Goal: Task Accomplishment & Management: Manage account settings

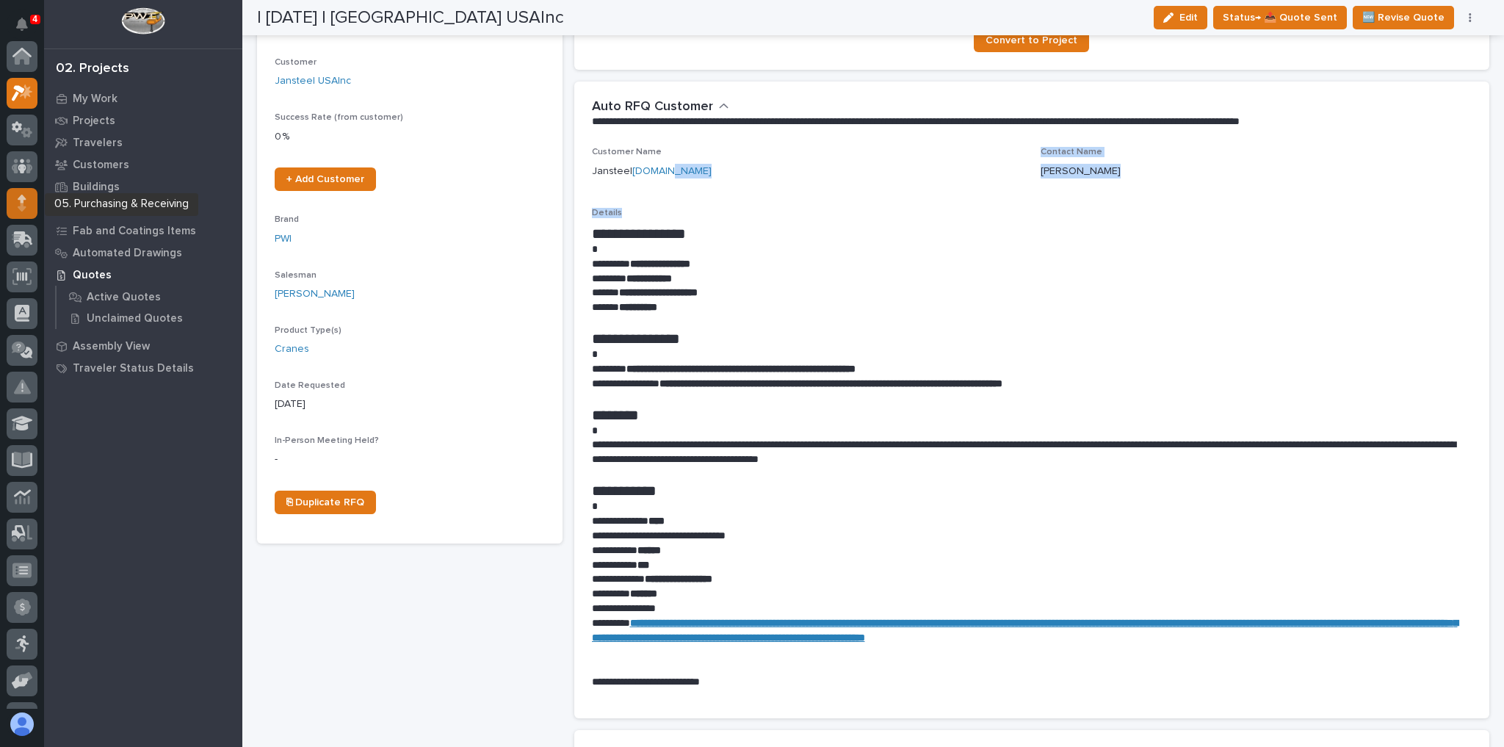
click at [29, 204] on div at bounding box center [22, 203] width 31 height 31
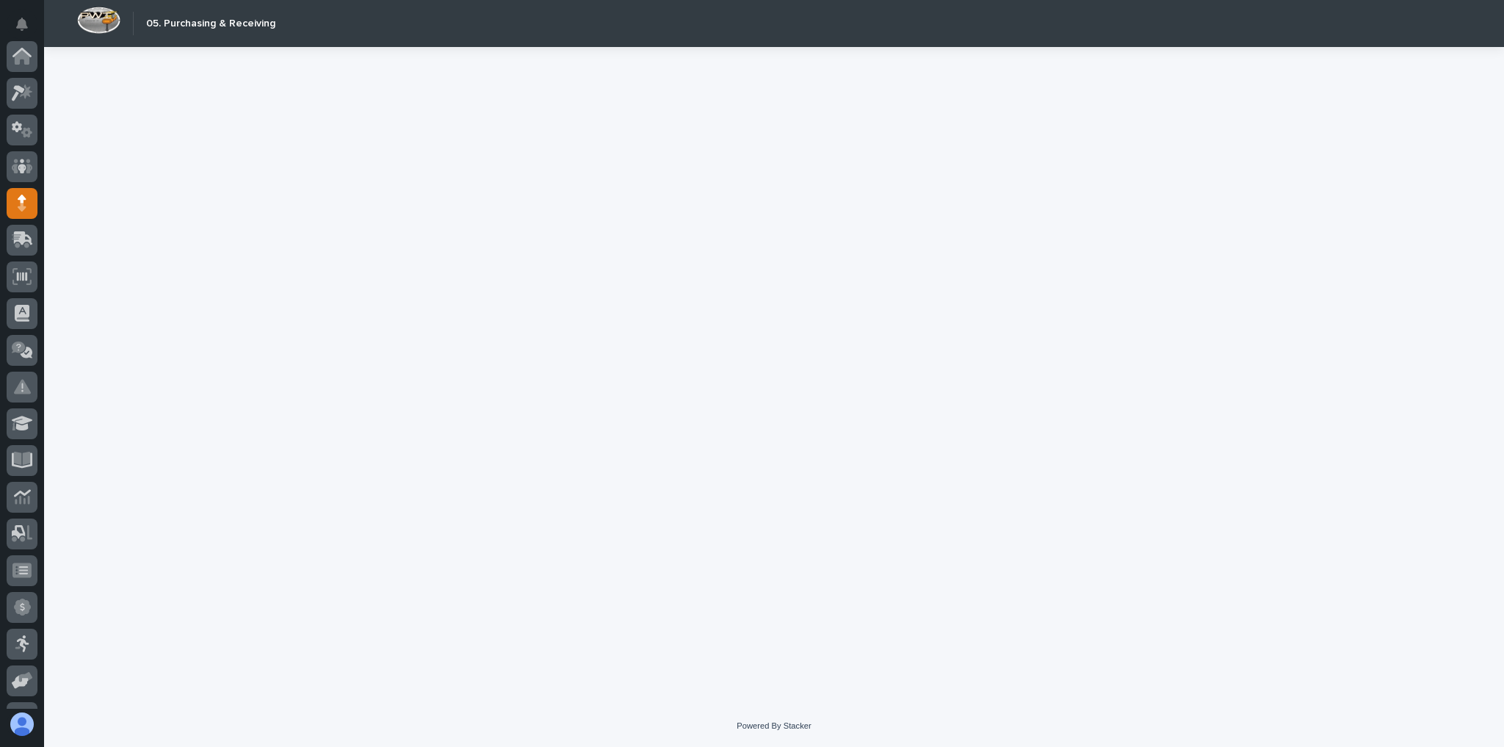
scroll to position [147, 0]
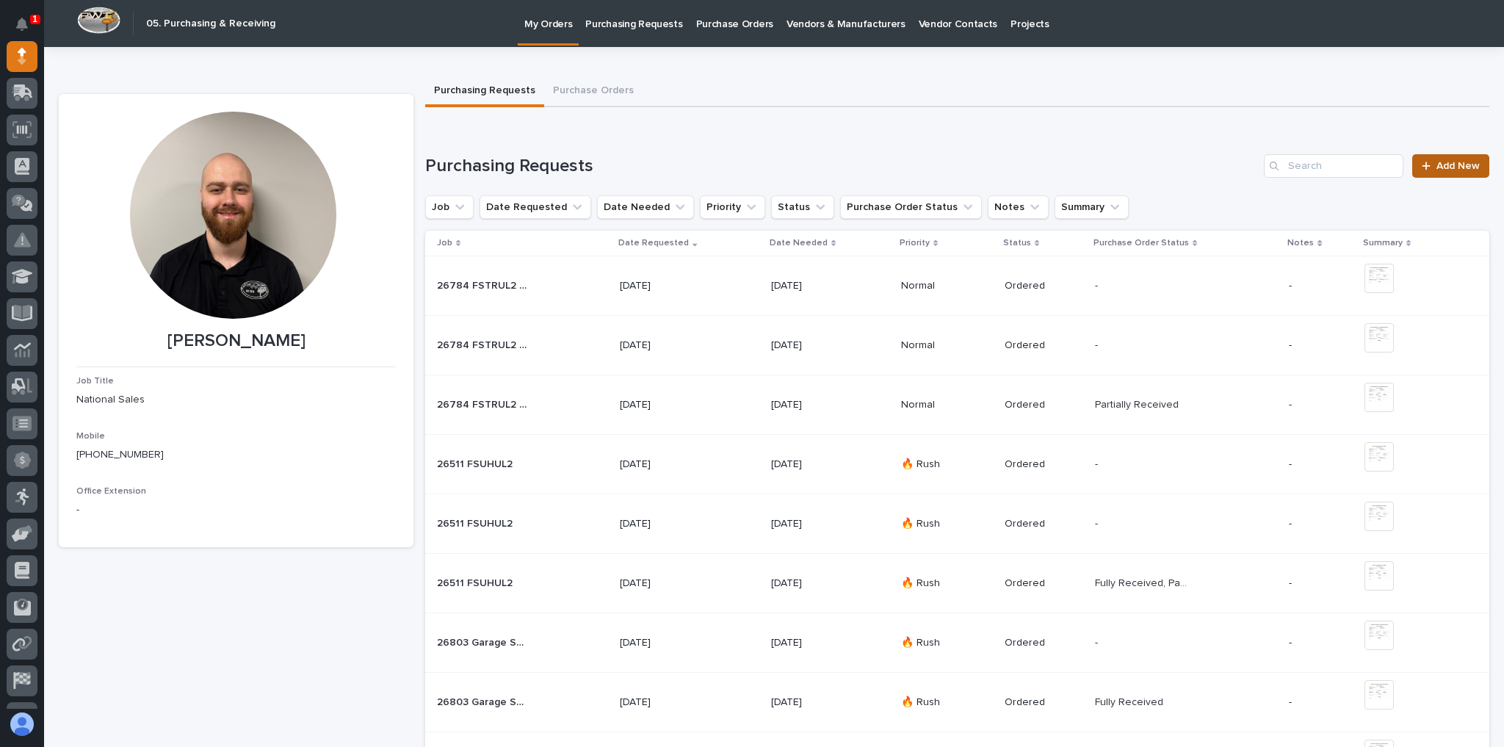
click at [1436, 170] on span "Add New" at bounding box center [1457, 166] width 43 height 10
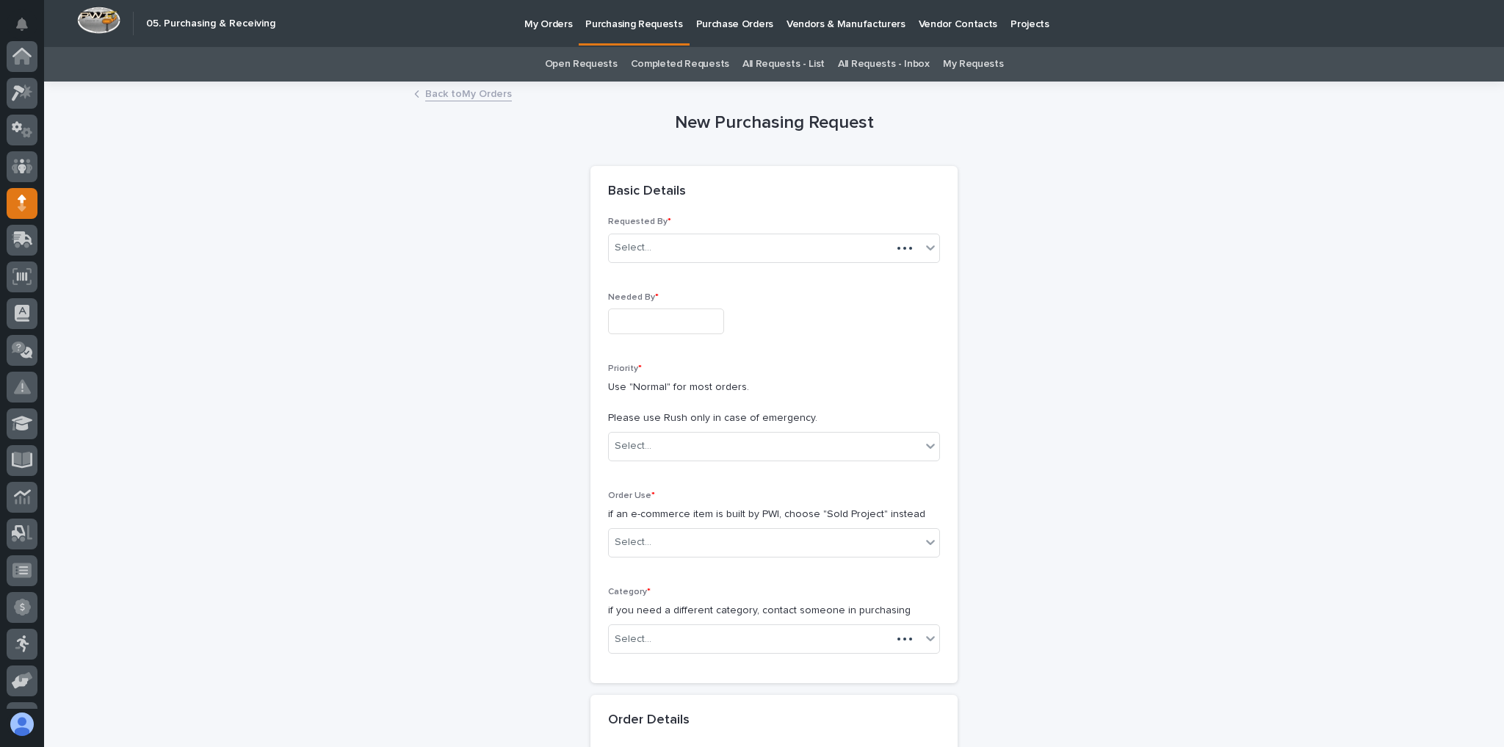
scroll to position [147, 0]
click at [692, 311] on input "text" at bounding box center [666, 321] width 116 height 26
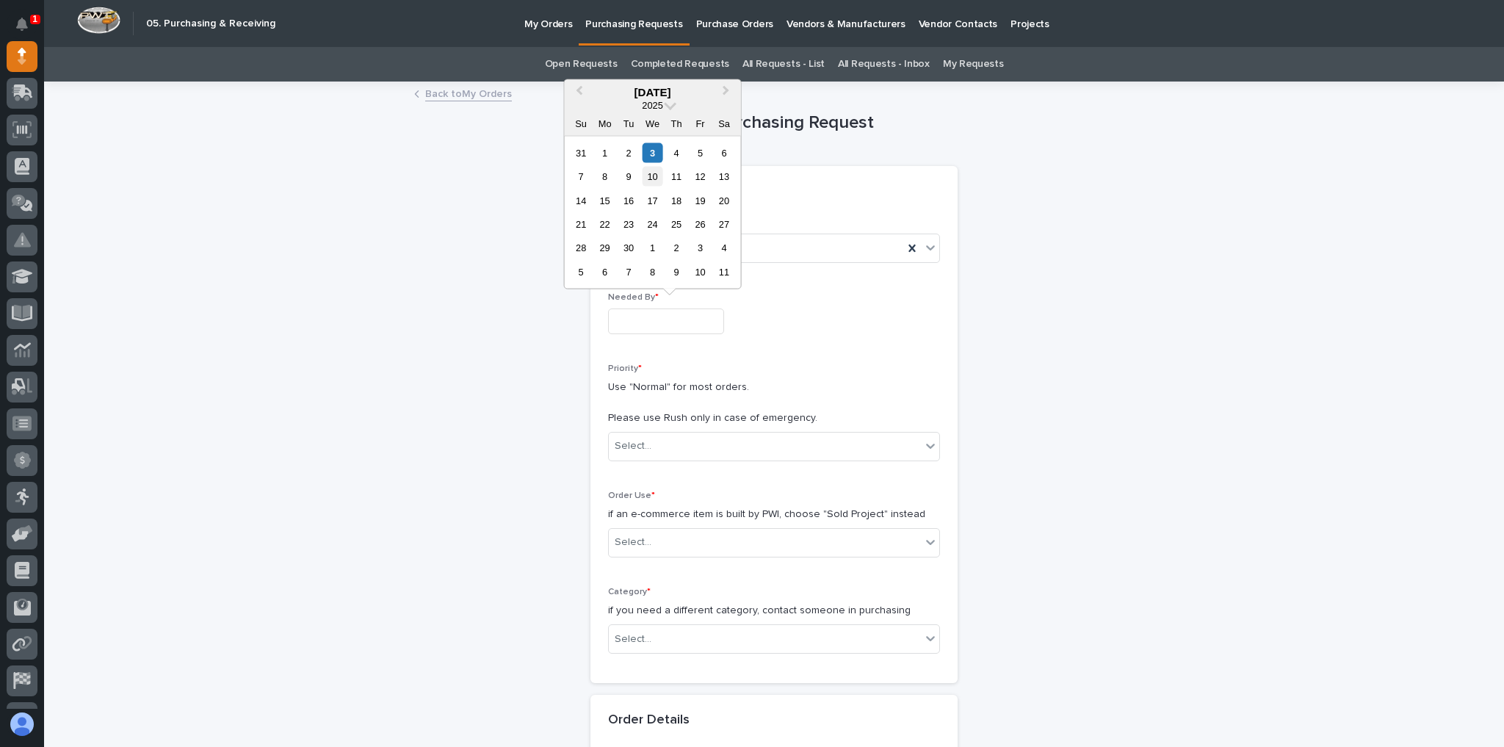
click at [648, 175] on div "10" at bounding box center [653, 177] width 20 height 20
type input "**********"
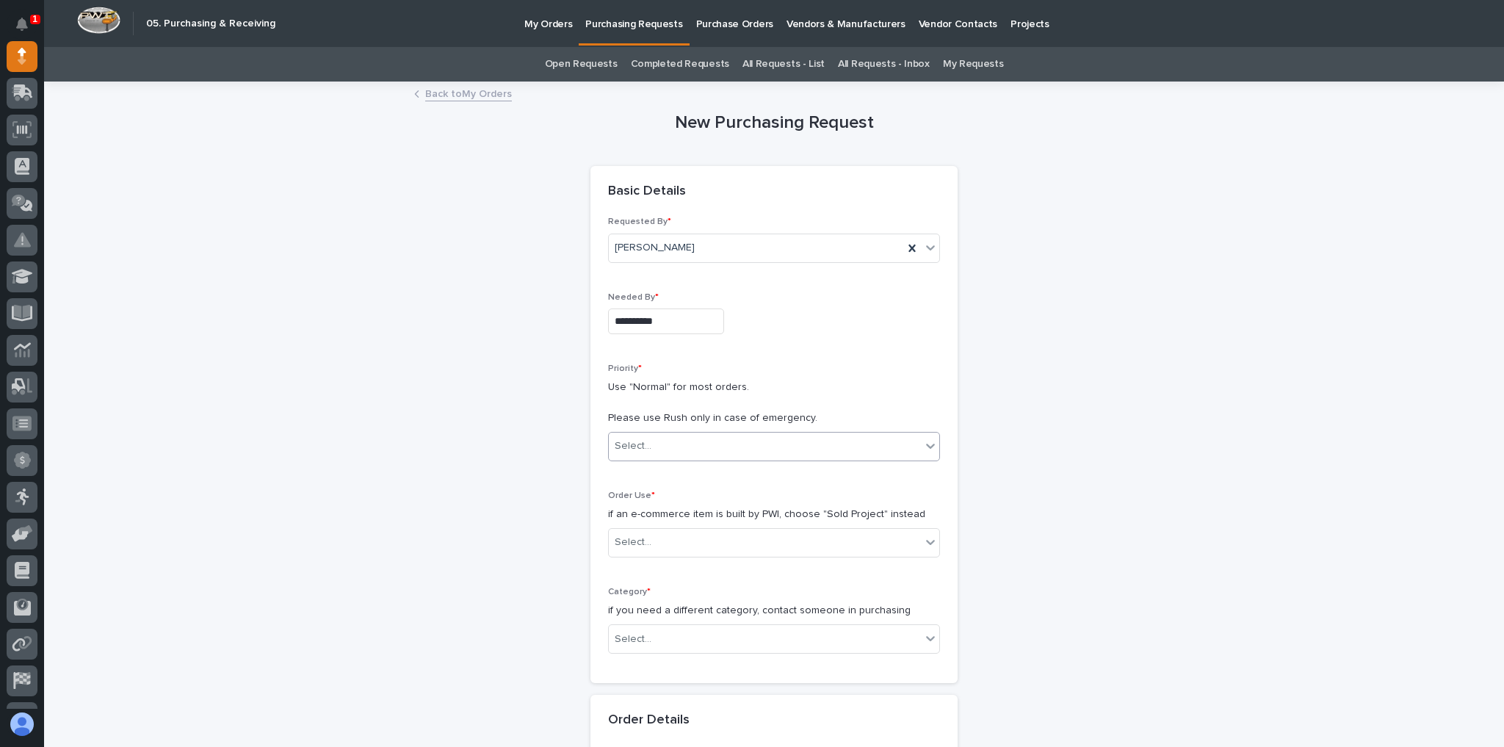
click at [660, 432] on div "Select..." at bounding box center [774, 446] width 332 height 29
click at [665, 473] on div "🔥 Rush" at bounding box center [769, 472] width 330 height 26
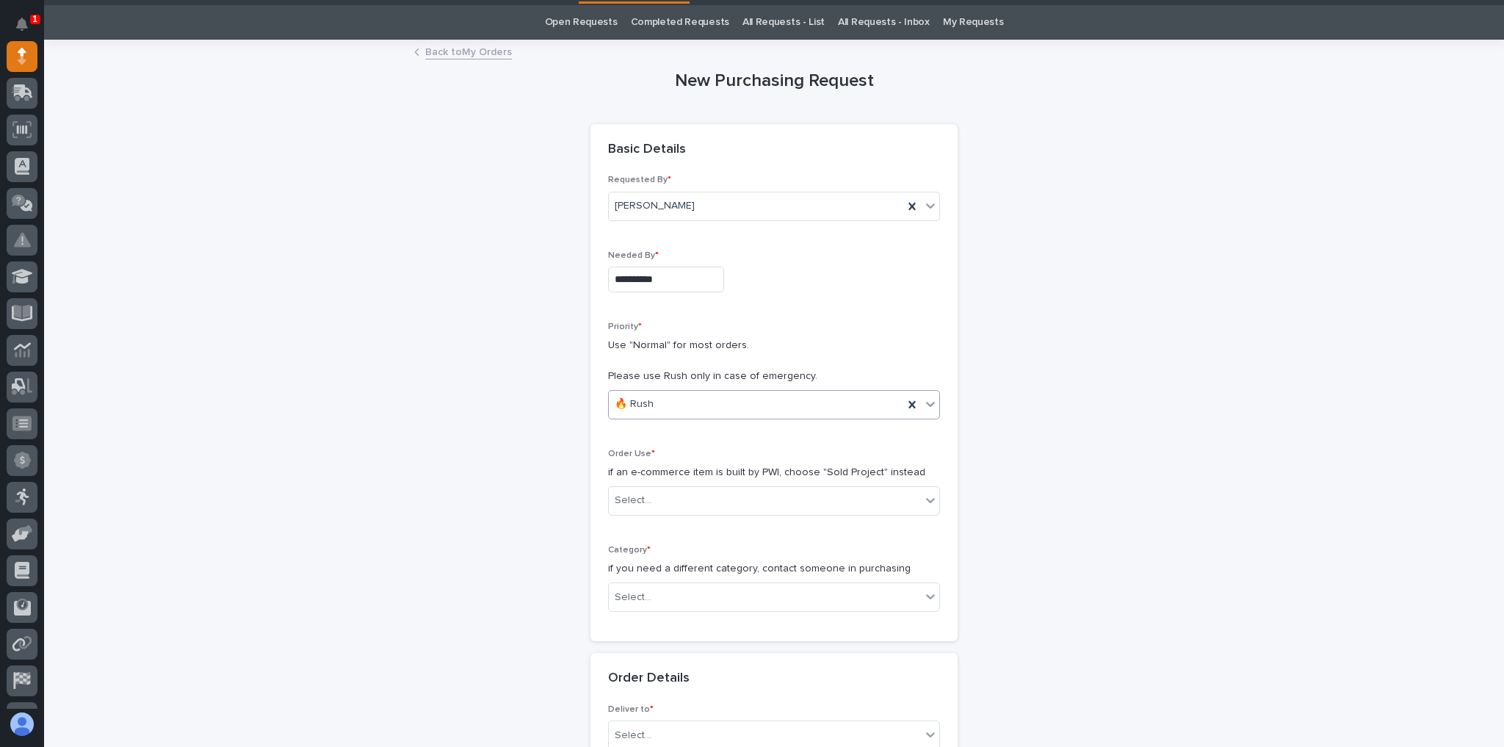
scroll to position [59, 0]
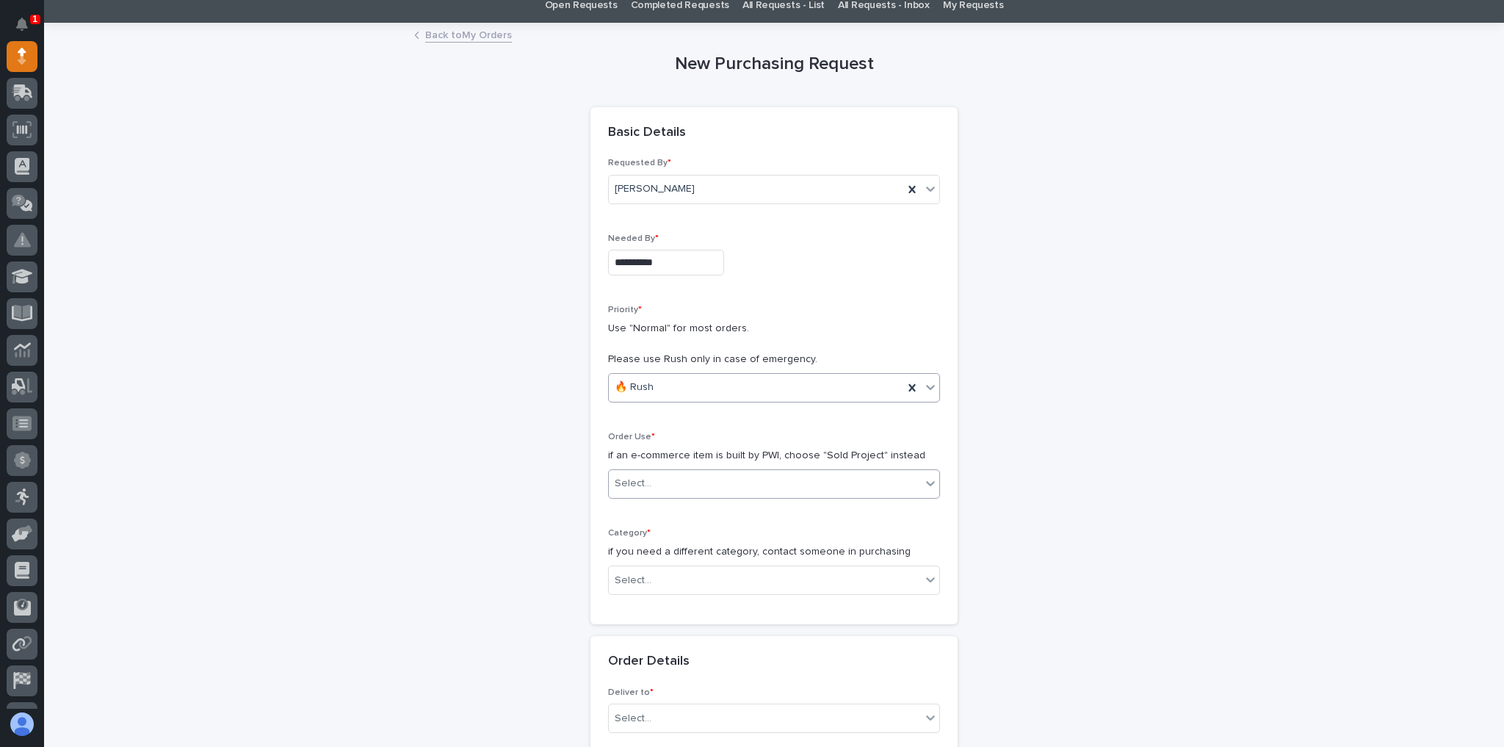
click at [673, 482] on div "Select..." at bounding box center [765, 483] width 312 height 24
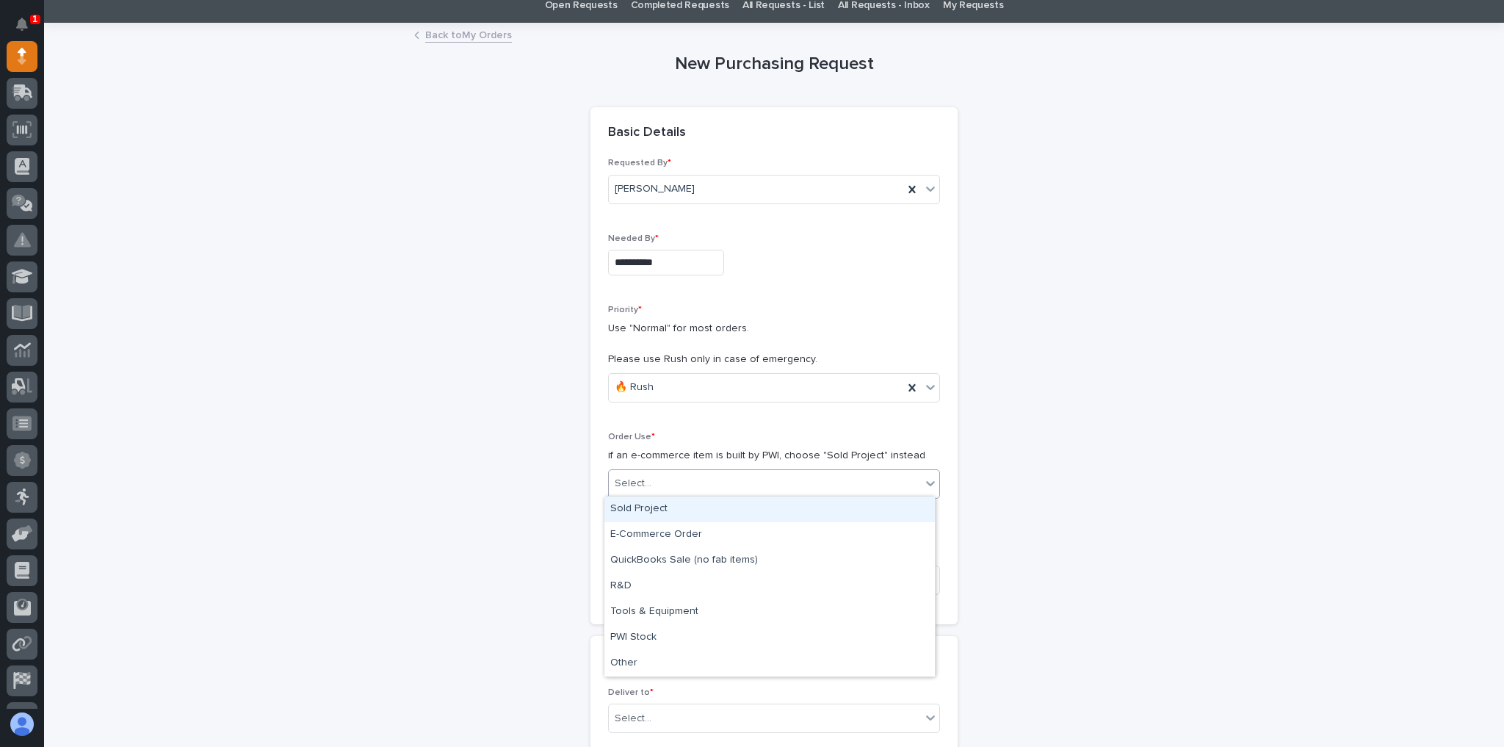
click at [667, 512] on div "Sold Project" at bounding box center [769, 509] width 330 height 26
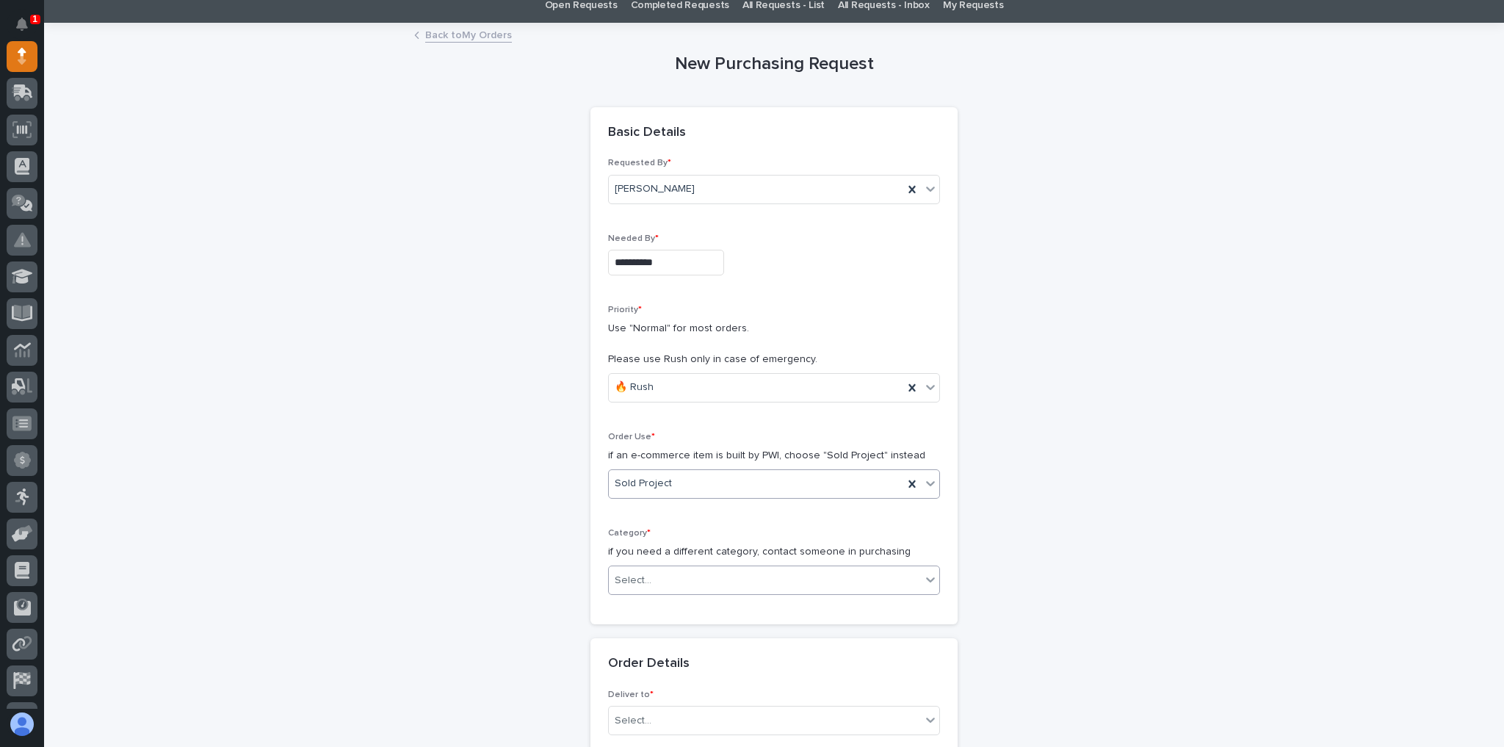
click at [656, 568] on div "Select..." at bounding box center [765, 580] width 312 height 24
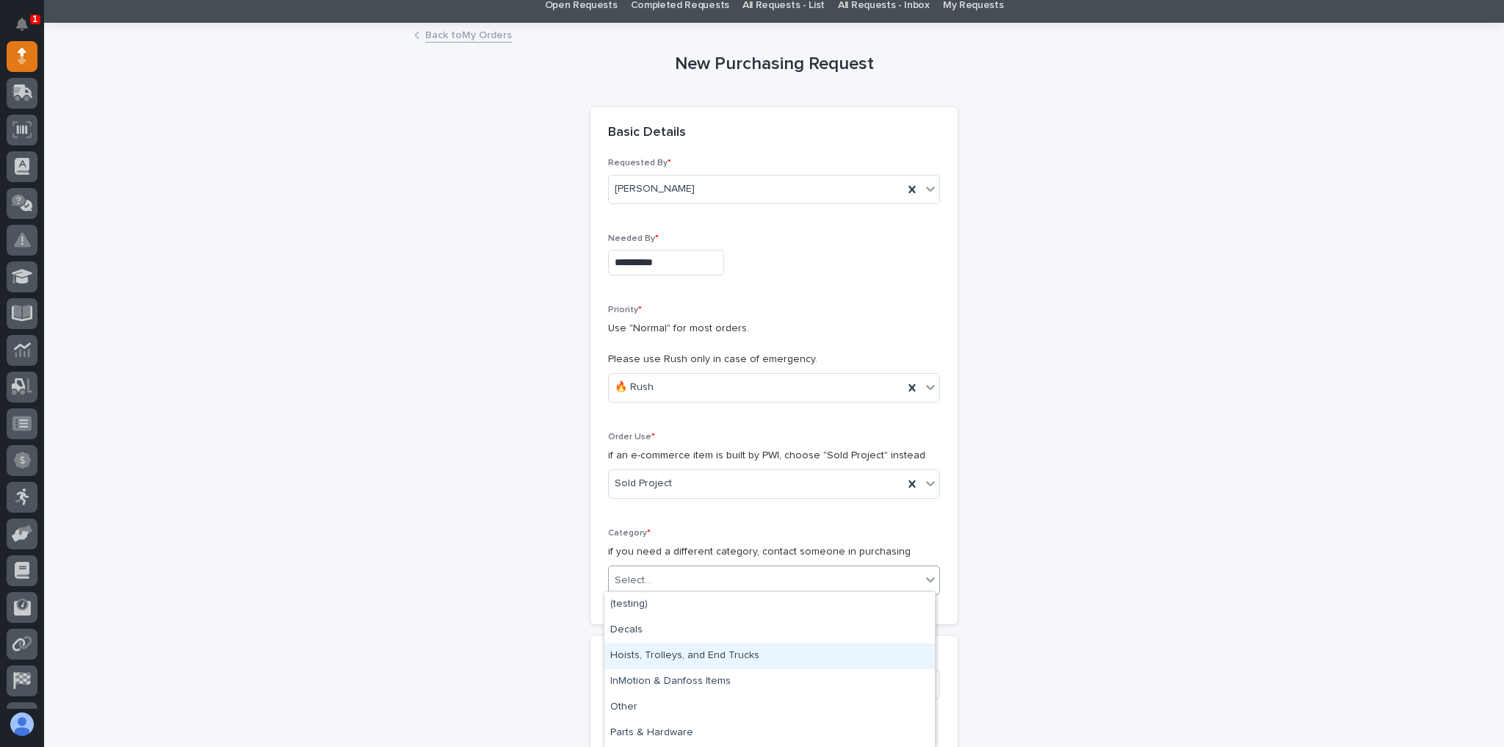
click at [659, 648] on div "Hoists, Trolleys, and End Trucks" at bounding box center [769, 656] width 330 height 26
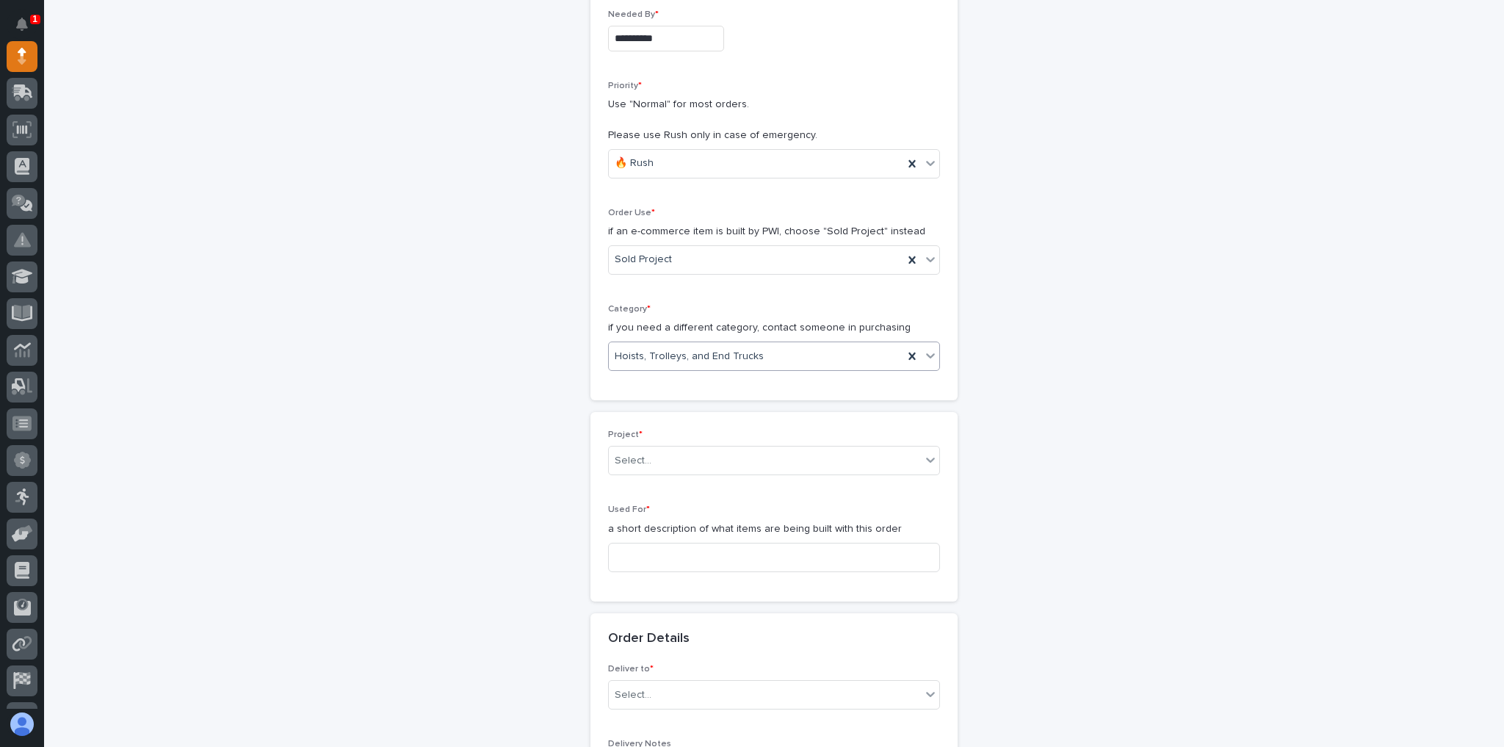
scroll to position [294, 0]
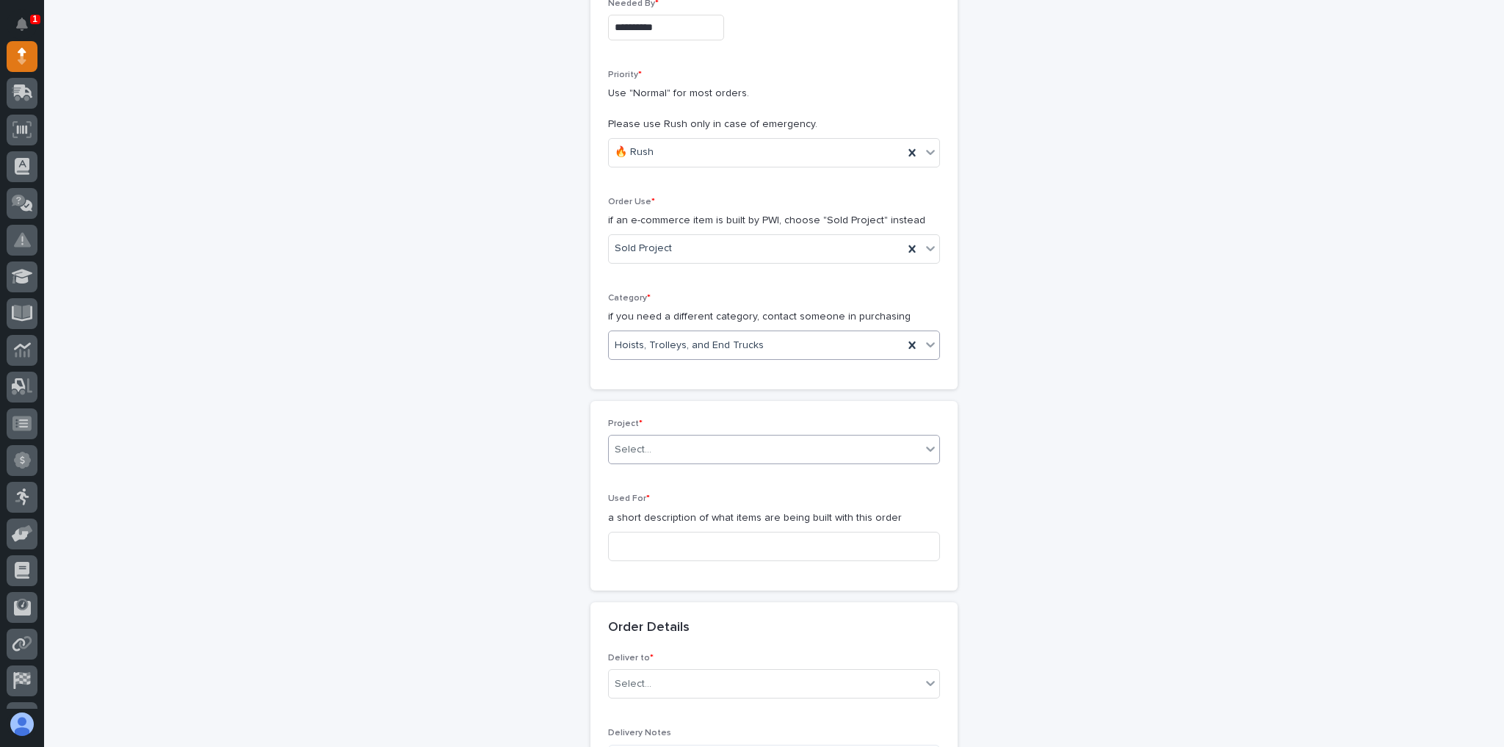
click at [674, 452] on div "Select..." at bounding box center [765, 450] width 312 height 24
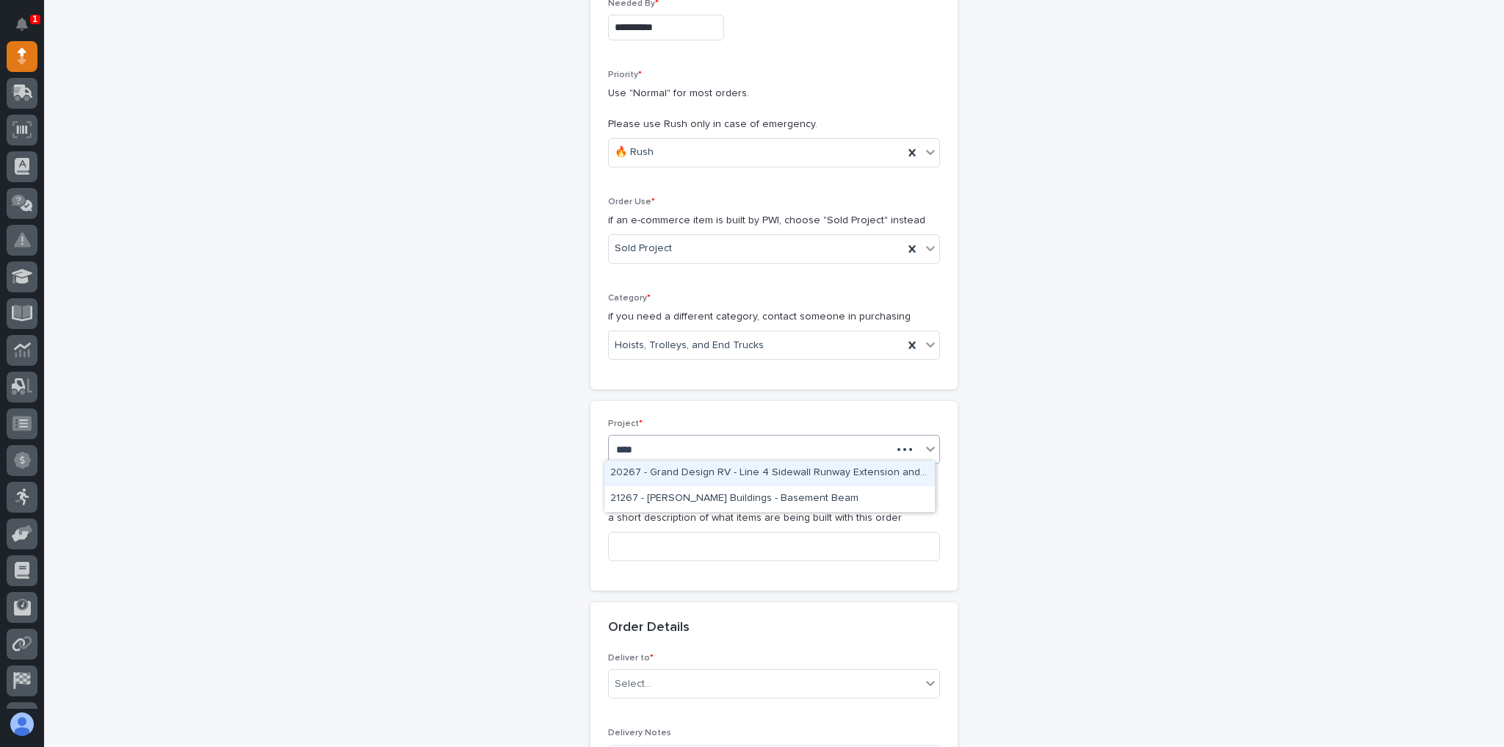
type input "*****"
click at [672, 481] on div "26746 - Hoist Zone - E-Space - FSTRM1 Crane System" at bounding box center [769, 473] width 330 height 26
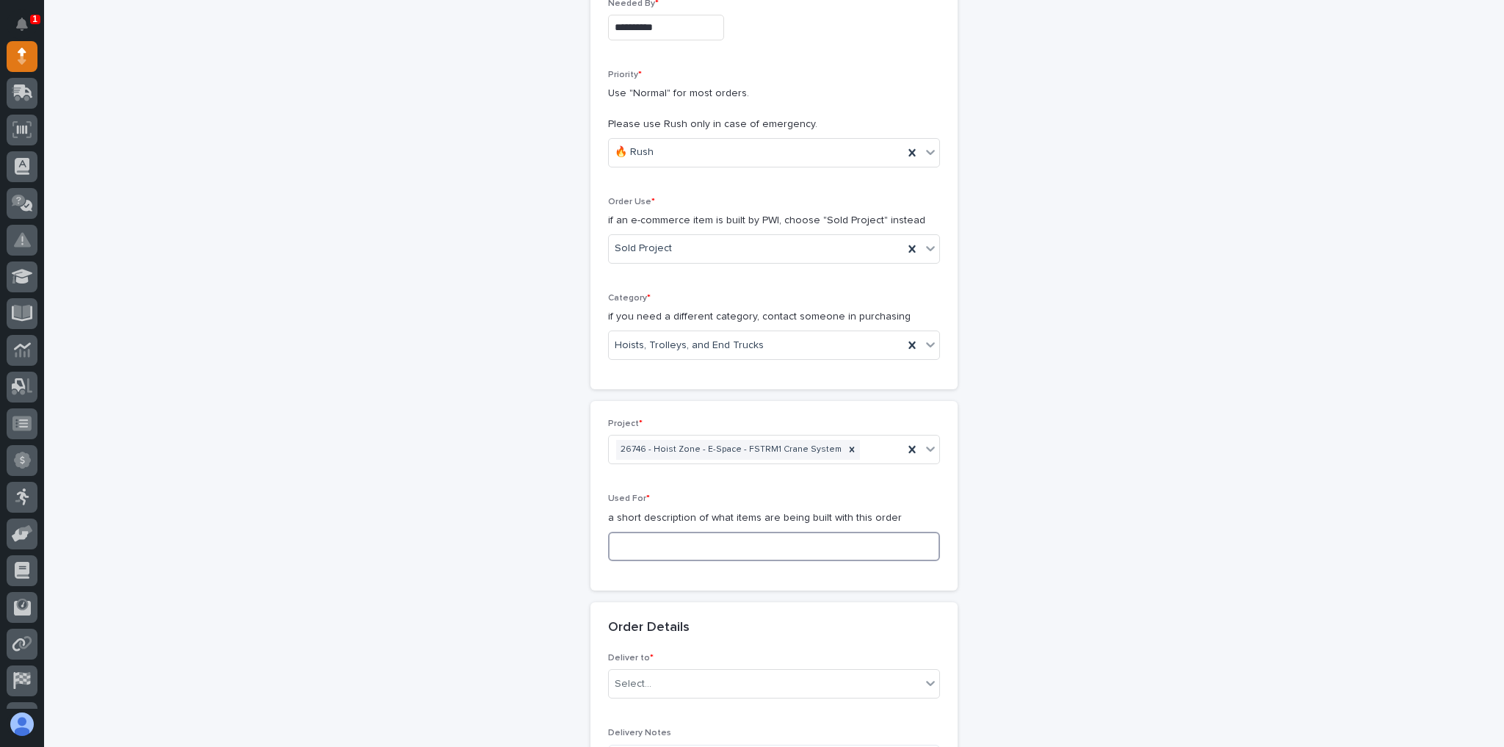
click at [637, 532] on input at bounding box center [774, 546] width 332 height 29
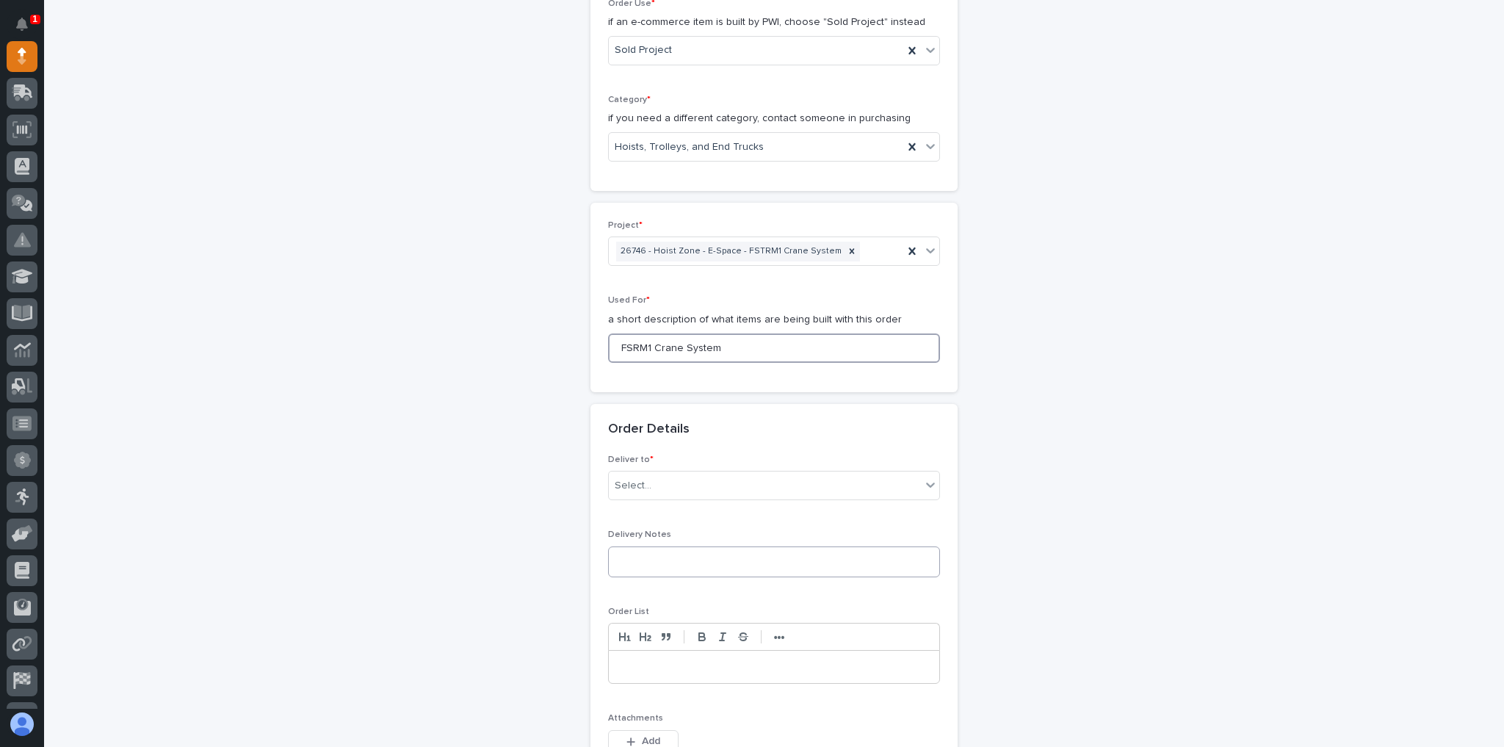
scroll to position [529, 0]
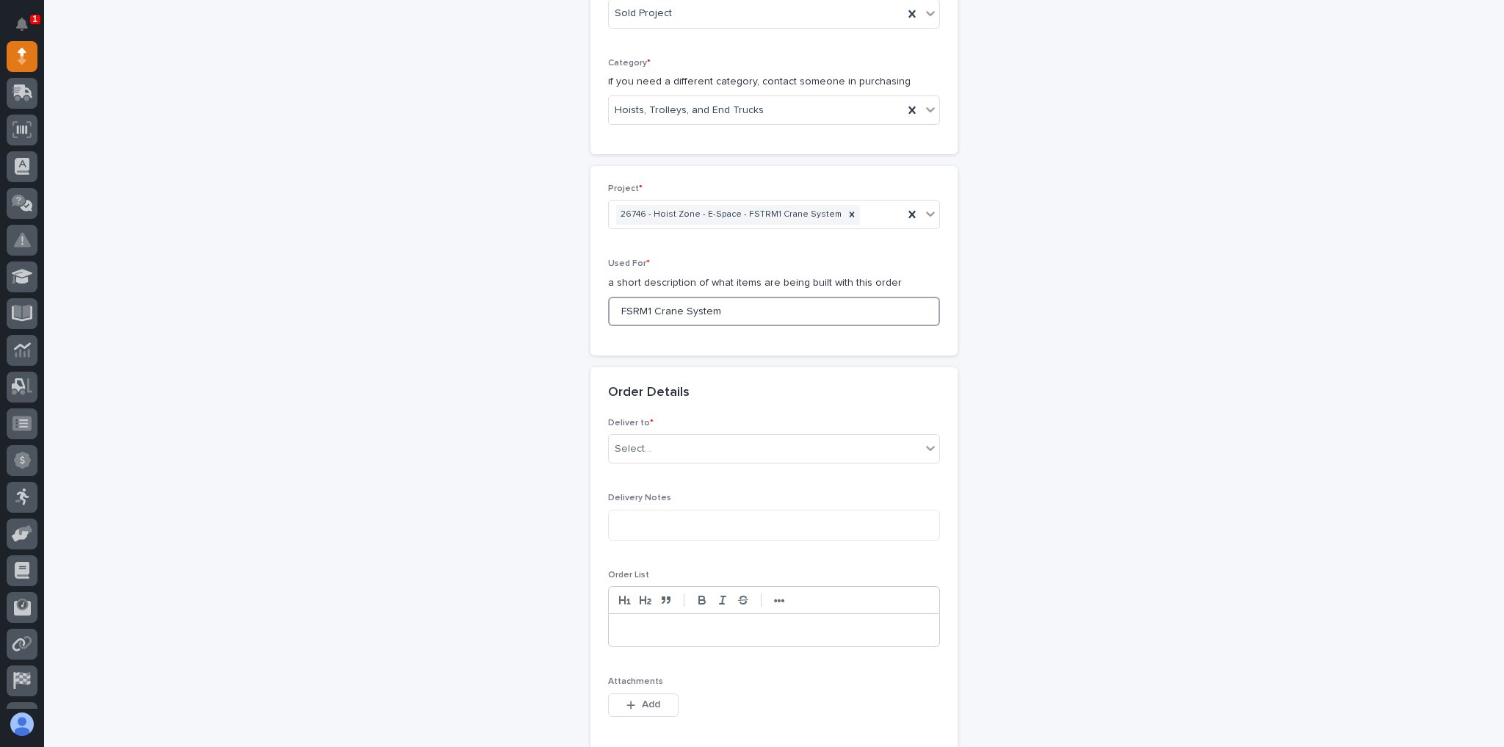
type input "FSRM1 Crane System"
click at [664, 426] on div "Deliver to * Select..." at bounding box center [774, 446] width 332 height 57
drag, startPoint x: 670, startPoint y: 440, endPoint x: 676, endPoint y: 454, distance: 15.1
click at [670, 441] on div "Select..." at bounding box center [765, 449] width 312 height 24
drag, startPoint x: 676, startPoint y: 466, endPoint x: 676, endPoint y: 474, distance: 8.8
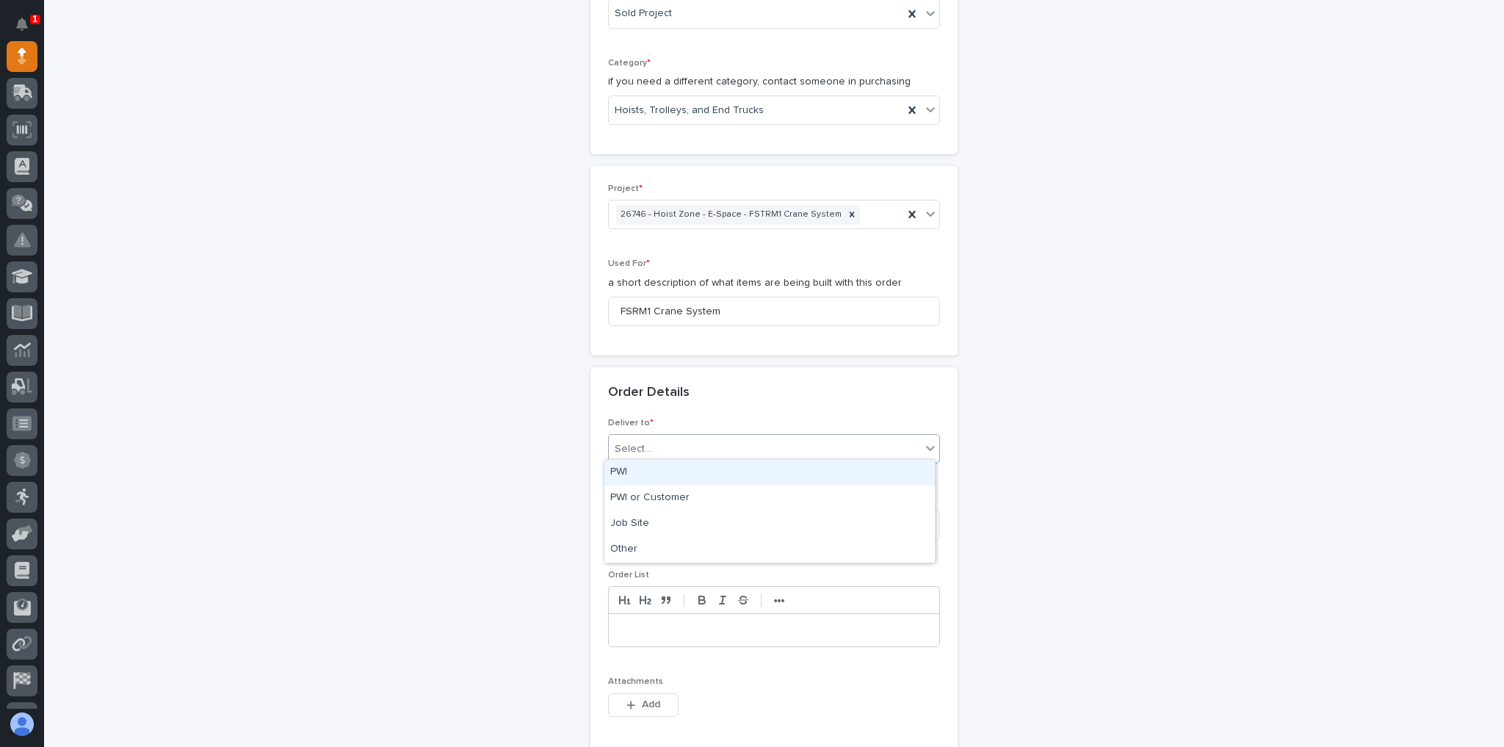
click at [676, 467] on div "PWI" at bounding box center [769, 473] width 330 height 26
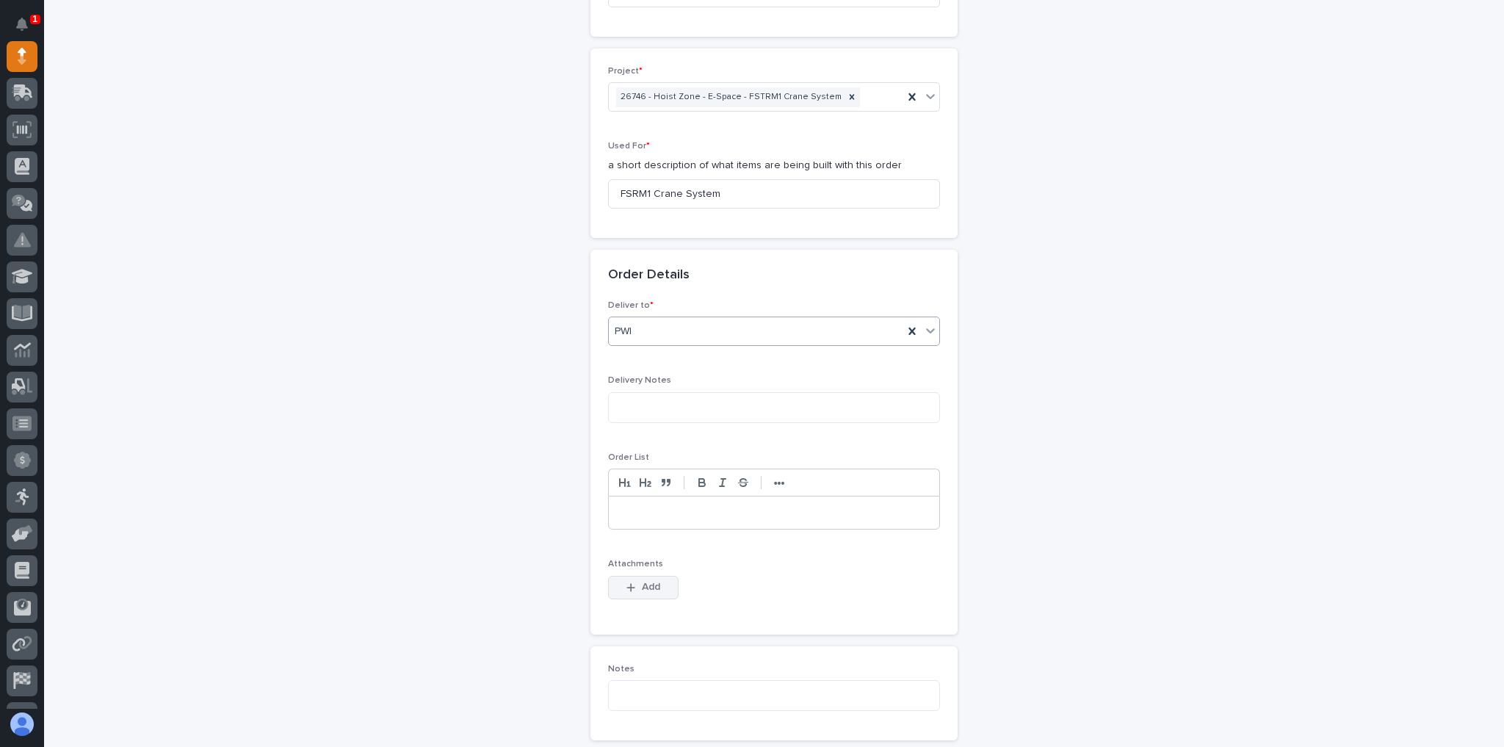
click at [655, 586] on span "Add" at bounding box center [651, 586] width 18 height 13
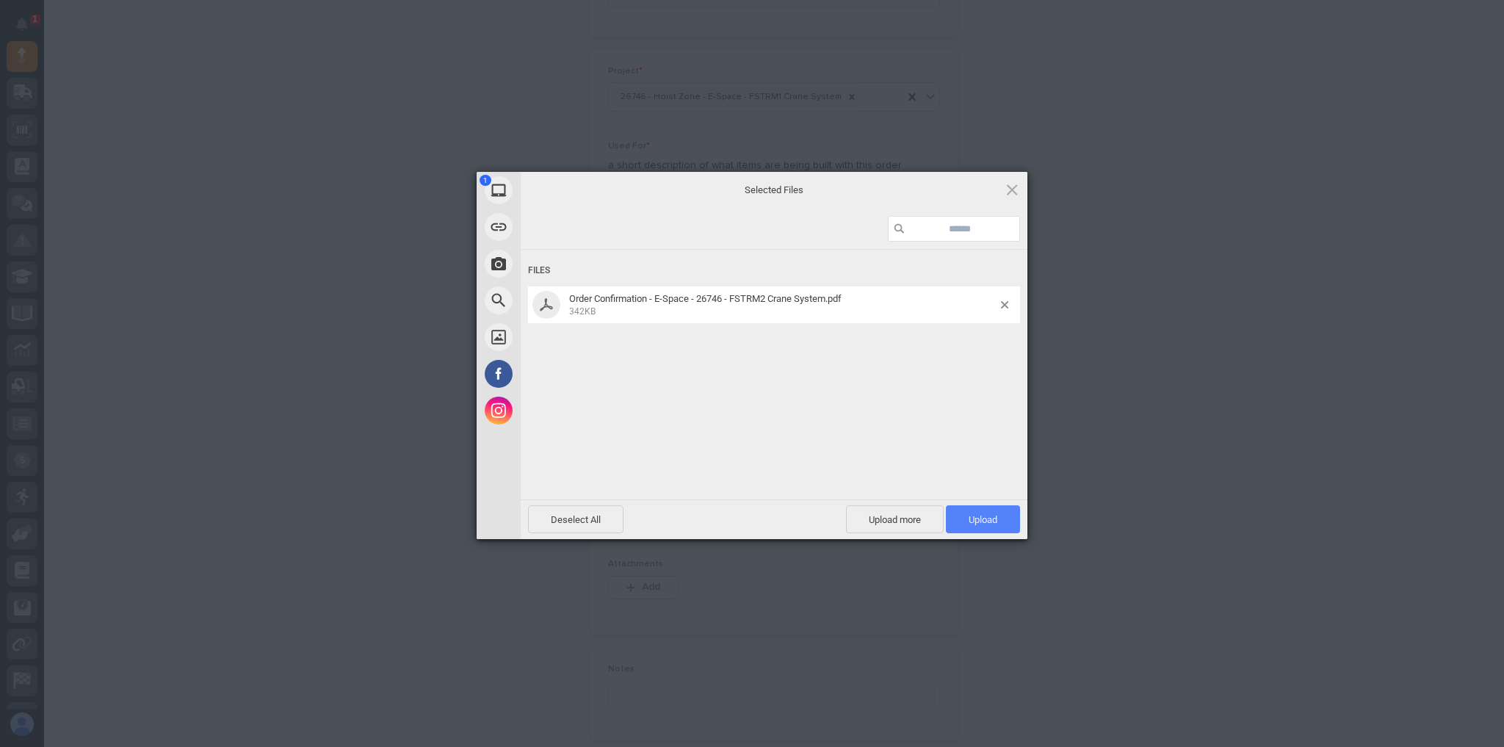
click at [971, 523] on span "Upload 1" at bounding box center [983, 519] width 29 height 11
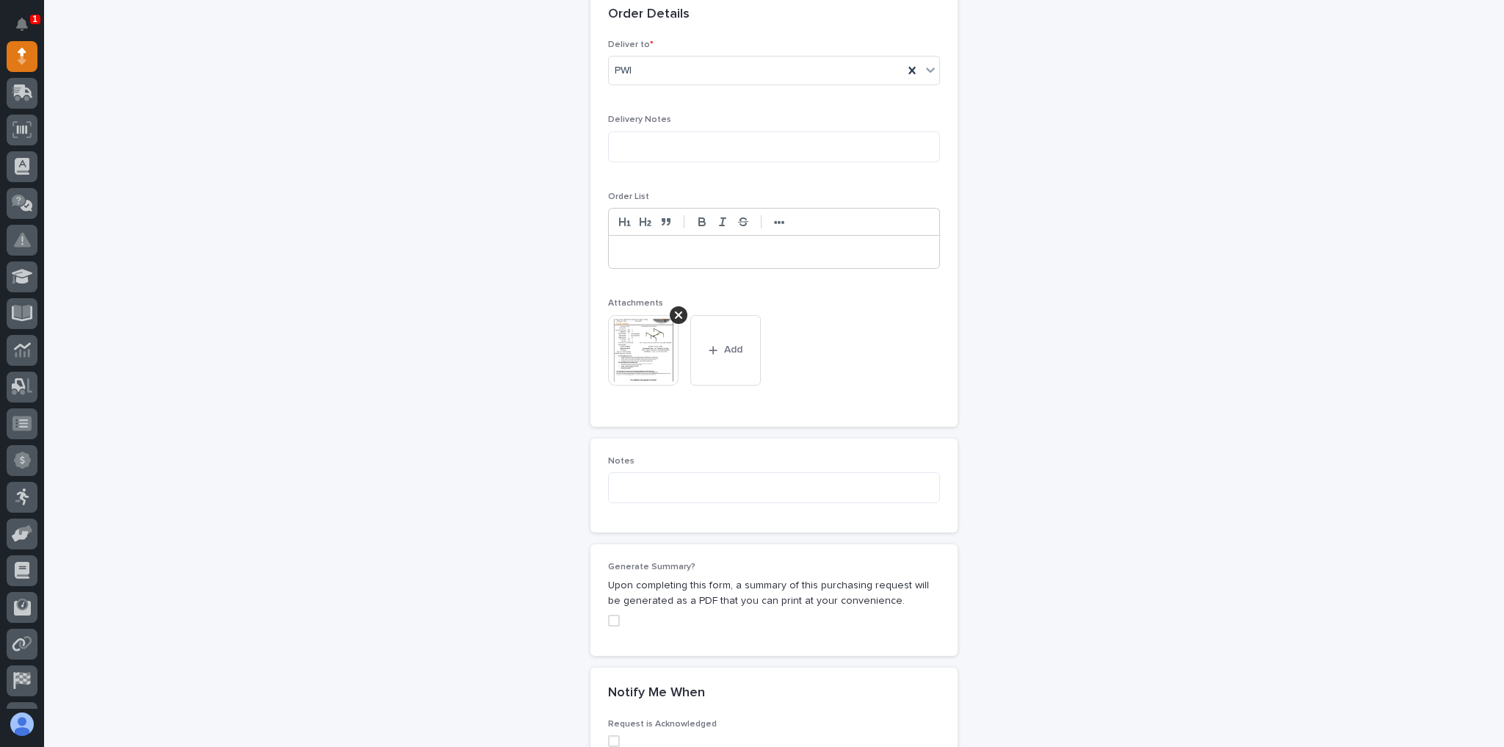
scroll to position [1195, 0]
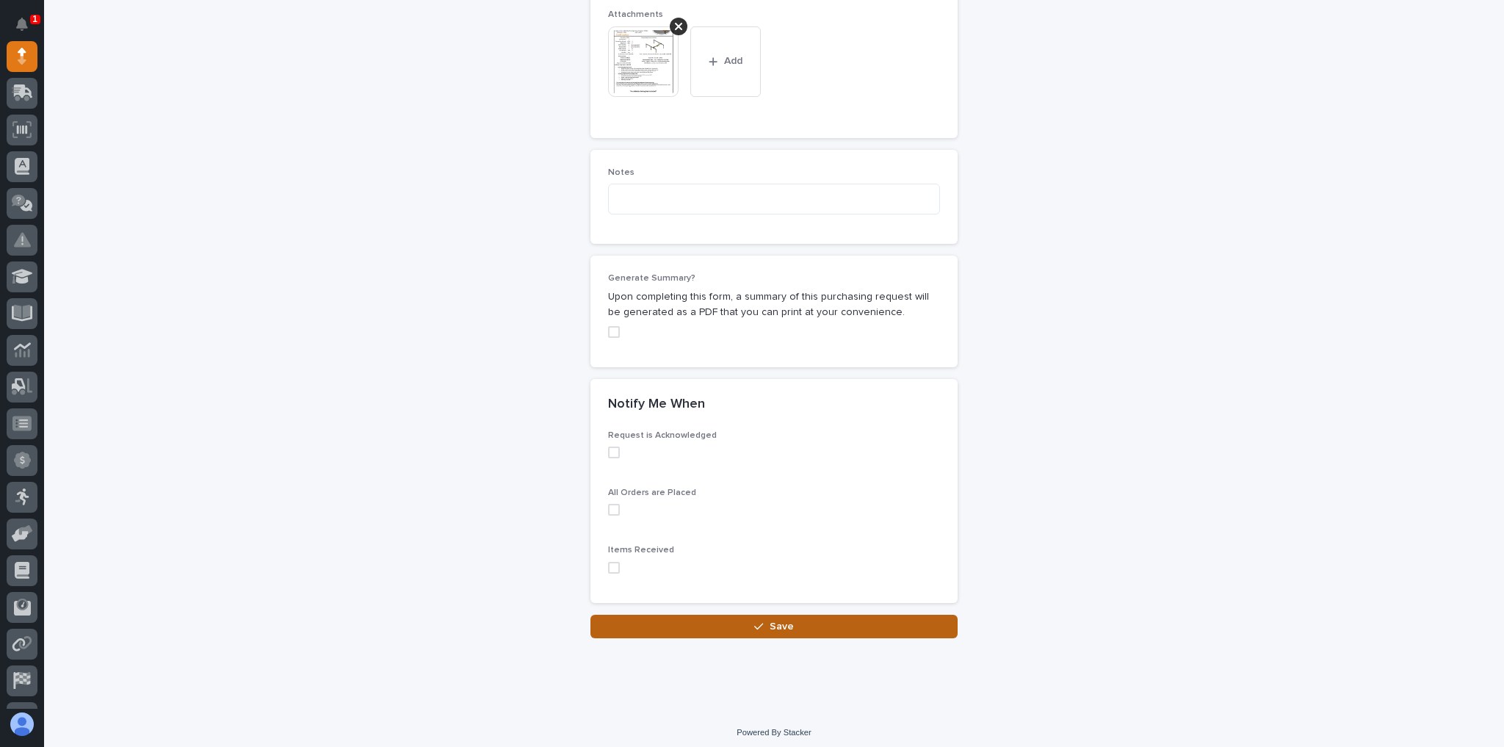
click at [728, 622] on button "Save" at bounding box center [773, 626] width 367 height 23
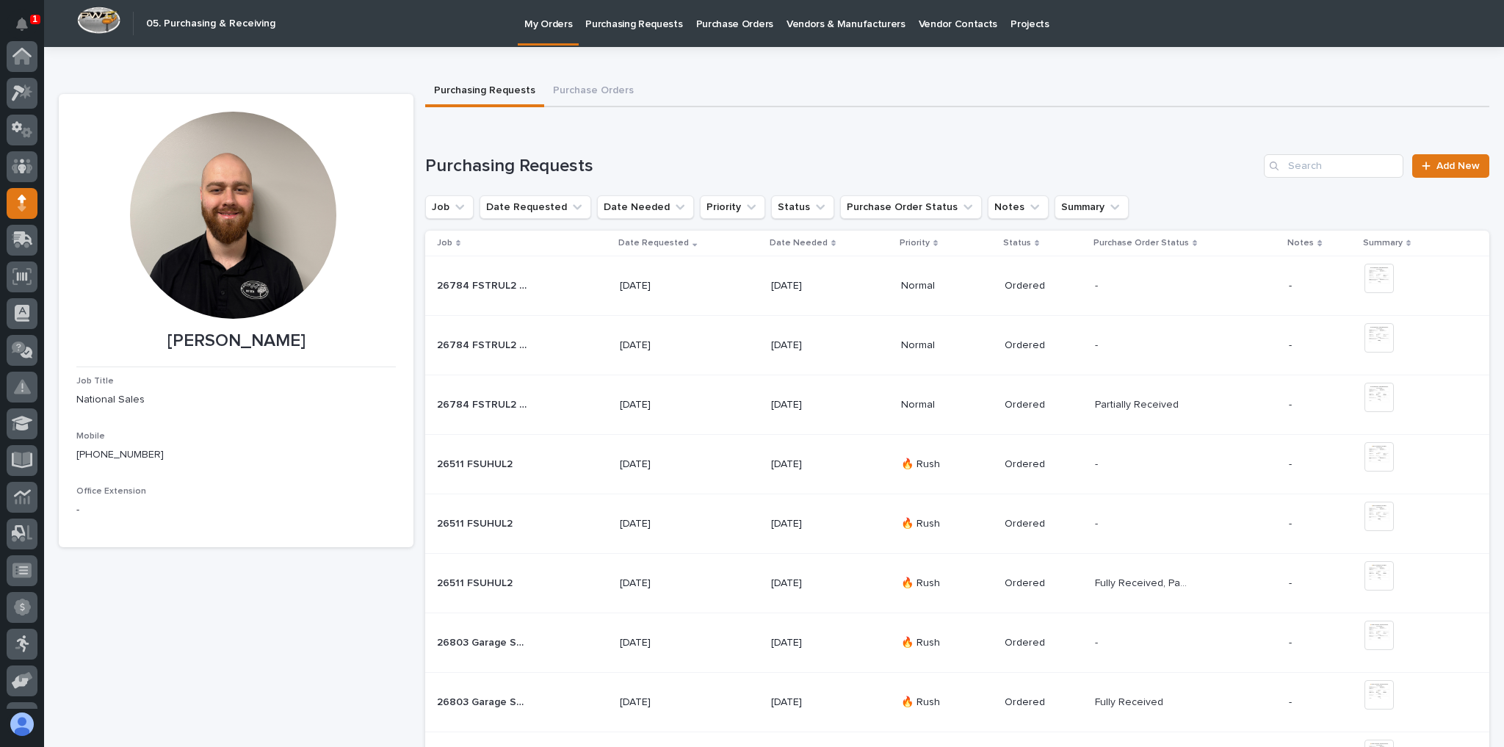
scroll to position [147, 0]
click at [1443, 162] on span "Add New" at bounding box center [1457, 166] width 43 height 10
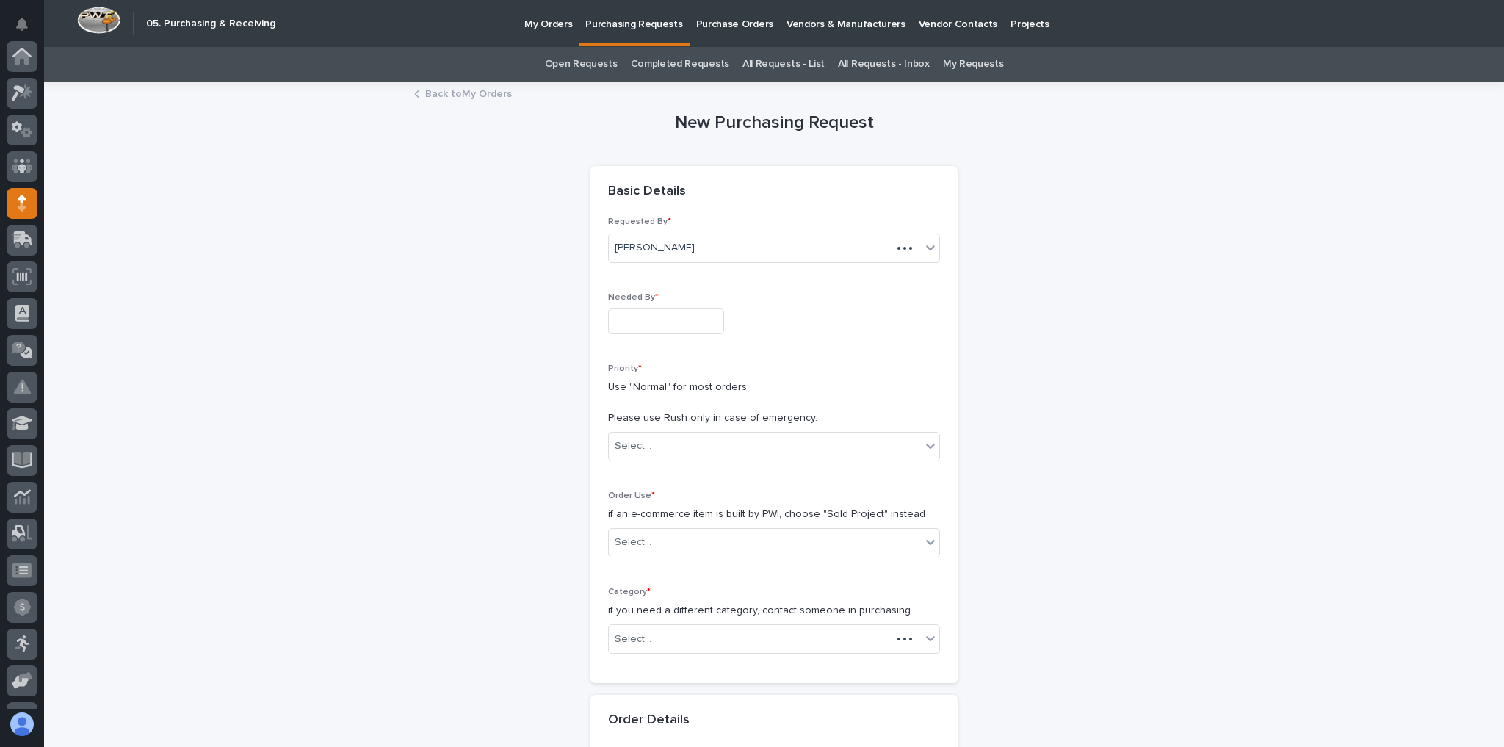
scroll to position [147, 0]
click at [650, 322] on input "text" at bounding box center [666, 321] width 116 height 26
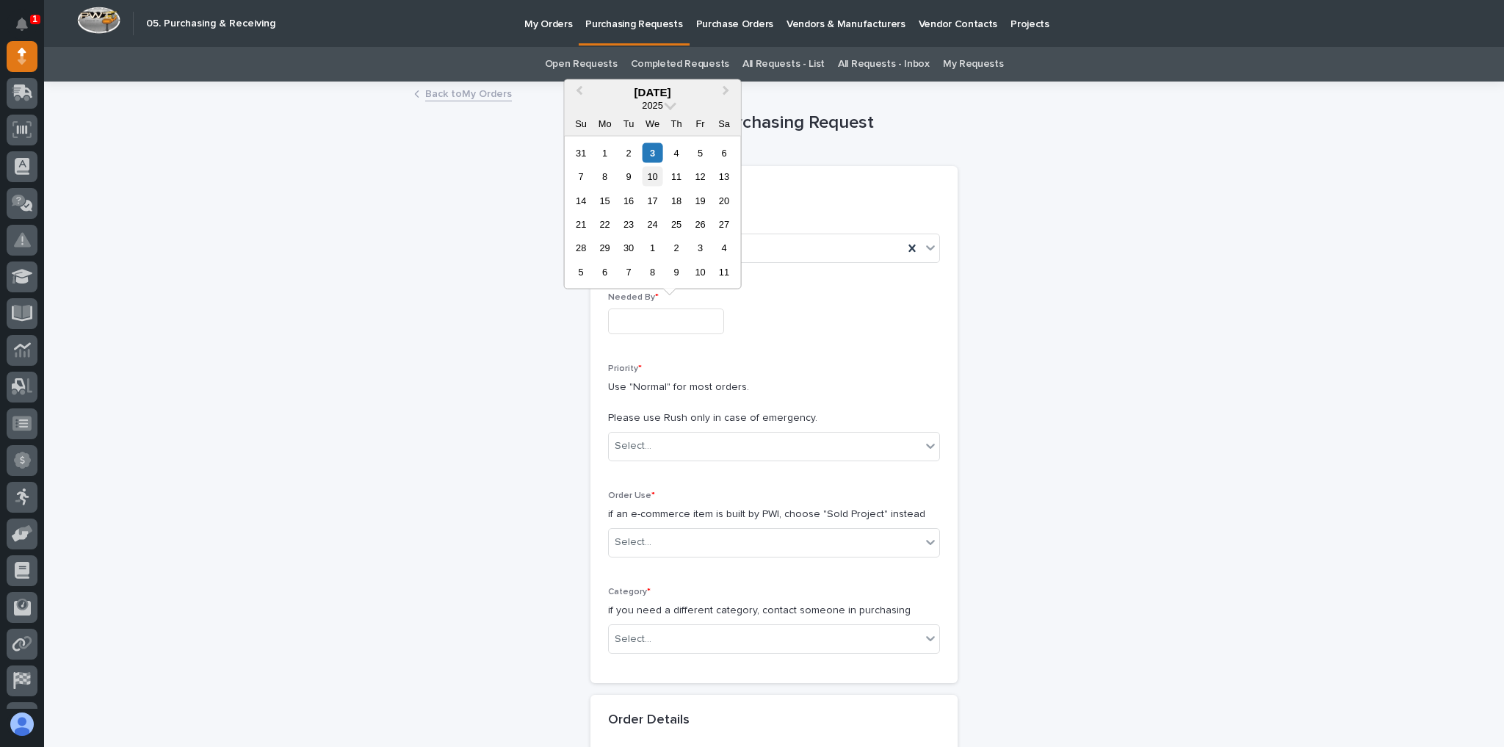
click at [653, 181] on div "10" at bounding box center [653, 177] width 20 height 20
type input "**********"
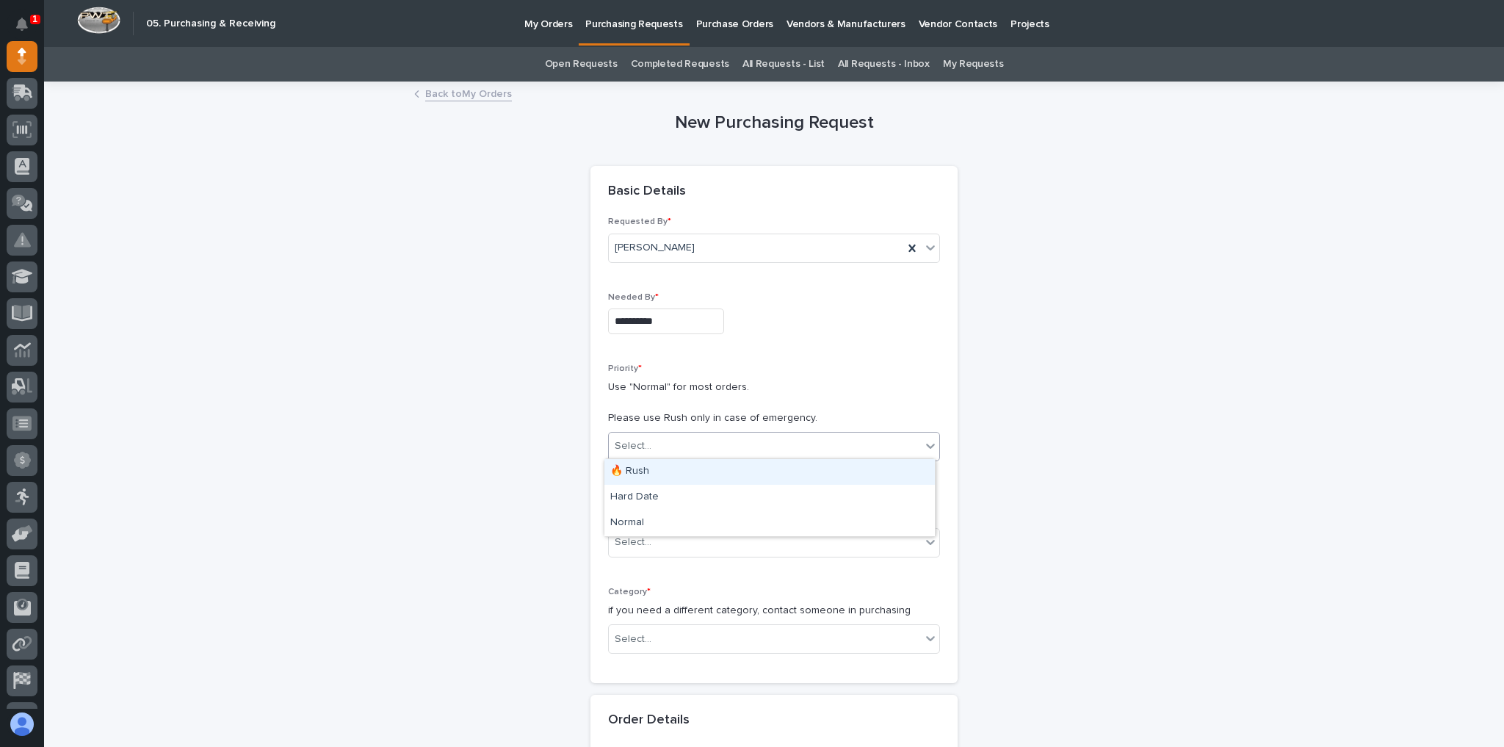
drag, startPoint x: 646, startPoint y: 435, endPoint x: 646, endPoint y: 444, distance: 9.5
click at [643, 442] on div "Select..." at bounding box center [765, 446] width 312 height 24
click at [653, 474] on div "🔥 Rush" at bounding box center [769, 472] width 330 height 26
click at [651, 529] on div "Select..." at bounding box center [774, 542] width 332 height 29
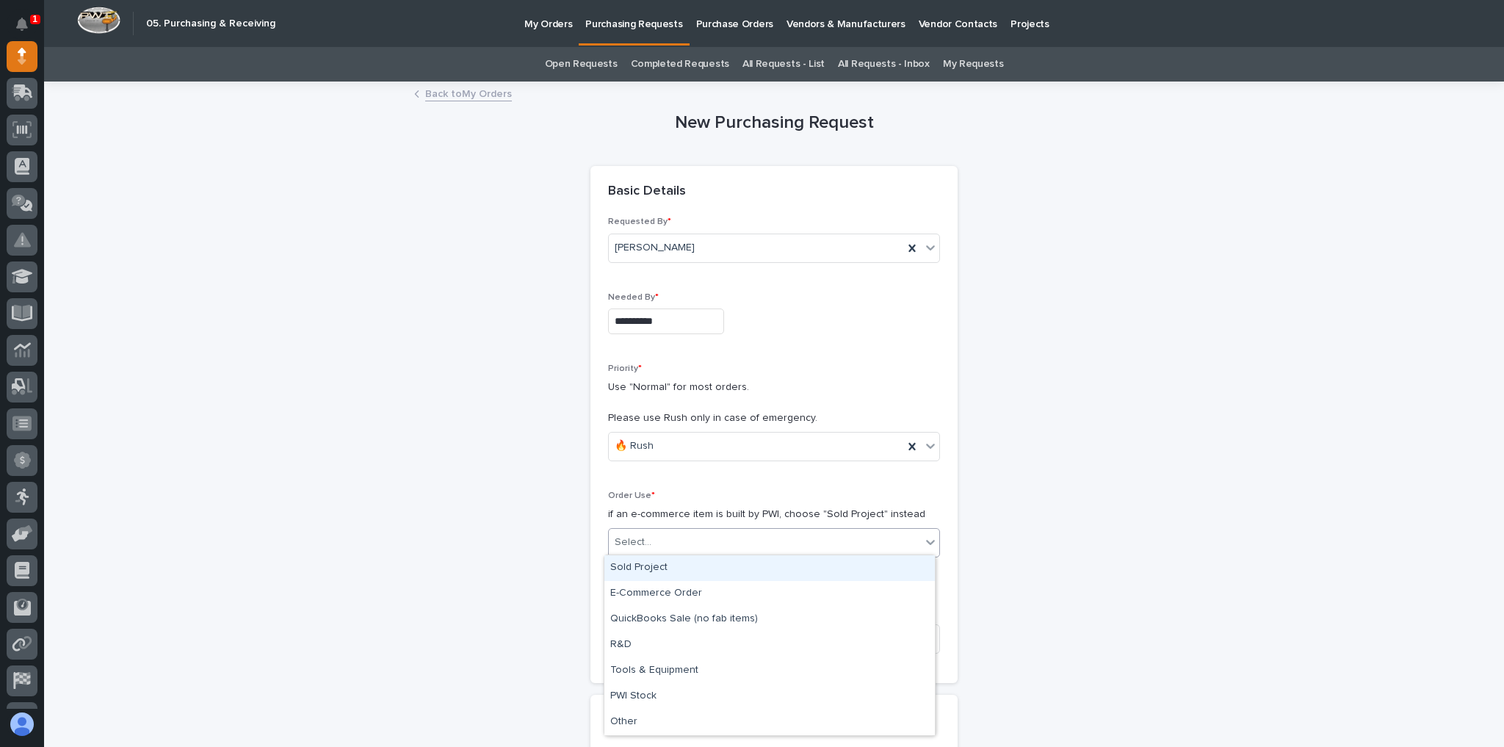
click at [658, 565] on div "Sold Project" at bounding box center [769, 568] width 330 height 26
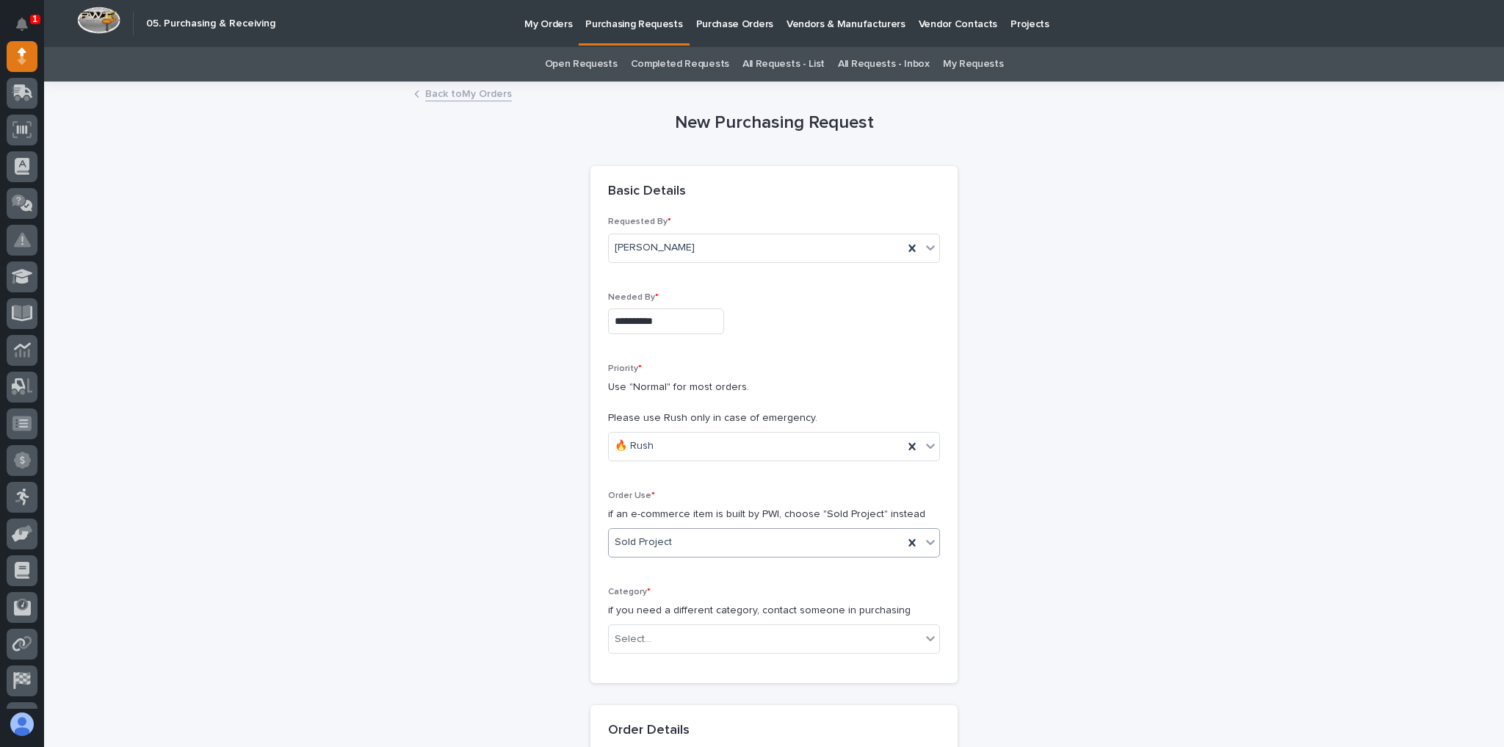
scroll to position [117, 0]
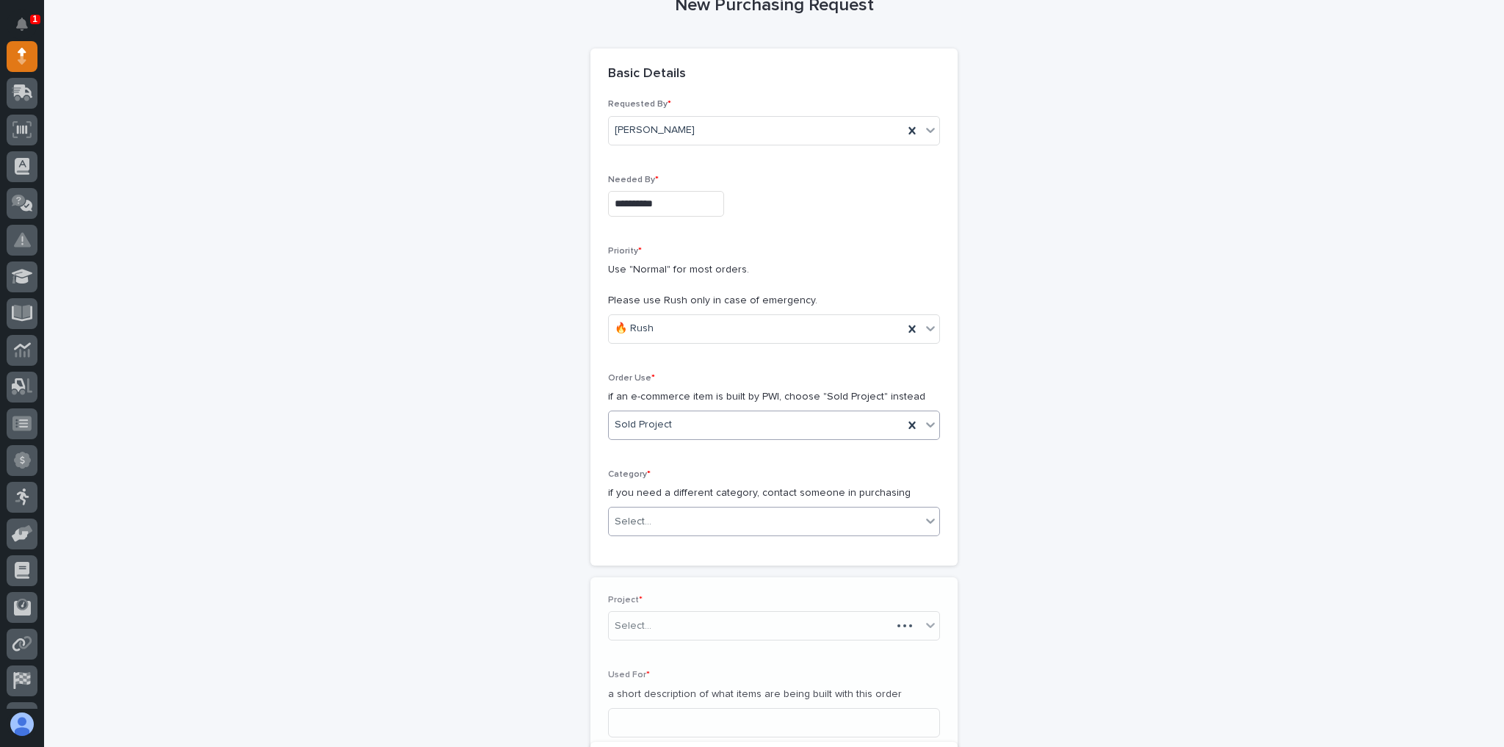
click at [666, 503] on div "Category * if you need a different category, contact someone in purchasing Sele…" at bounding box center [774, 508] width 332 height 79
click at [676, 526] on div "Select..." at bounding box center [765, 522] width 312 height 24
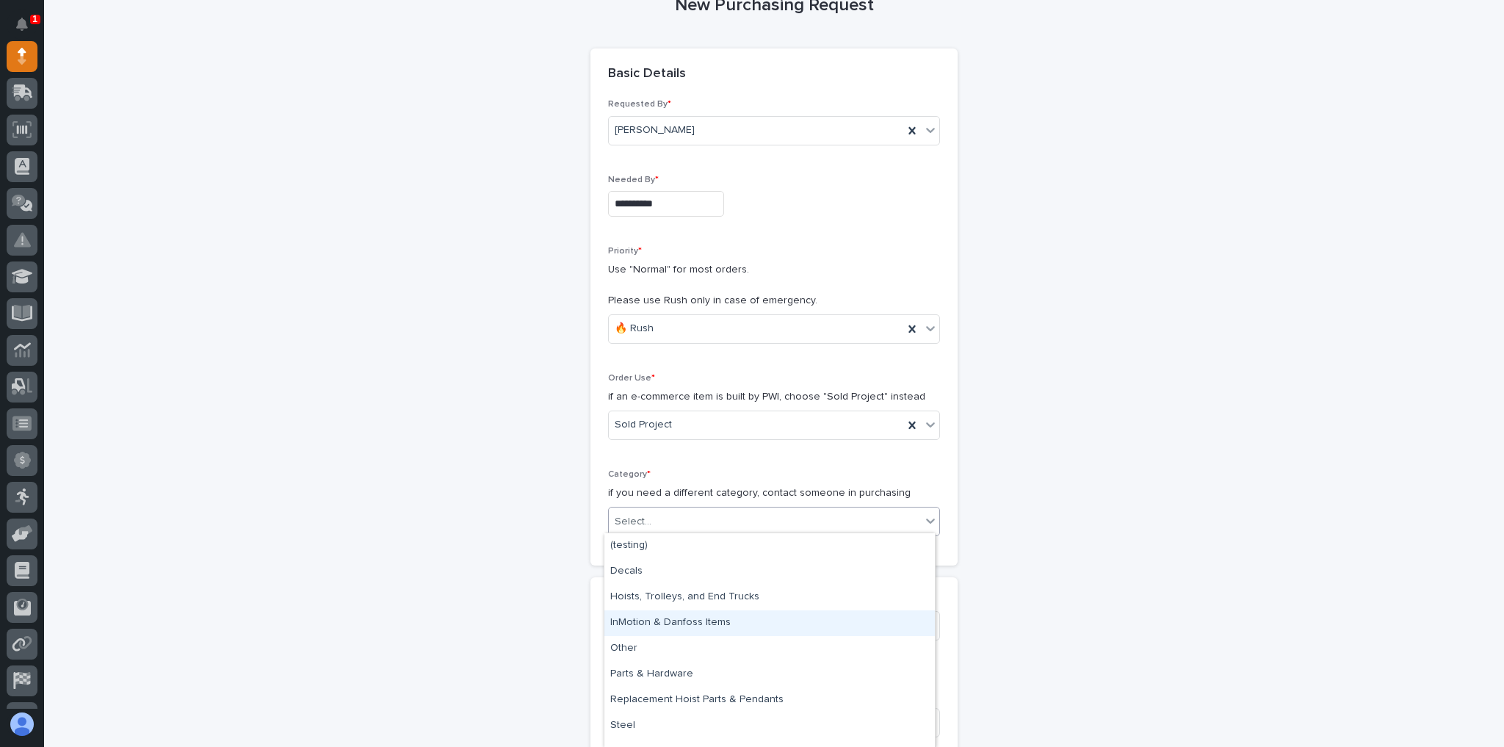
scroll to position [16, 0]
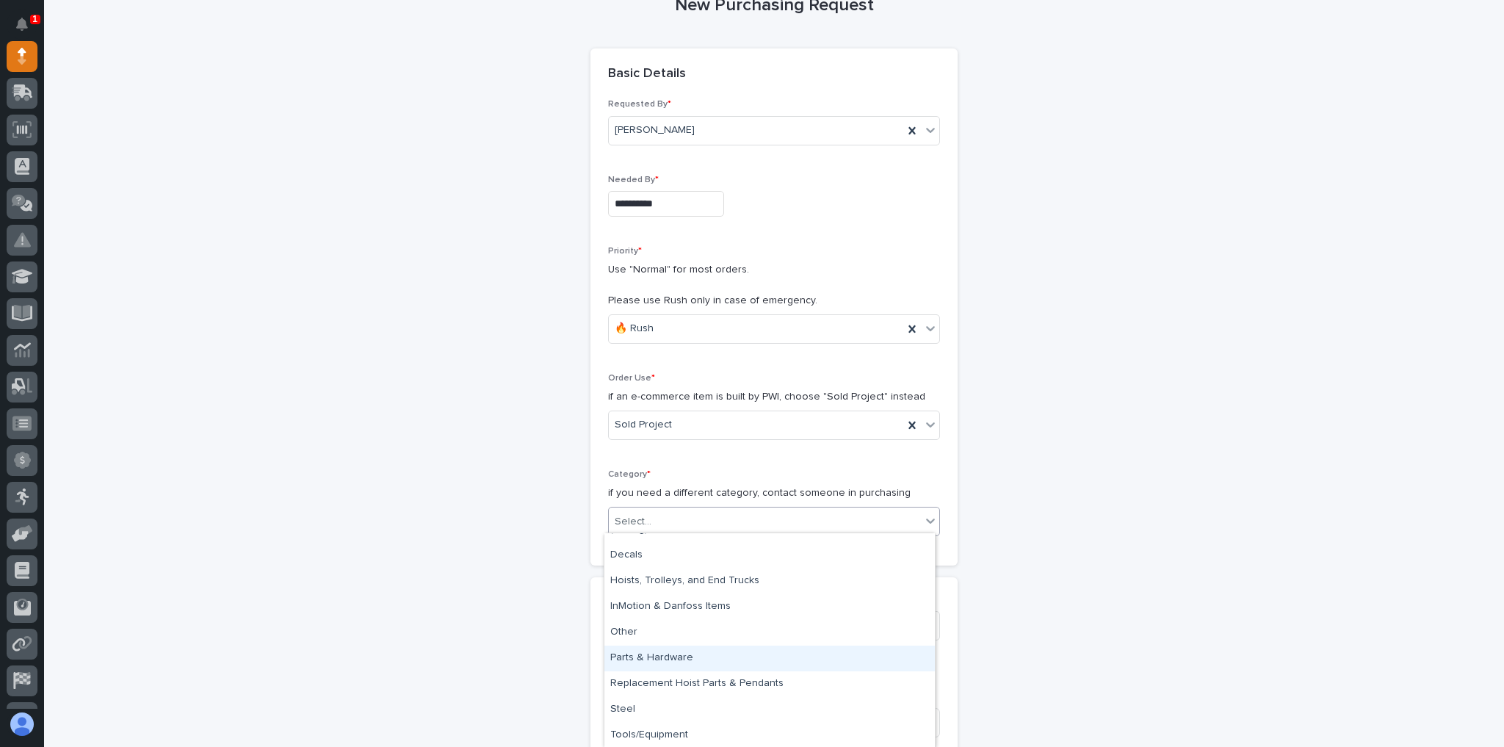
click at [653, 658] on div "Parts & Hardware" at bounding box center [769, 658] width 330 height 26
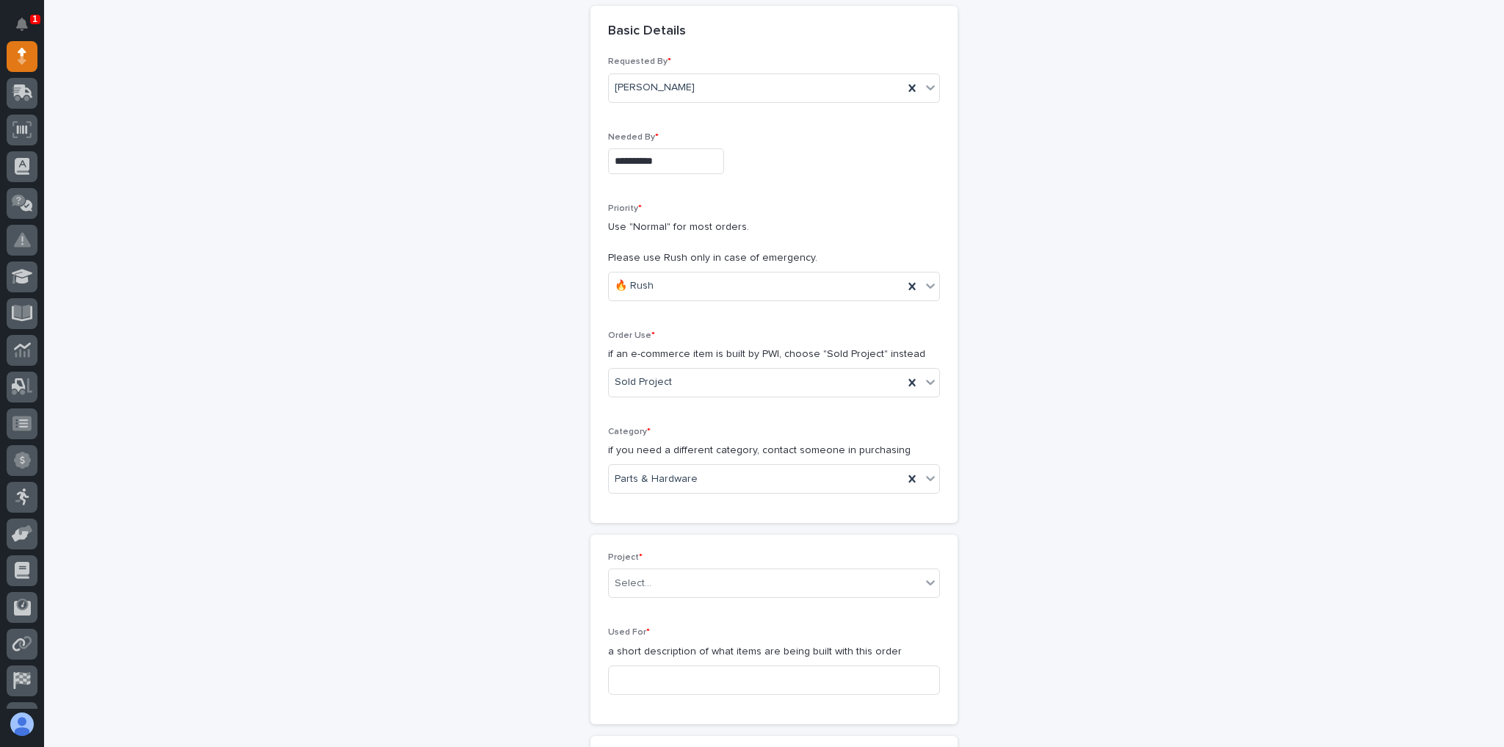
scroll to position [176, 0]
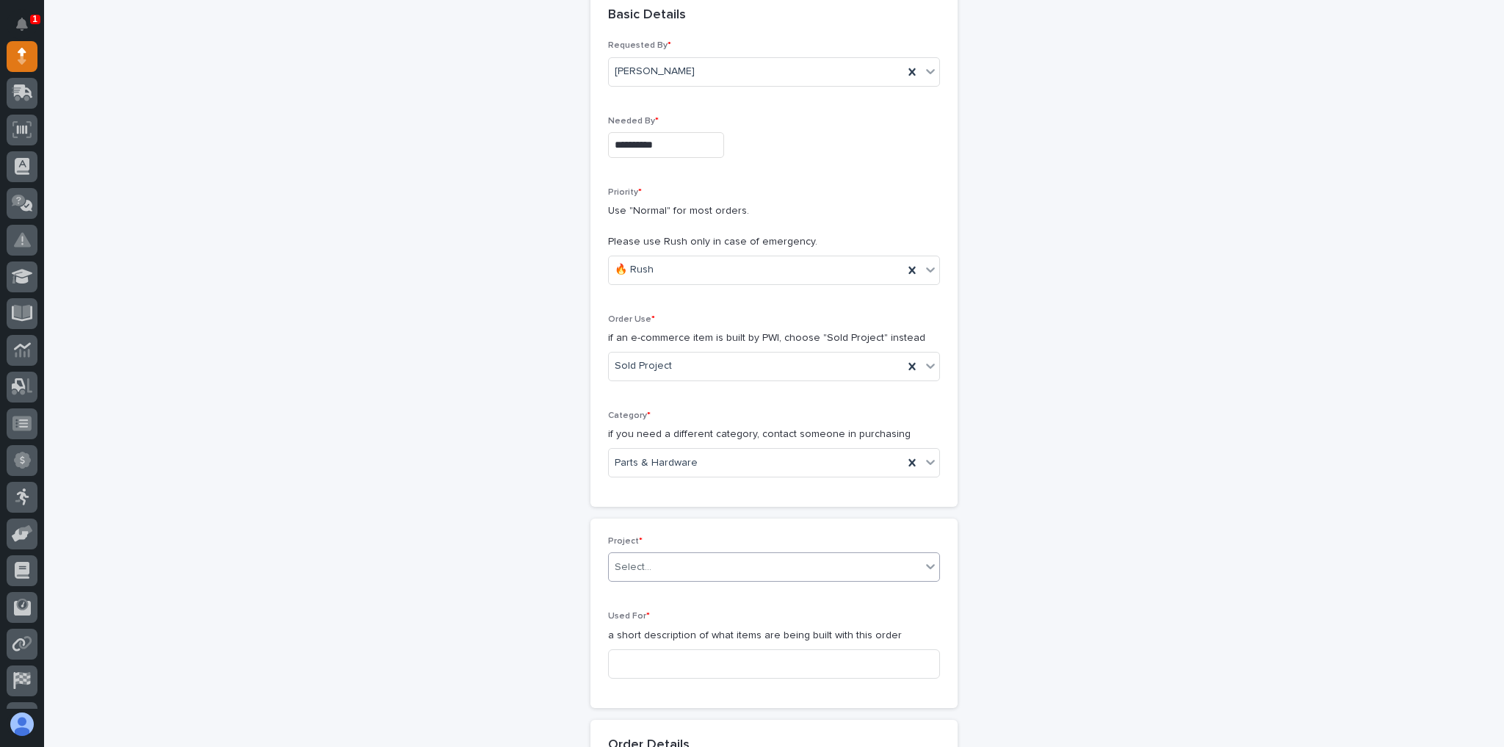
click at [717, 561] on div "Select..." at bounding box center [765, 567] width 312 height 24
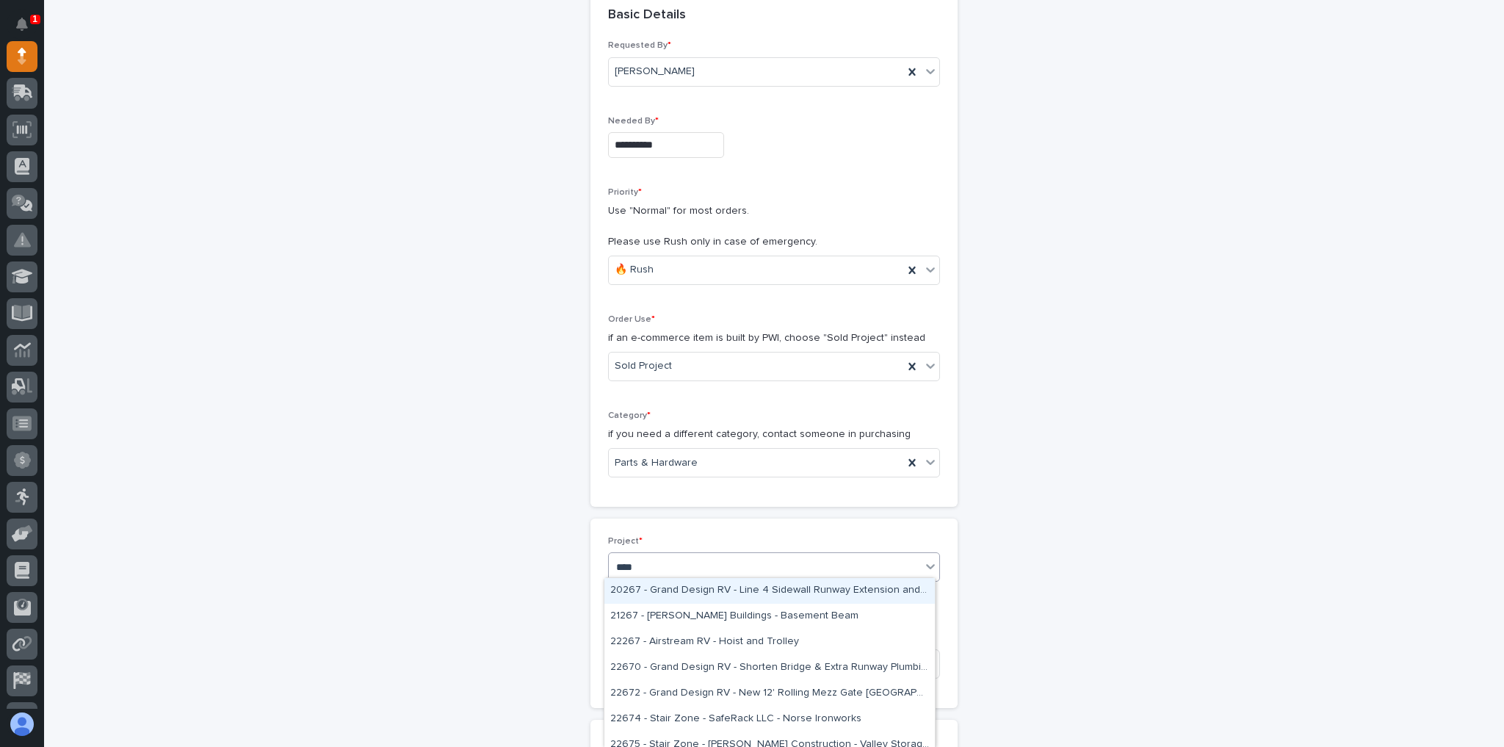
type input "*****"
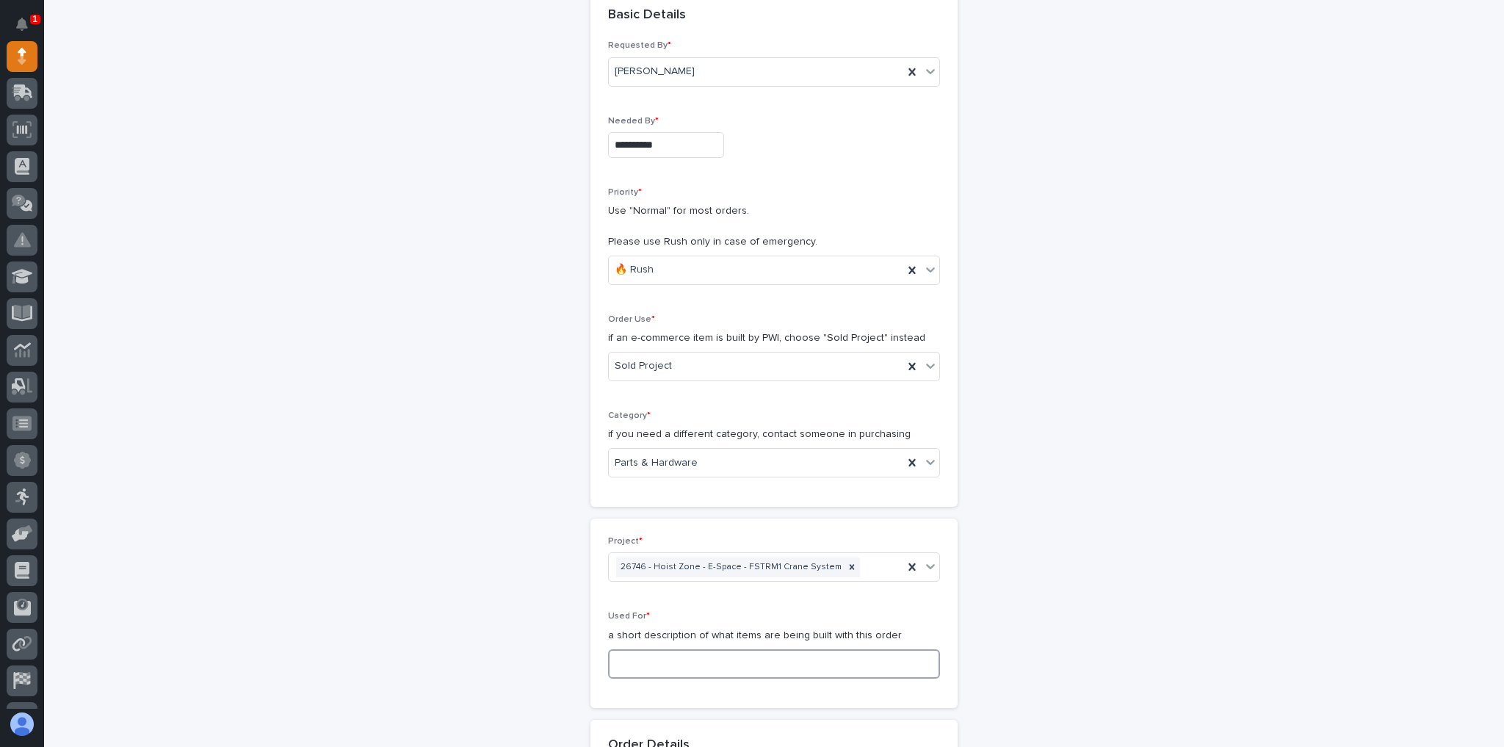
drag, startPoint x: 691, startPoint y: 649, endPoint x: 685, endPoint y: 656, distance: 8.8
click at [690, 650] on input at bounding box center [774, 663] width 332 height 29
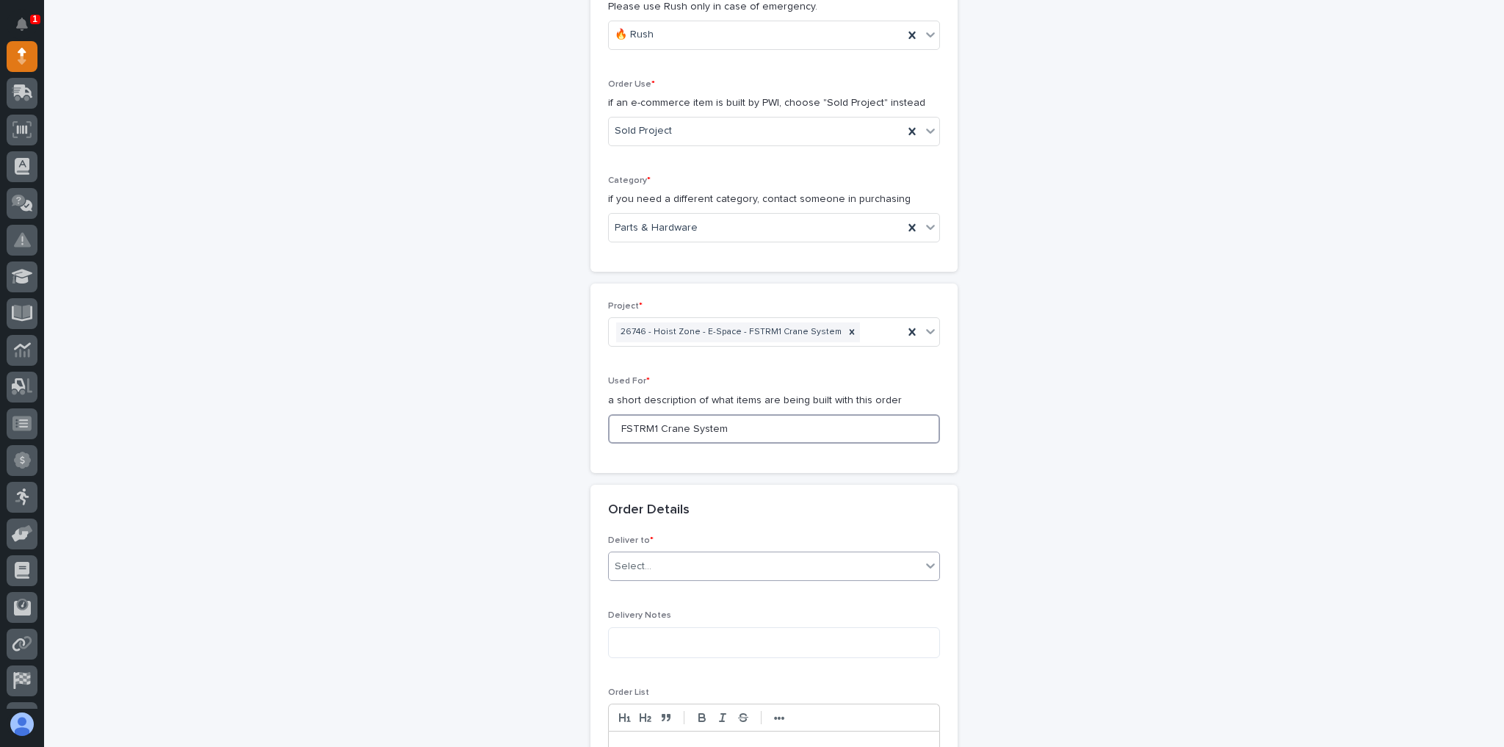
type input "FSTRM1 Crane System"
click at [693, 571] on div "Select..." at bounding box center [765, 566] width 312 height 24
click at [670, 598] on div "PWI" at bounding box center [769, 590] width 330 height 26
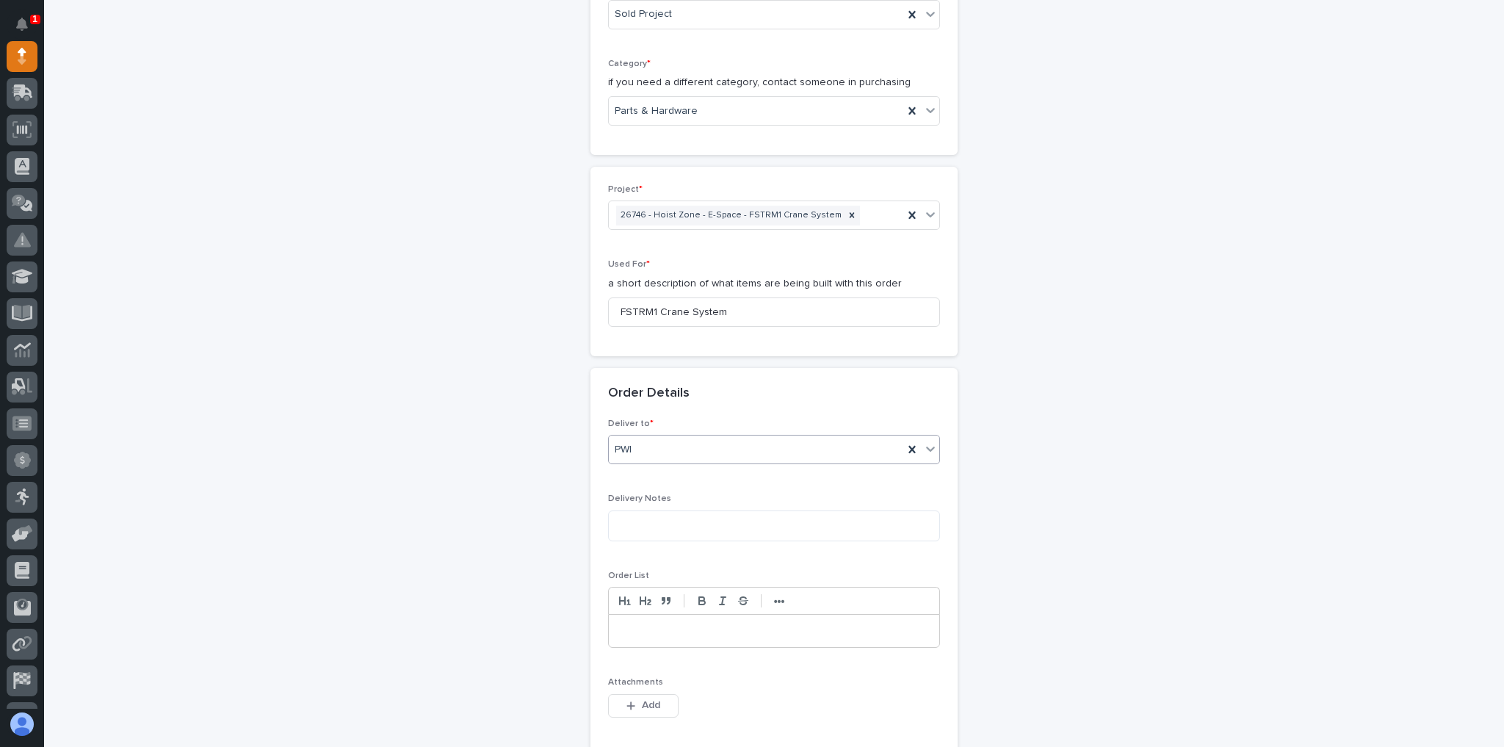
scroll to position [529, 0]
click at [645, 710] on div "Add" at bounding box center [643, 707] width 70 height 29
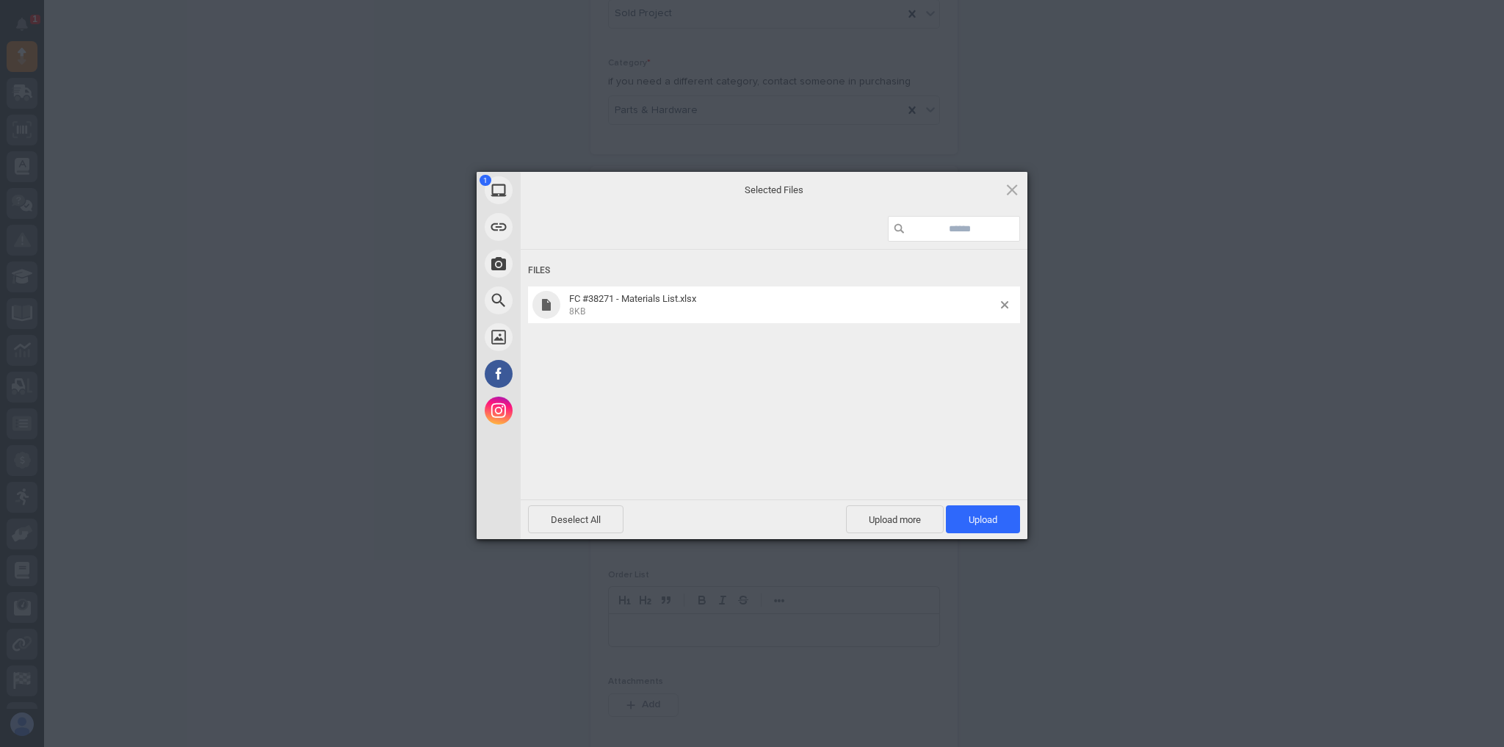
click at [953, 504] on div "Deselect All Upload more Upload 1" at bounding box center [774, 519] width 507 height 40
click at [960, 514] on span "Upload 1" at bounding box center [983, 519] width 74 height 28
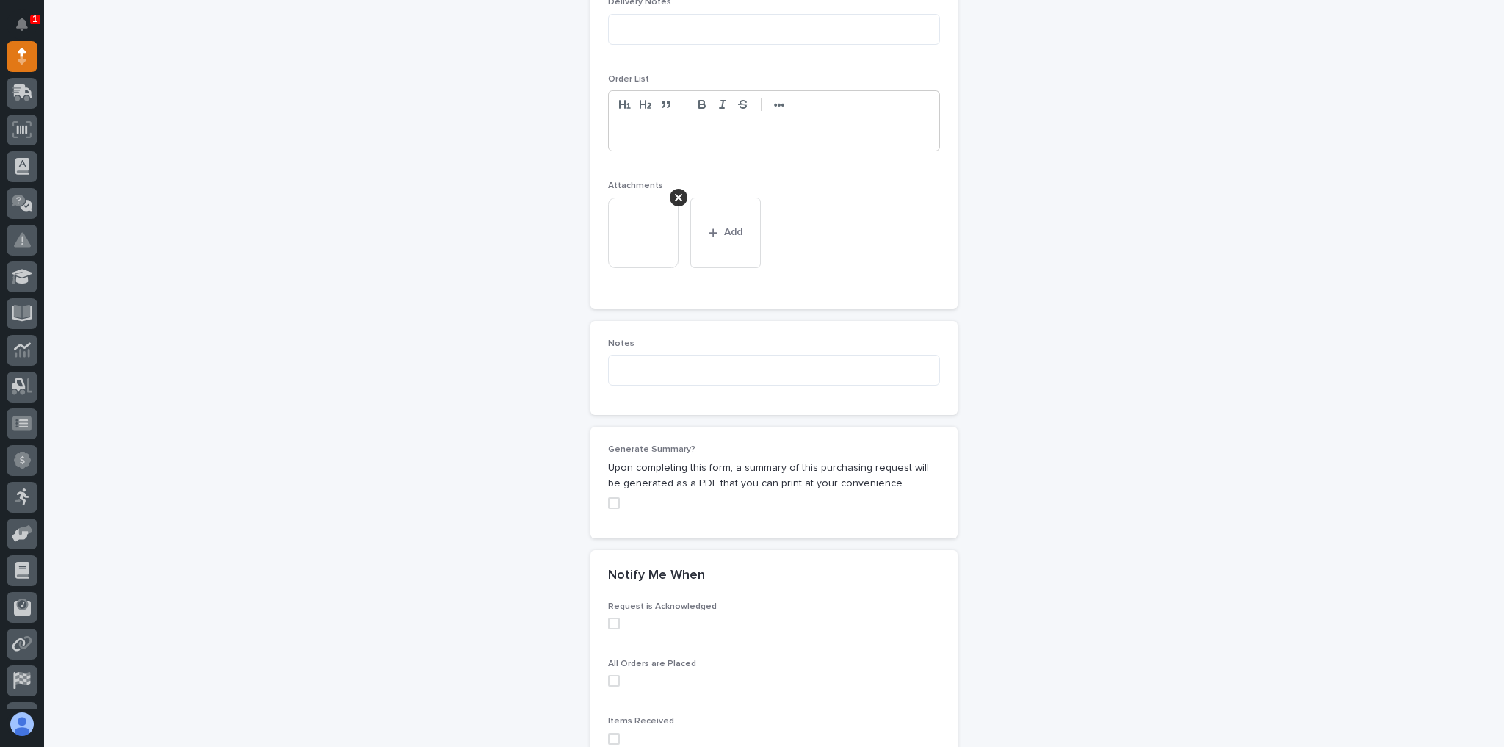
scroll to position [1195, 0]
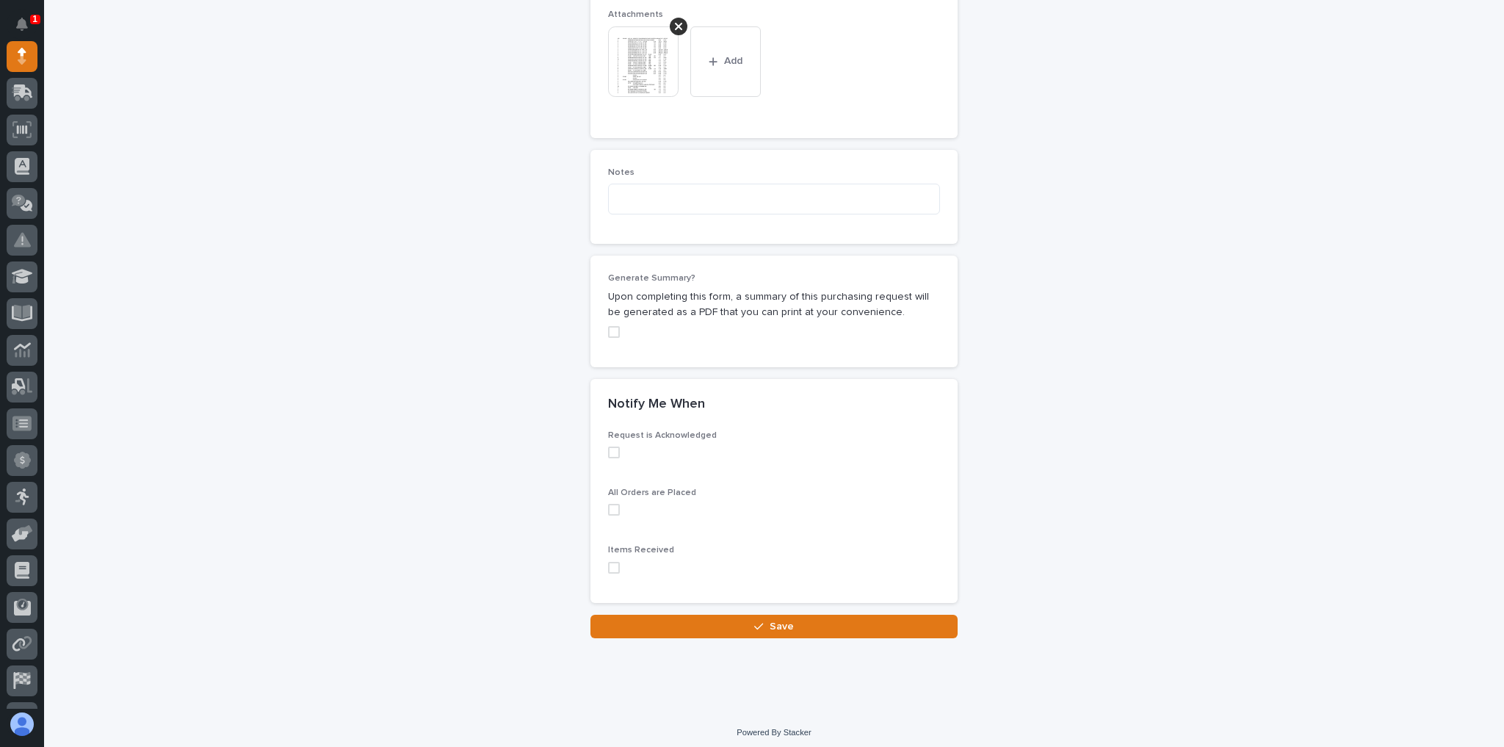
click at [723, 620] on button "Save" at bounding box center [773, 626] width 367 height 23
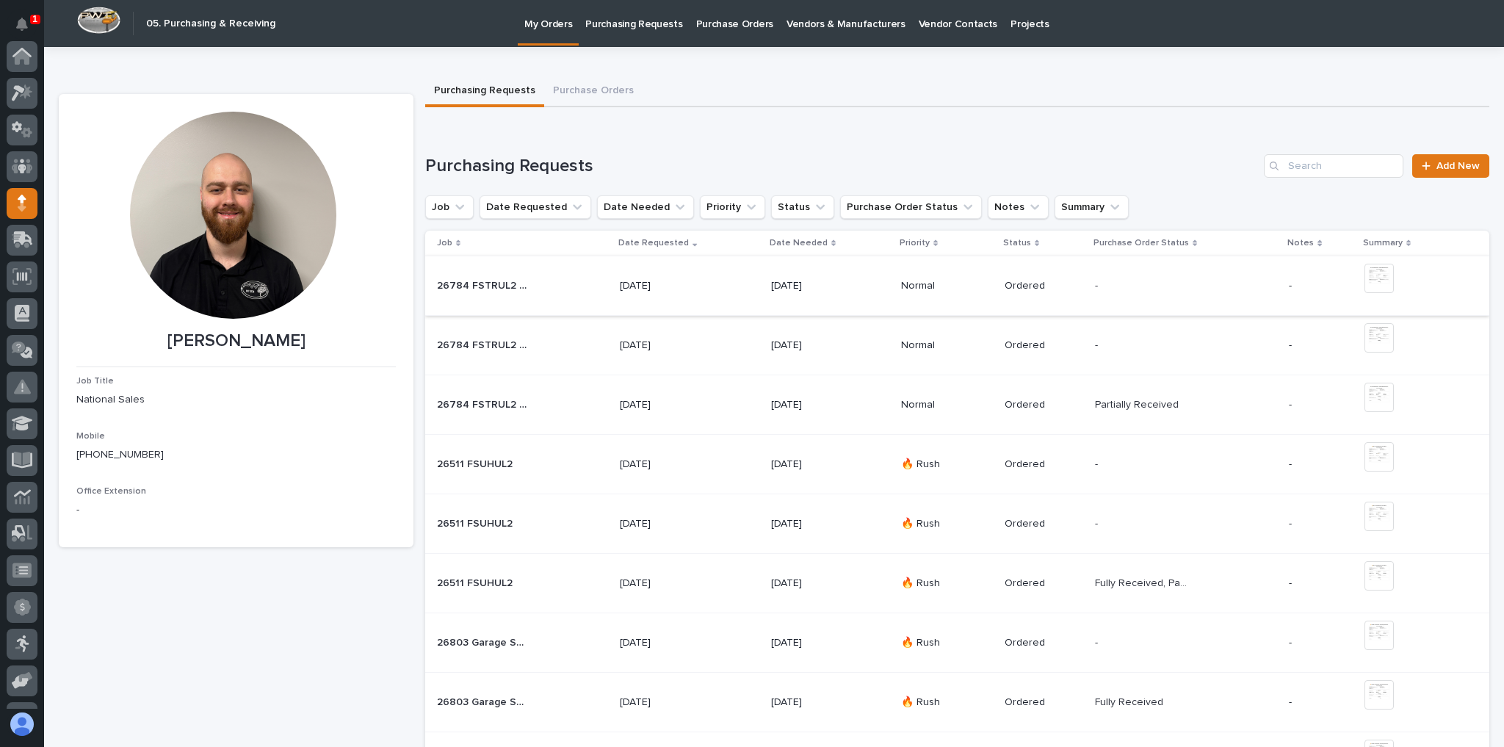
scroll to position [147, 0]
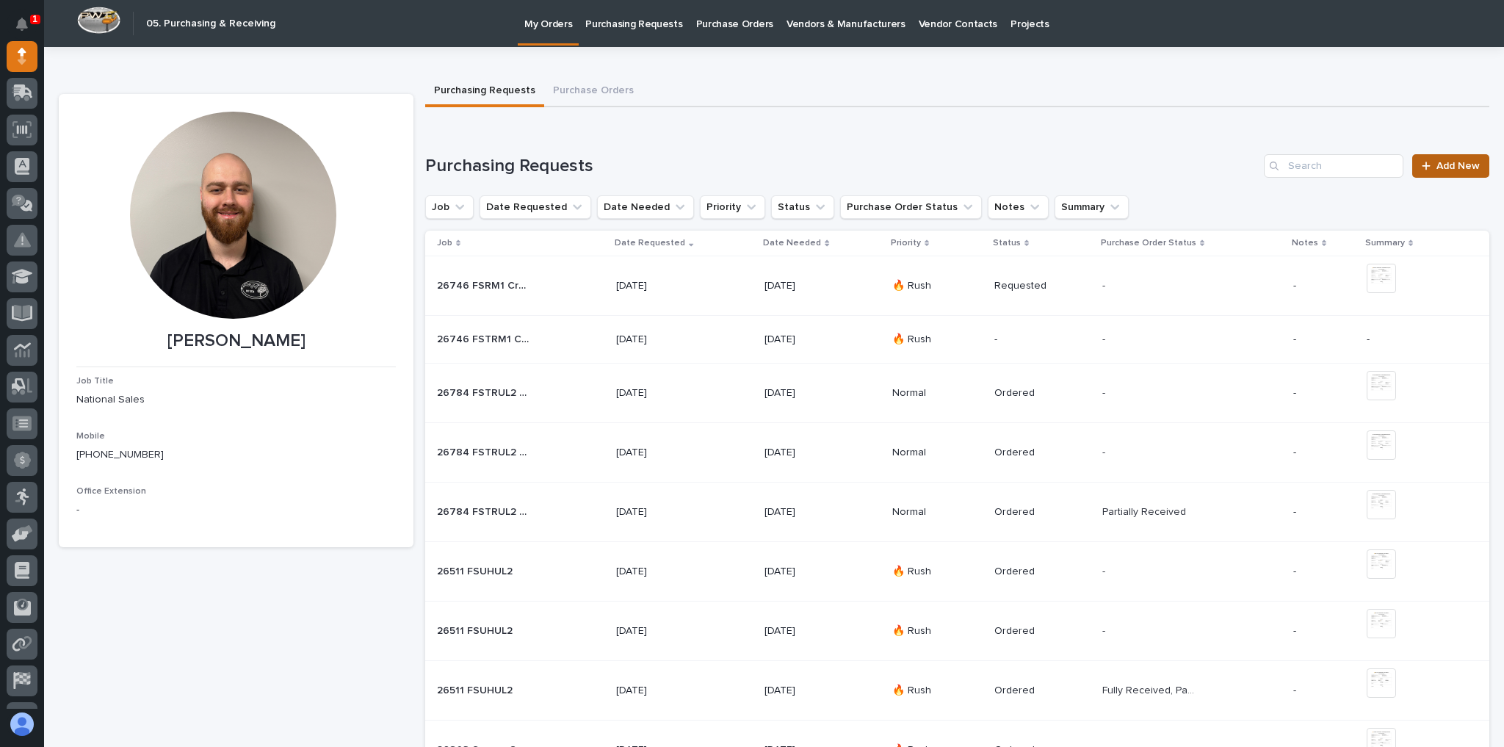
click at [1425, 167] on div at bounding box center [1429, 166] width 15 height 10
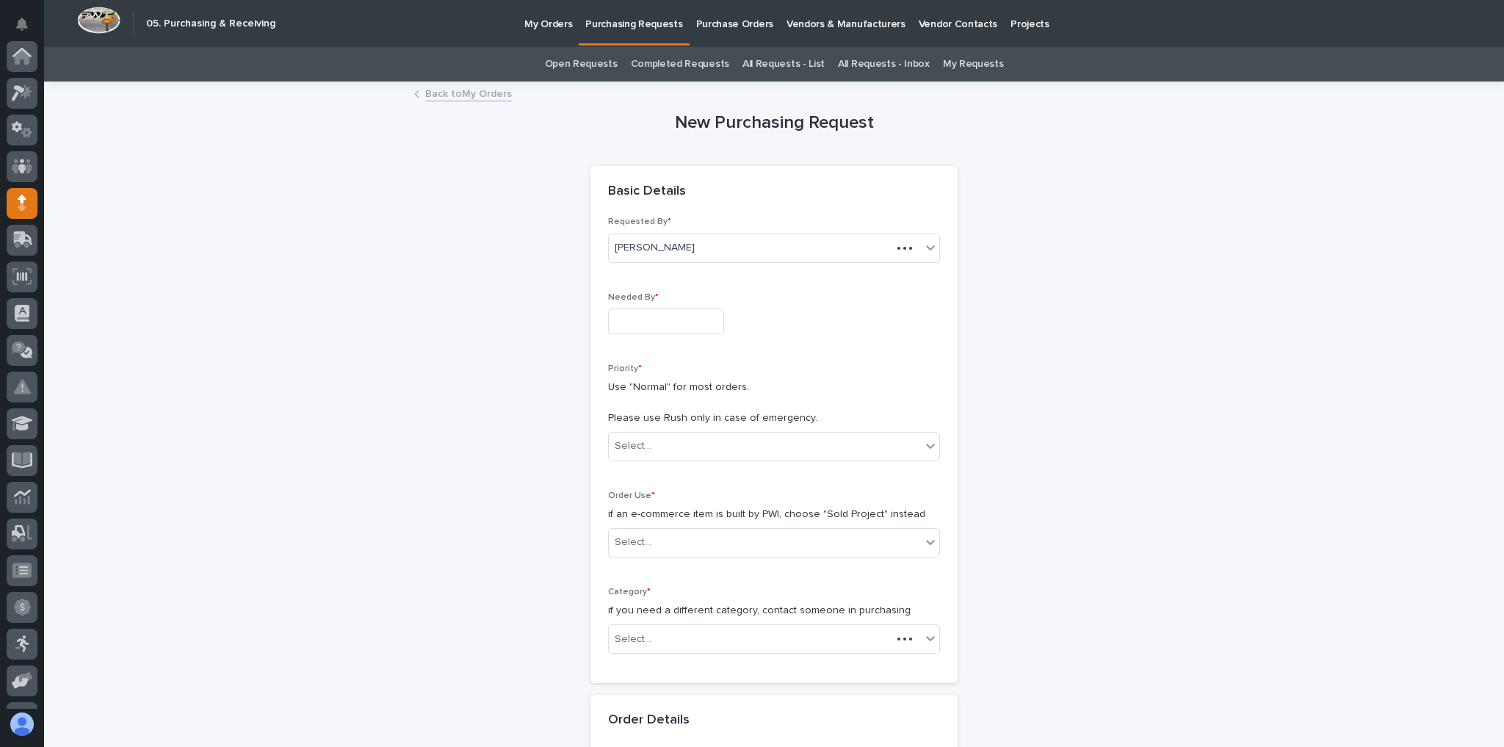
scroll to position [147, 0]
click at [668, 316] on input "text" at bounding box center [666, 321] width 116 height 26
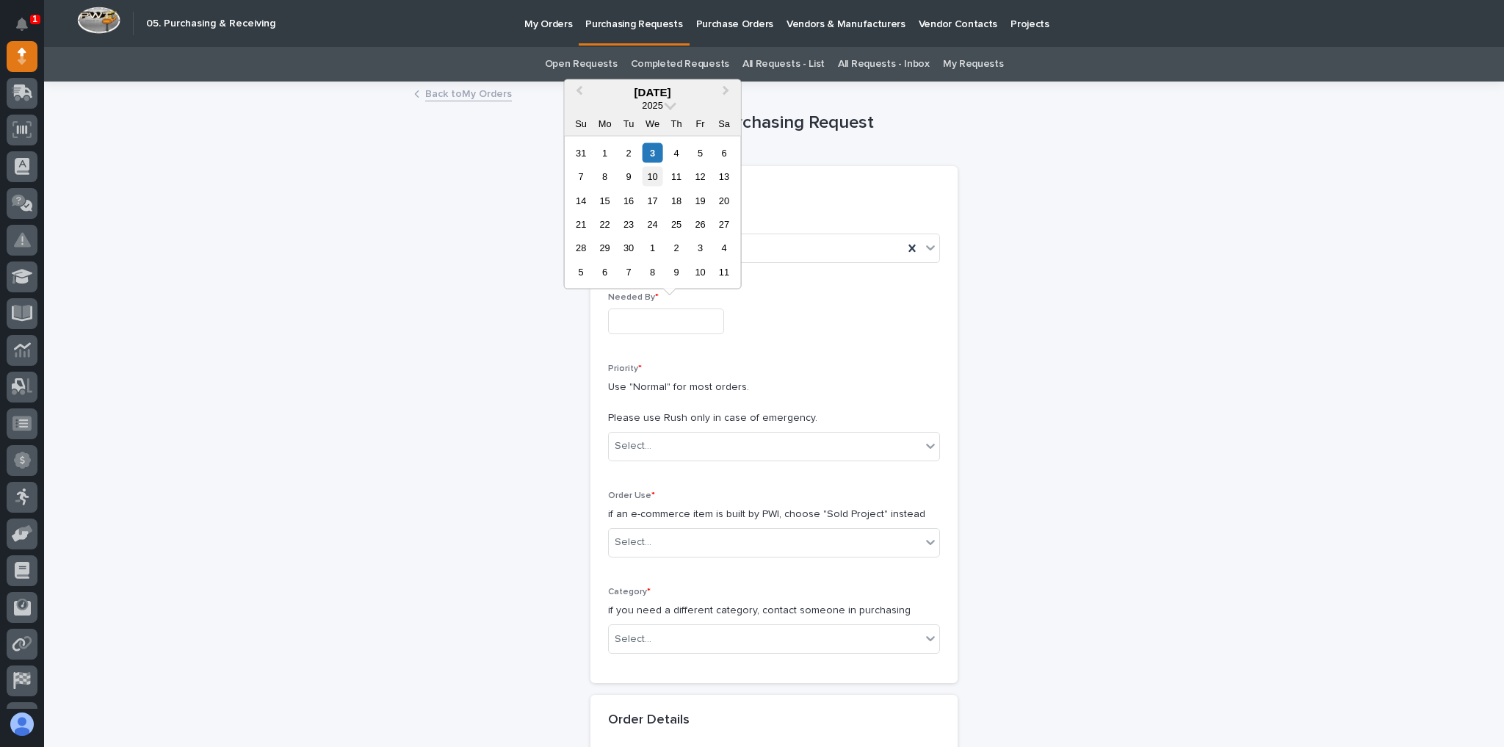
click at [656, 181] on div "10" at bounding box center [653, 177] width 20 height 20
type input "**********"
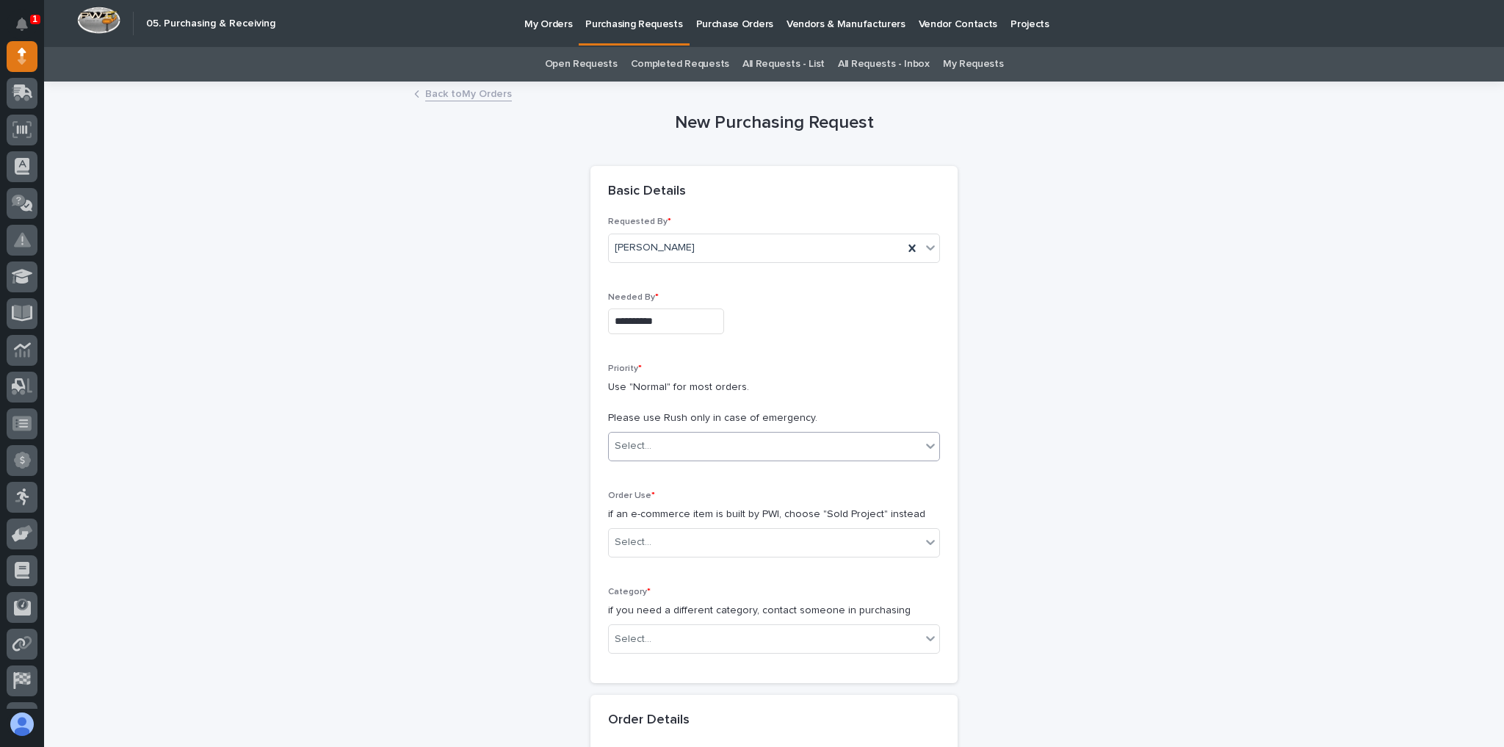
click at [637, 434] on div "Select..." at bounding box center [765, 446] width 312 height 24
click at [655, 473] on div "🔥 Rush" at bounding box center [769, 472] width 330 height 26
click at [665, 551] on div "Select..." at bounding box center [765, 542] width 312 height 24
click at [658, 565] on div "Sold Project" at bounding box center [769, 568] width 330 height 26
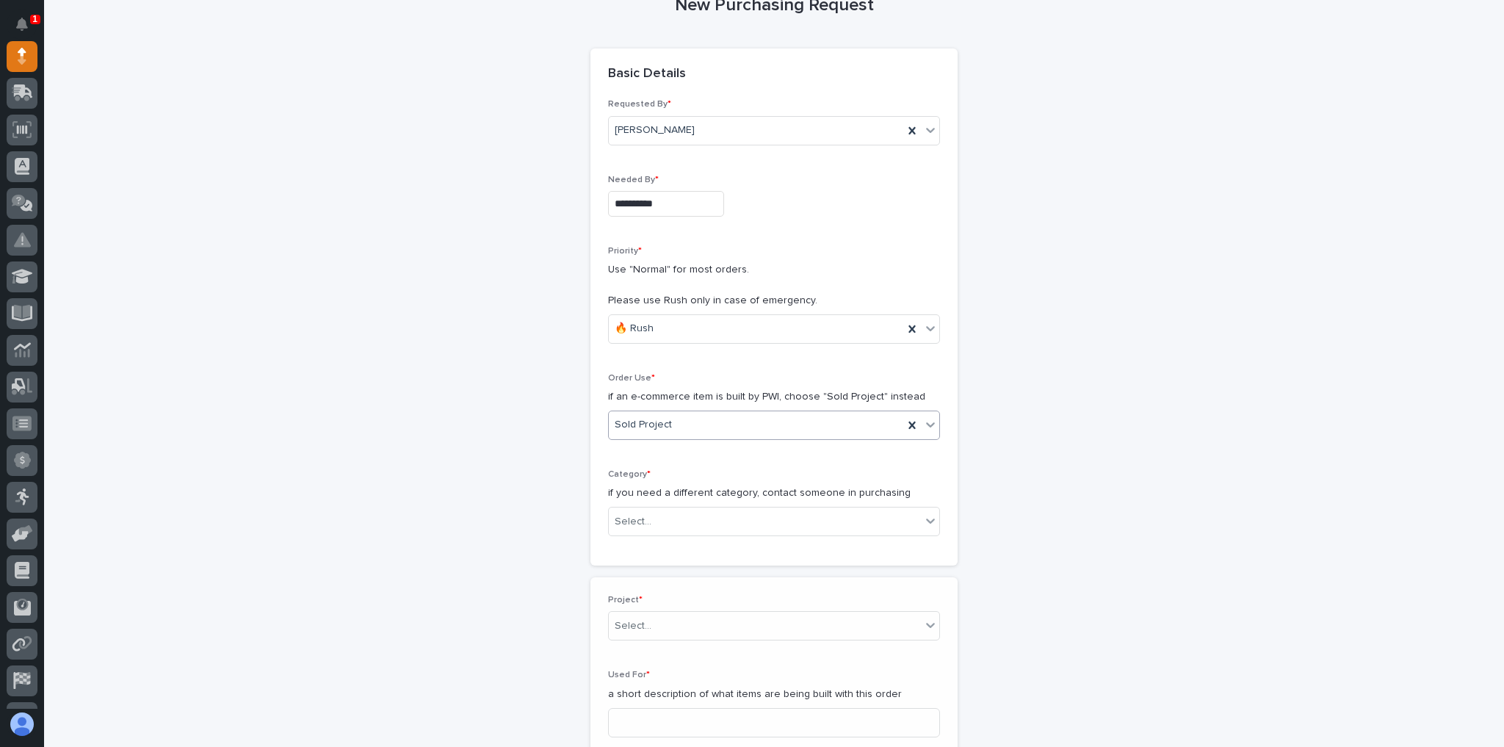
click at [649, 488] on p "if you need a different category, contact someone in purchasing" at bounding box center [774, 492] width 332 height 15
click at [661, 507] on div "Select..." at bounding box center [774, 521] width 332 height 29
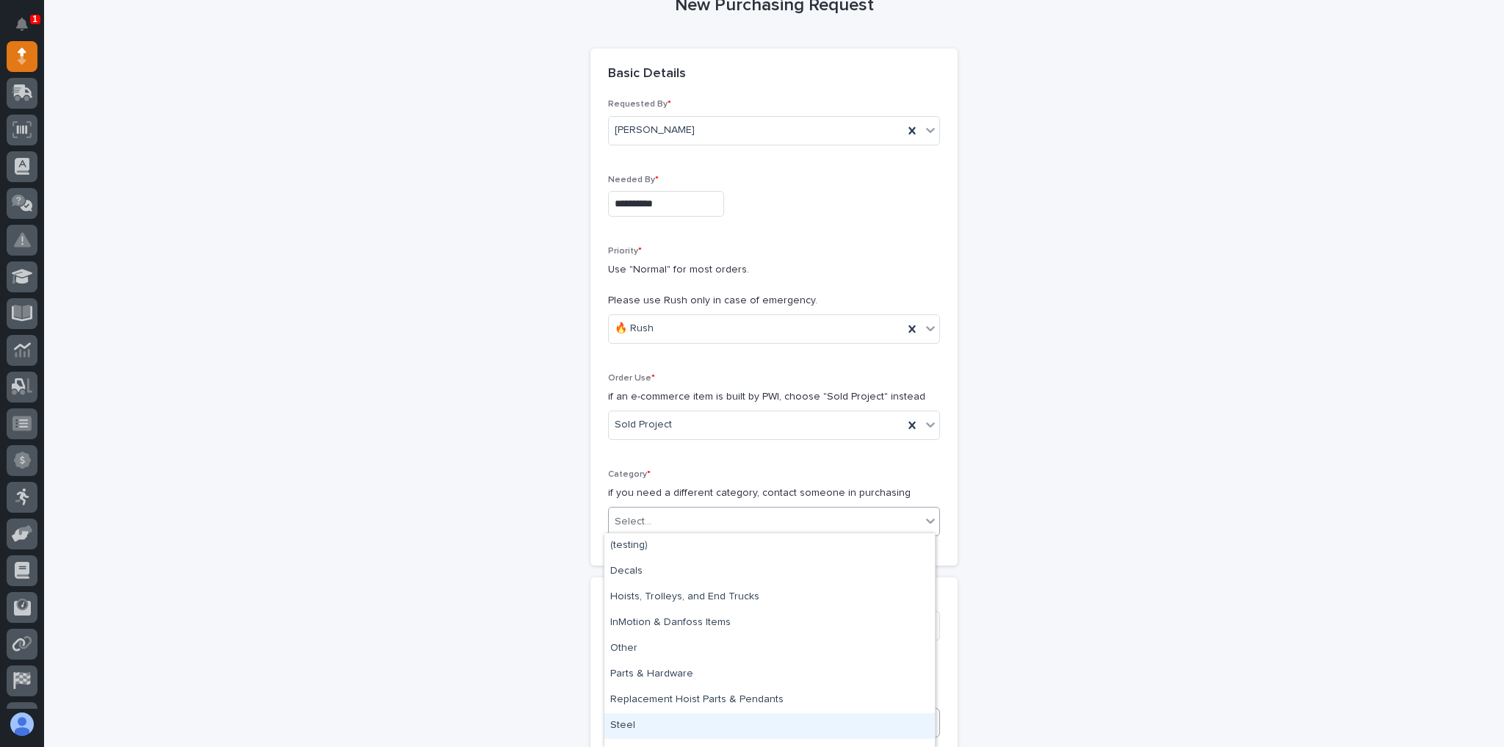
click at [656, 723] on div "Steel" at bounding box center [769, 726] width 330 height 26
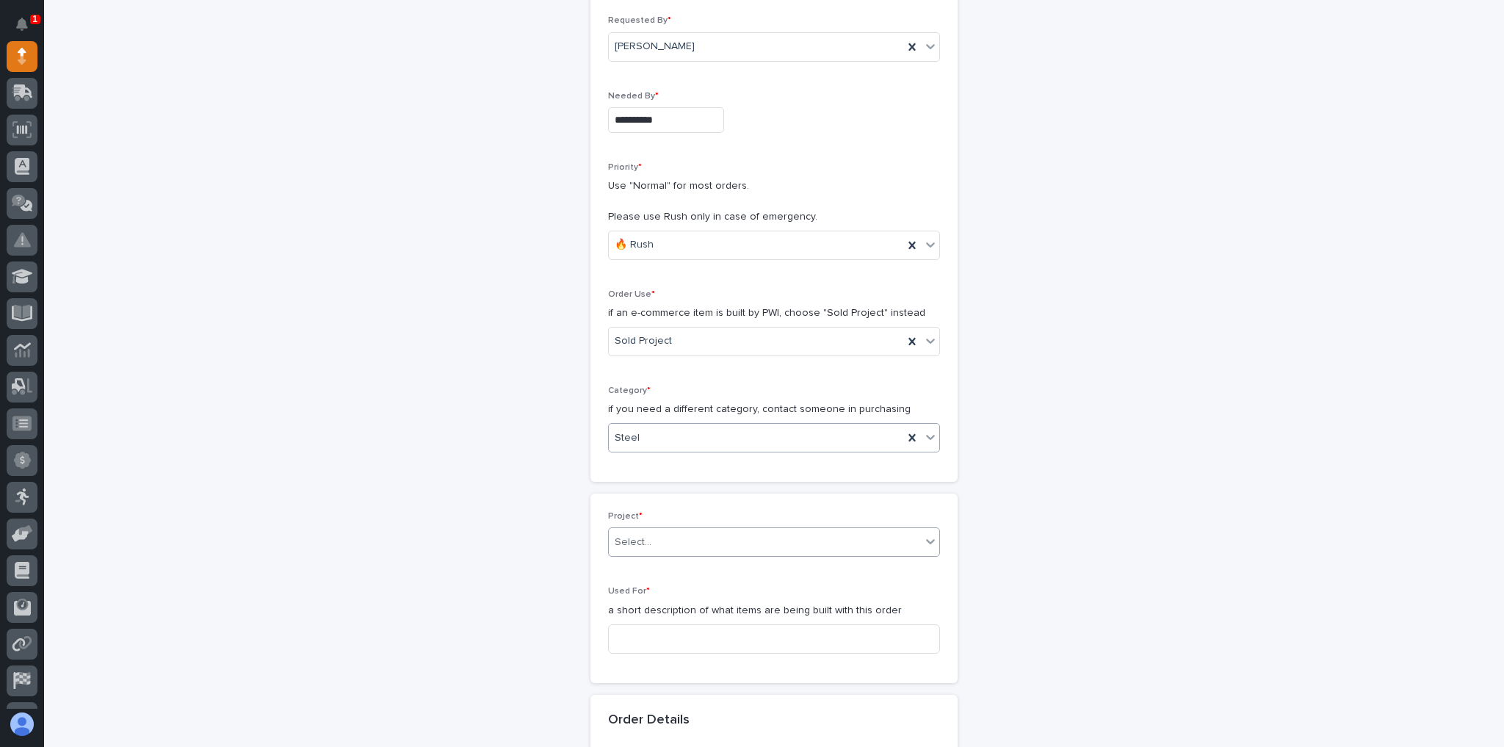
scroll to position [294, 0]
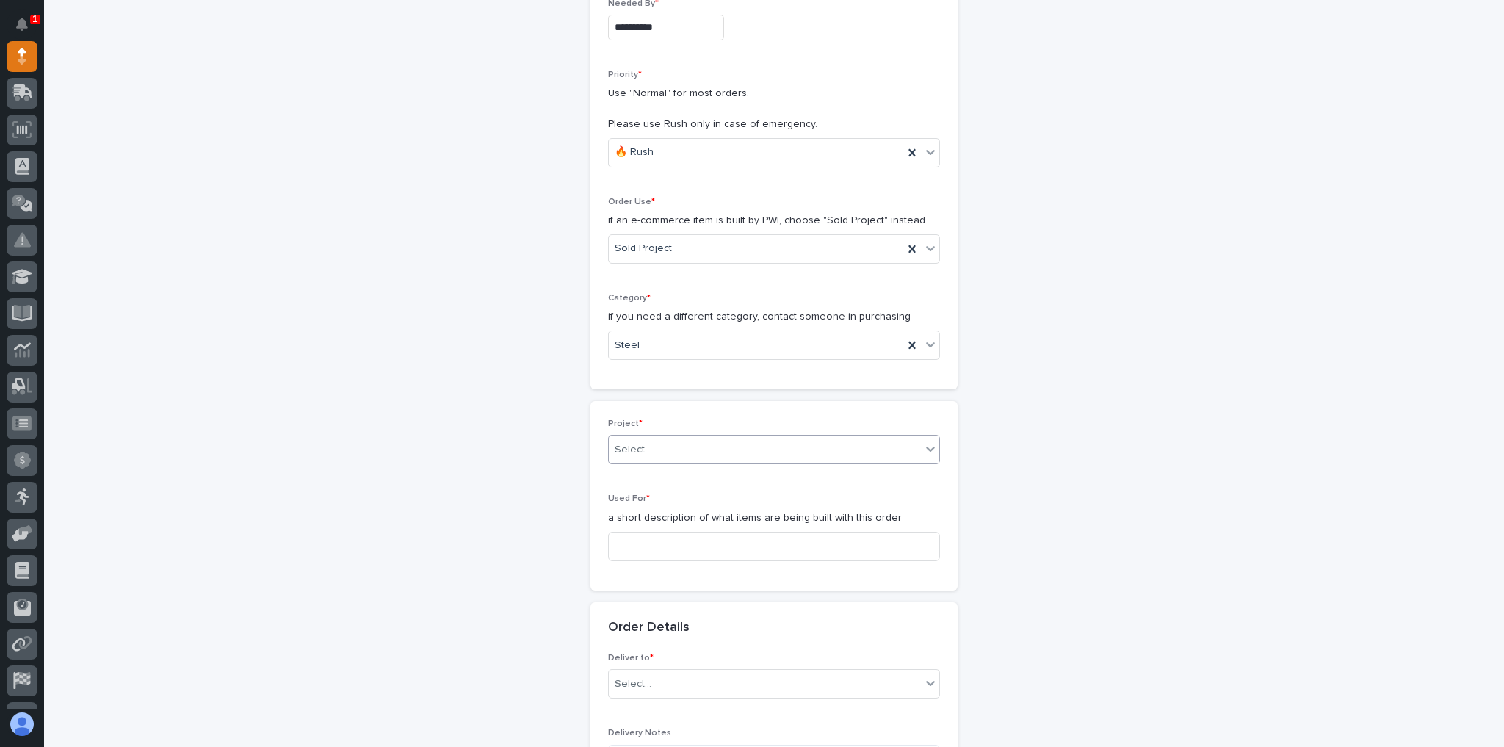
drag, startPoint x: 674, startPoint y: 421, endPoint x: 684, endPoint y: 446, distance: 26.7
click at [673, 430] on div "Project * Select..." at bounding box center [774, 447] width 332 height 57
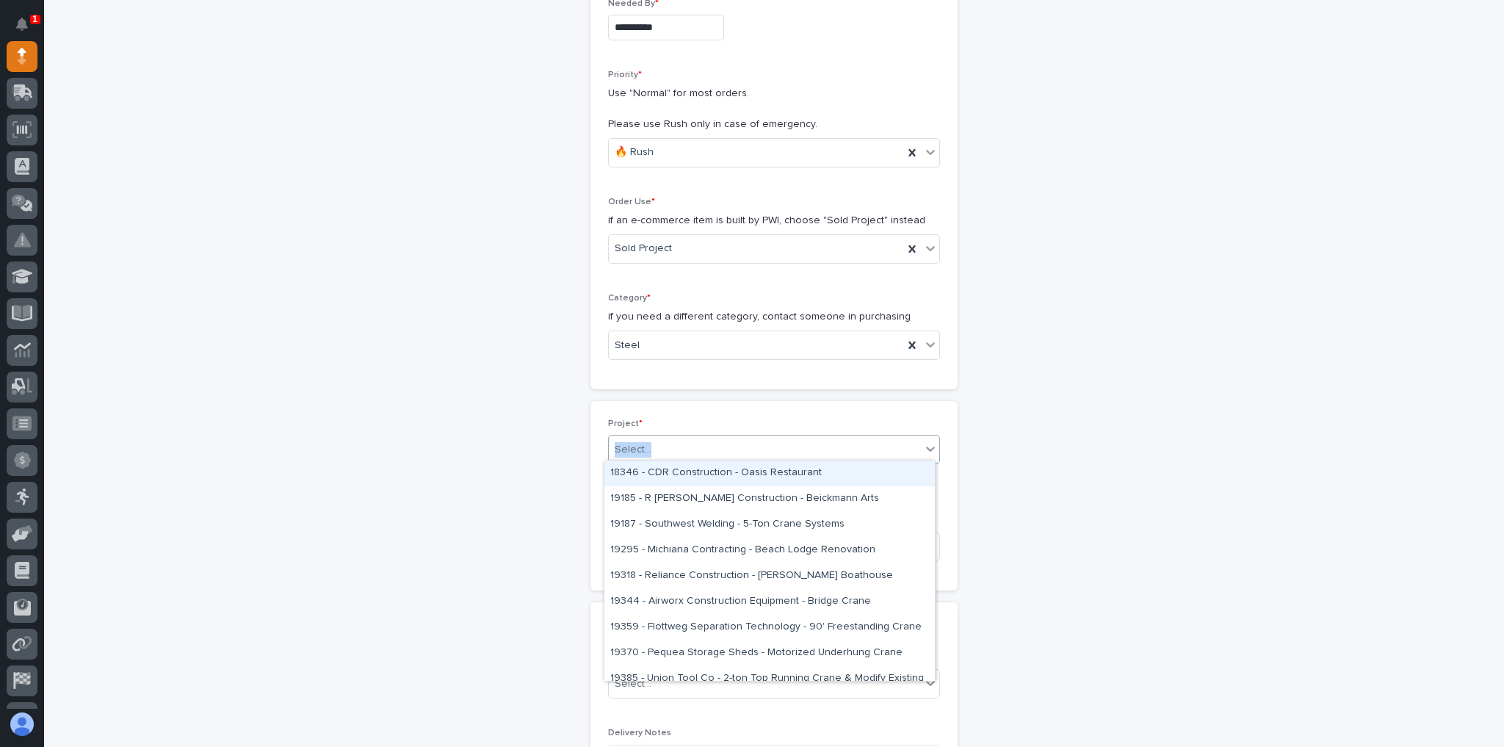
click at [687, 447] on div "Select..." at bounding box center [765, 450] width 312 height 24
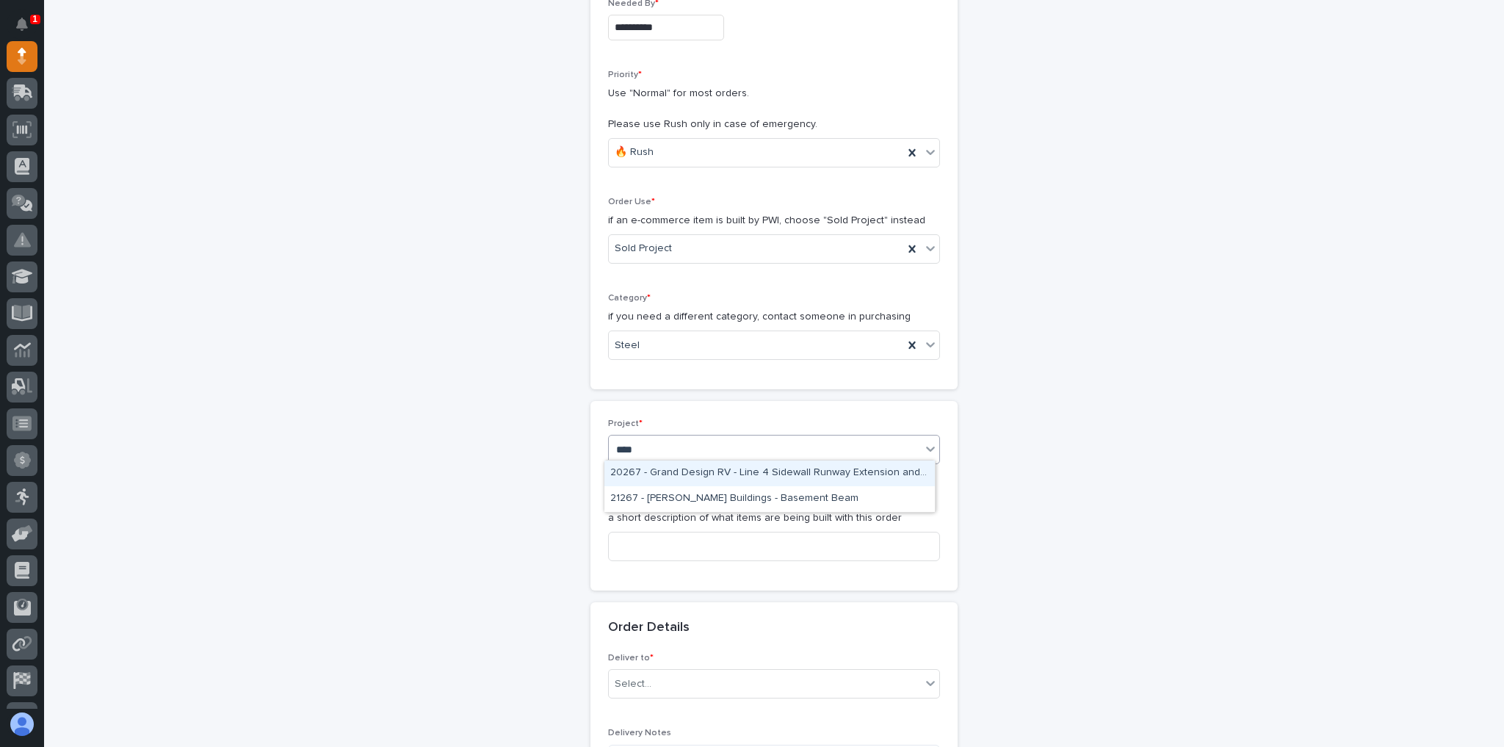
type input "*****"
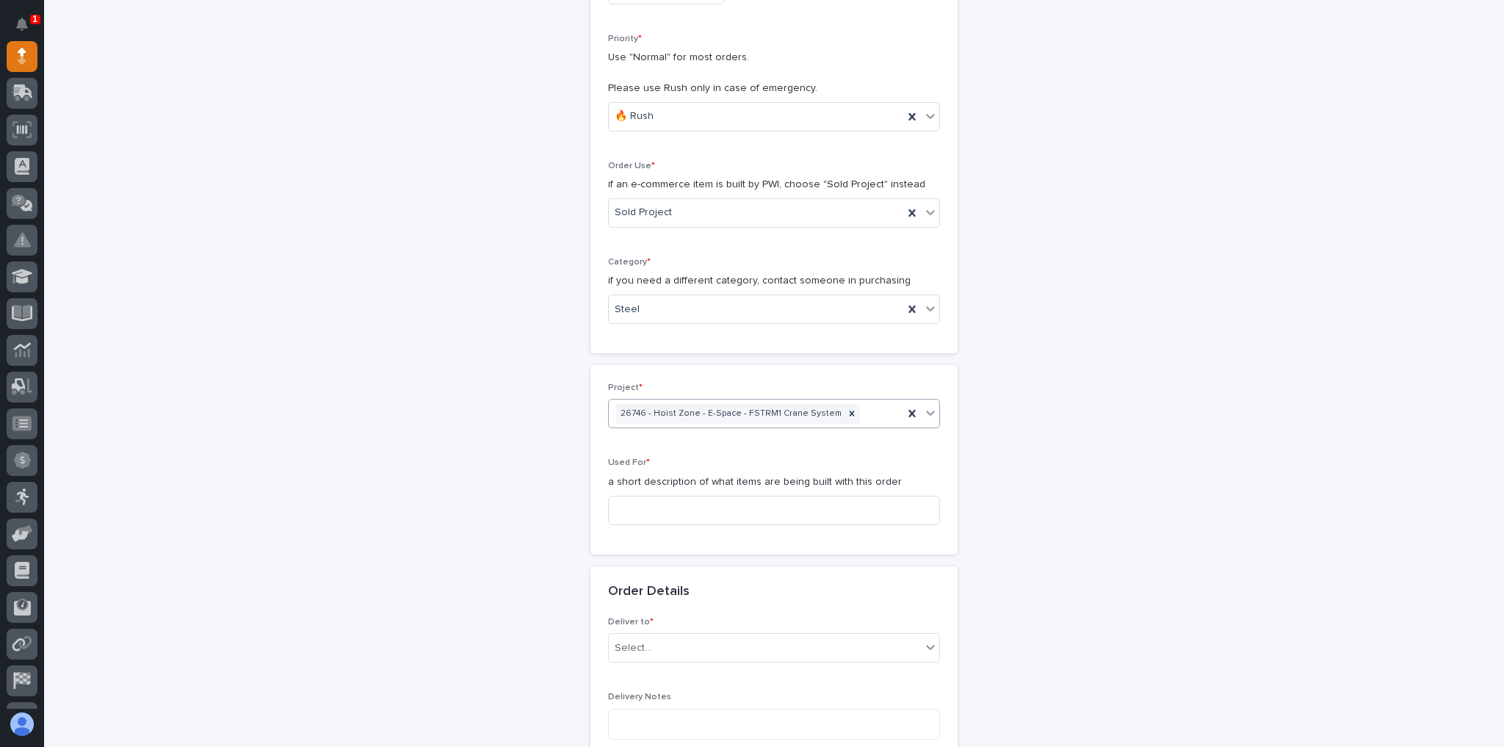
scroll to position [470, 0]
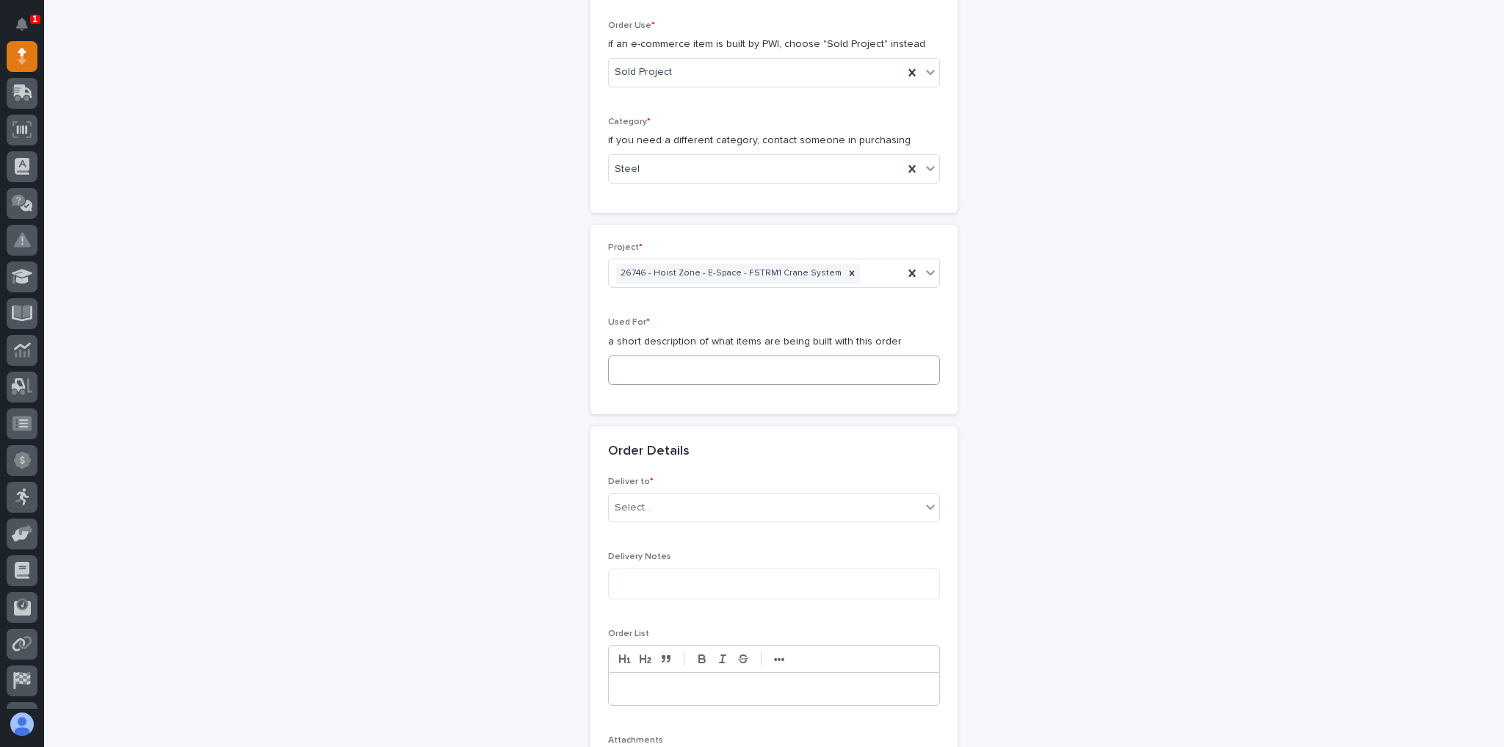
click at [701, 379] on div "Used For * a short description of what items are being built with this order" at bounding box center [774, 356] width 332 height 79
click at [698, 366] on input at bounding box center [774, 369] width 332 height 29
type input "FSTRM1 Crane System"
click at [695, 496] on div "Select..." at bounding box center [765, 508] width 312 height 24
click at [677, 540] on div "PWI" at bounding box center [769, 531] width 330 height 26
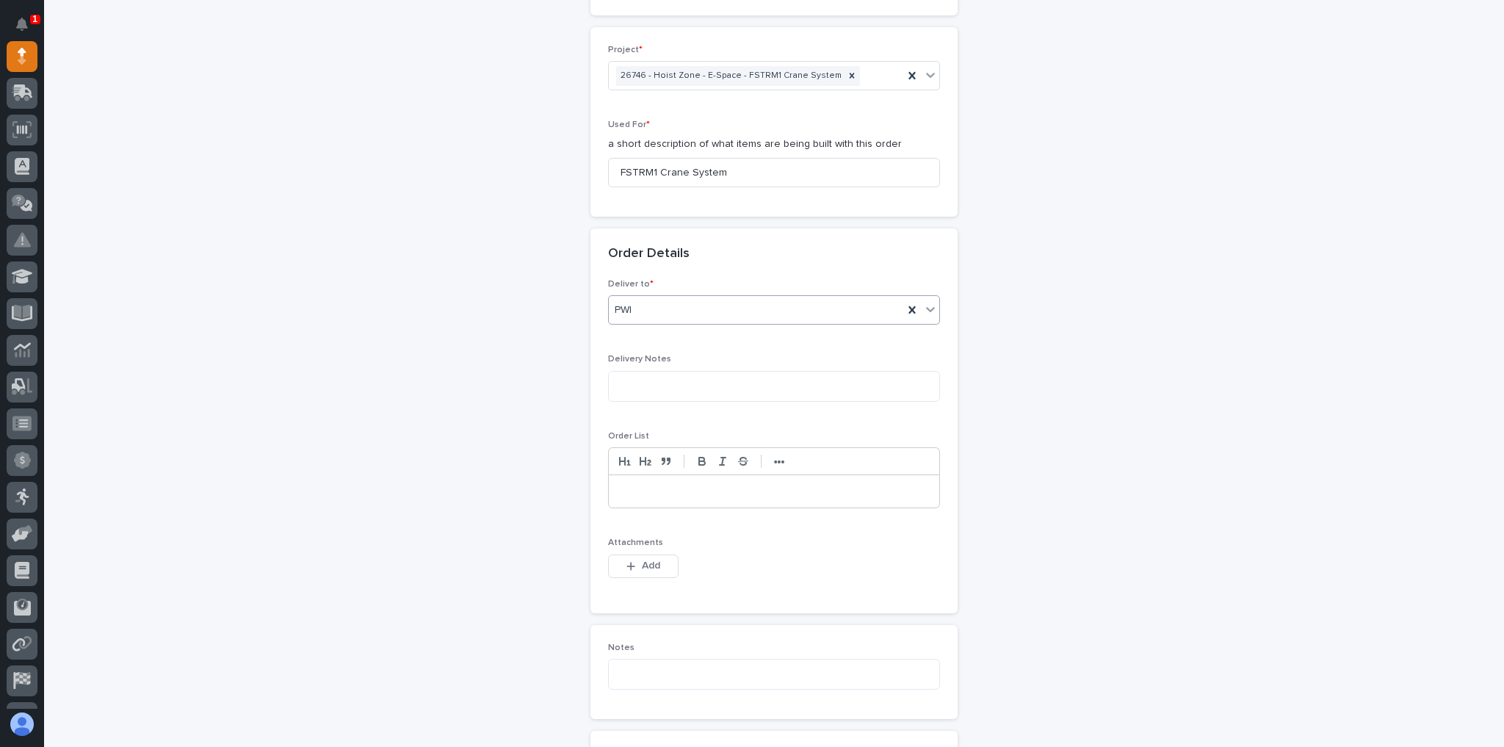
scroll to position [705, 0]
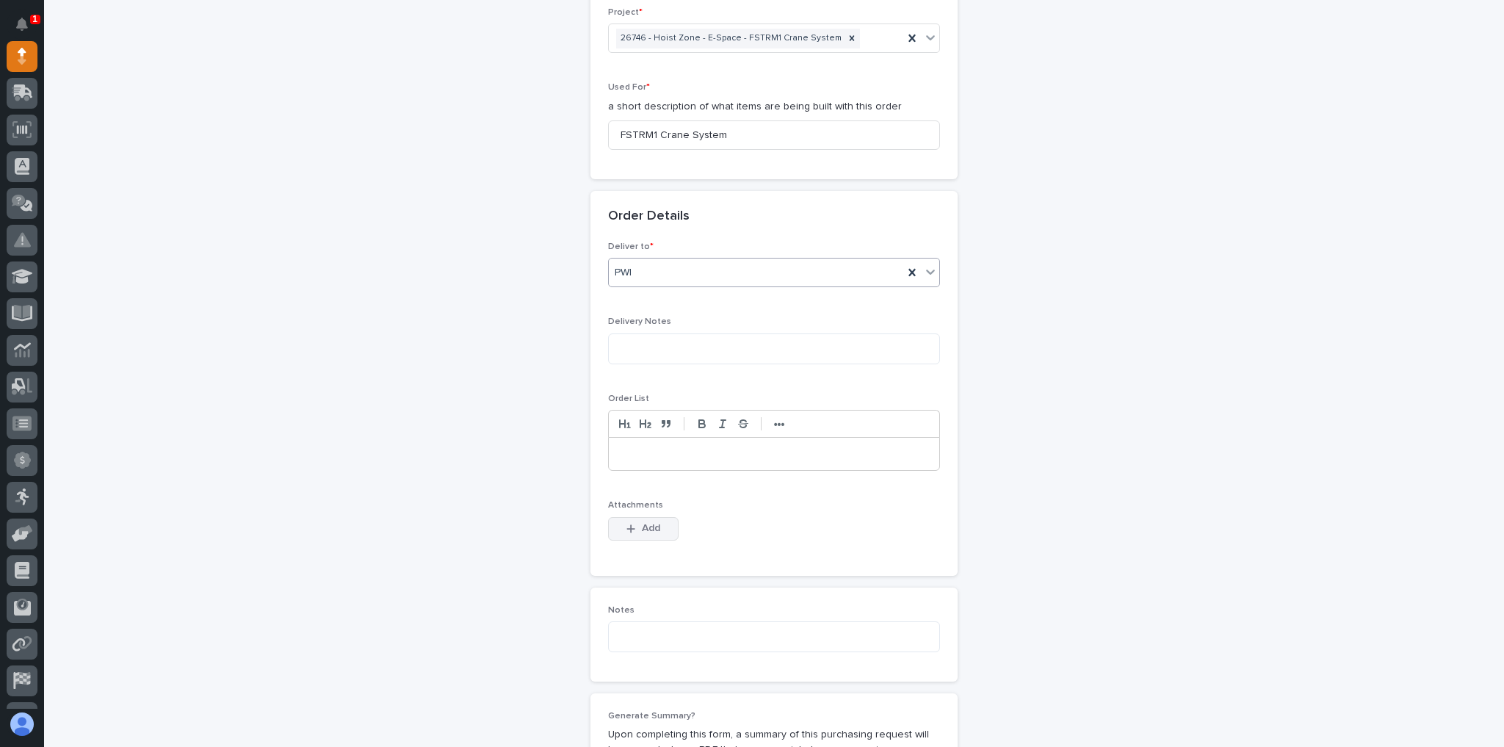
click at [627, 524] on icon "button" at bounding box center [631, 528] width 8 height 8
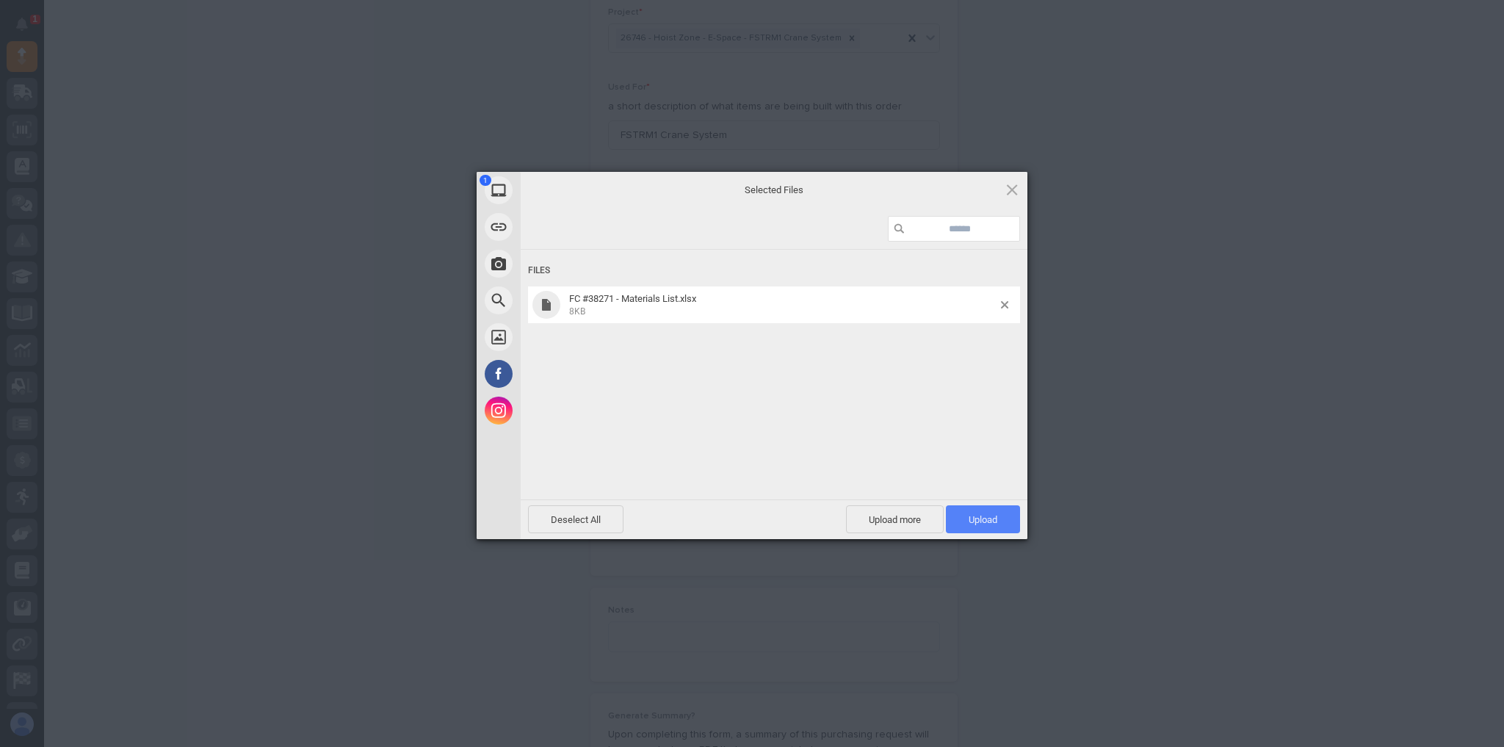
click at [956, 510] on span "Upload 1" at bounding box center [983, 519] width 74 height 28
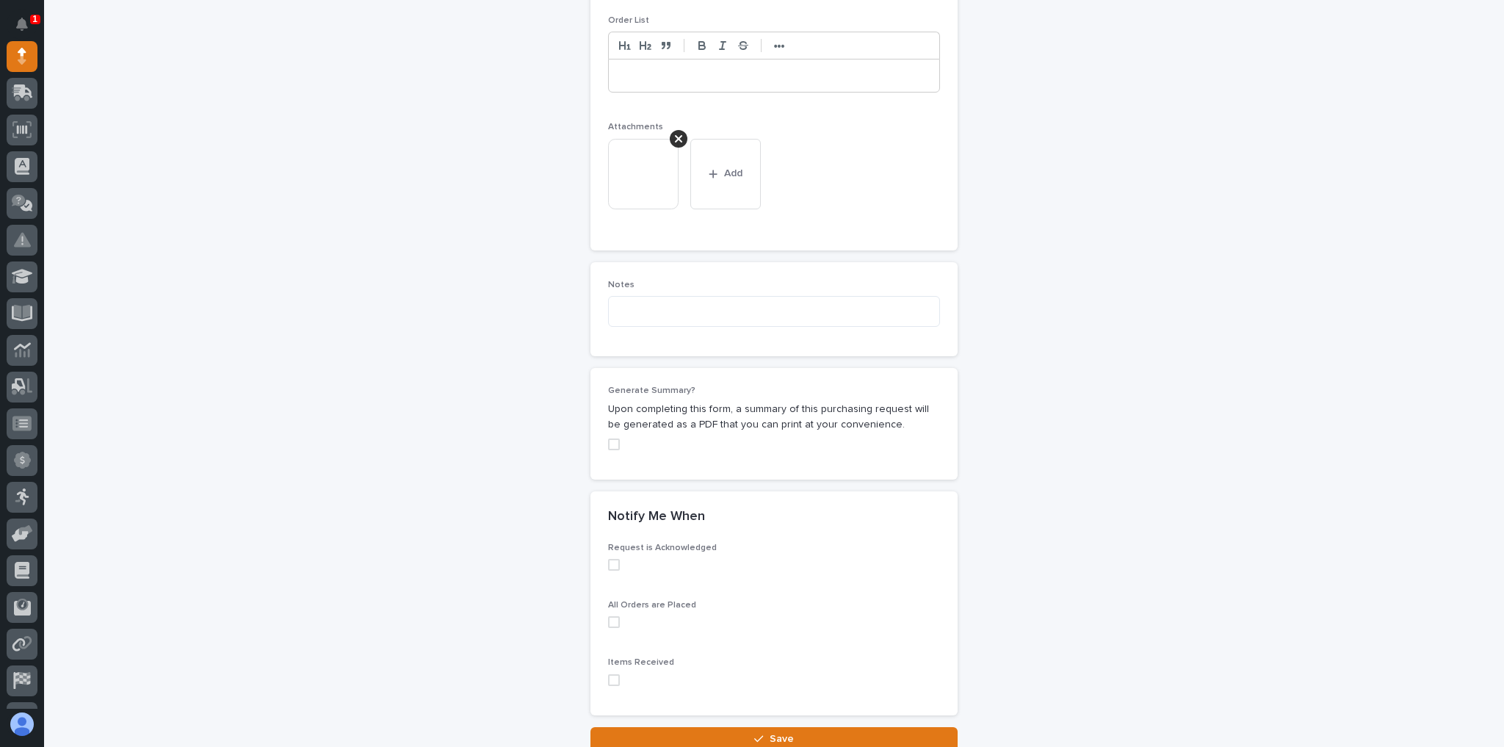
scroll to position [1195, 0]
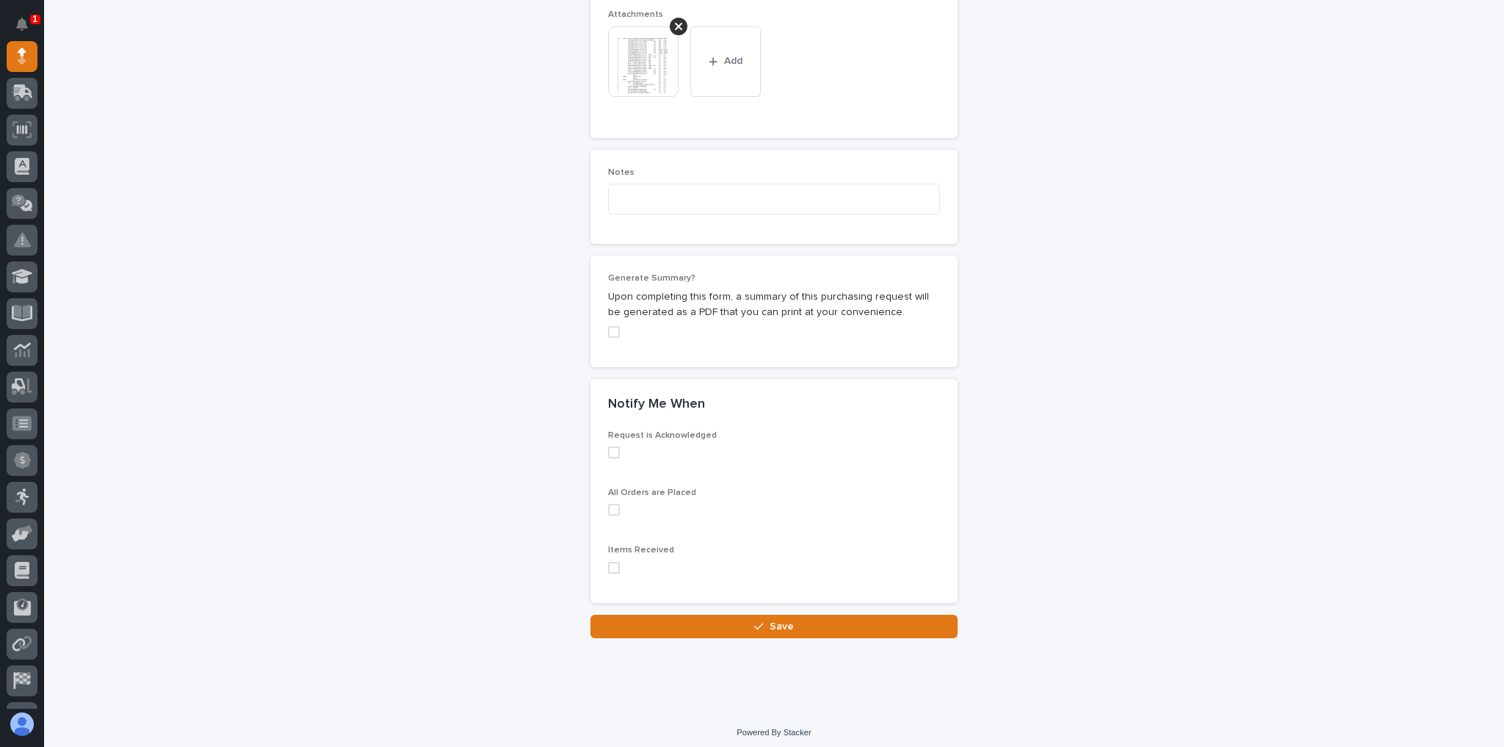
click at [760, 615] on button "Save" at bounding box center [773, 626] width 367 height 23
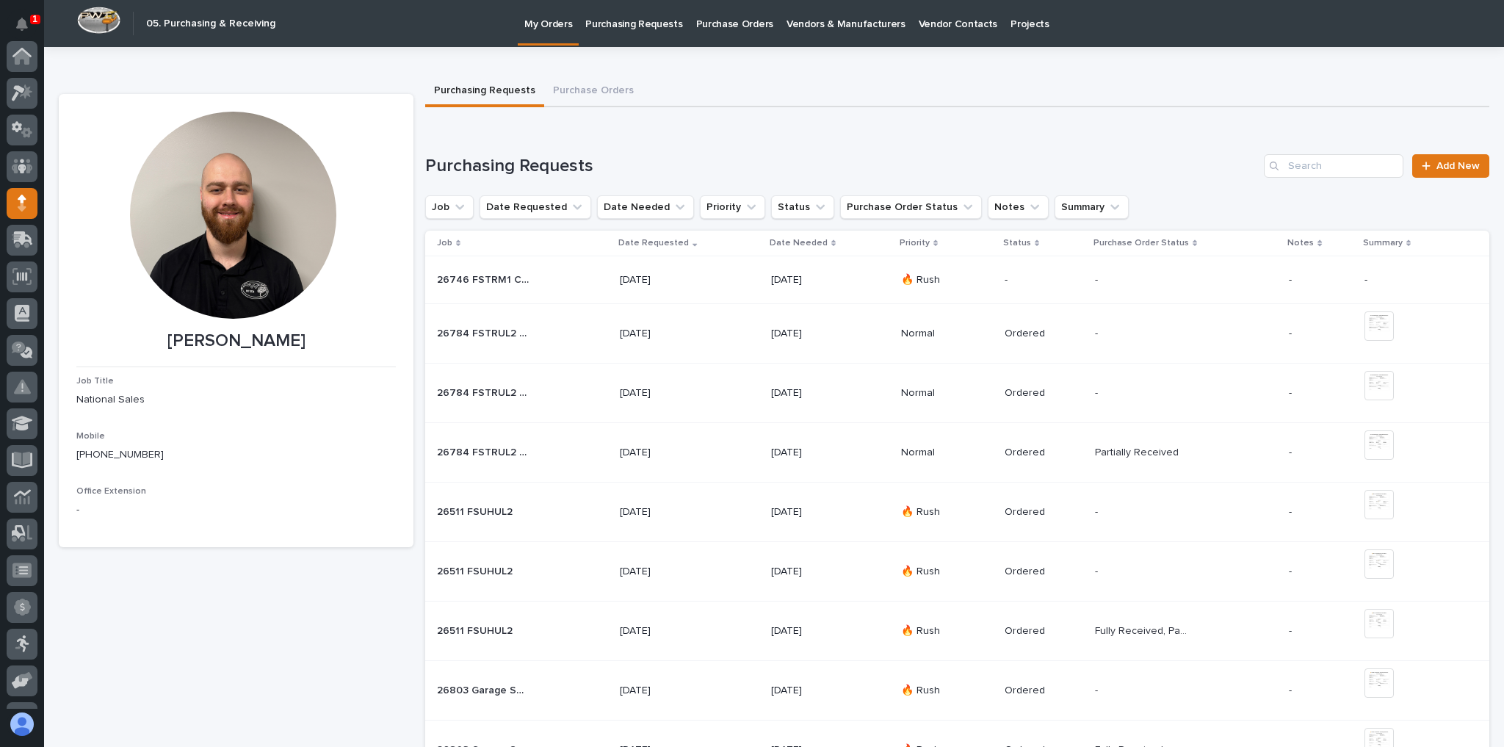
scroll to position [147, 0]
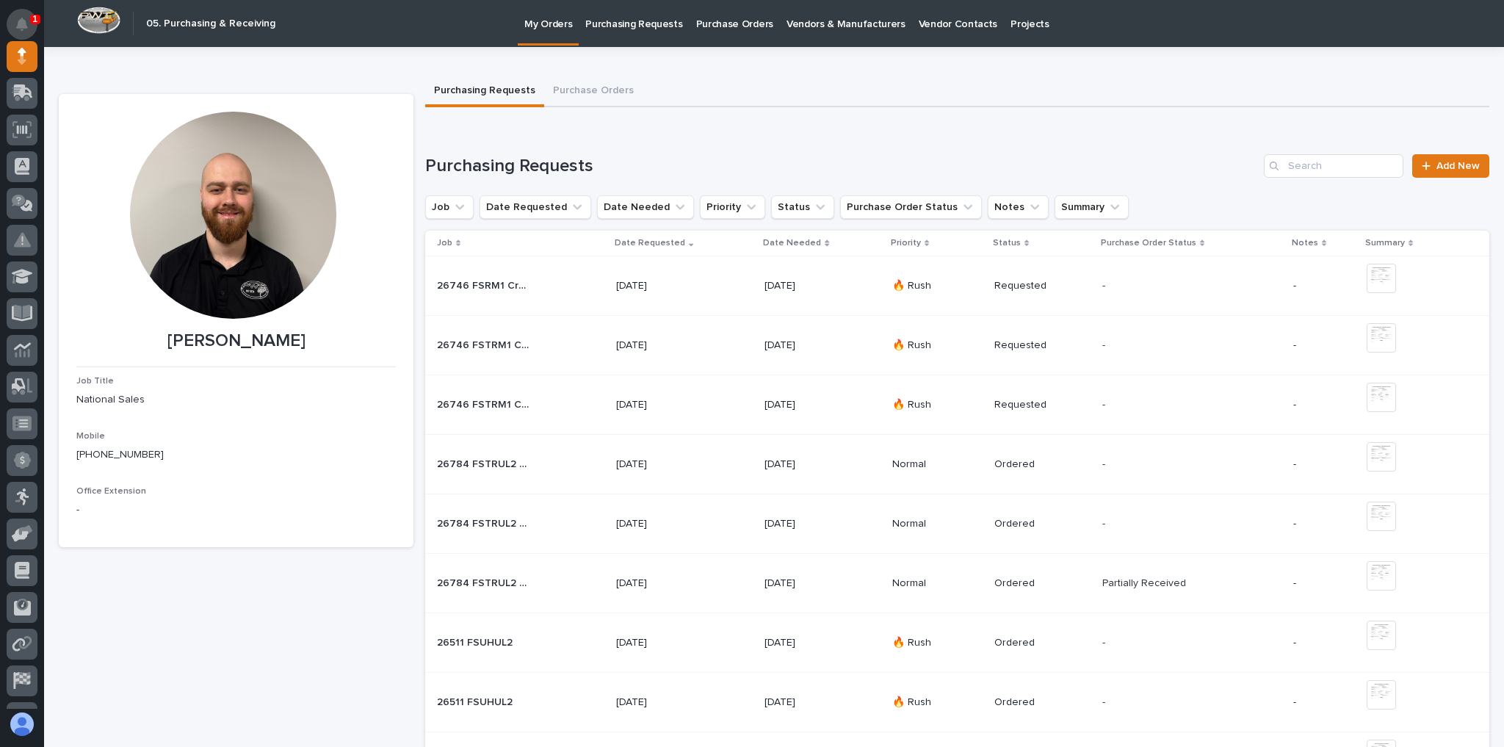
click at [18, 31] on button "Notifications" at bounding box center [22, 24] width 31 height 31
drag, startPoint x: 489, startPoint y: 22, endPoint x: 480, endPoint y: 29, distance: 11.0
click at [480, 29] on div "My Orders Purchasing Requests Purchase Orders Vendors & Manufacturers Vendor Co…" at bounding box center [875, 23] width 1184 height 47
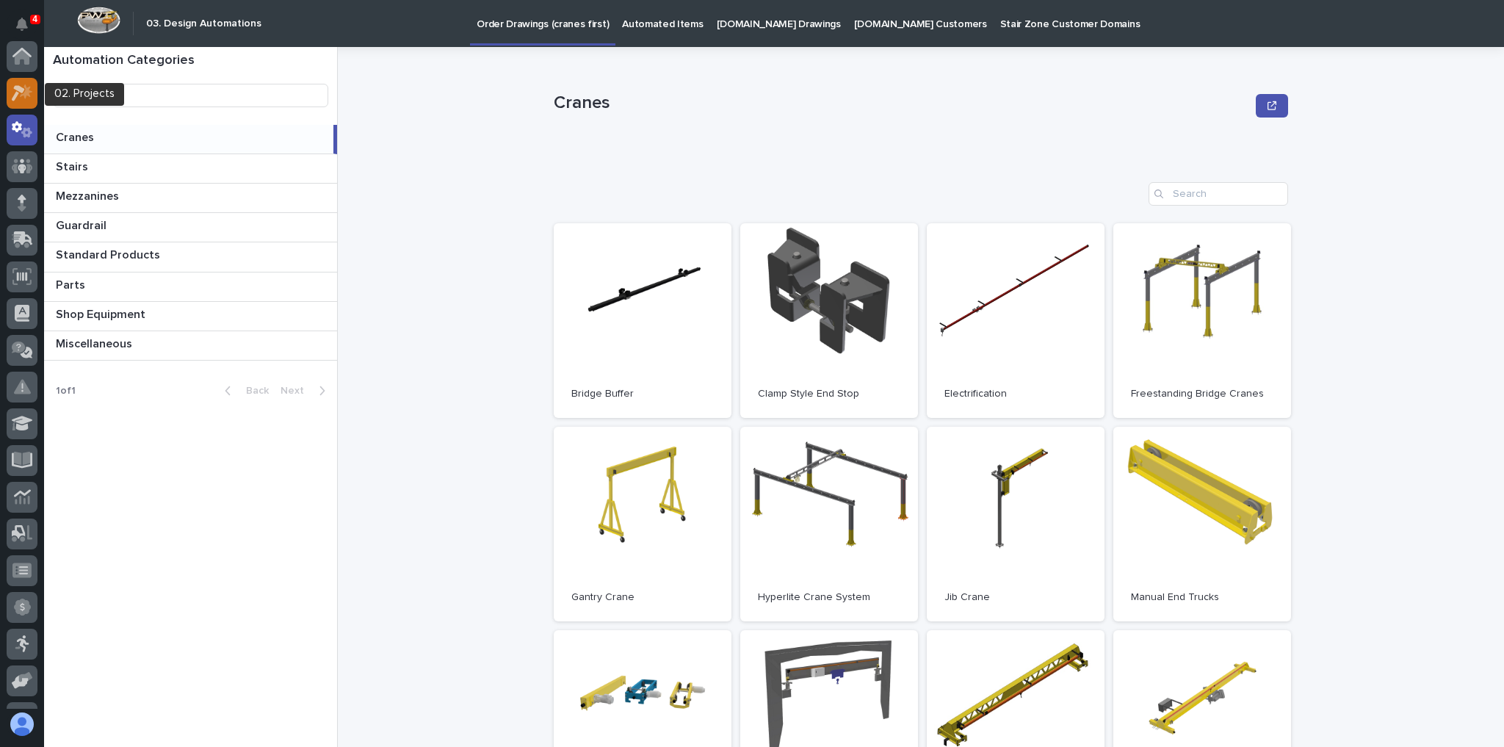
click at [14, 89] on icon at bounding box center [22, 92] width 21 height 17
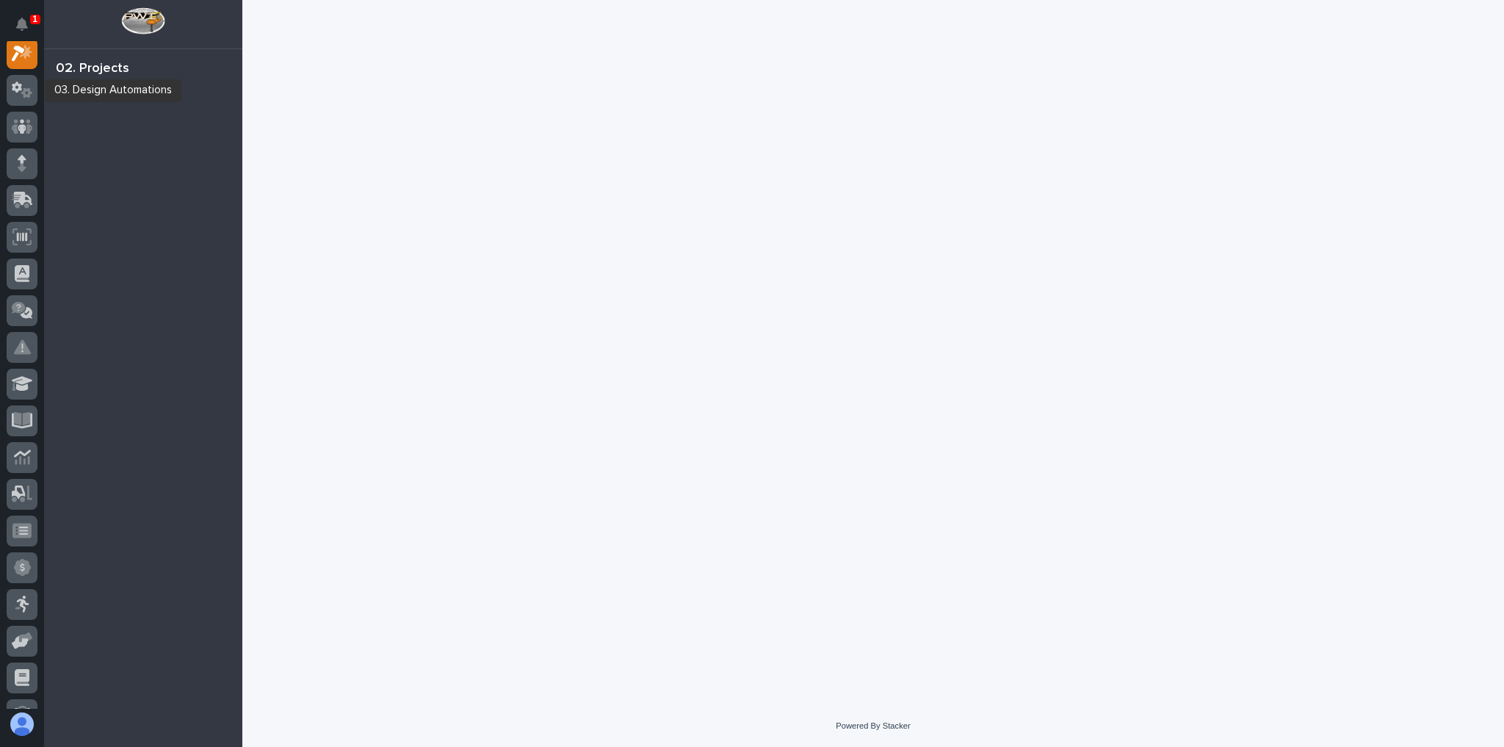
scroll to position [37, 0]
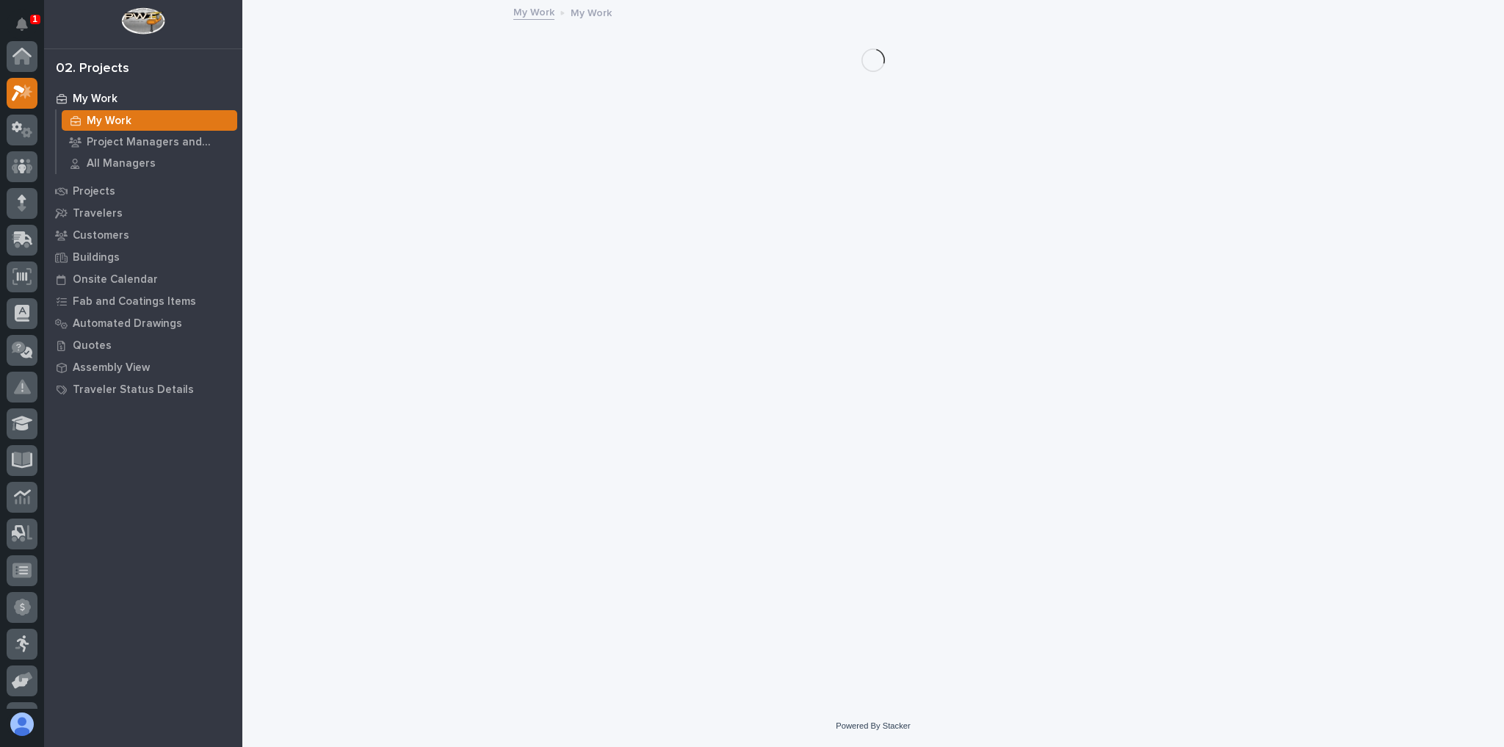
scroll to position [37, 0]
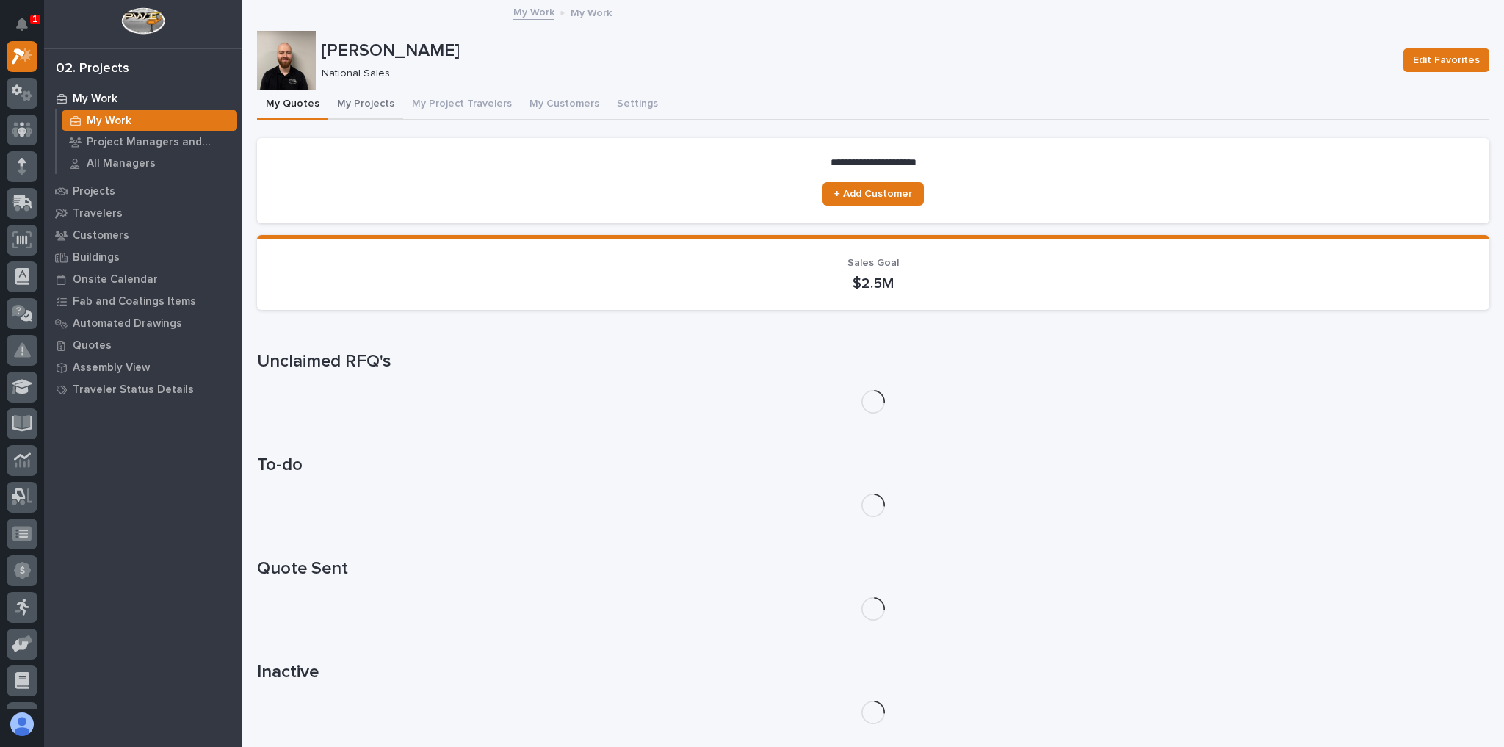
click at [351, 103] on button "My Projects" at bounding box center [365, 105] width 75 height 31
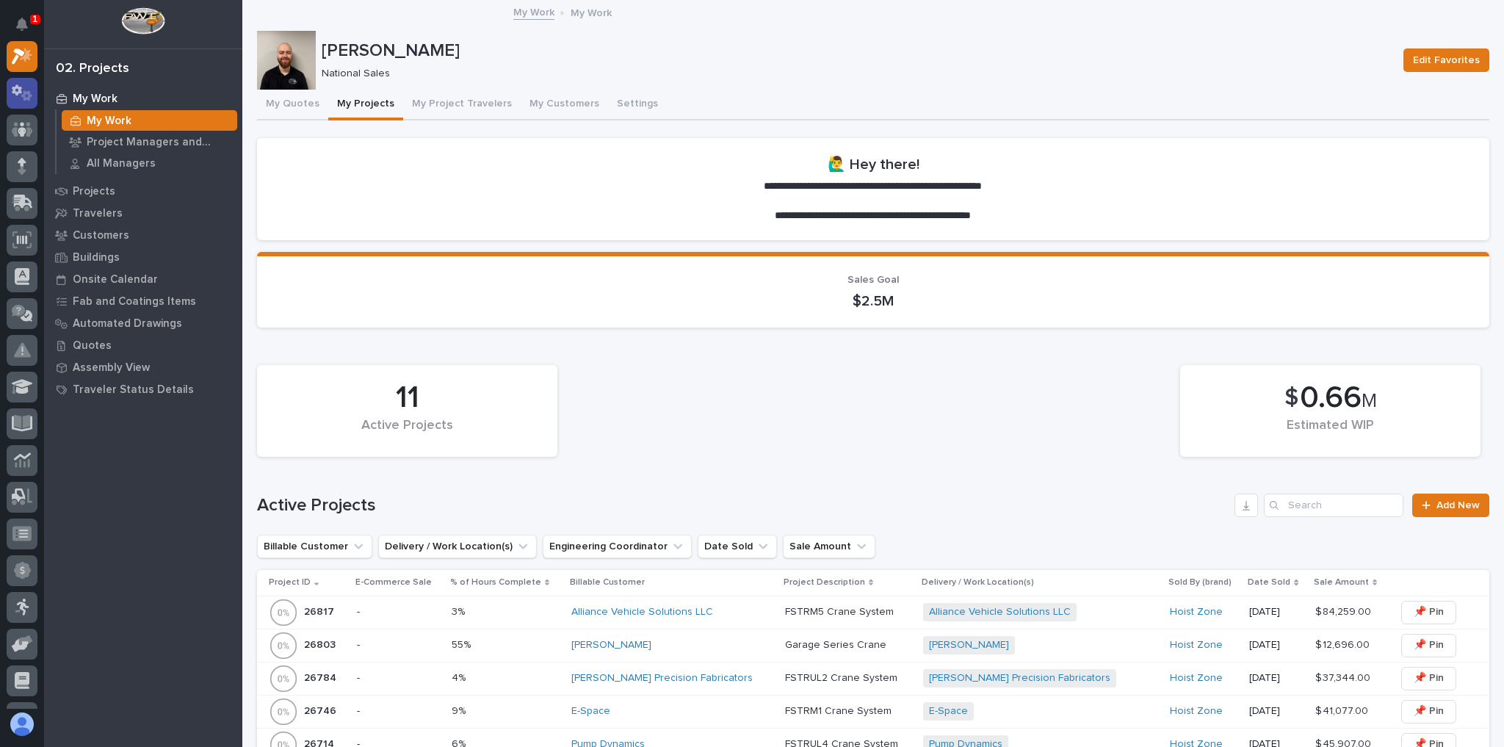
click at [28, 93] on icon at bounding box center [26, 95] width 11 height 10
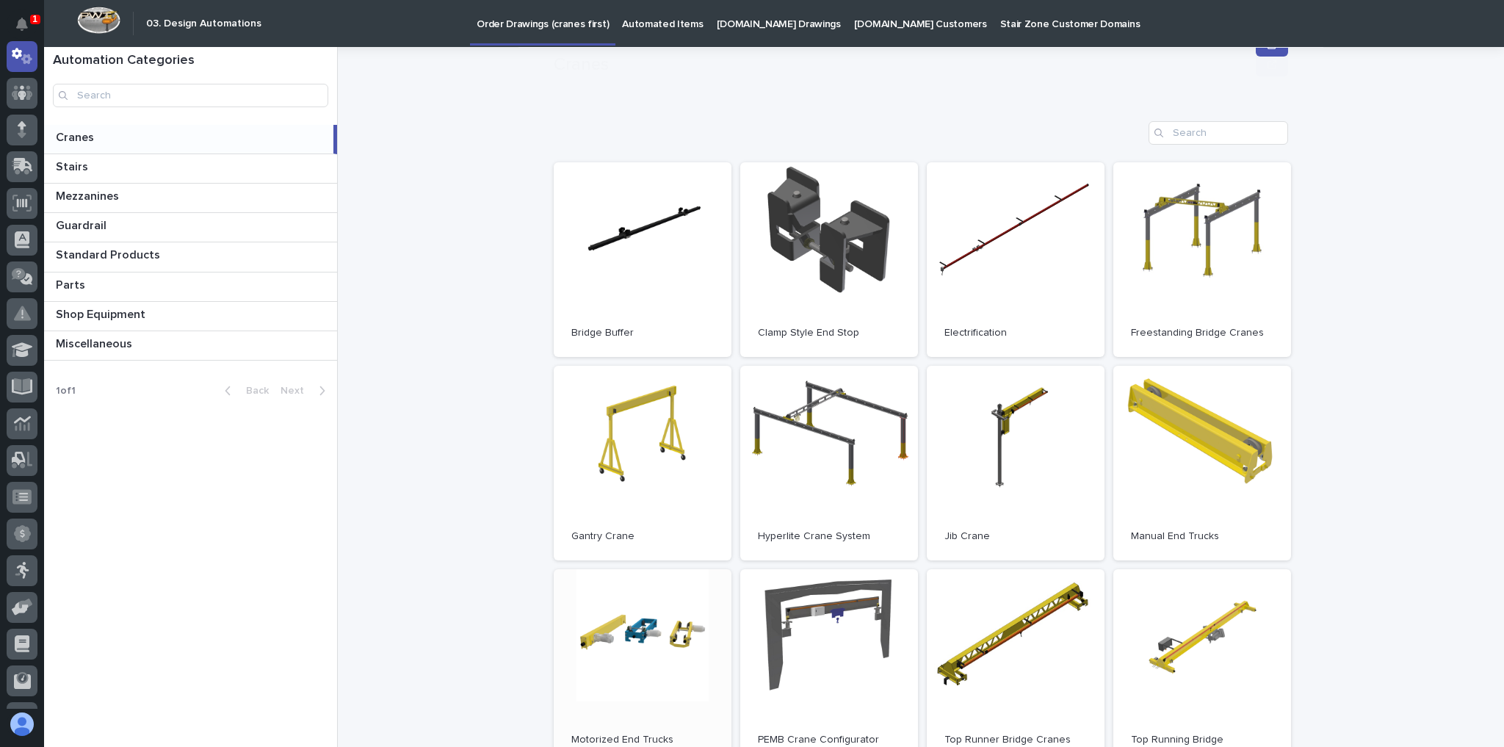
scroll to position [176, 0]
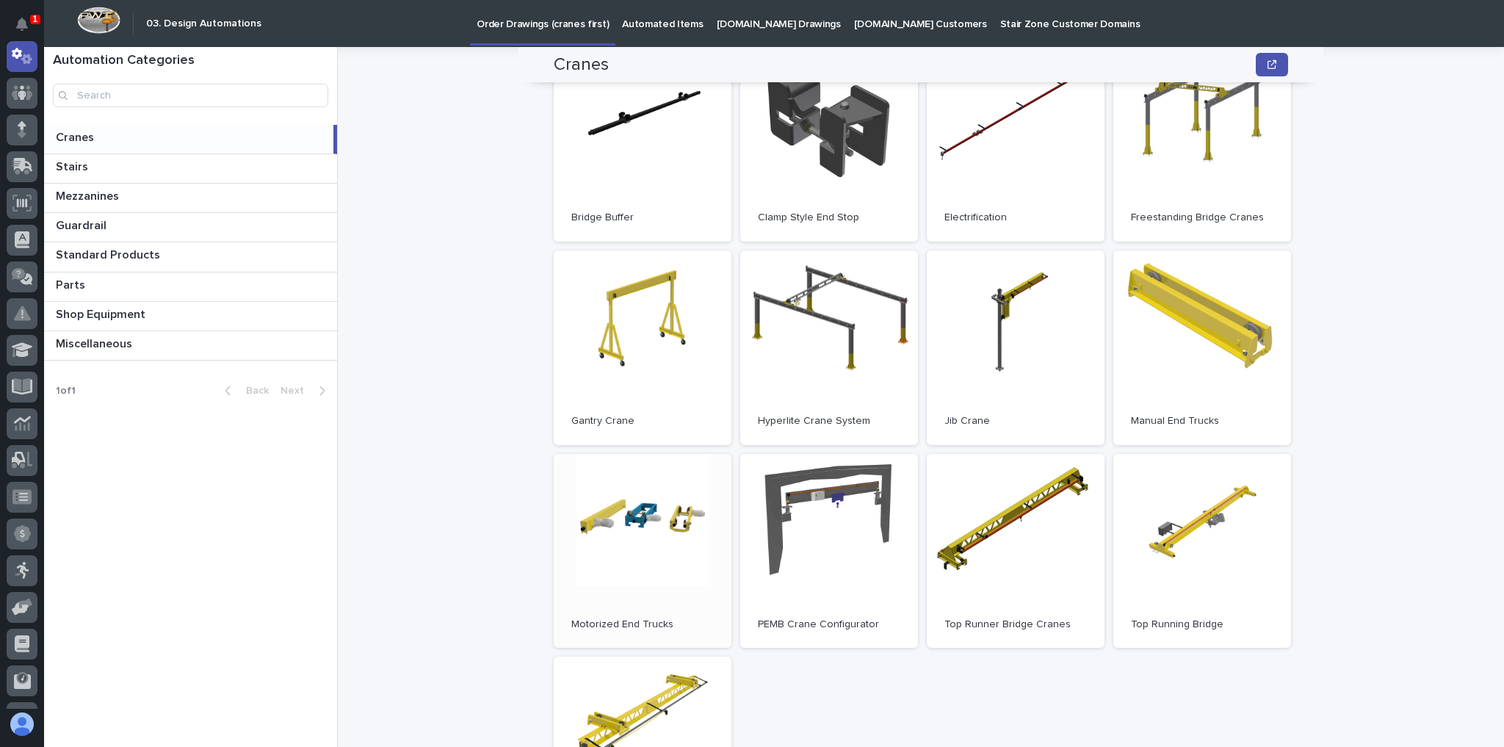
click at [637, 498] on link "Open" at bounding box center [643, 551] width 178 height 195
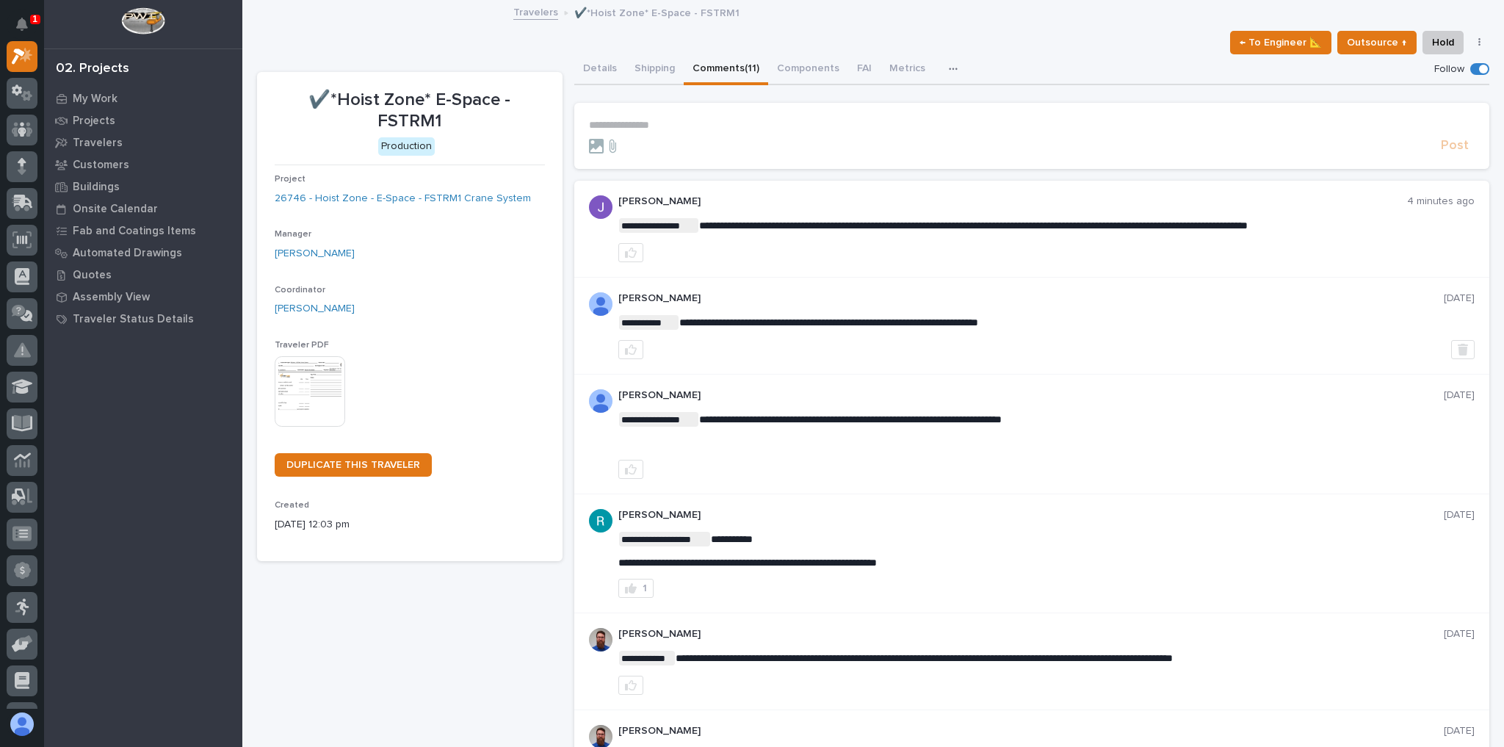
click at [656, 140] on div at bounding box center [1012, 146] width 847 height 15
click at [654, 126] on p "**********" at bounding box center [1032, 125] width 886 height 12
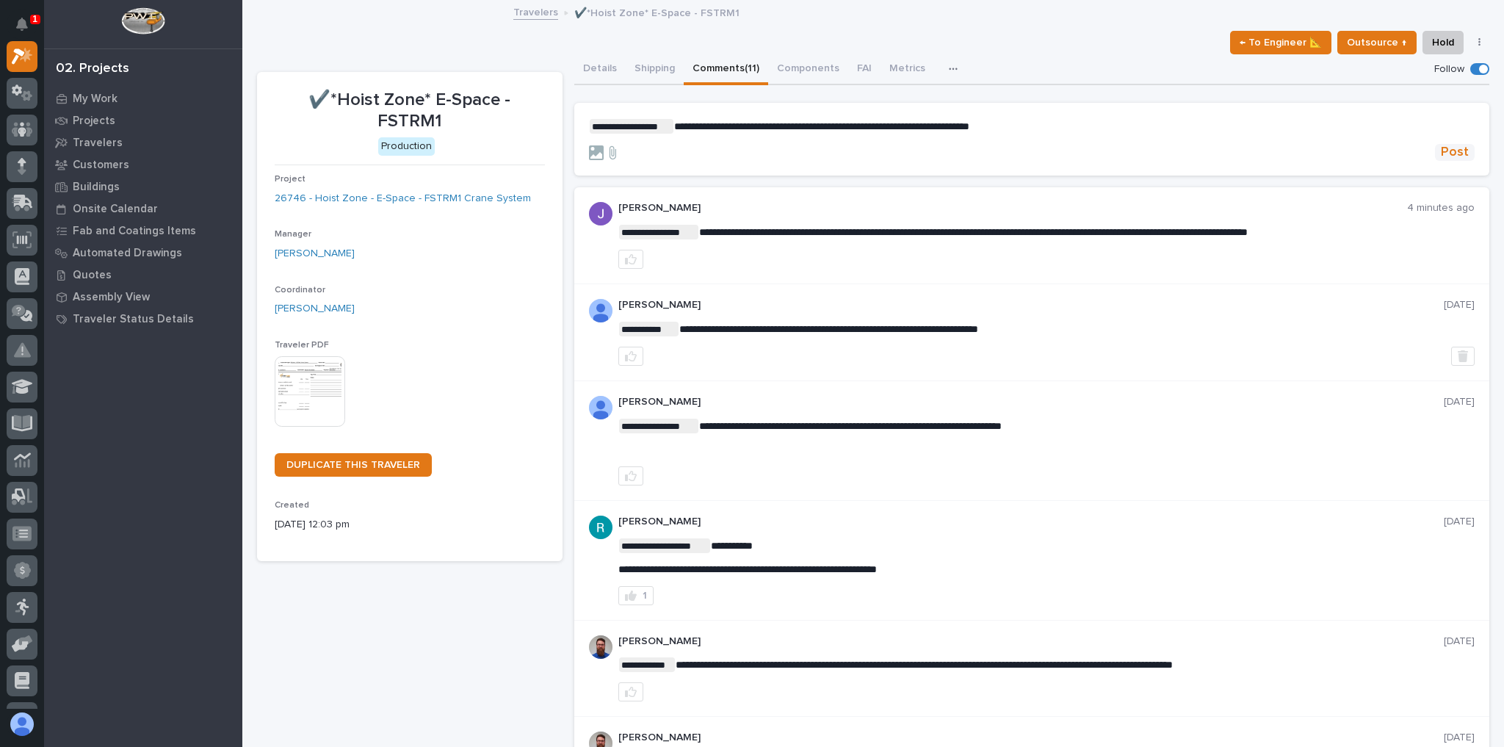
click at [1435, 146] on button "Post" at bounding box center [1455, 152] width 40 height 17
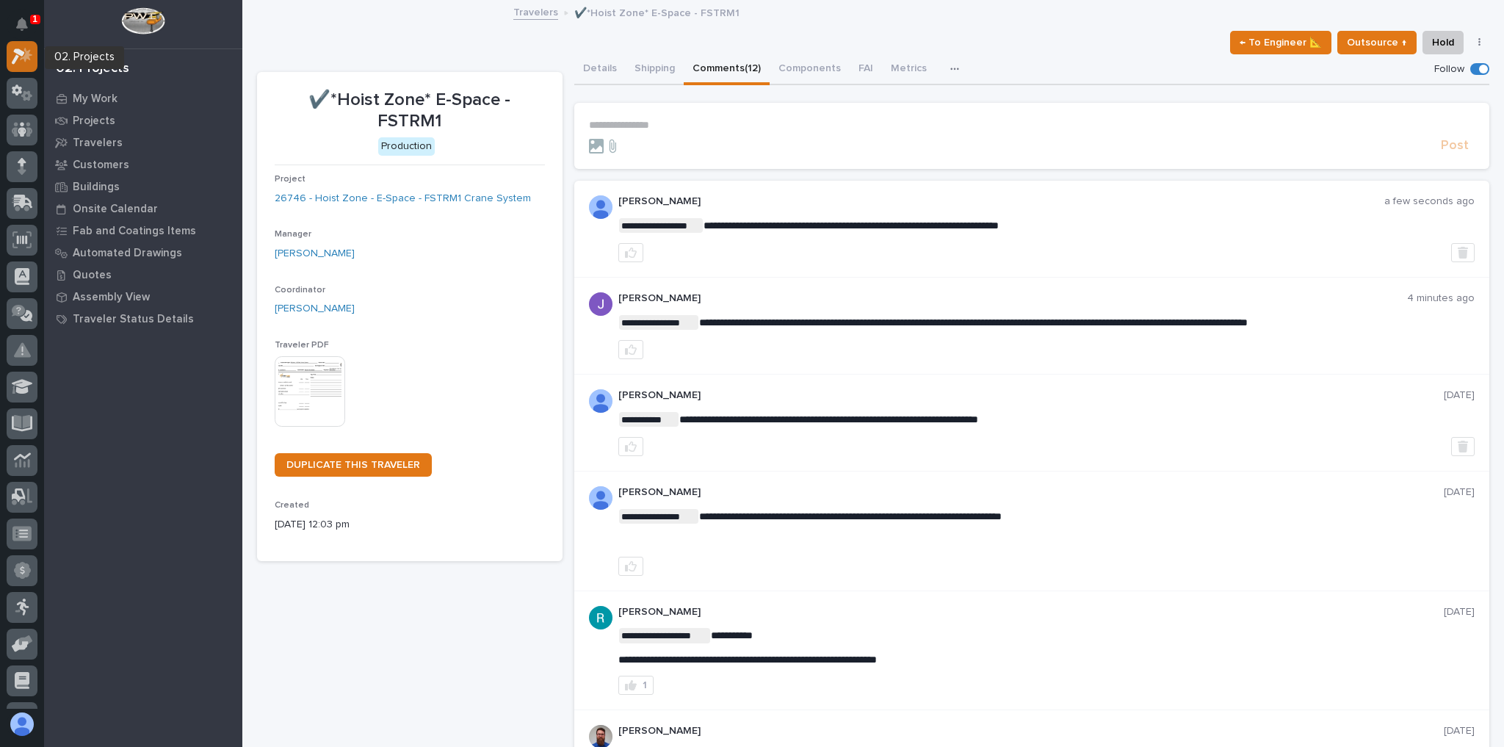
click at [28, 68] on div at bounding box center [22, 56] width 31 height 31
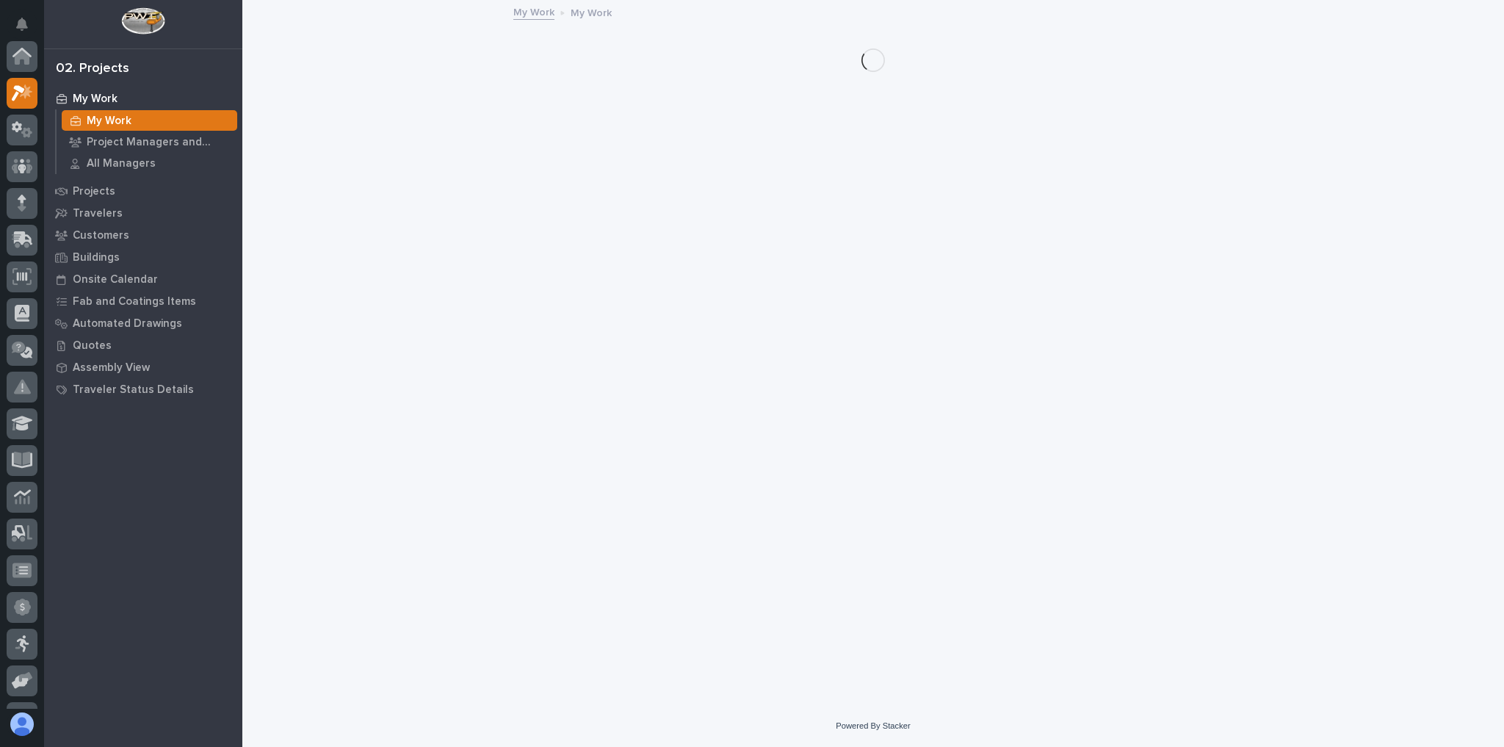
scroll to position [37, 0]
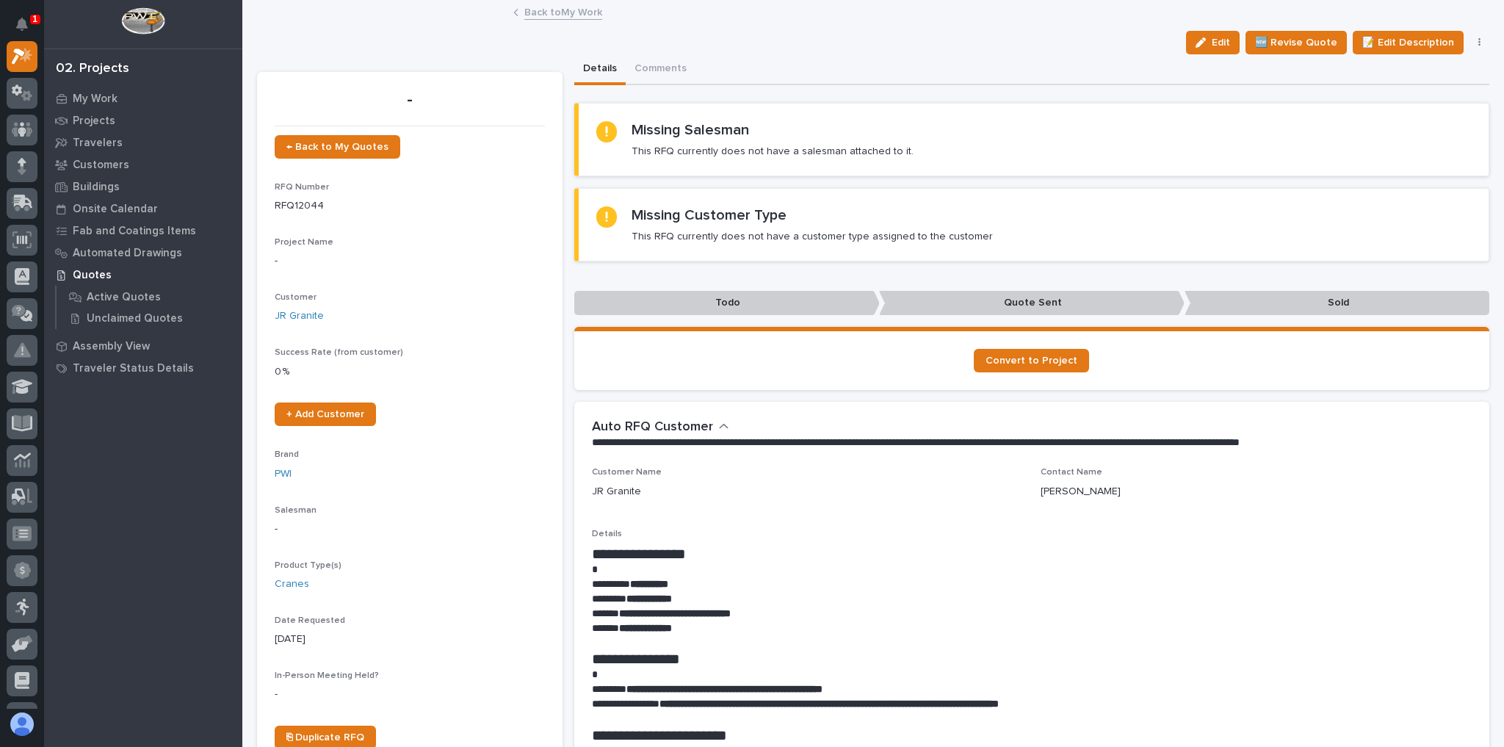
click at [564, 12] on link "Back to My Work" at bounding box center [563, 11] width 78 height 17
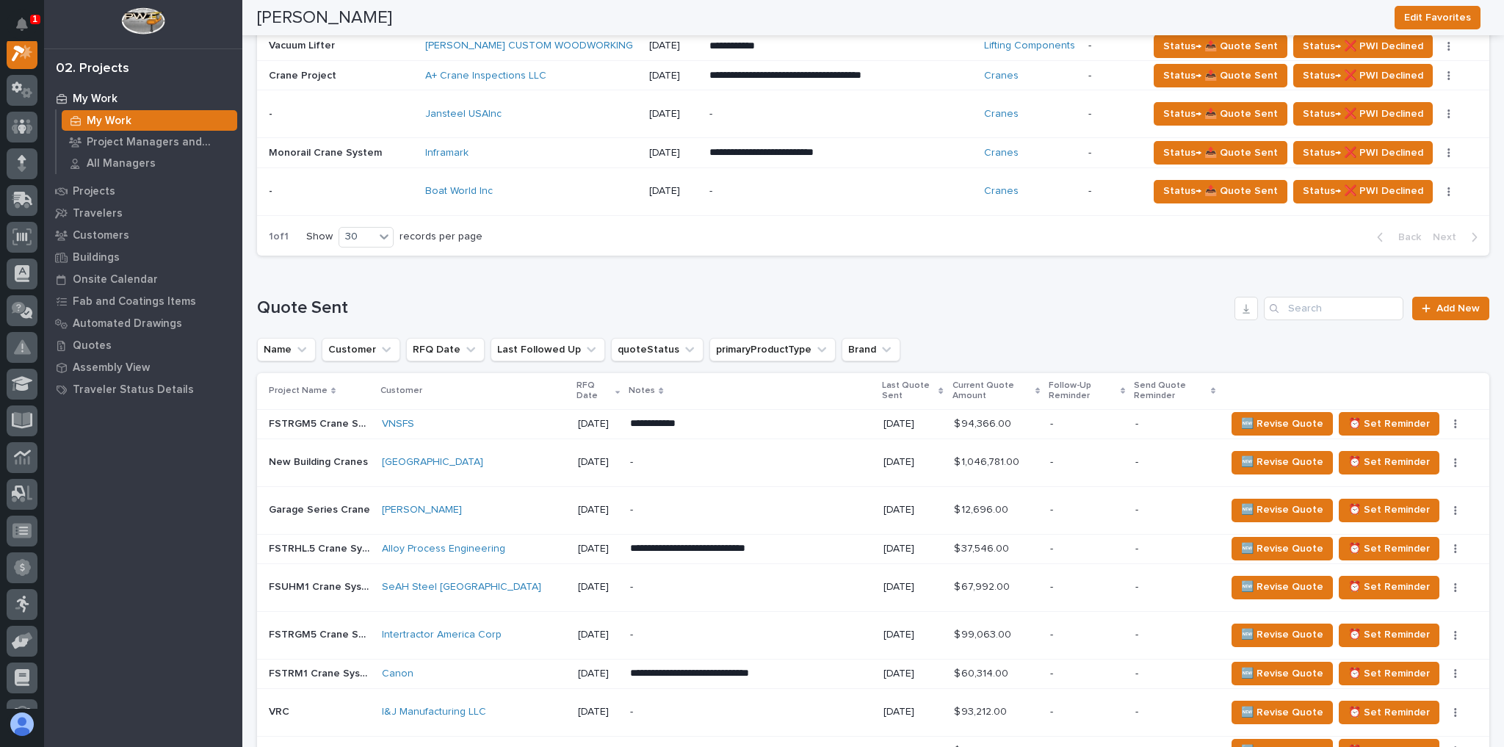
scroll to position [1116, 0]
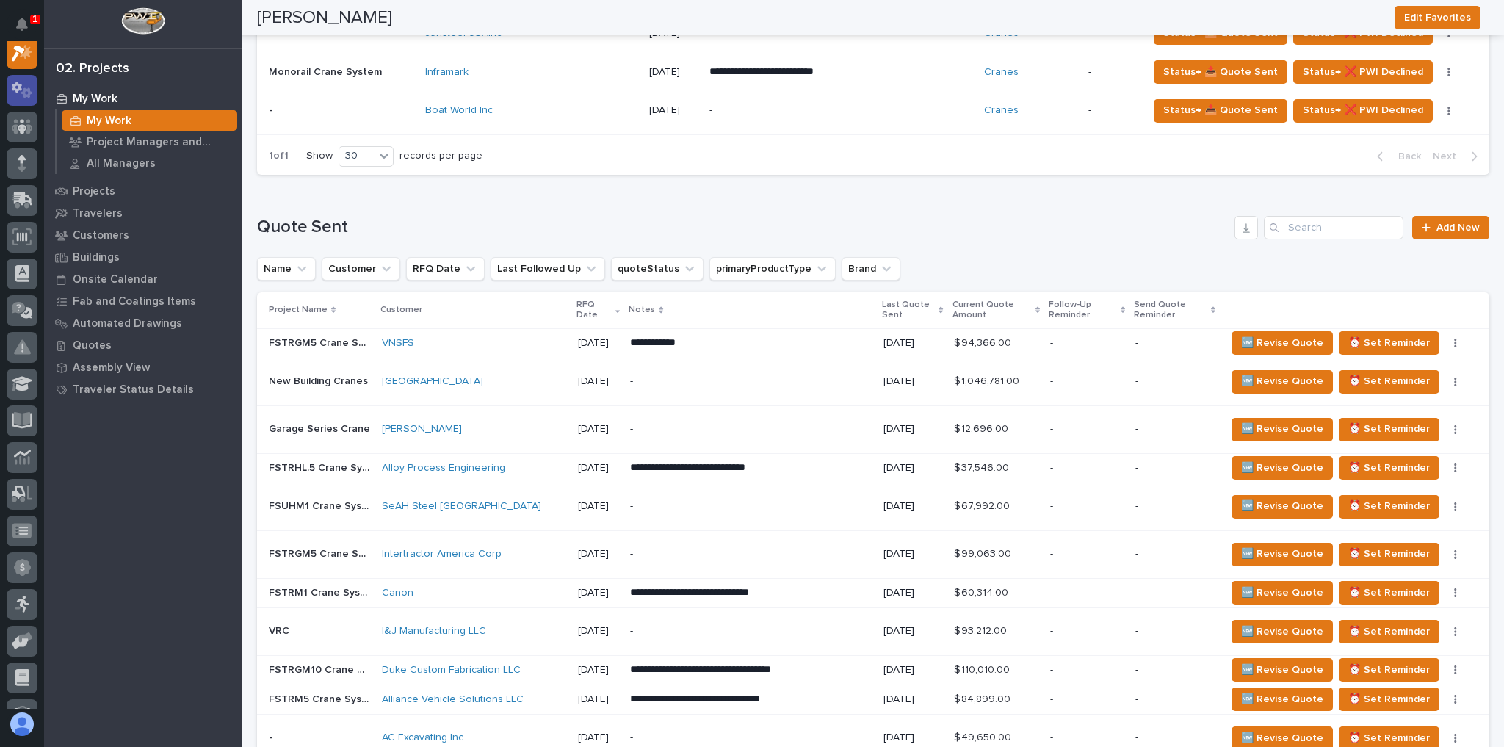
click at [29, 88] on icon at bounding box center [26, 92] width 11 height 10
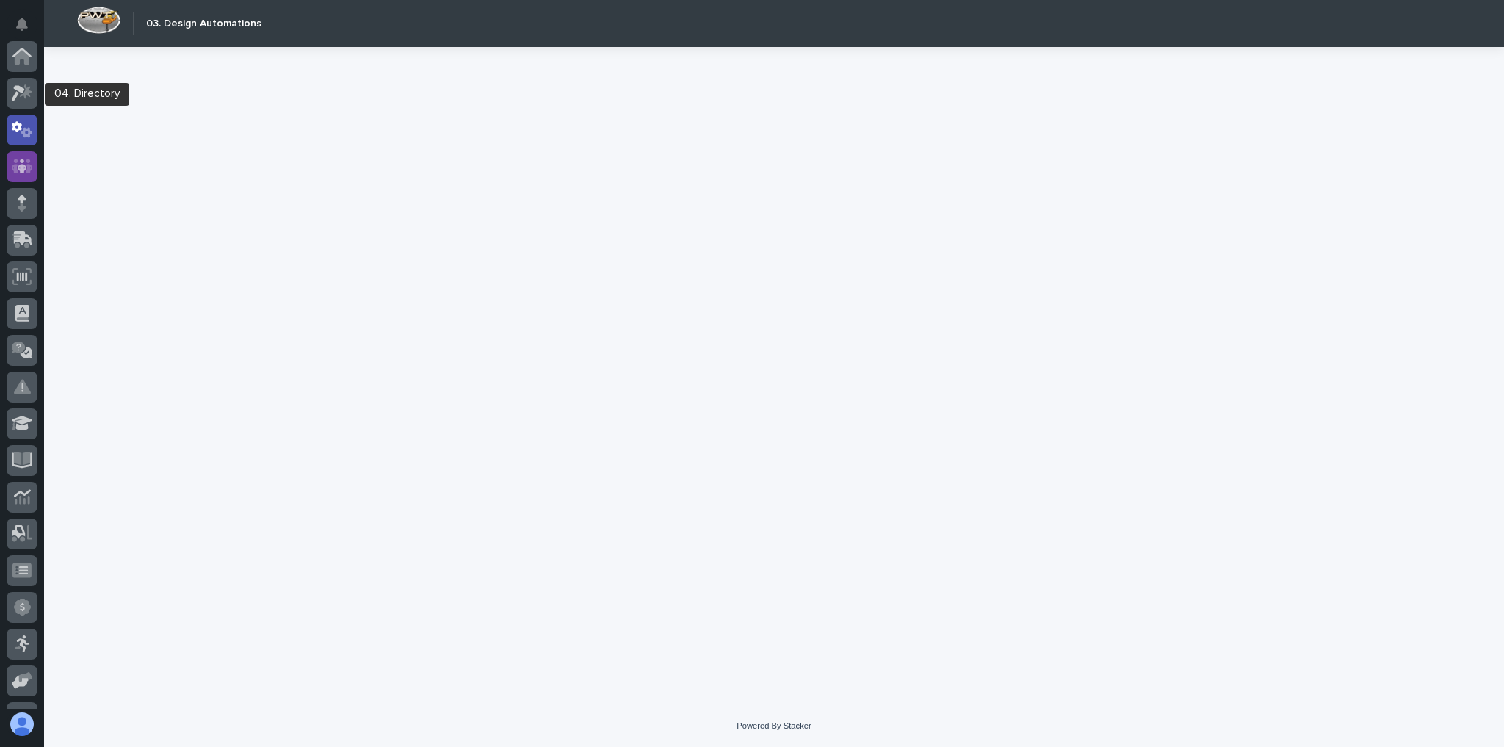
scroll to position [73, 0]
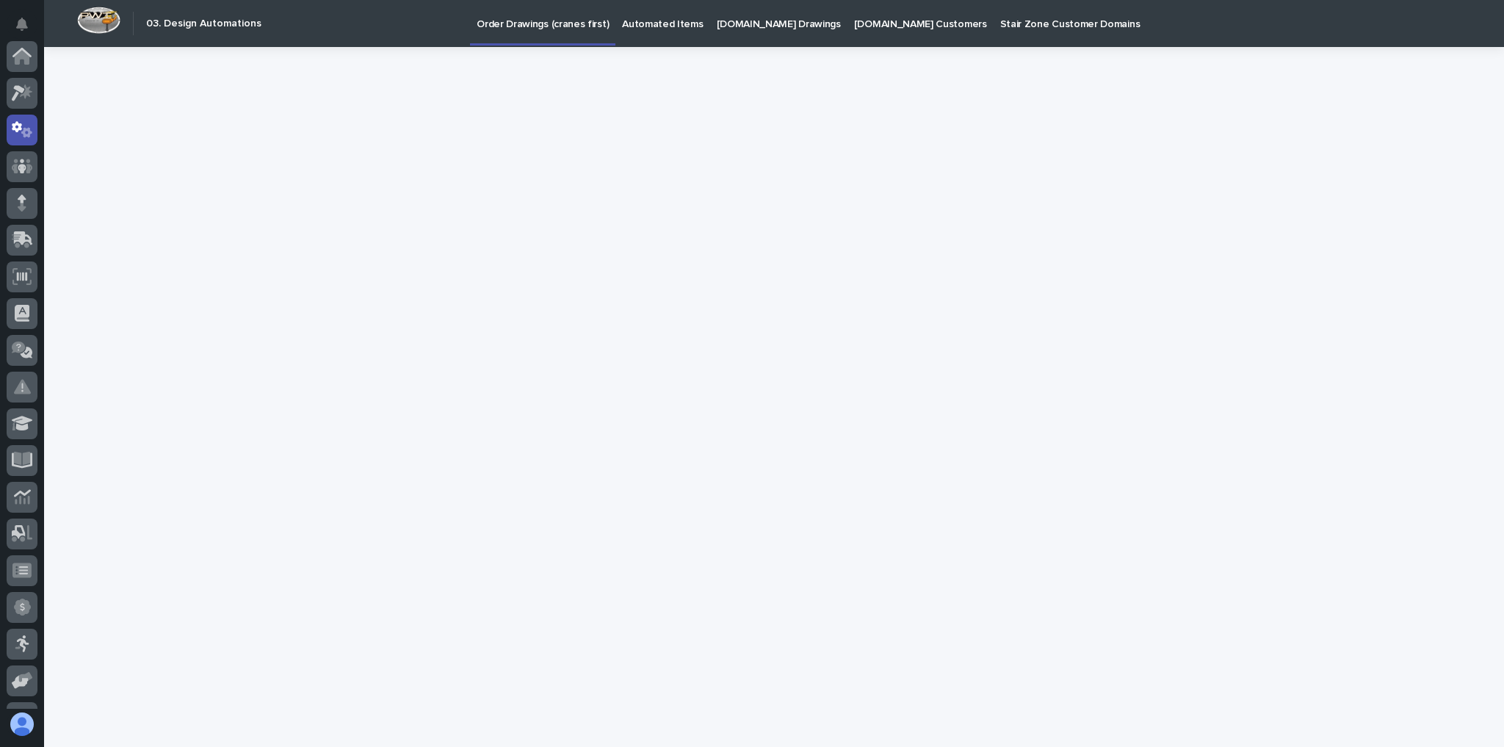
scroll to position [73, 0]
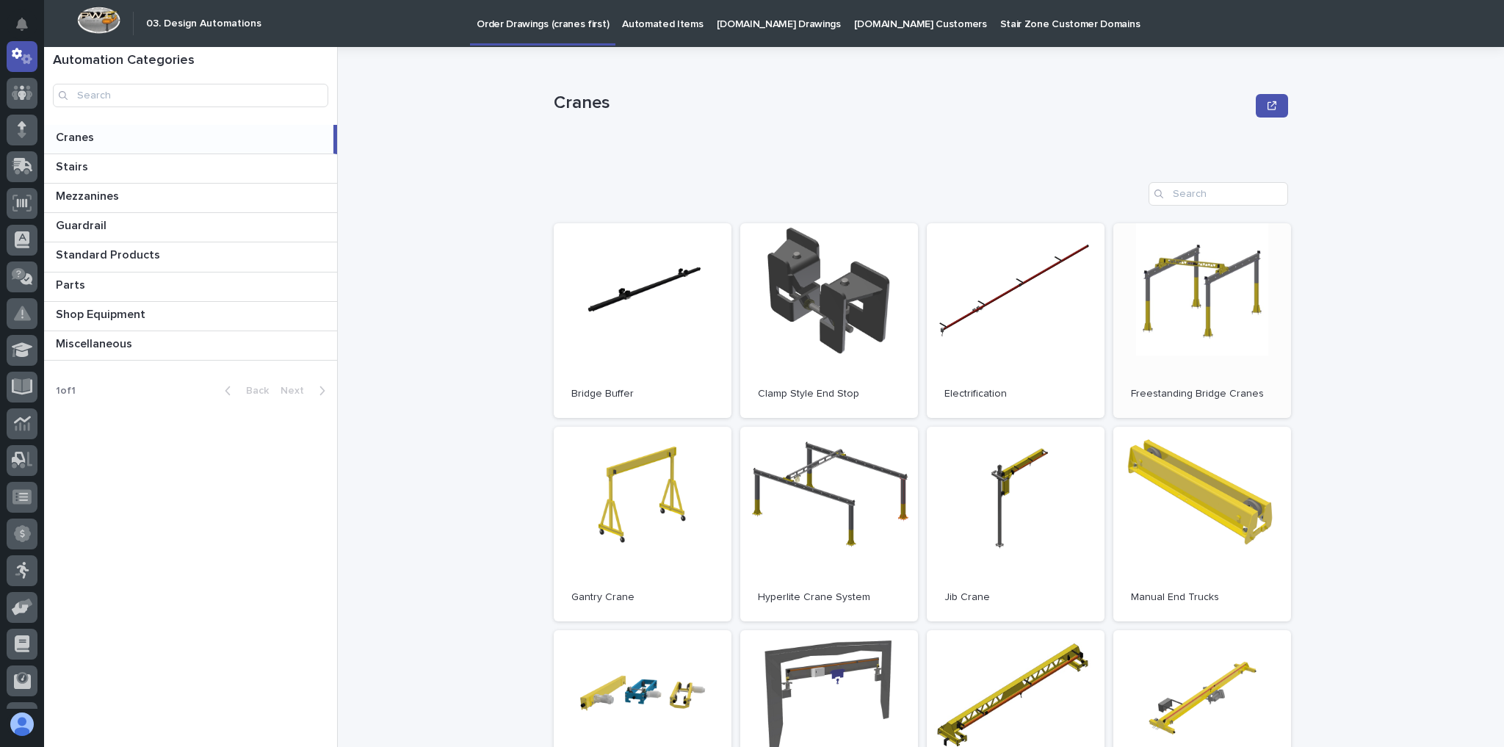
click at [1170, 388] on p "Freestanding Bridge Cranes" at bounding box center [1202, 394] width 142 height 12
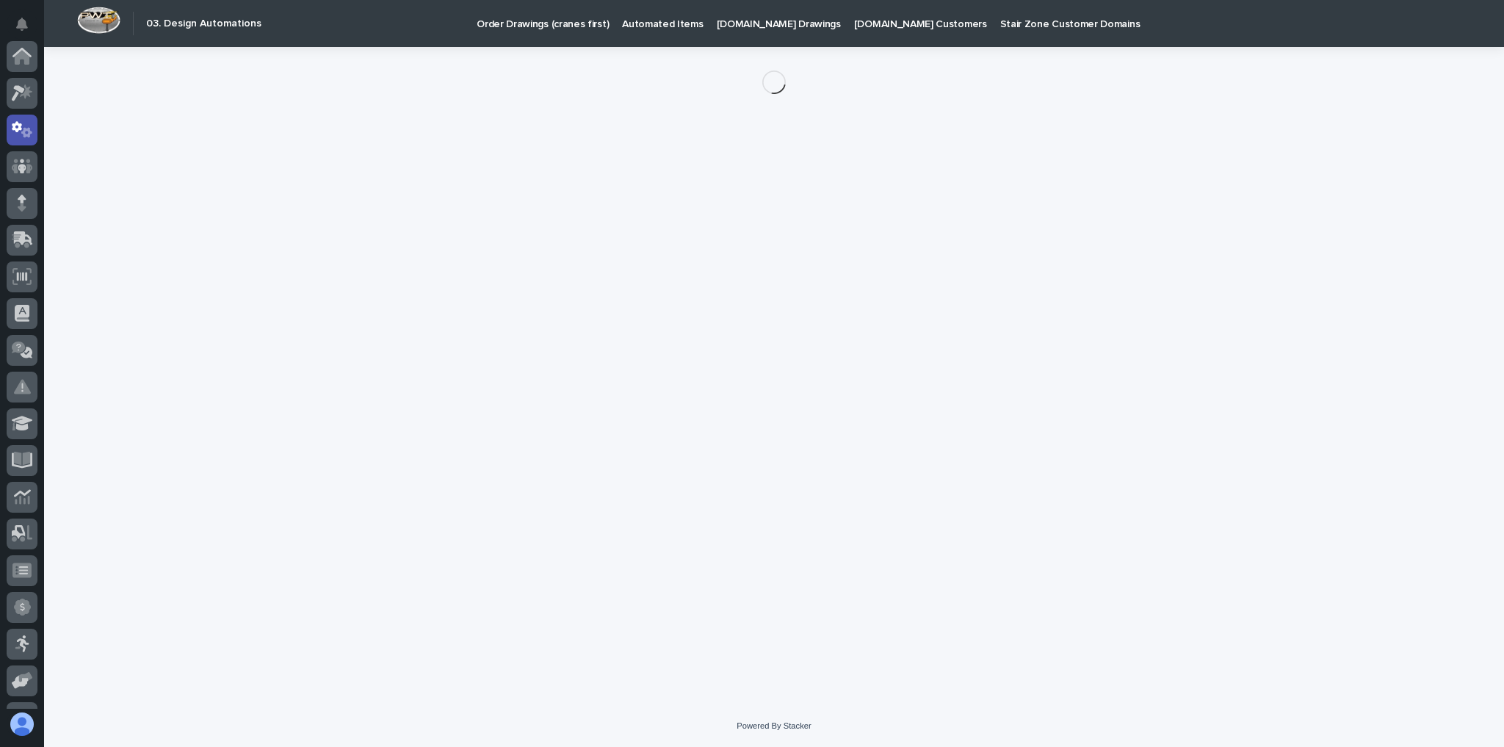
scroll to position [73, 0]
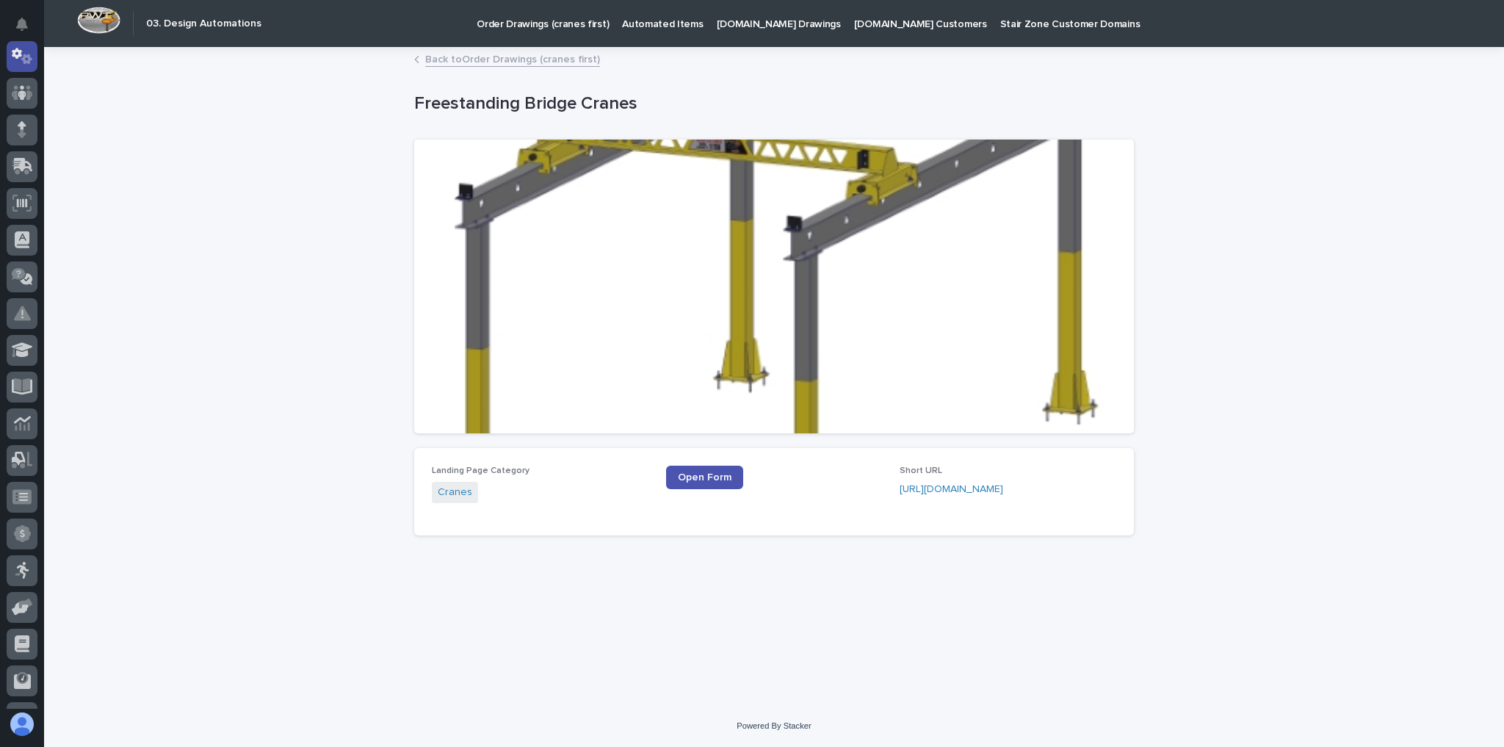
click at [37, 65] on link at bounding box center [22, 56] width 31 height 31
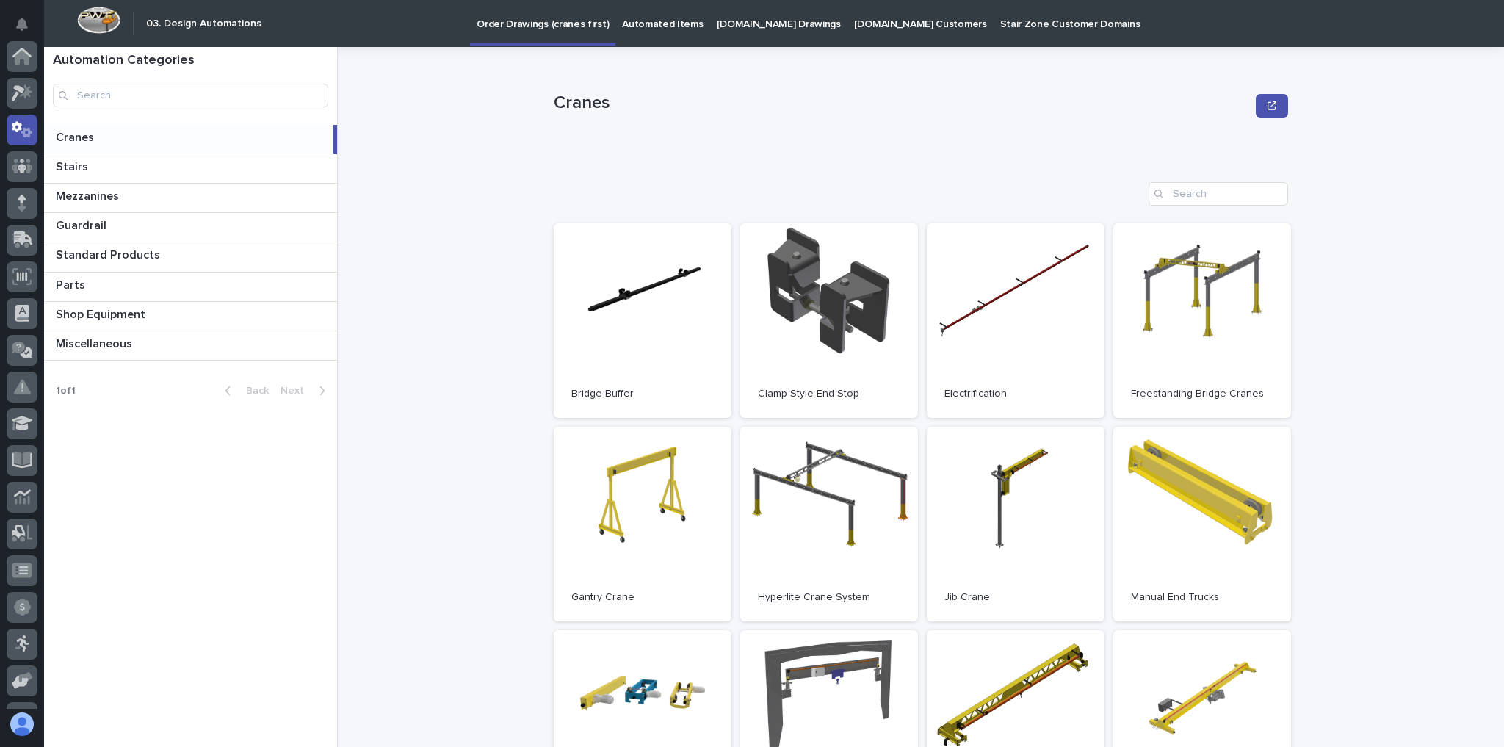
scroll to position [73, 0]
click at [1228, 305] on link "Open" at bounding box center [1202, 320] width 178 height 195
click at [23, 90] on icon at bounding box center [18, 93] width 13 height 16
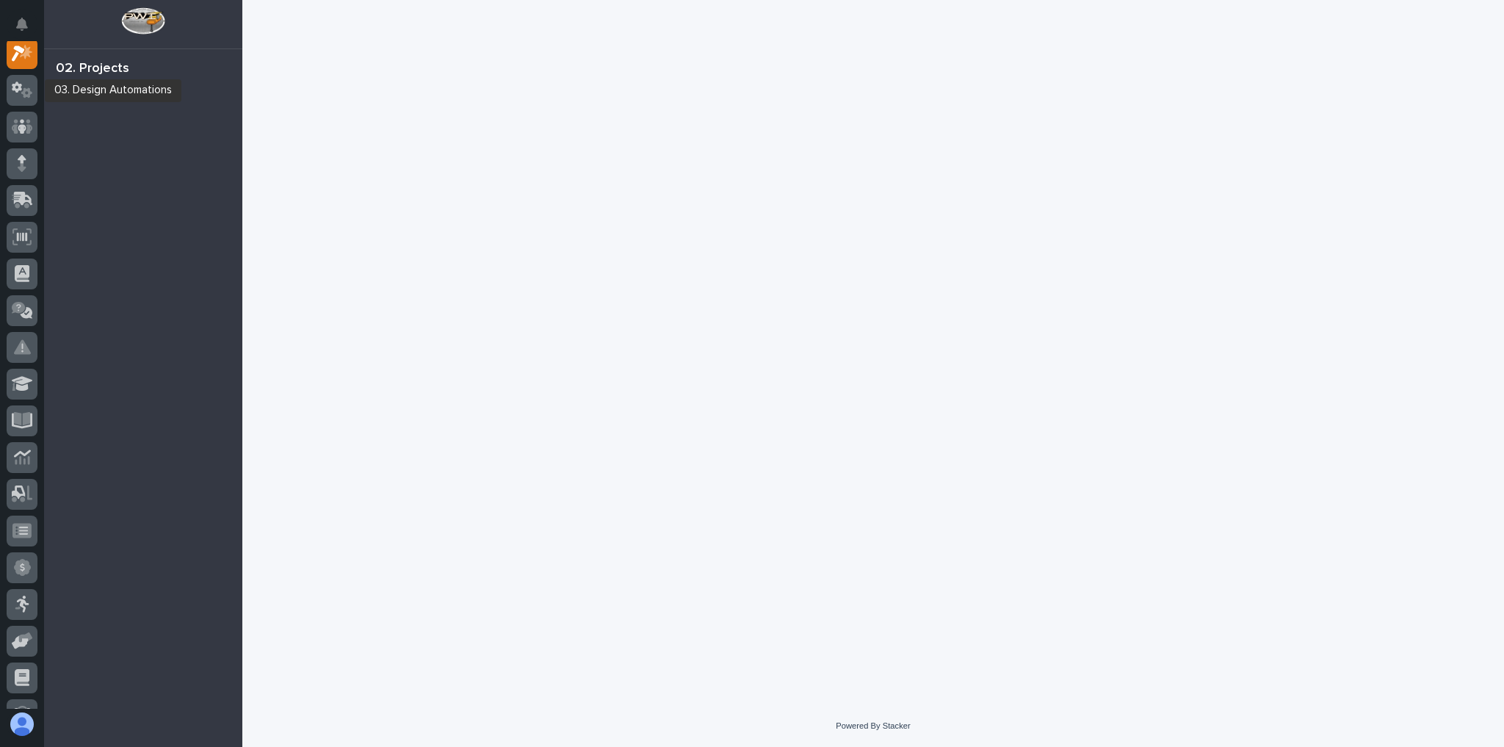
scroll to position [37, 0]
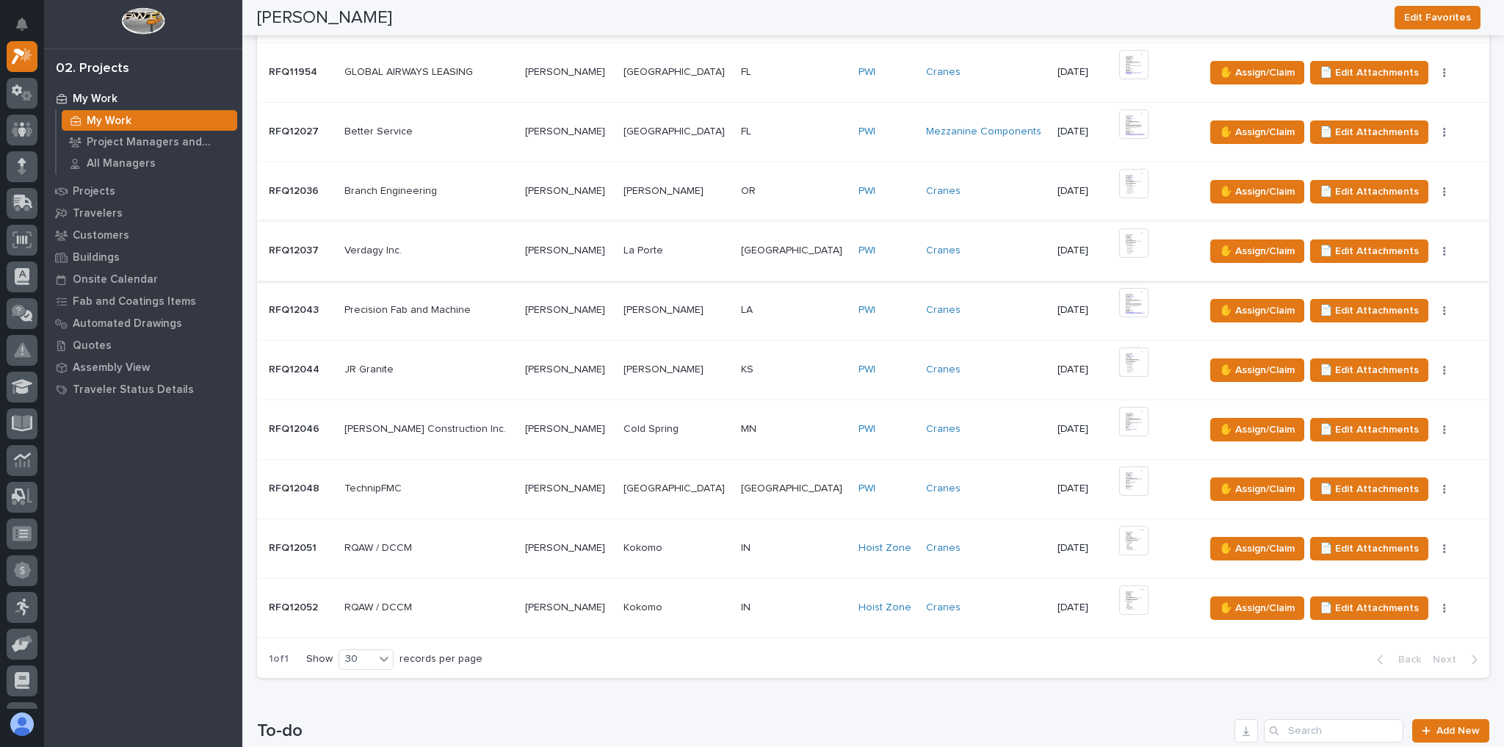
scroll to position [411, 0]
click at [763, 583] on td "IN IN" at bounding box center [793, 606] width 117 height 59
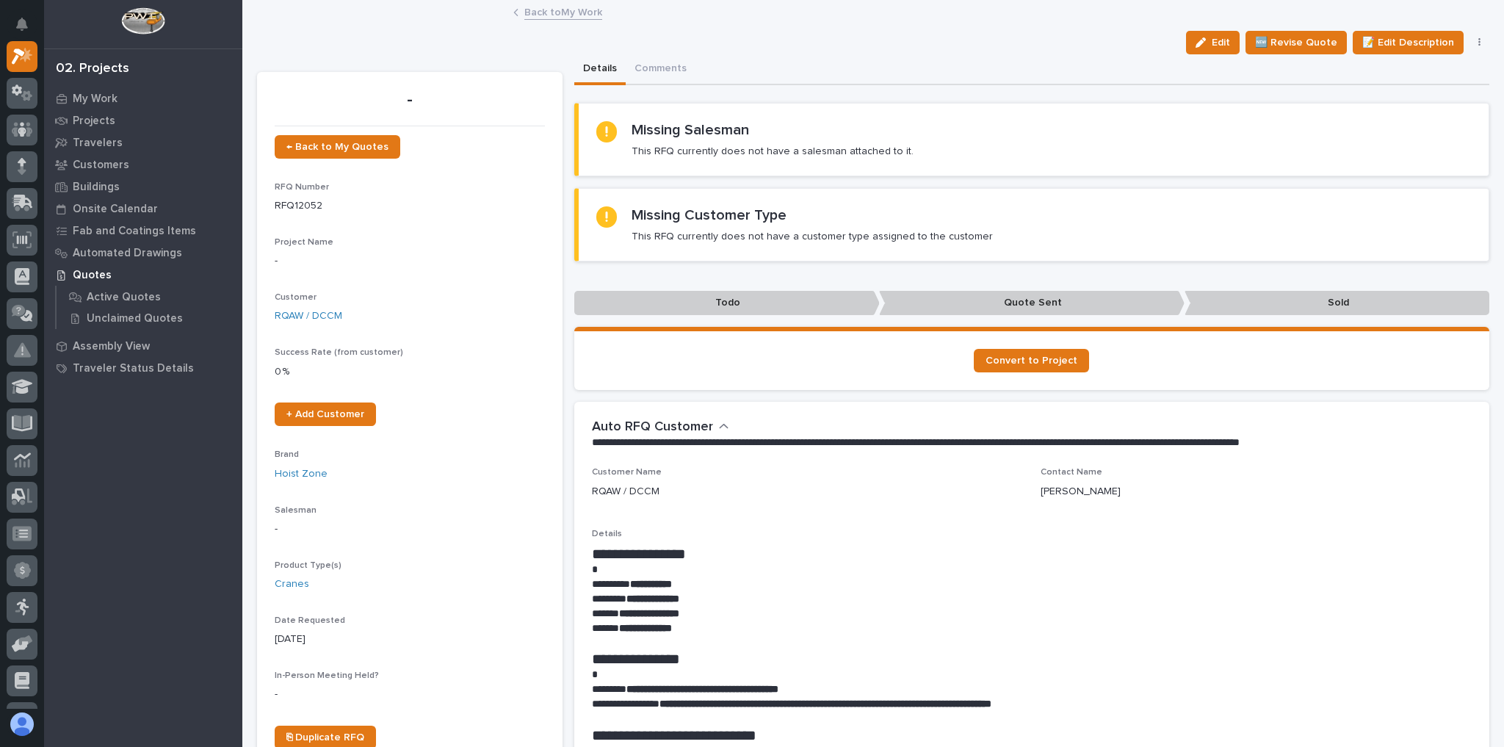
click at [571, 14] on link "Back to My Work" at bounding box center [563, 11] width 78 height 17
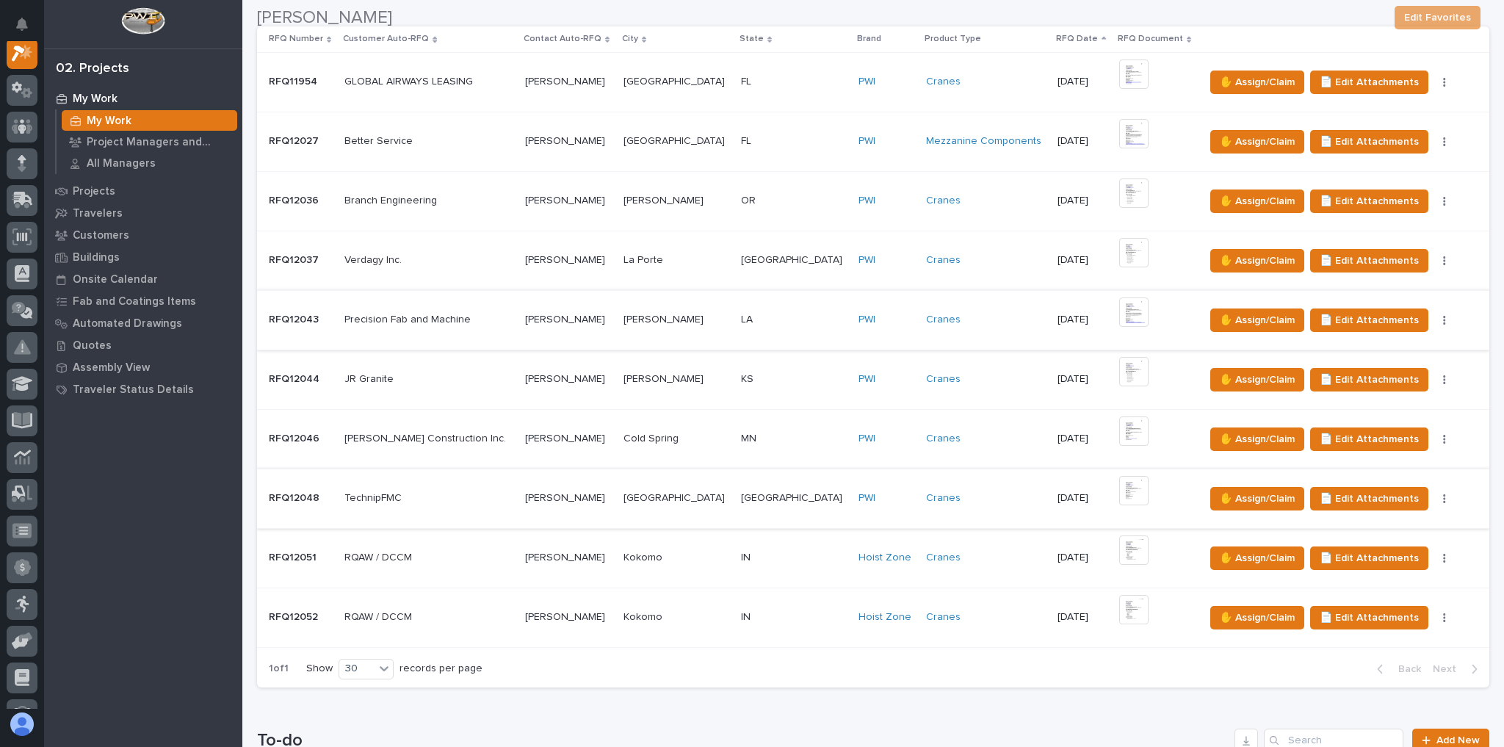
scroll to position [411, 0]
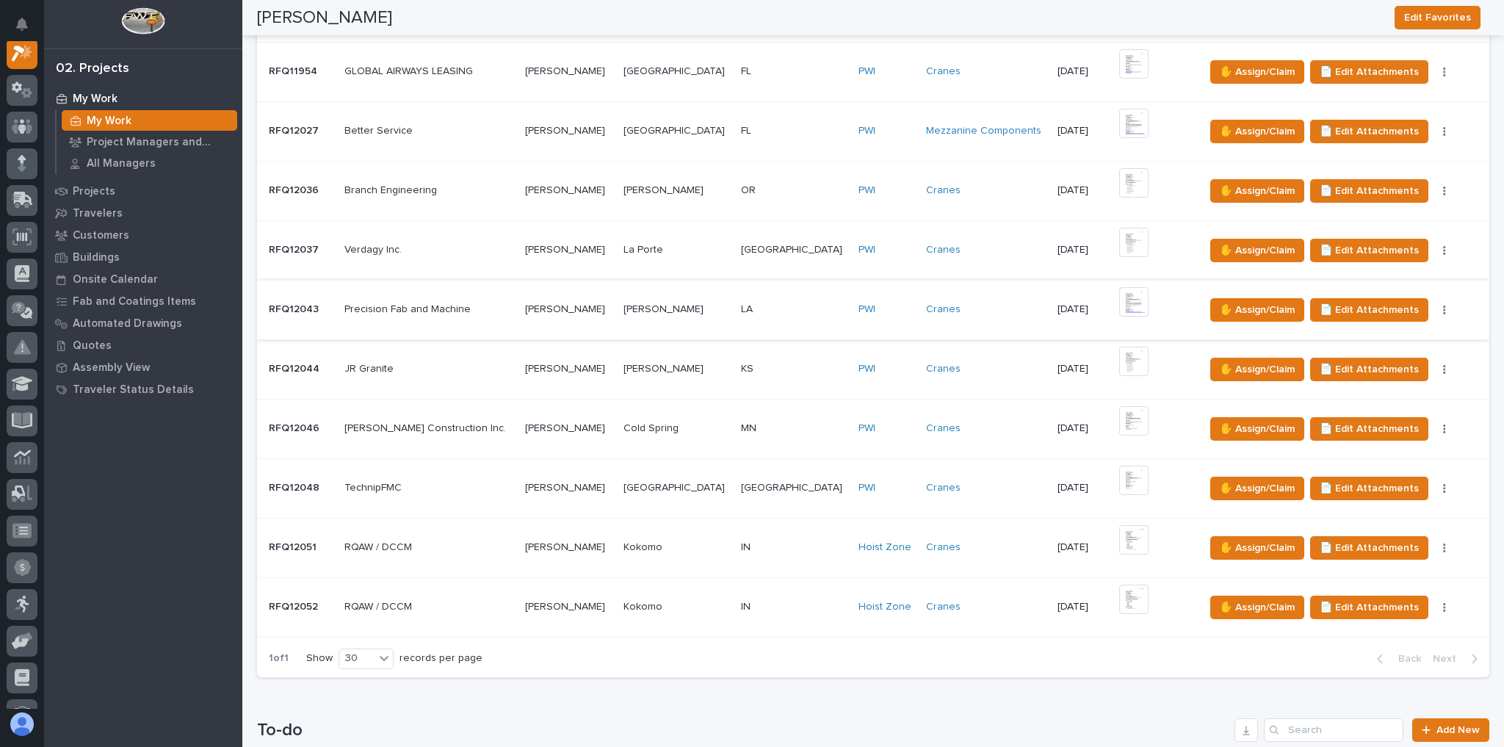
click at [754, 482] on p at bounding box center [794, 488] width 106 height 12
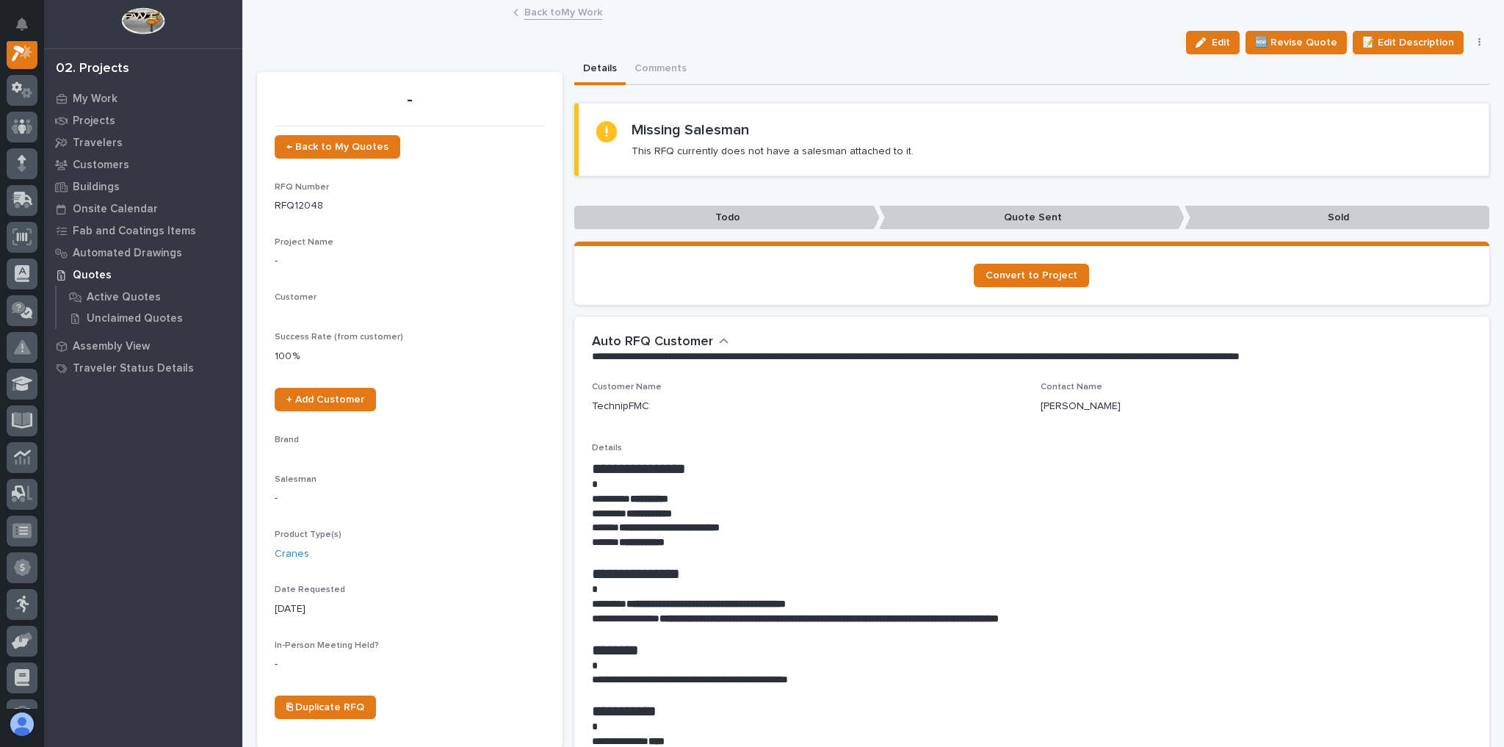
scroll to position [37, 0]
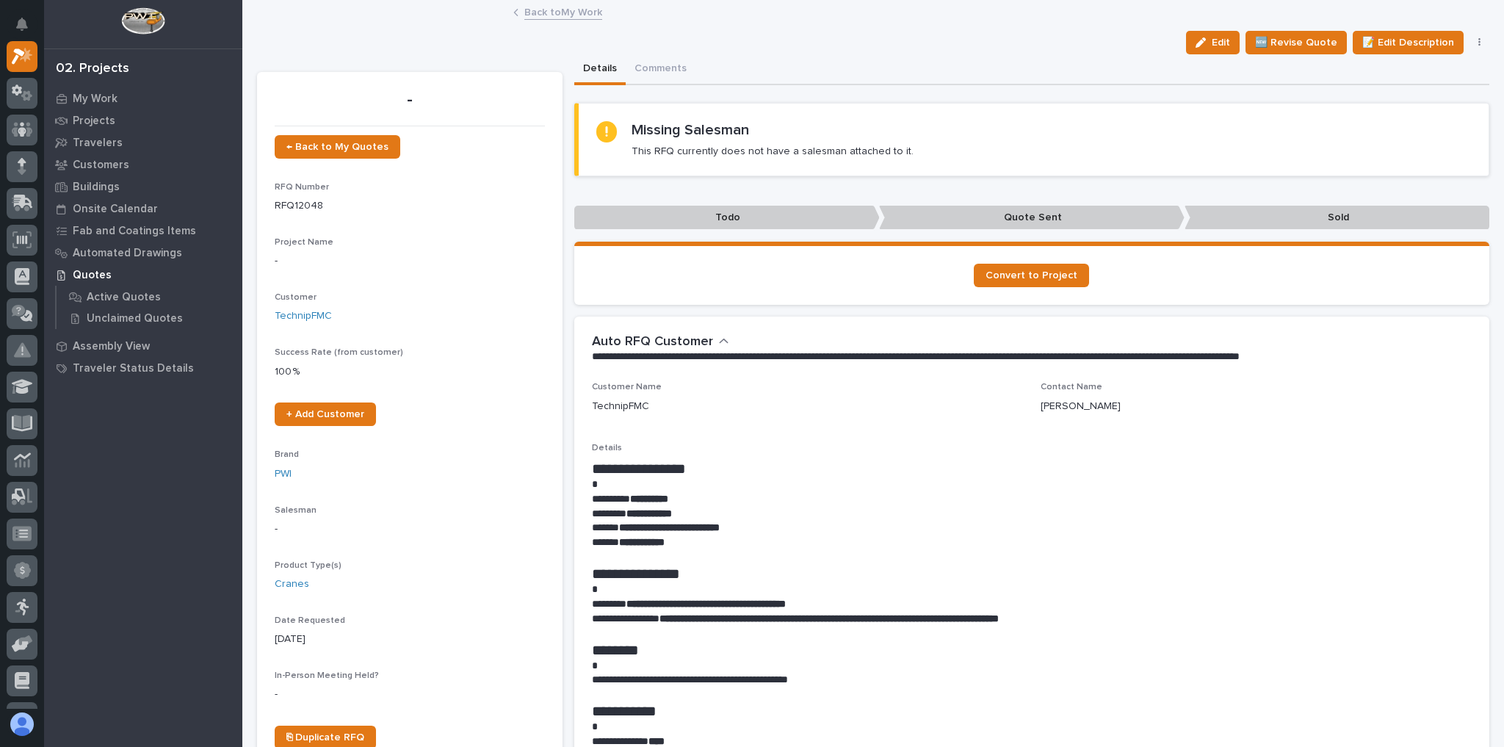
click at [560, 20] on div "Back to My Work" at bounding box center [873, 13] width 734 height 21
click at [558, 8] on link "Back to My Work" at bounding box center [563, 11] width 78 height 17
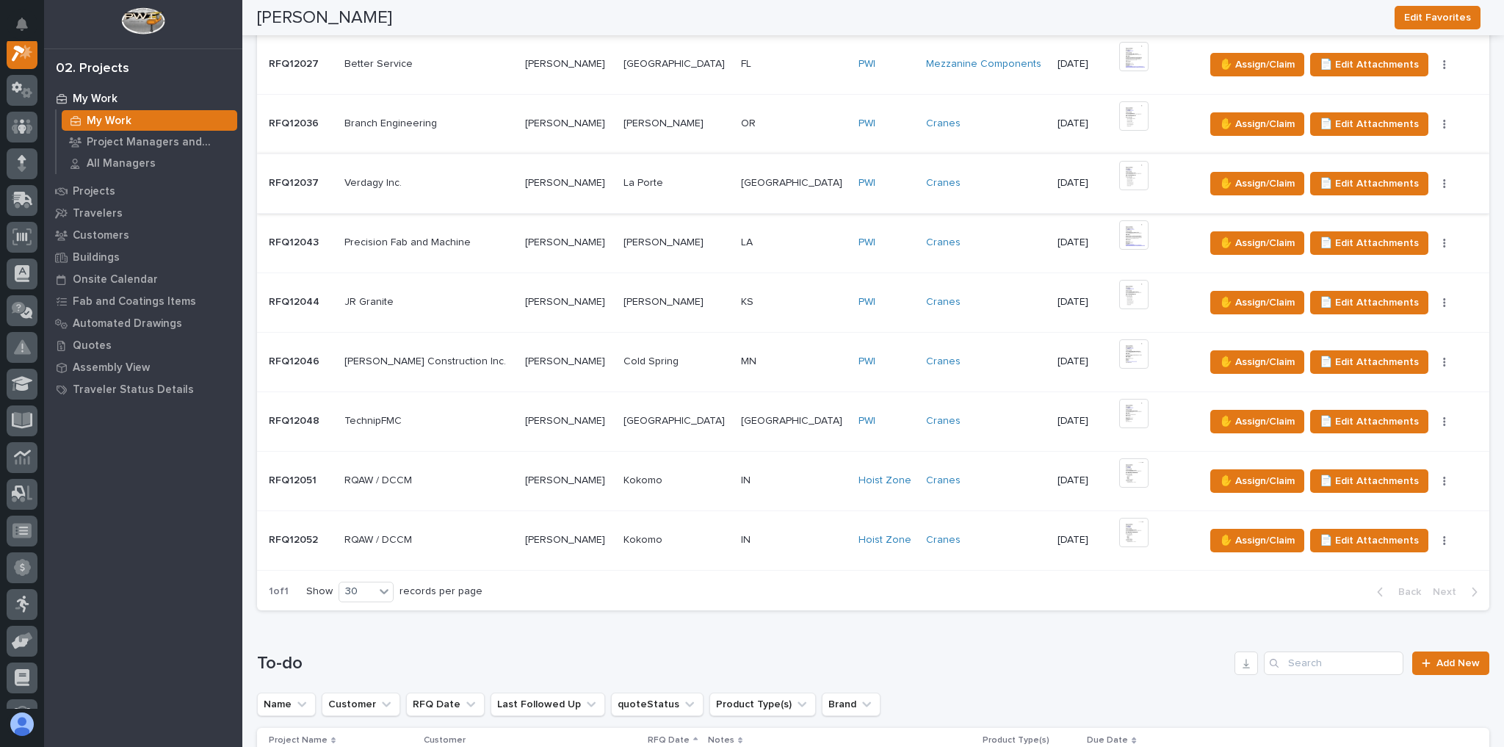
scroll to position [470, 0]
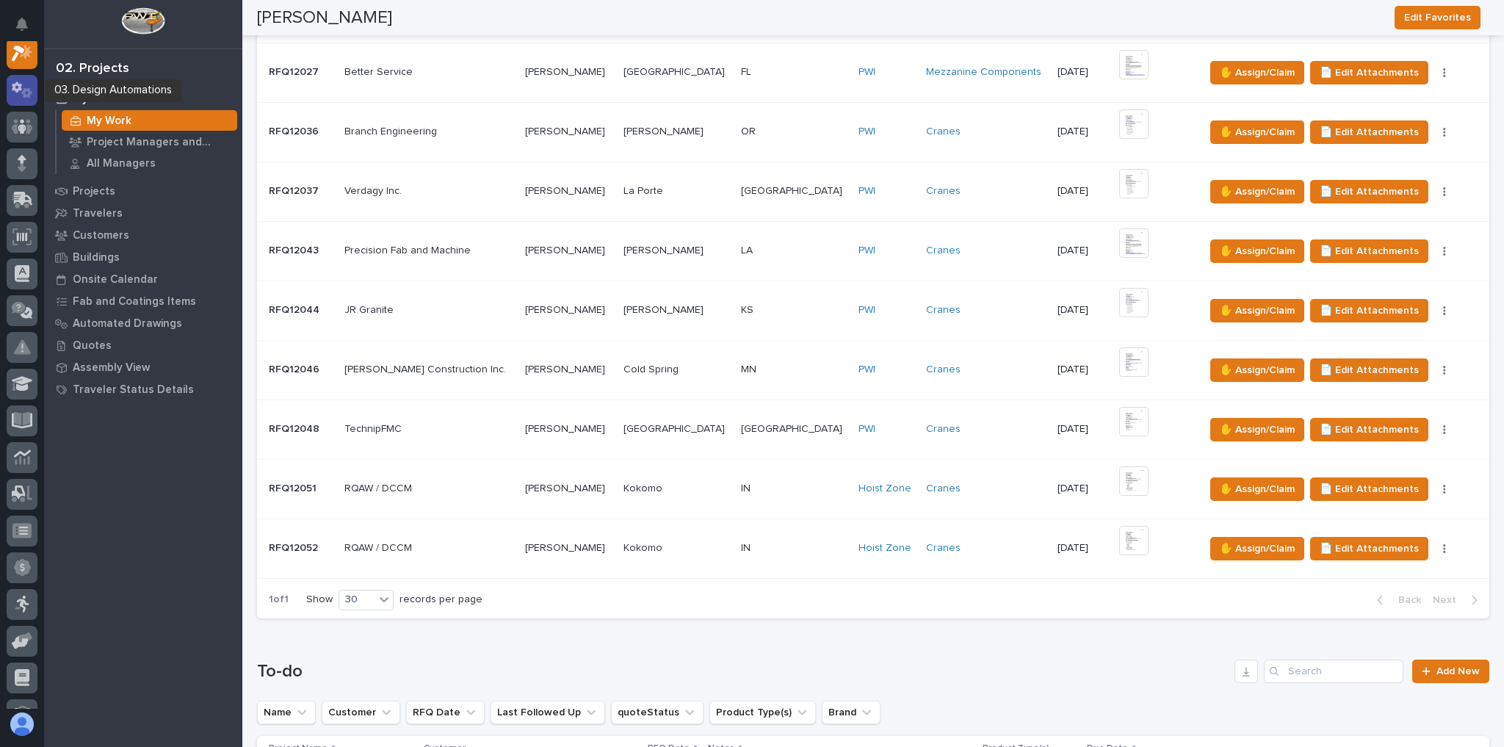
click at [21, 84] on icon at bounding box center [17, 87] width 10 height 11
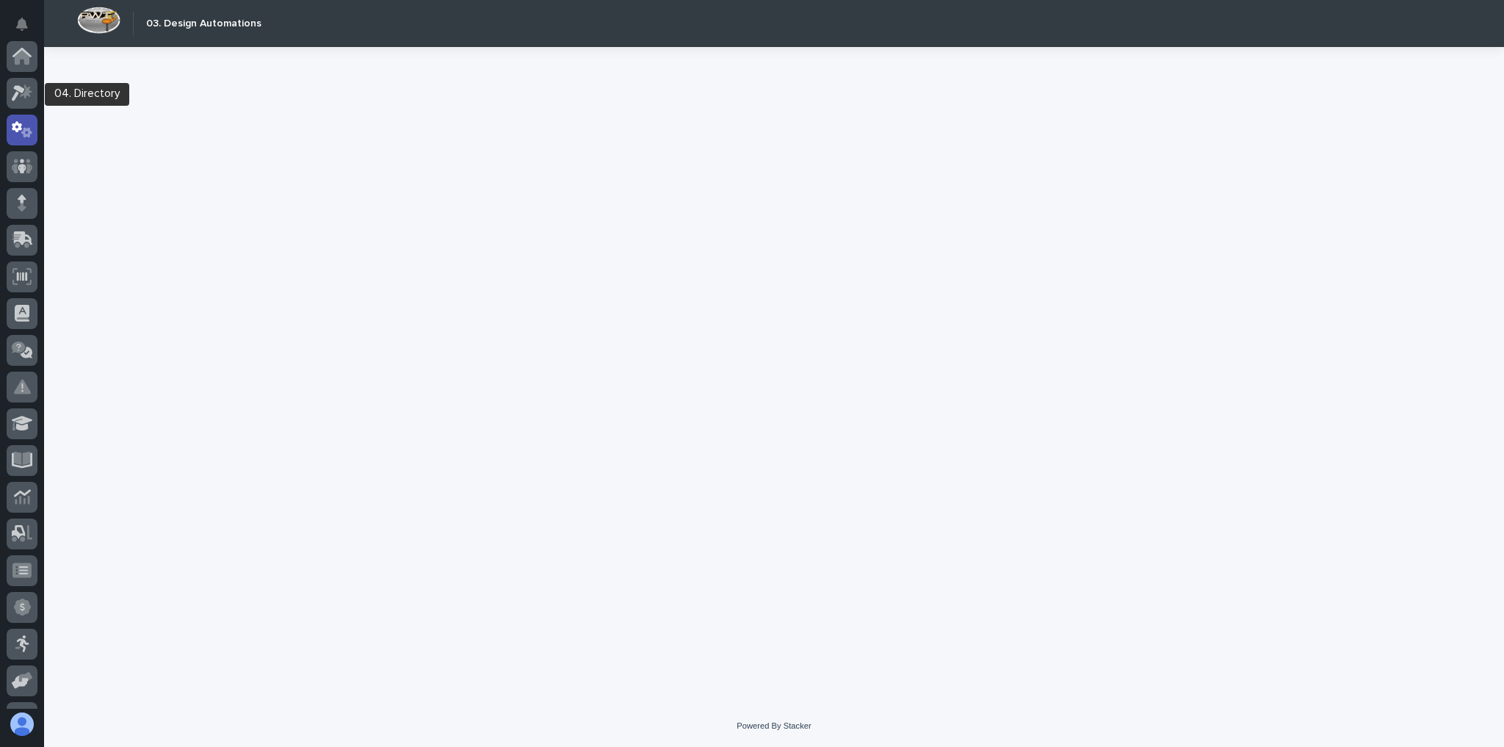
scroll to position [73, 0]
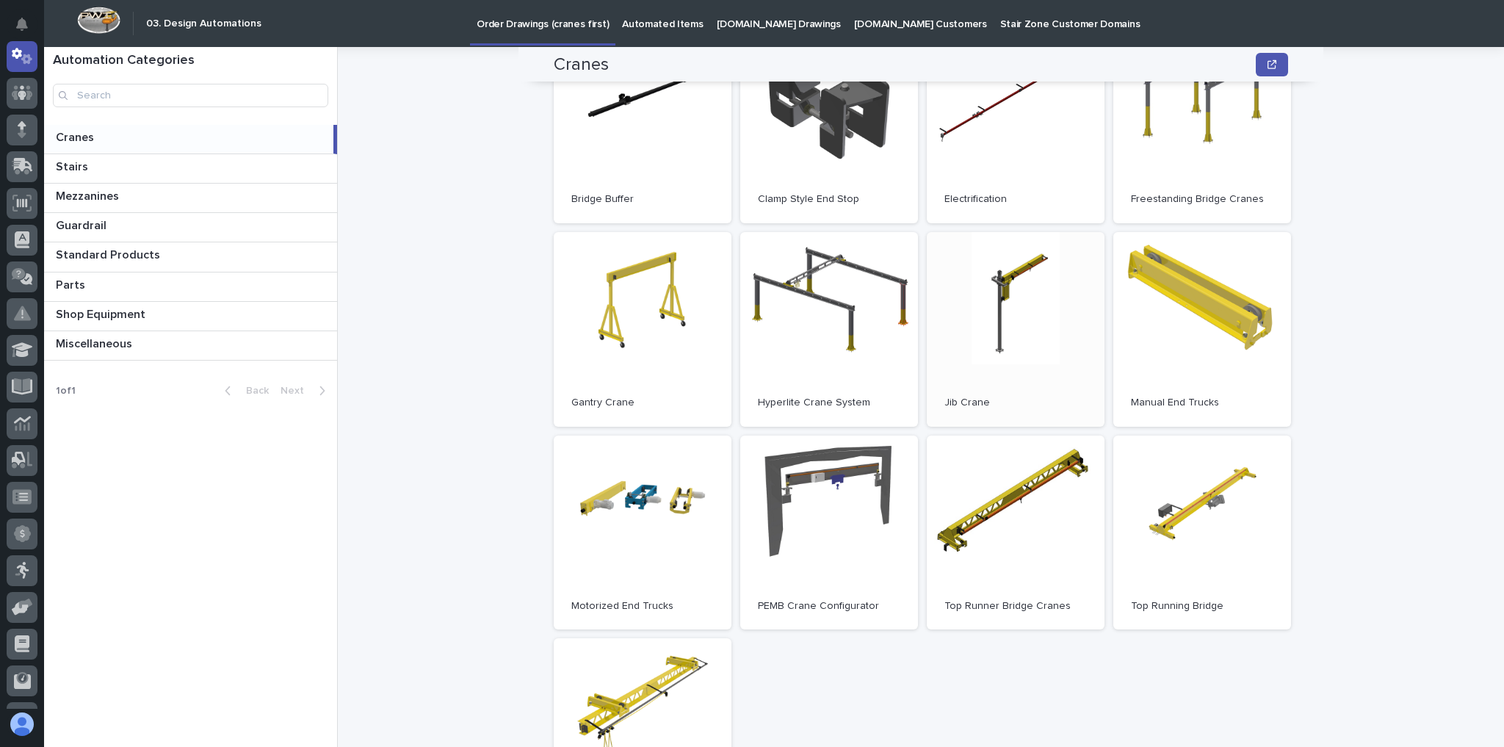
scroll to position [294, 0]
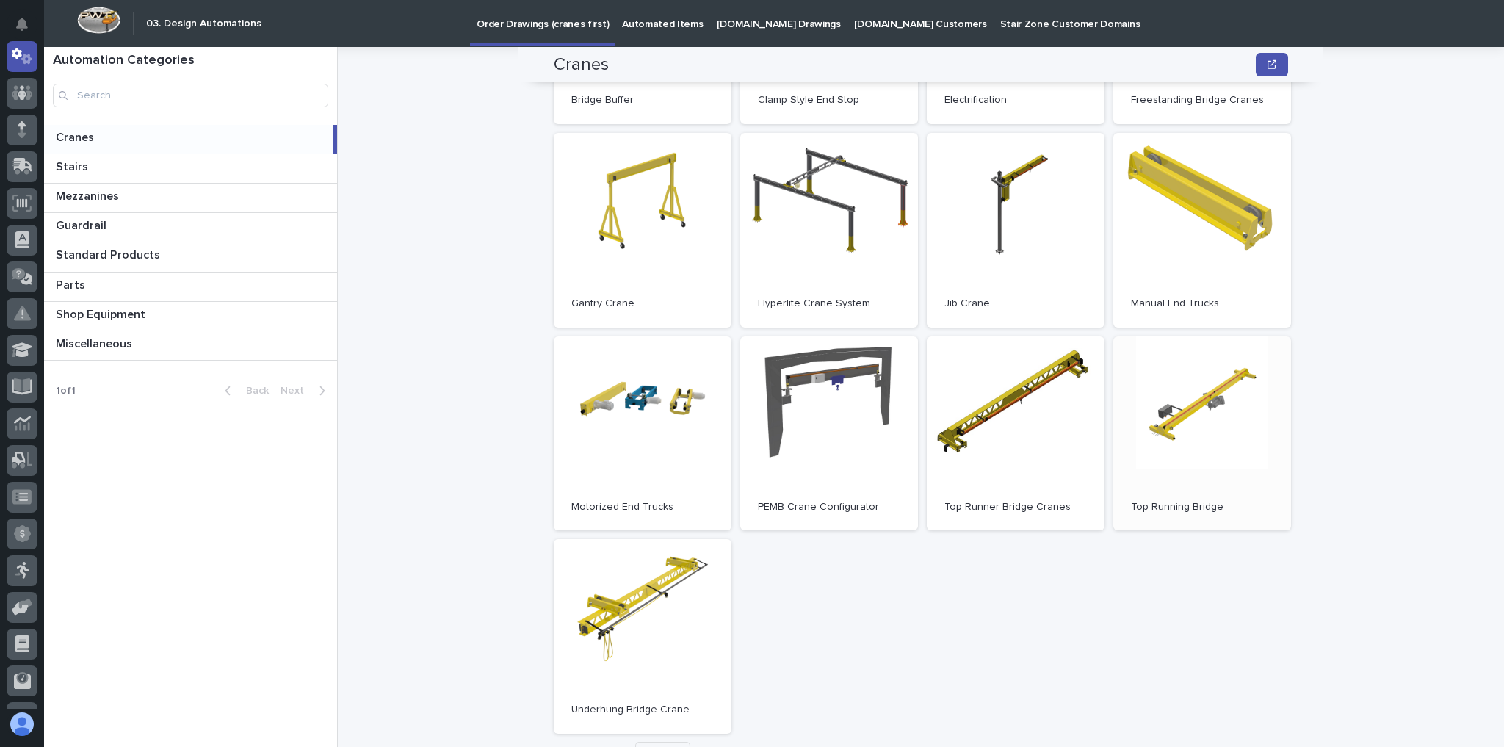
click at [1195, 440] on link "Open" at bounding box center [1202, 433] width 178 height 195
click at [971, 410] on link "Open" at bounding box center [1016, 433] width 178 height 195
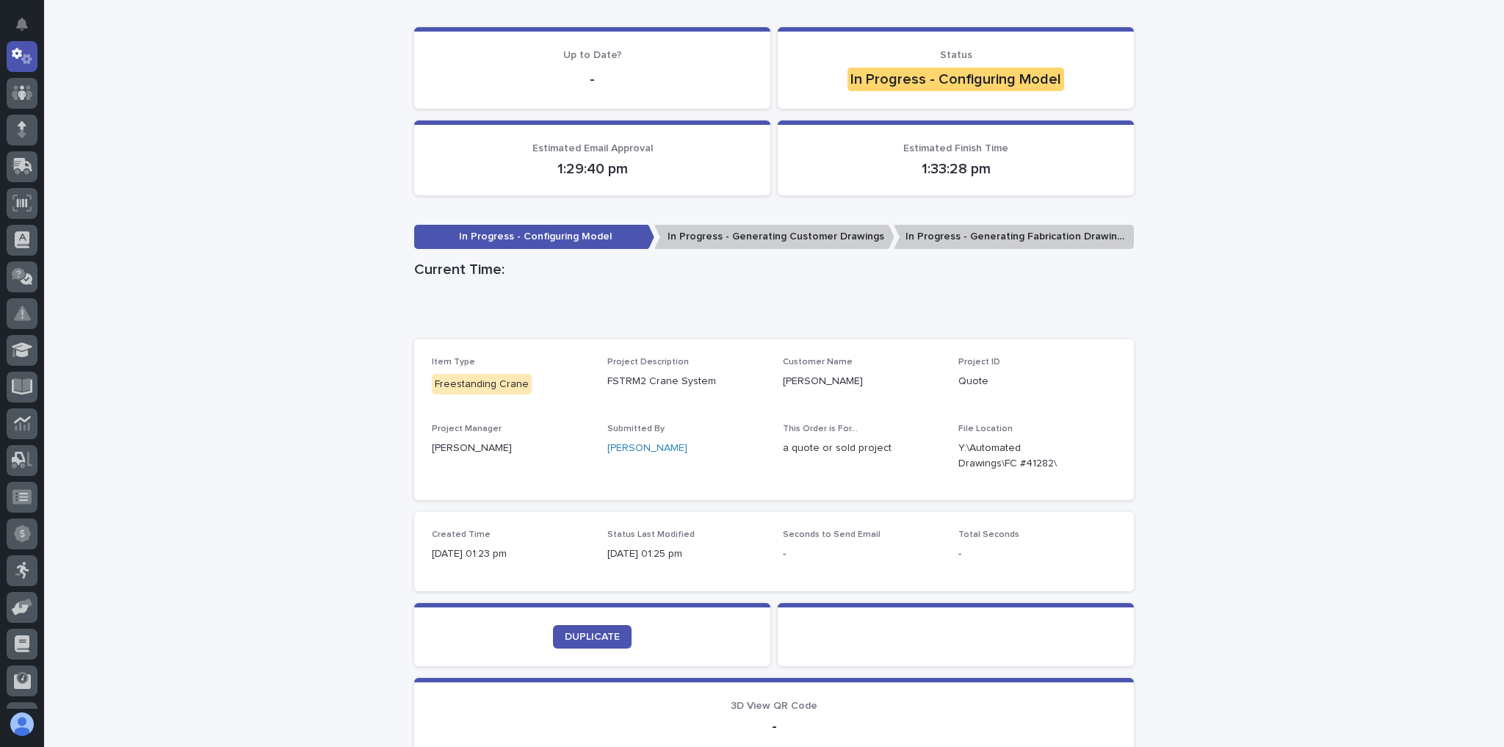
scroll to position [294, 0]
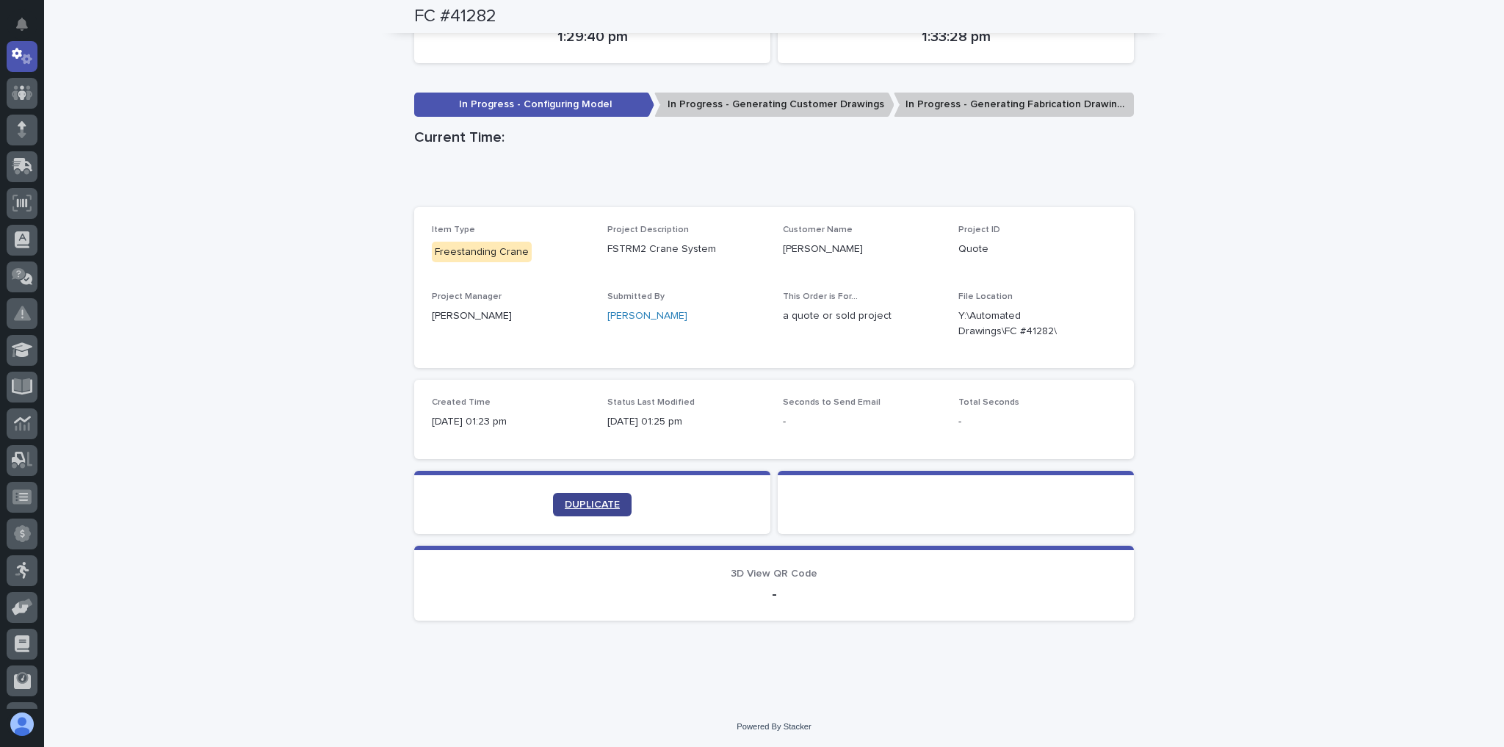
click at [607, 507] on span "DUPLICATE" at bounding box center [592, 504] width 55 height 10
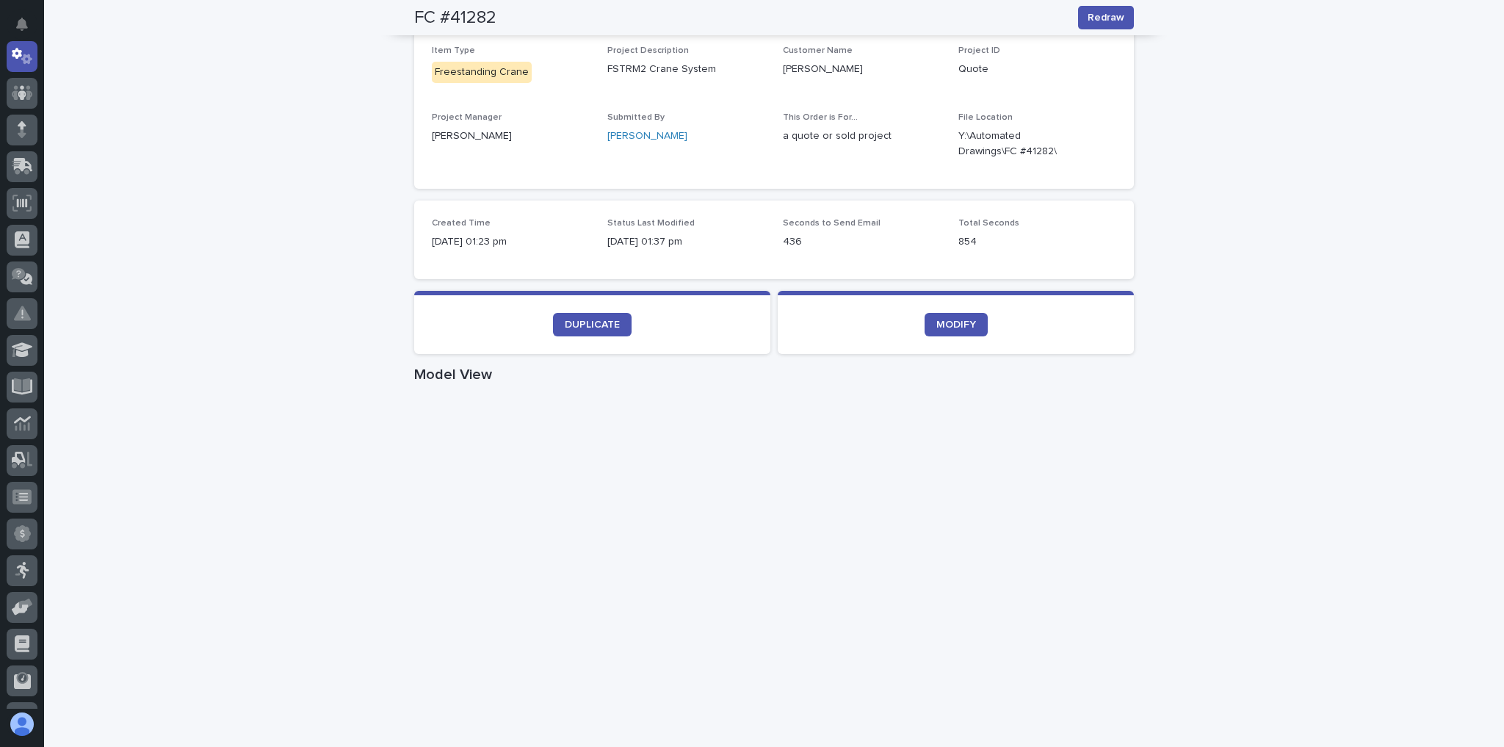
scroll to position [206, 0]
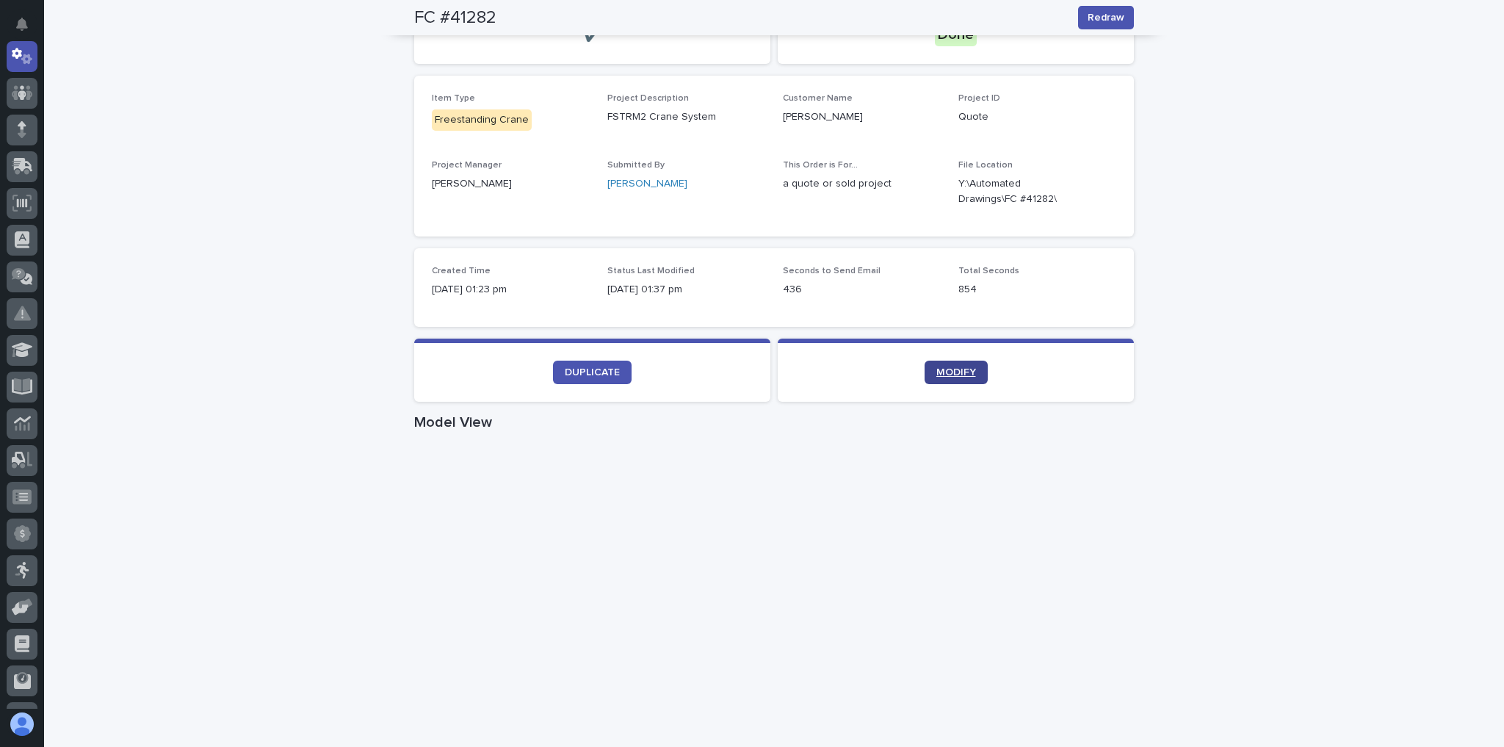
click at [929, 365] on link "MODIFY" at bounding box center [955, 372] width 63 height 23
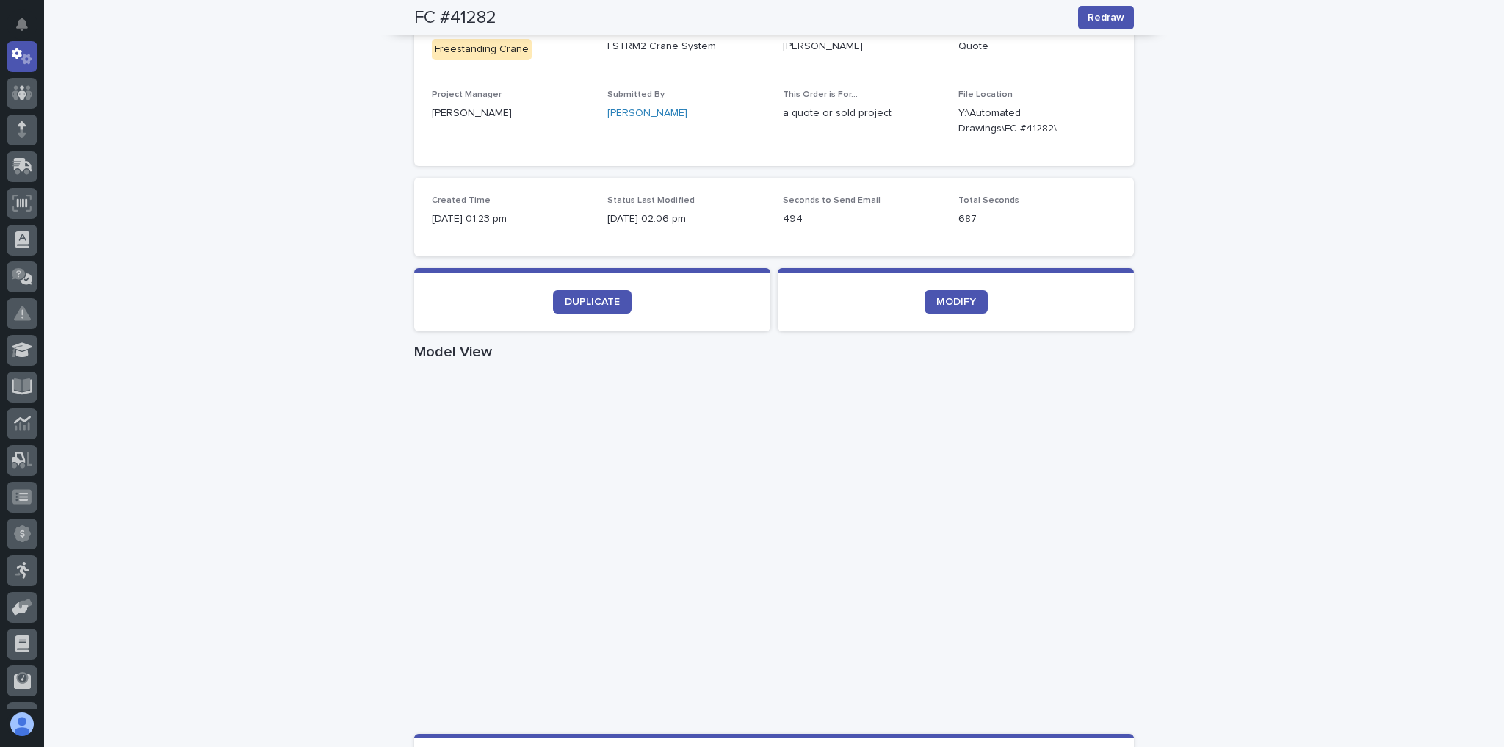
scroll to position [319, 0]
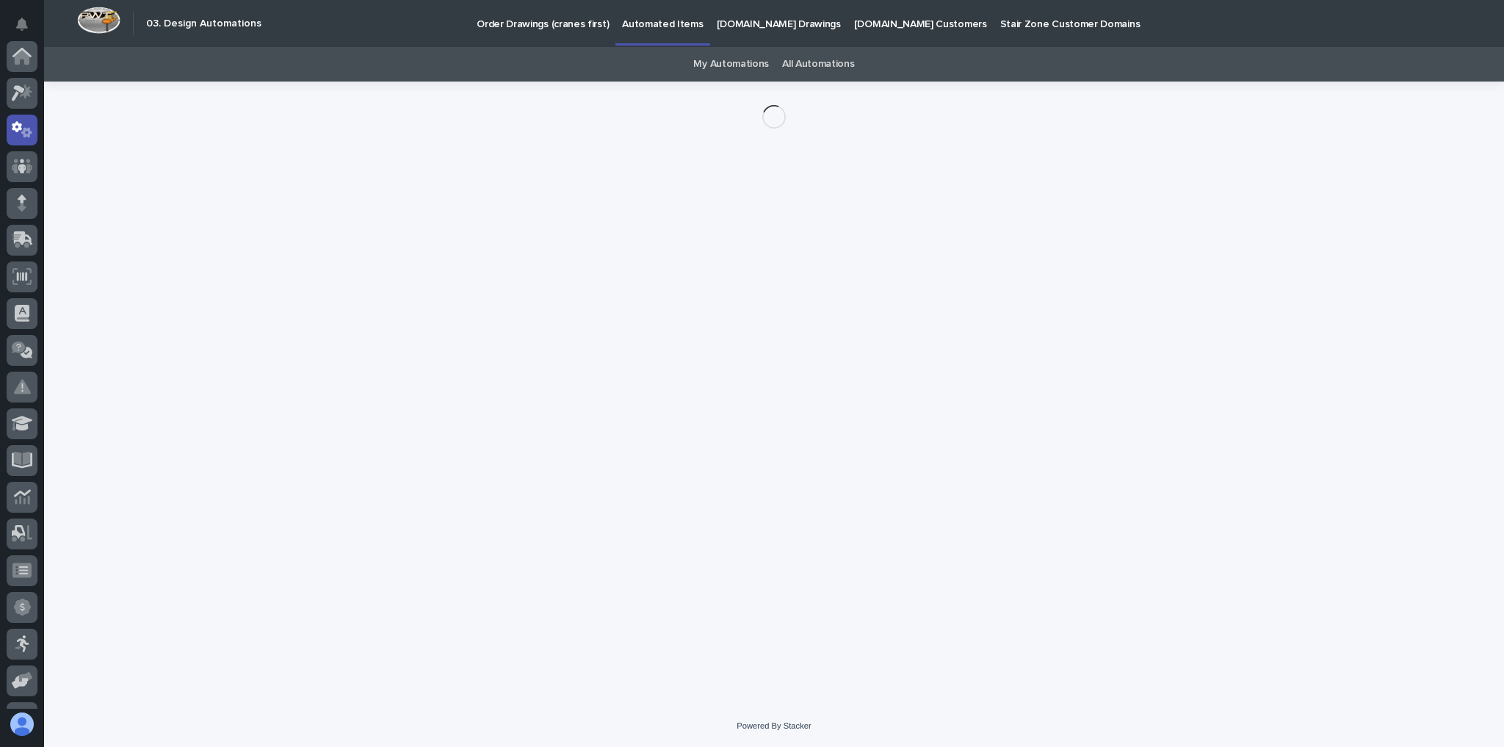
scroll to position [73, 0]
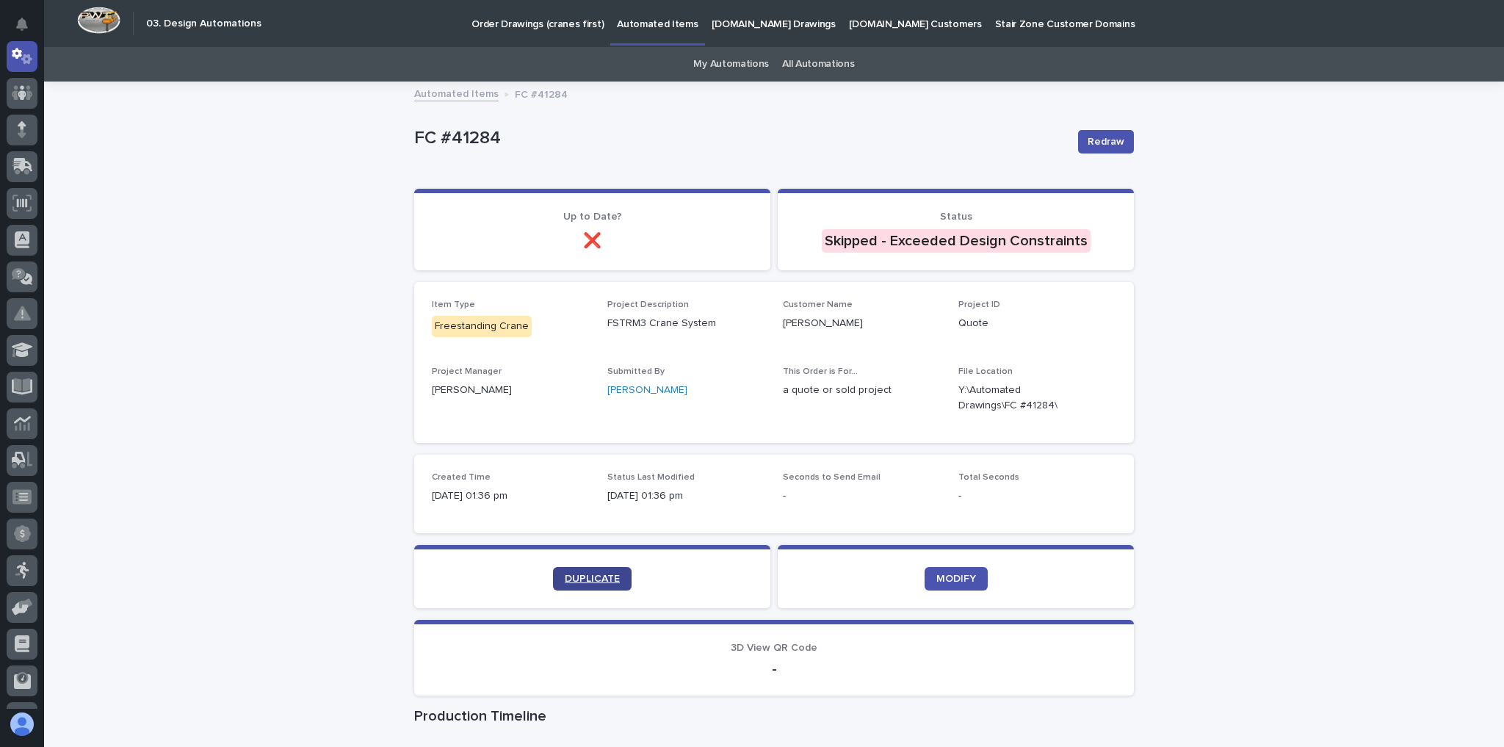
click at [578, 579] on span "DUPLICATE" at bounding box center [592, 578] width 55 height 10
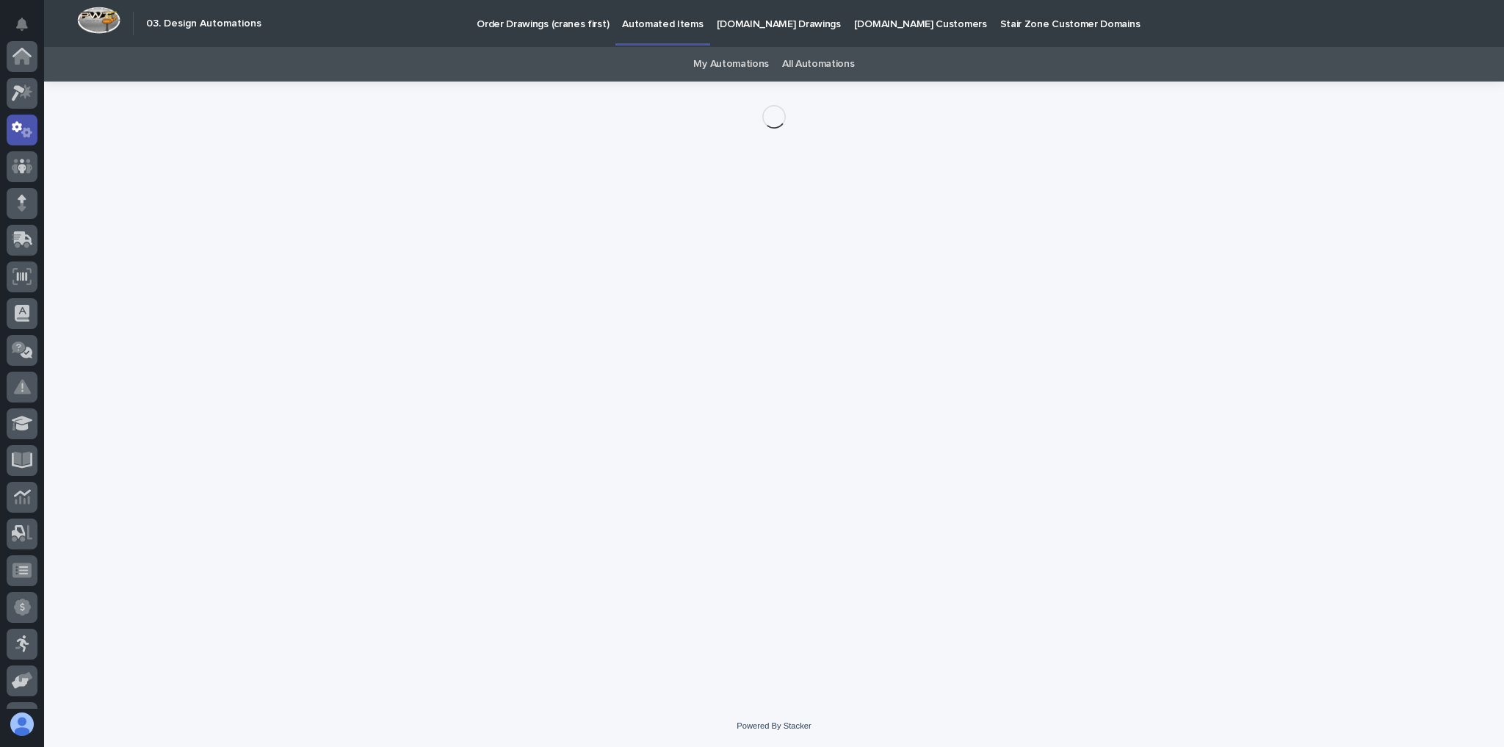
scroll to position [73, 0]
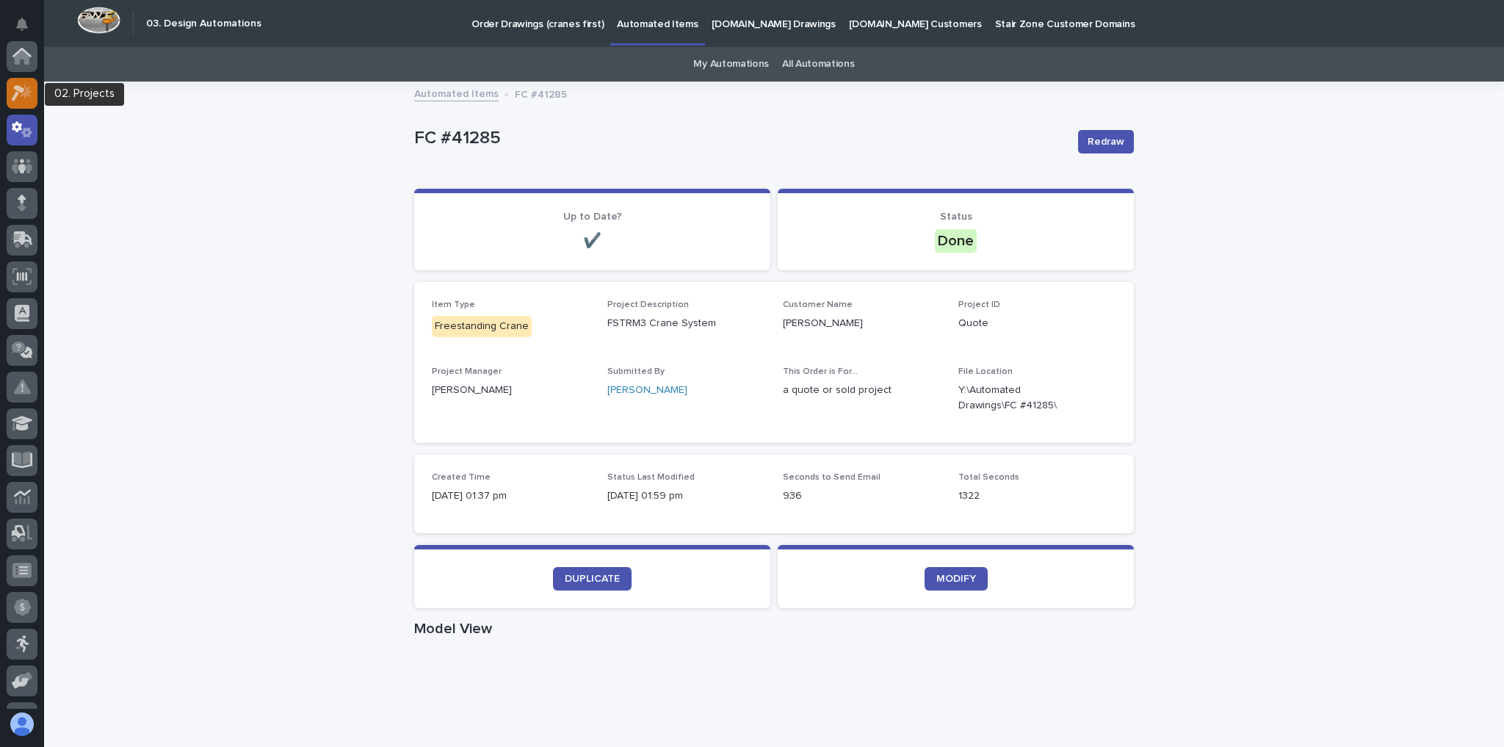
click at [30, 101] on div at bounding box center [22, 93] width 31 height 31
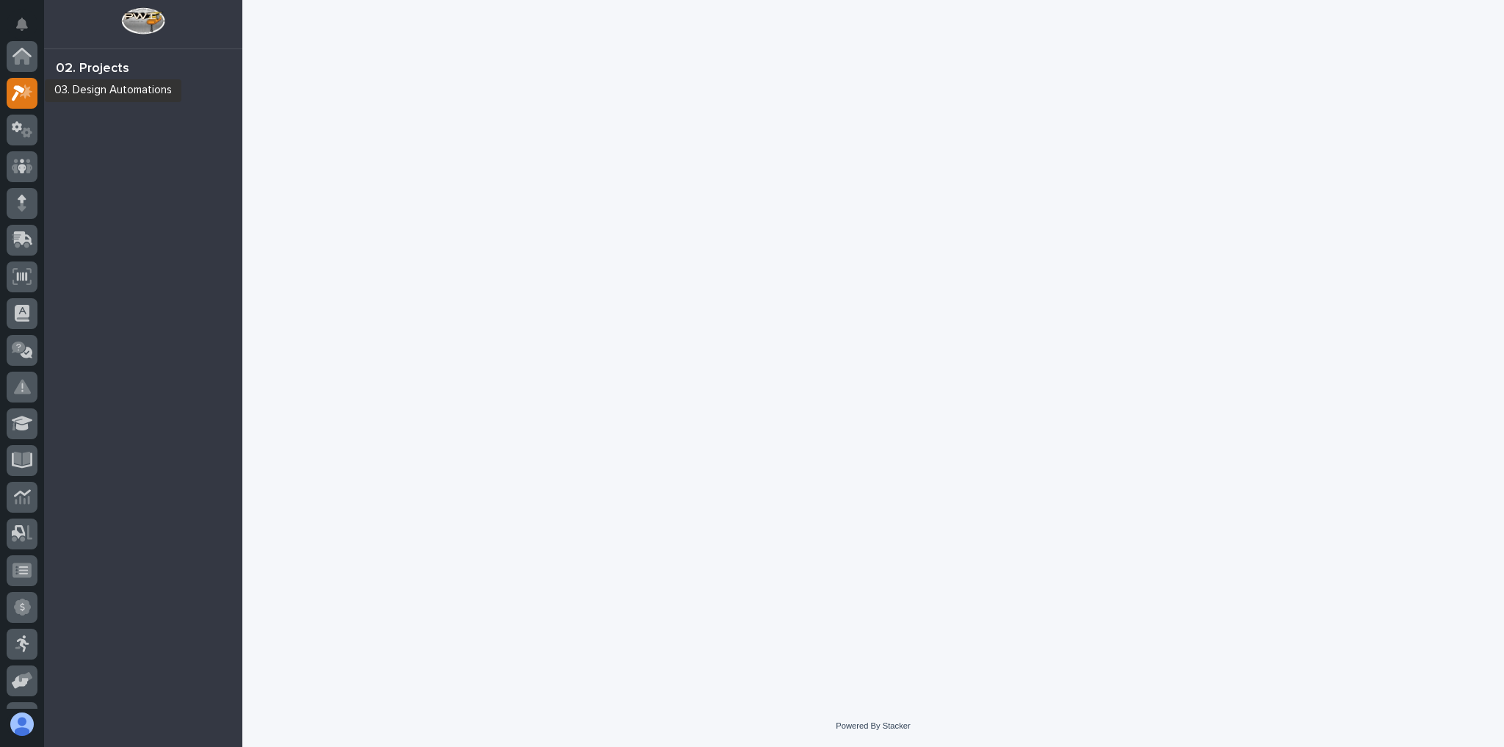
scroll to position [37, 0]
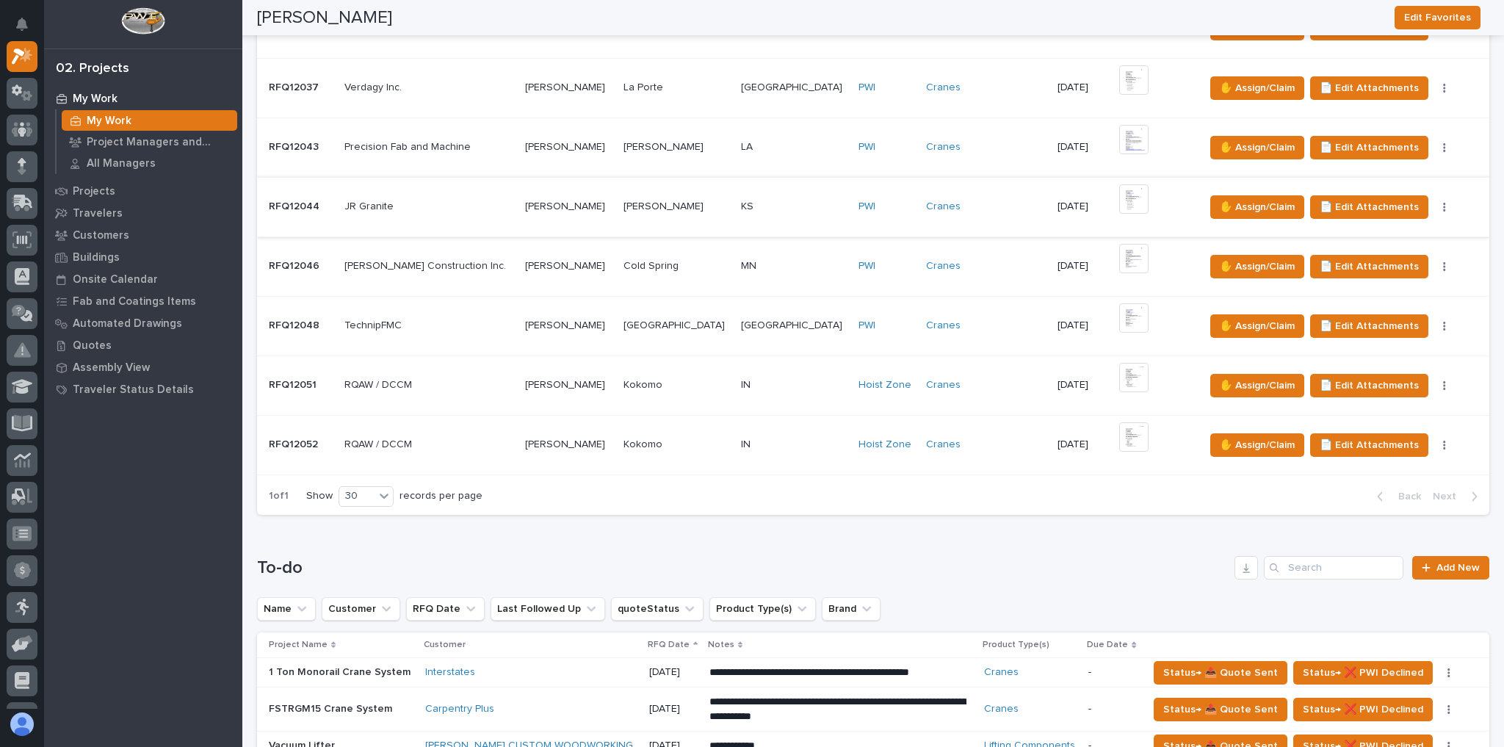
scroll to position [822, 0]
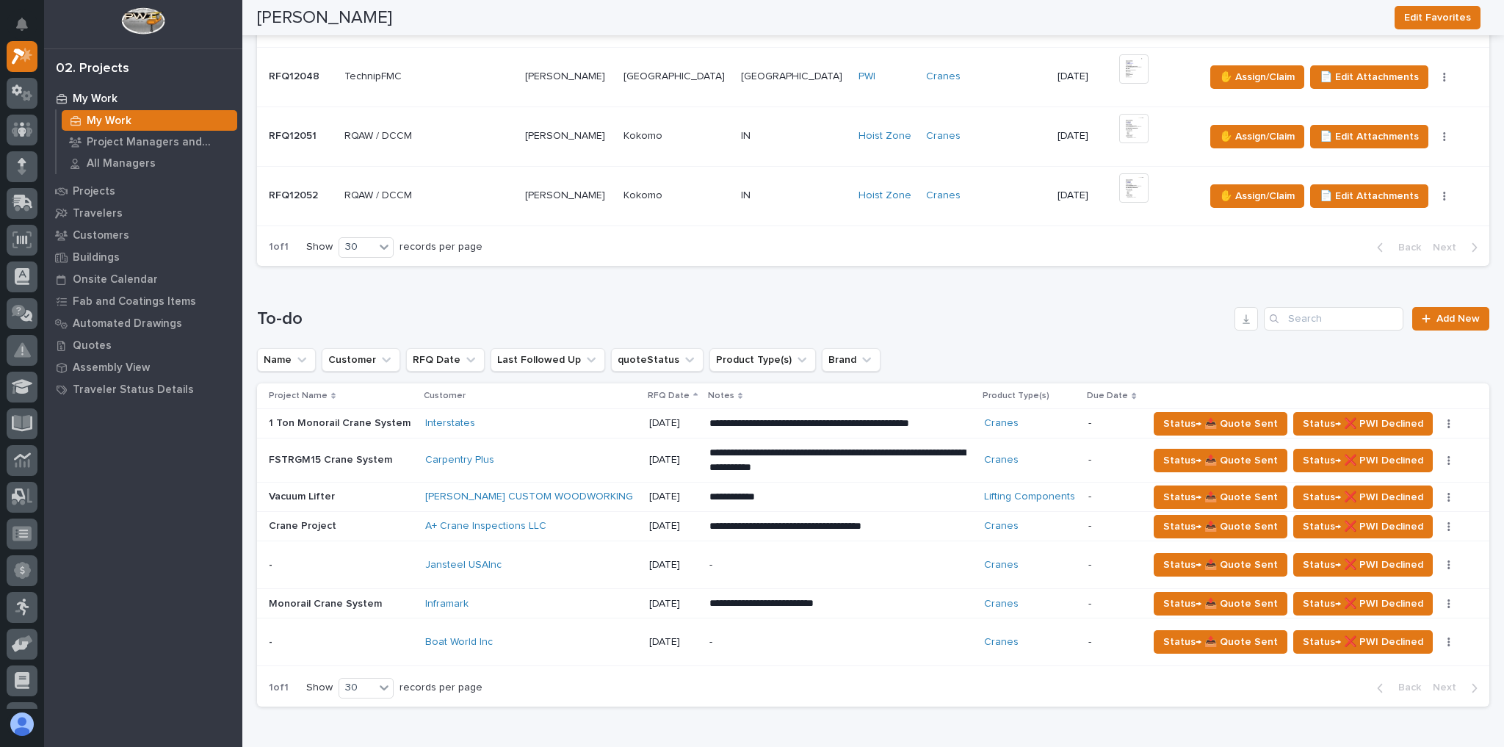
click at [512, 623] on td "Boat World Inc" at bounding box center [531, 642] width 224 height 48
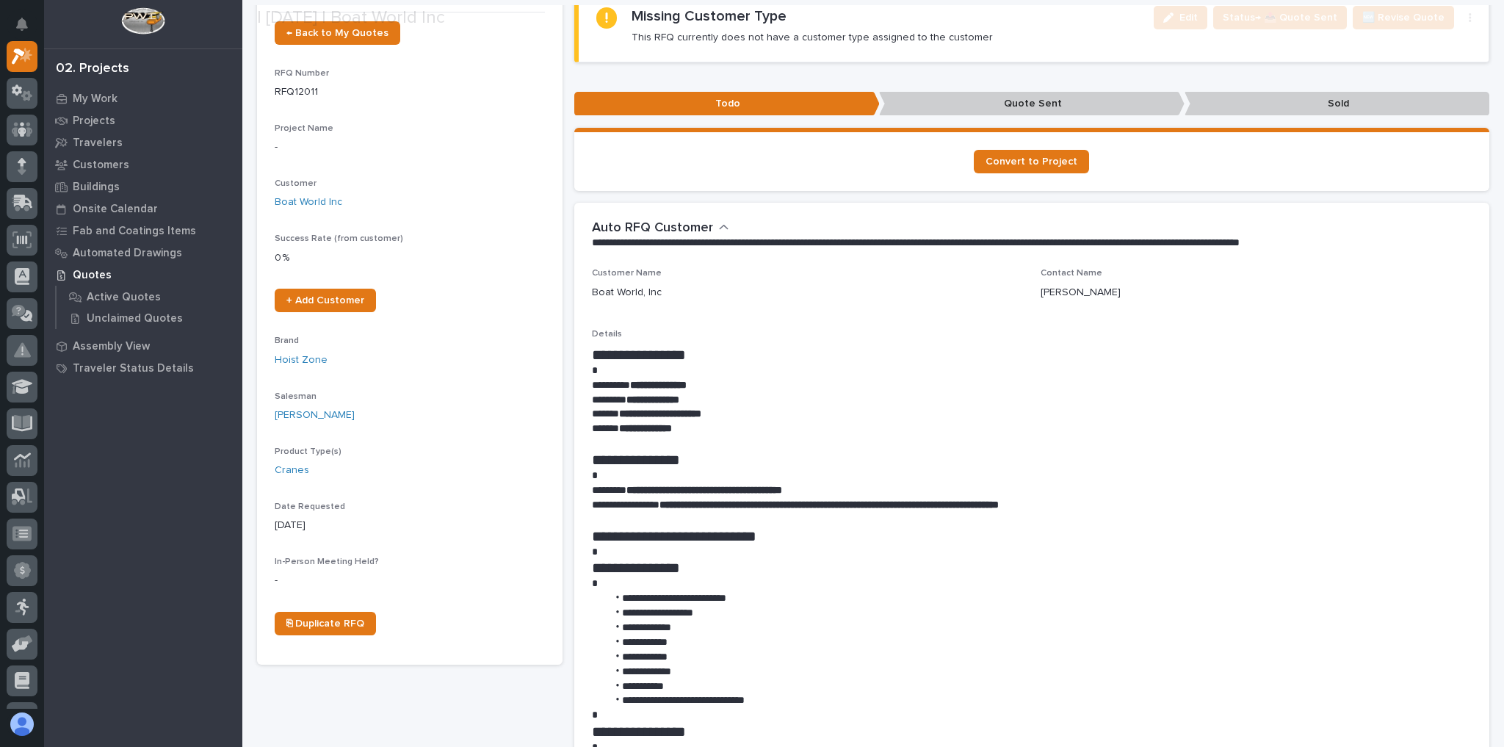
scroll to position [235, 0]
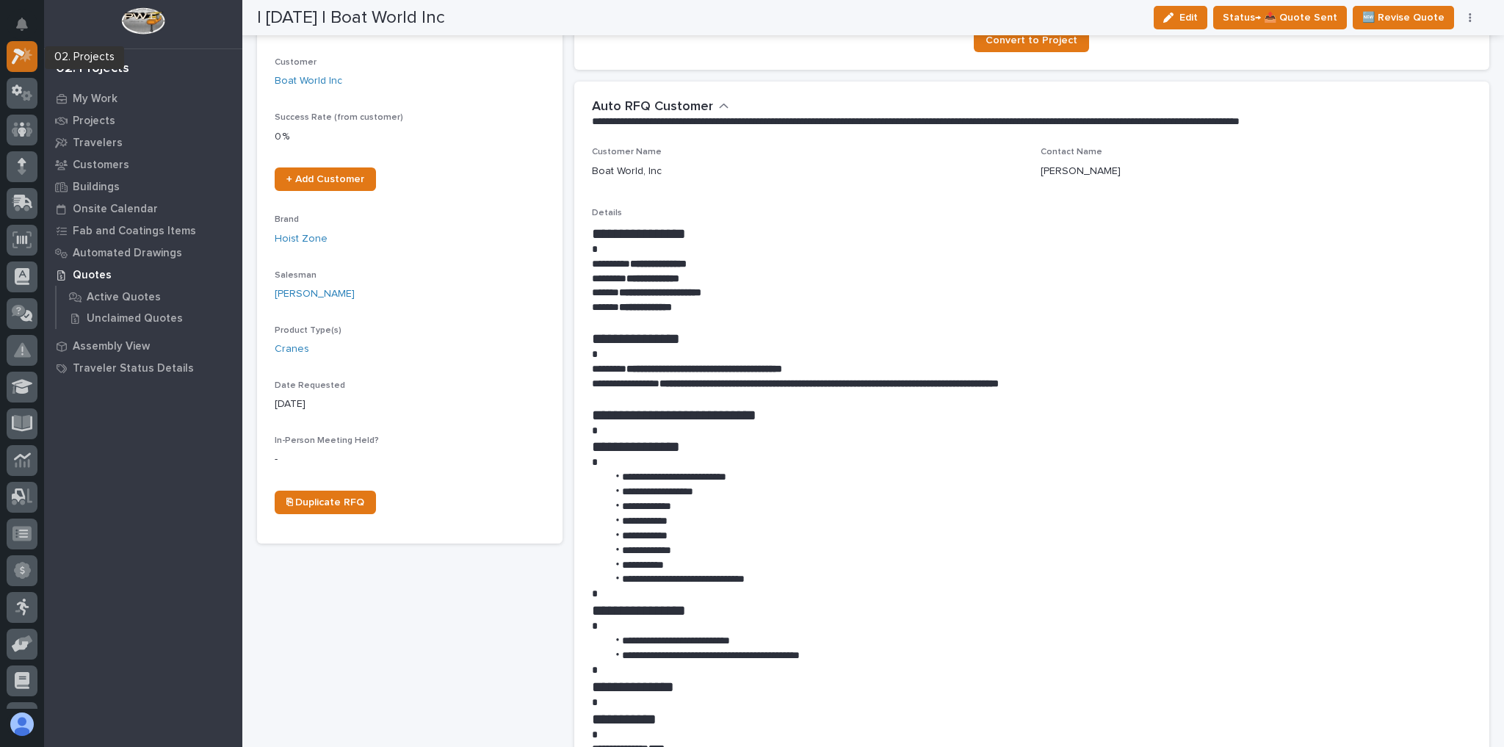
click at [31, 51] on icon at bounding box center [22, 56] width 21 height 17
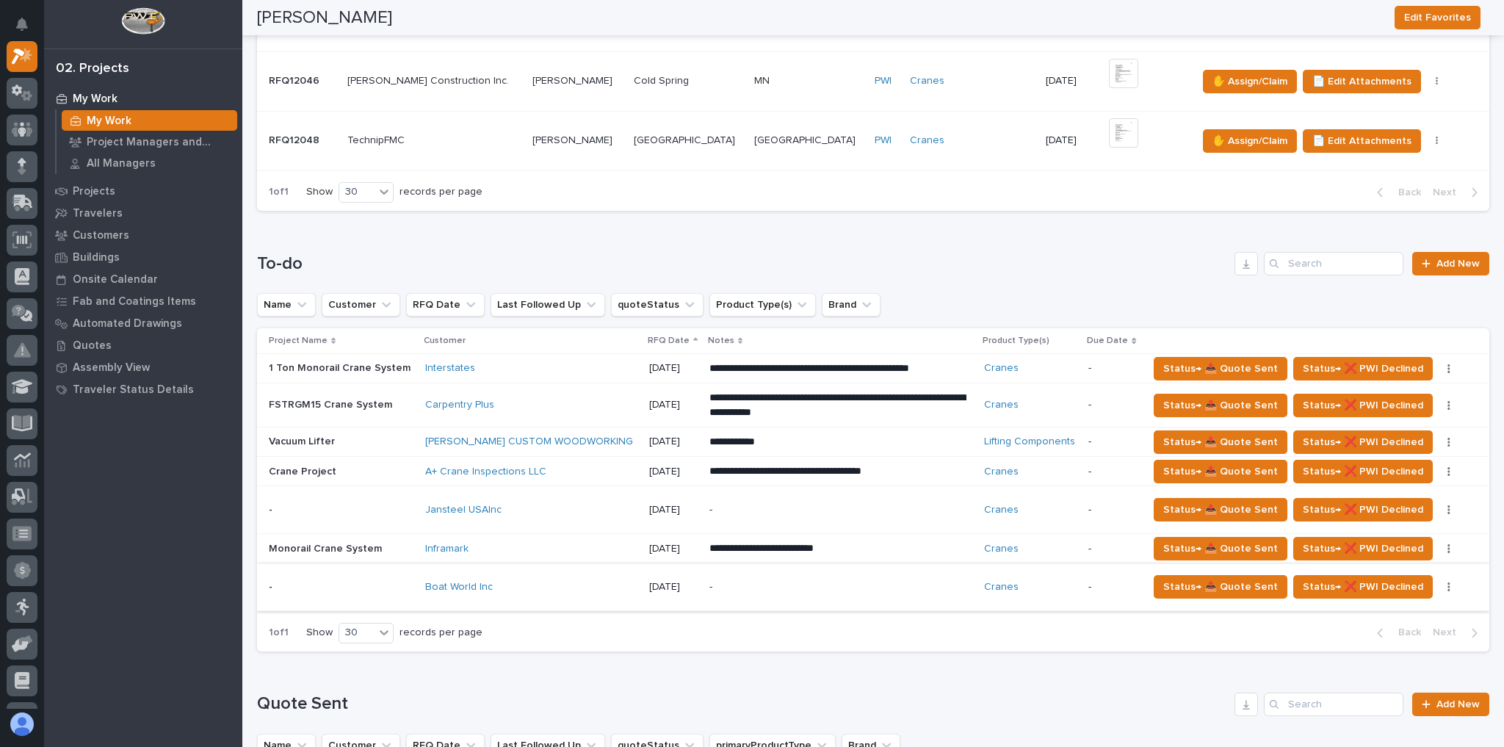
scroll to position [764, 0]
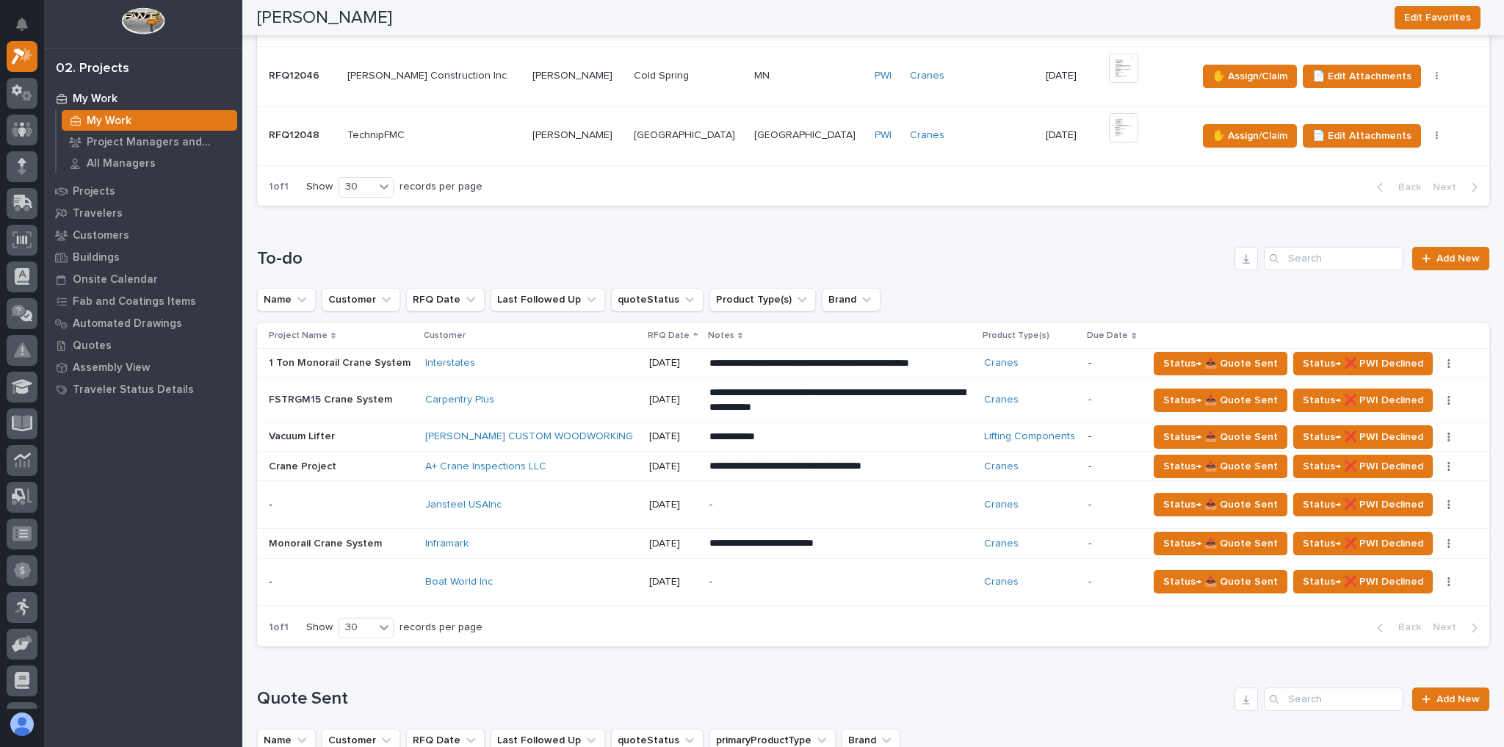
click at [913, 568] on div "-" at bounding box center [837, 581] width 257 height 33
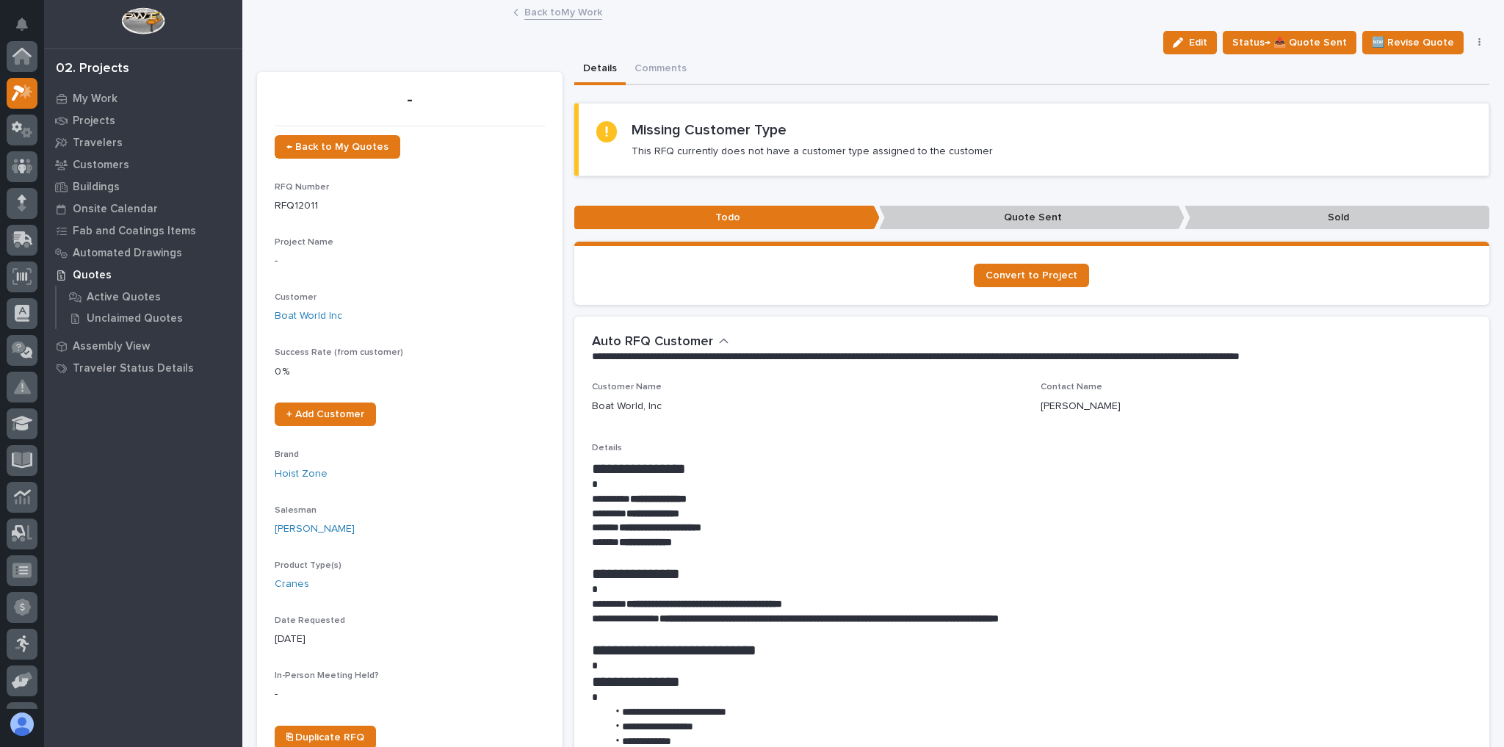
scroll to position [37, 0]
click at [1200, 46] on span "Edit" at bounding box center [1198, 42] width 18 height 13
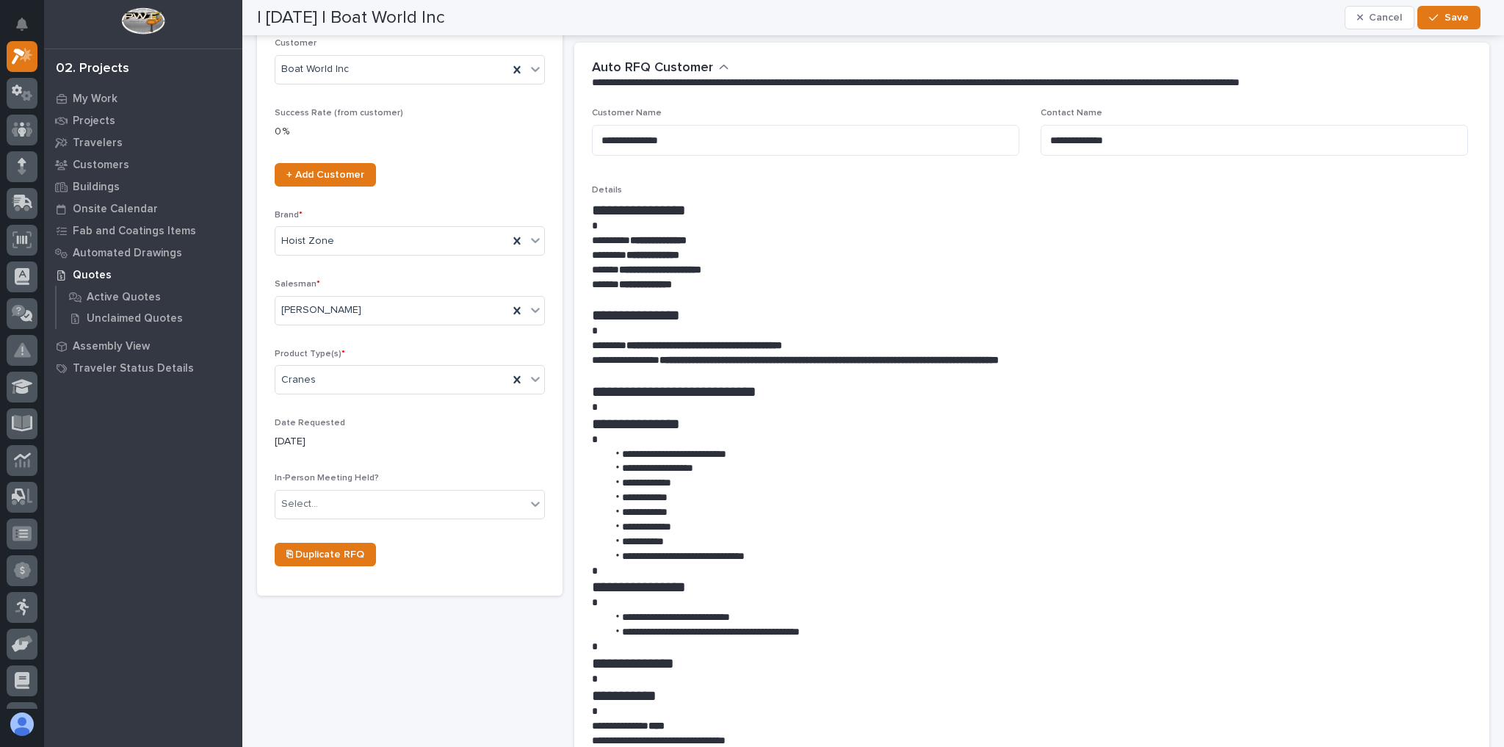
scroll to position [0, 0]
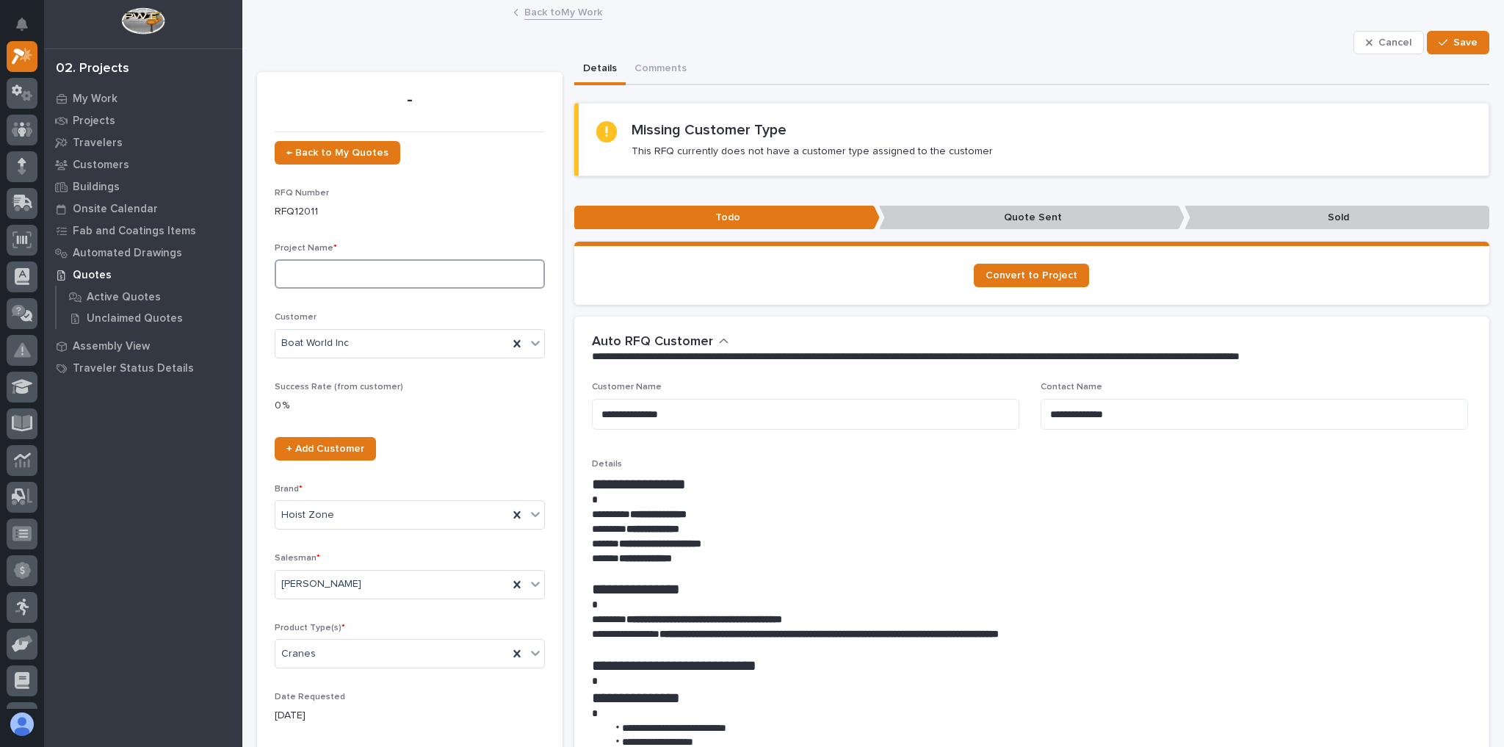
click at [338, 278] on input at bounding box center [410, 273] width 270 height 29
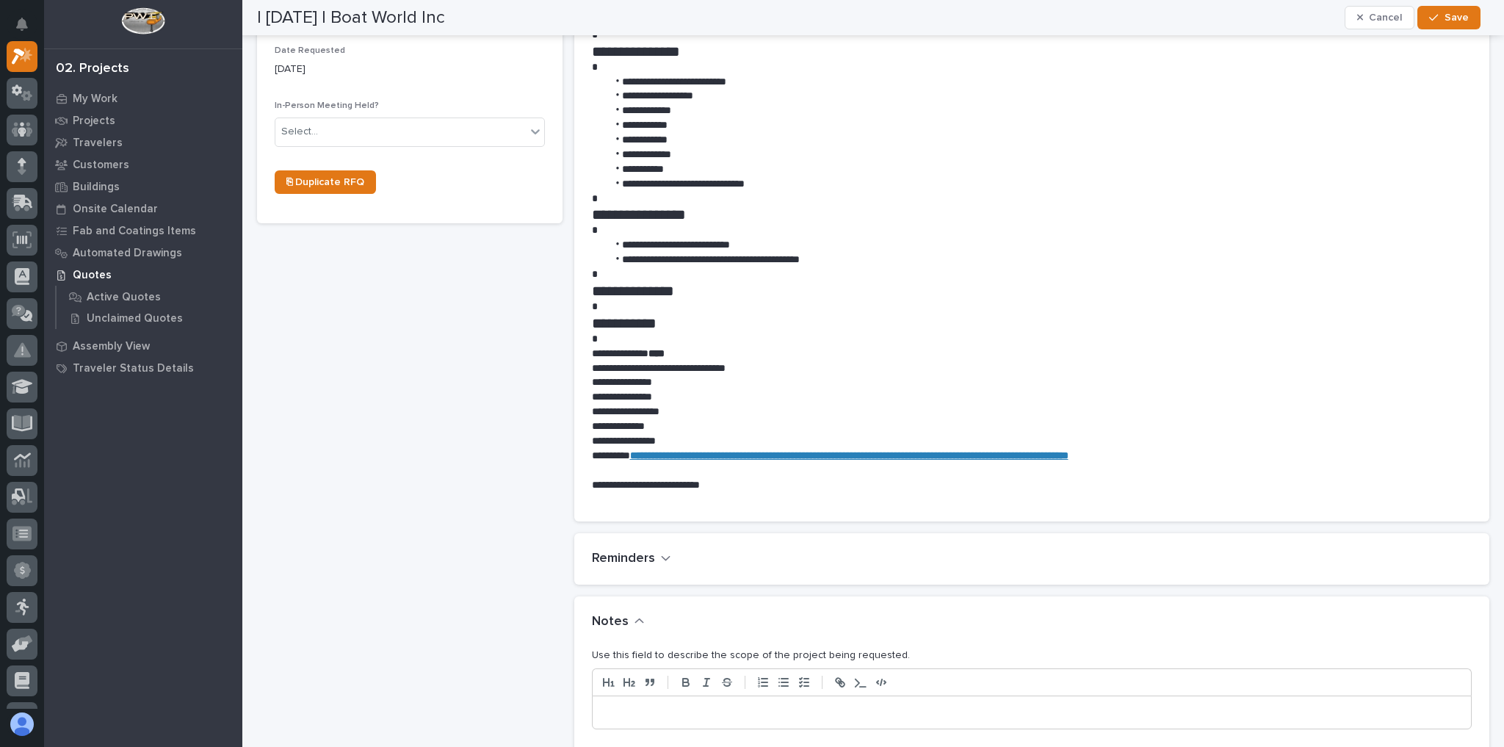
scroll to position [822, 0]
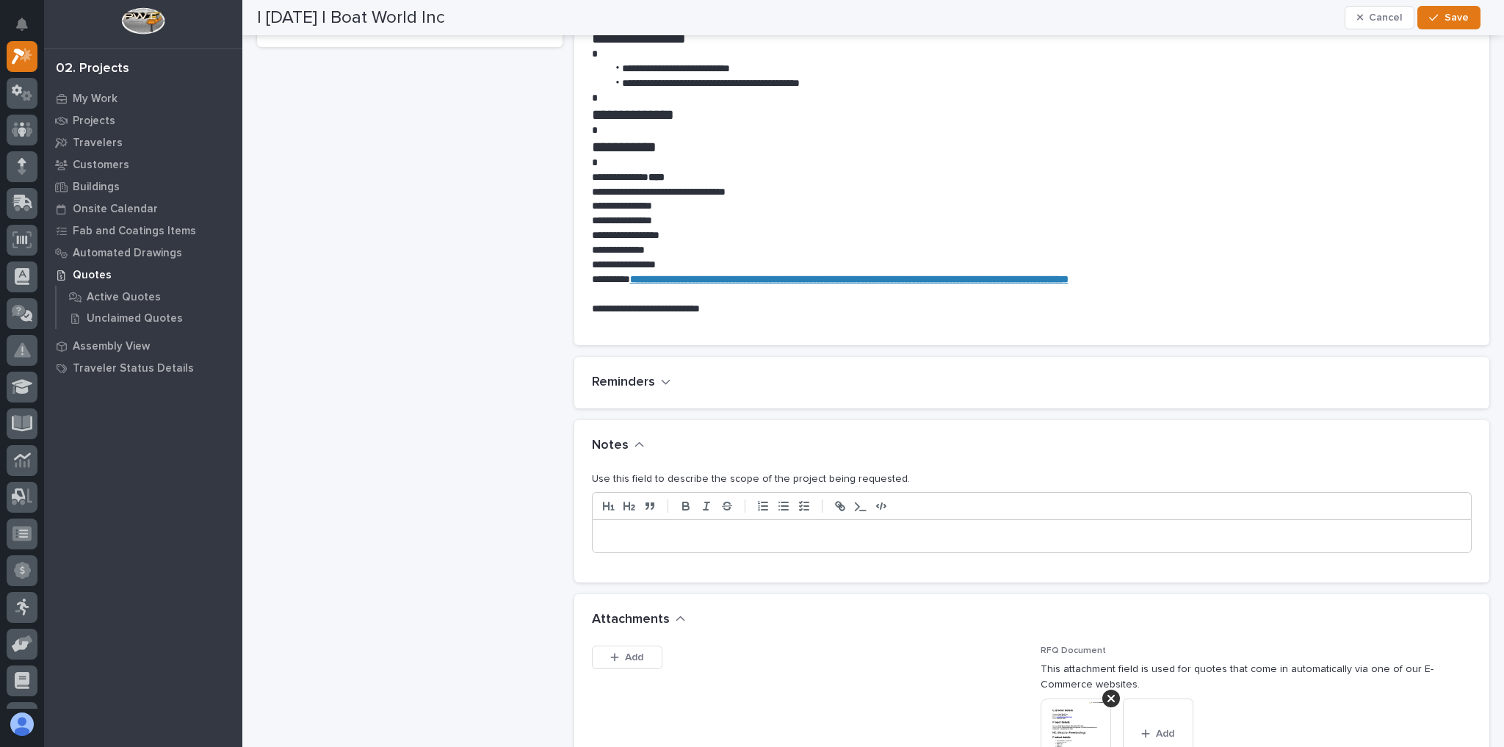
type input "Crane System"
click at [656, 544] on div at bounding box center [1032, 536] width 879 height 32
click at [1450, 13] on span "Save" at bounding box center [1456, 17] width 24 height 13
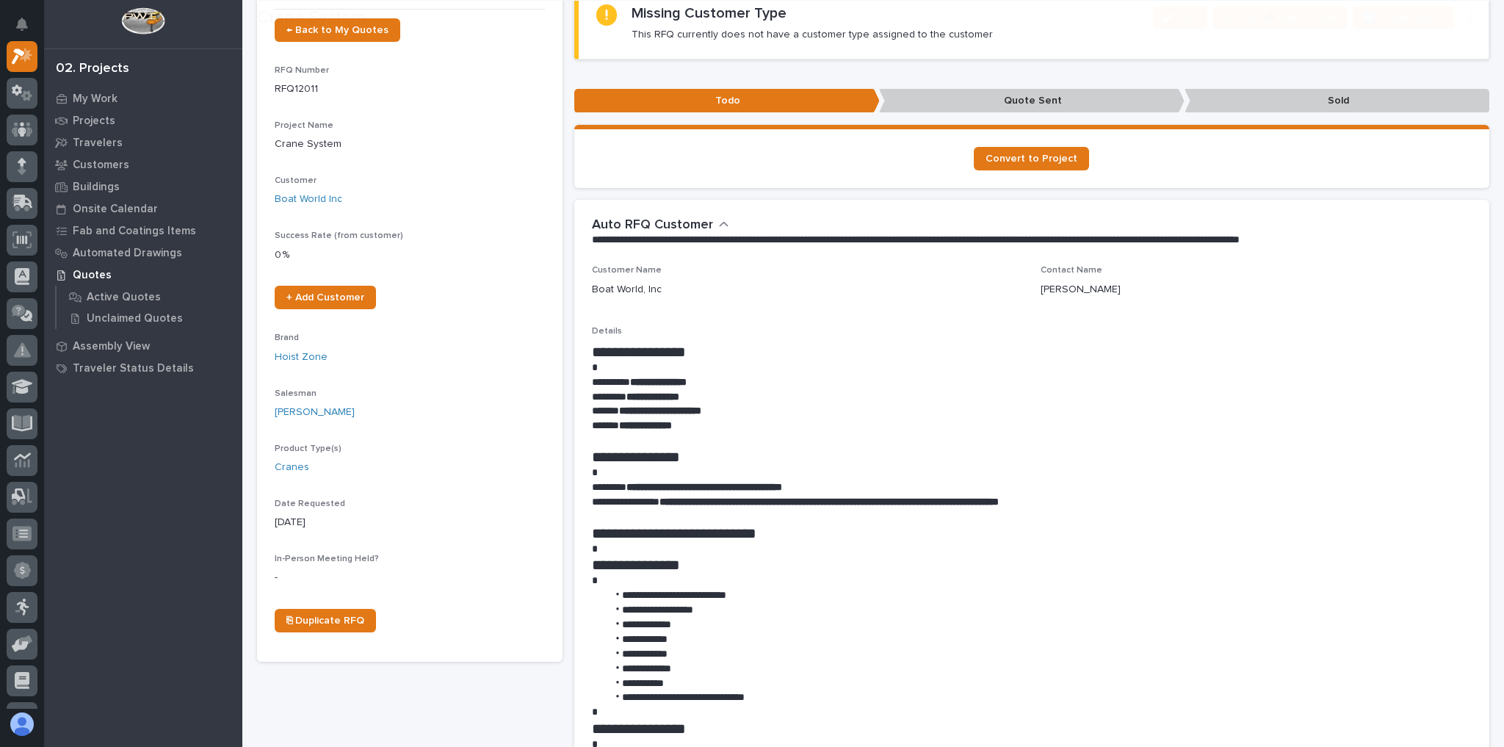
scroll to position [117, 0]
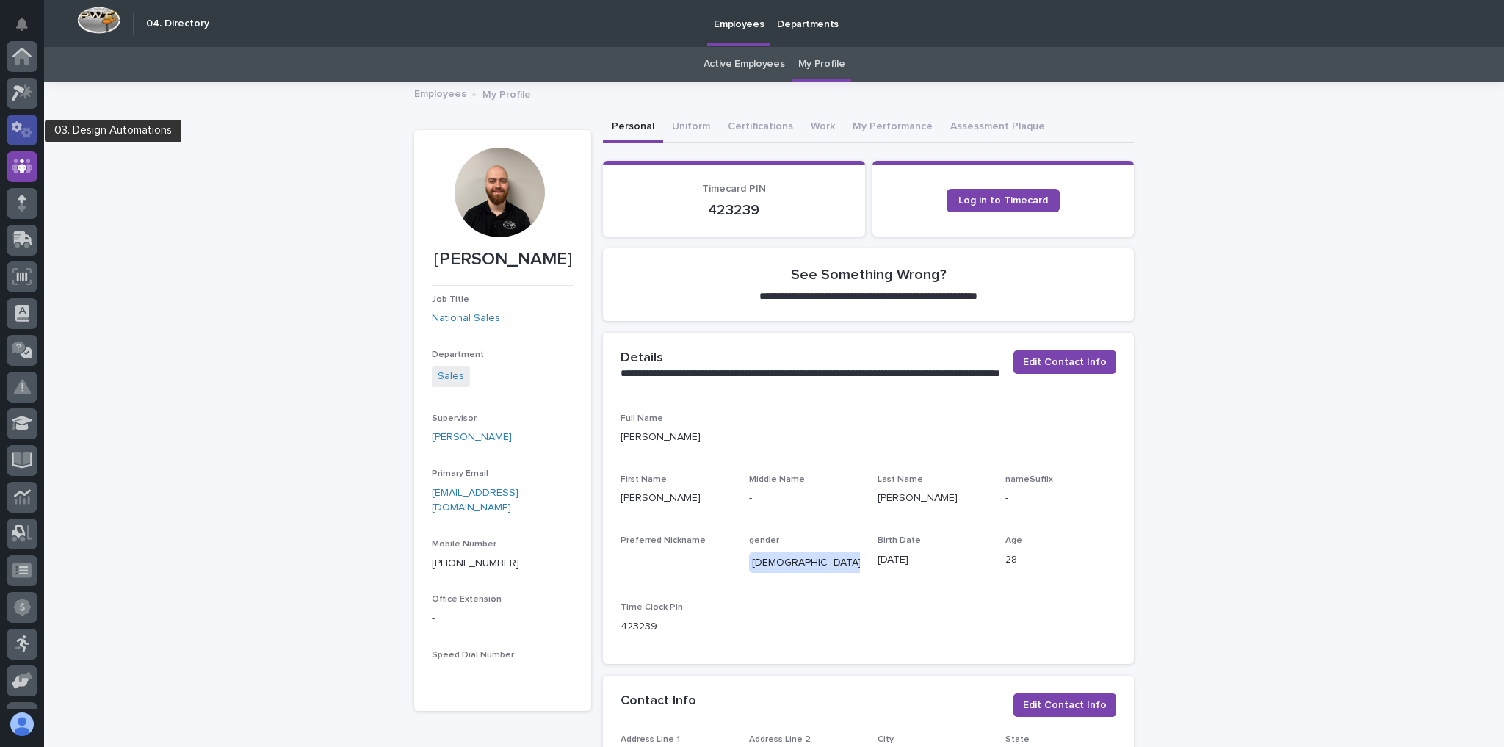
click at [29, 120] on div at bounding box center [22, 130] width 31 height 31
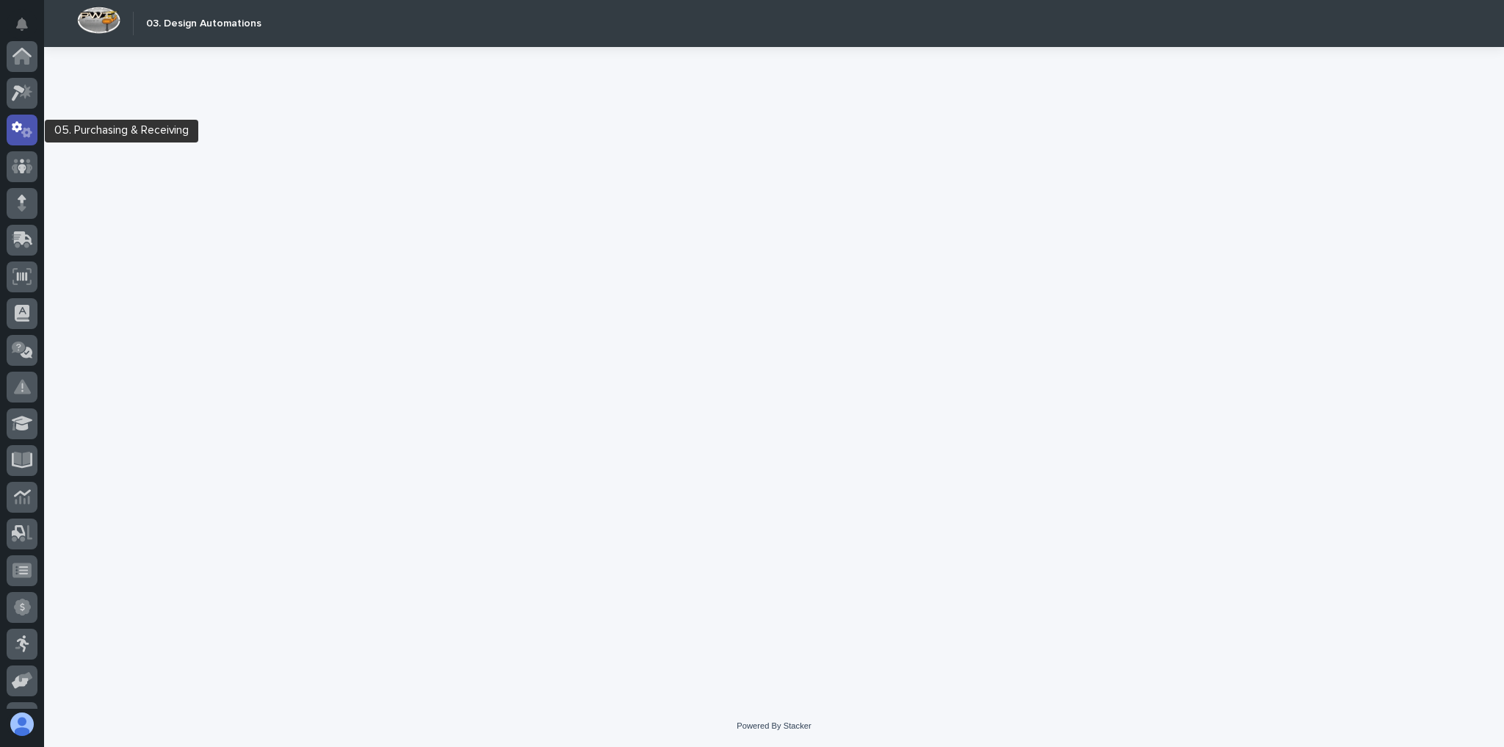
scroll to position [73, 0]
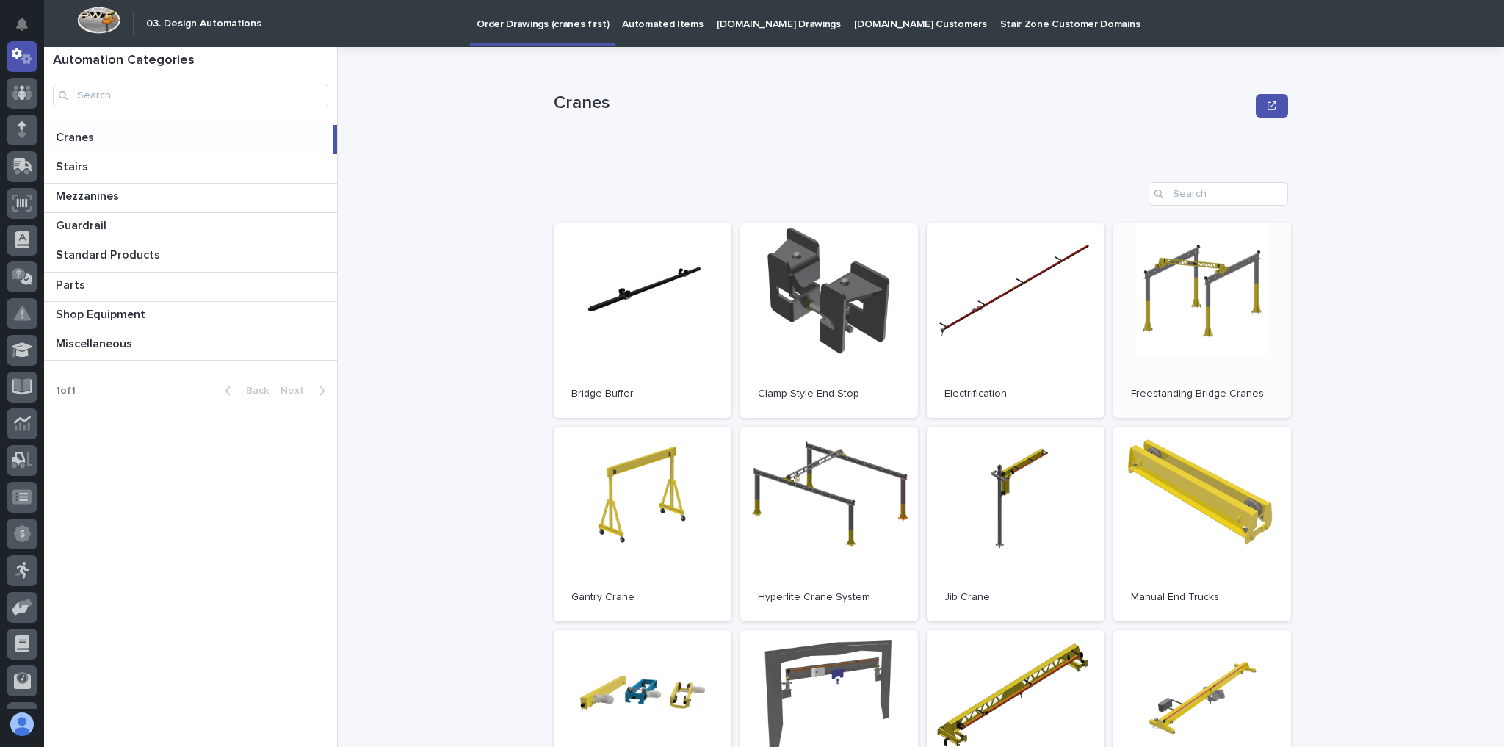
click at [1210, 350] on link "Open" at bounding box center [1202, 320] width 178 height 195
click at [23, 90] on icon at bounding box center [18, 93] width 13 height 16
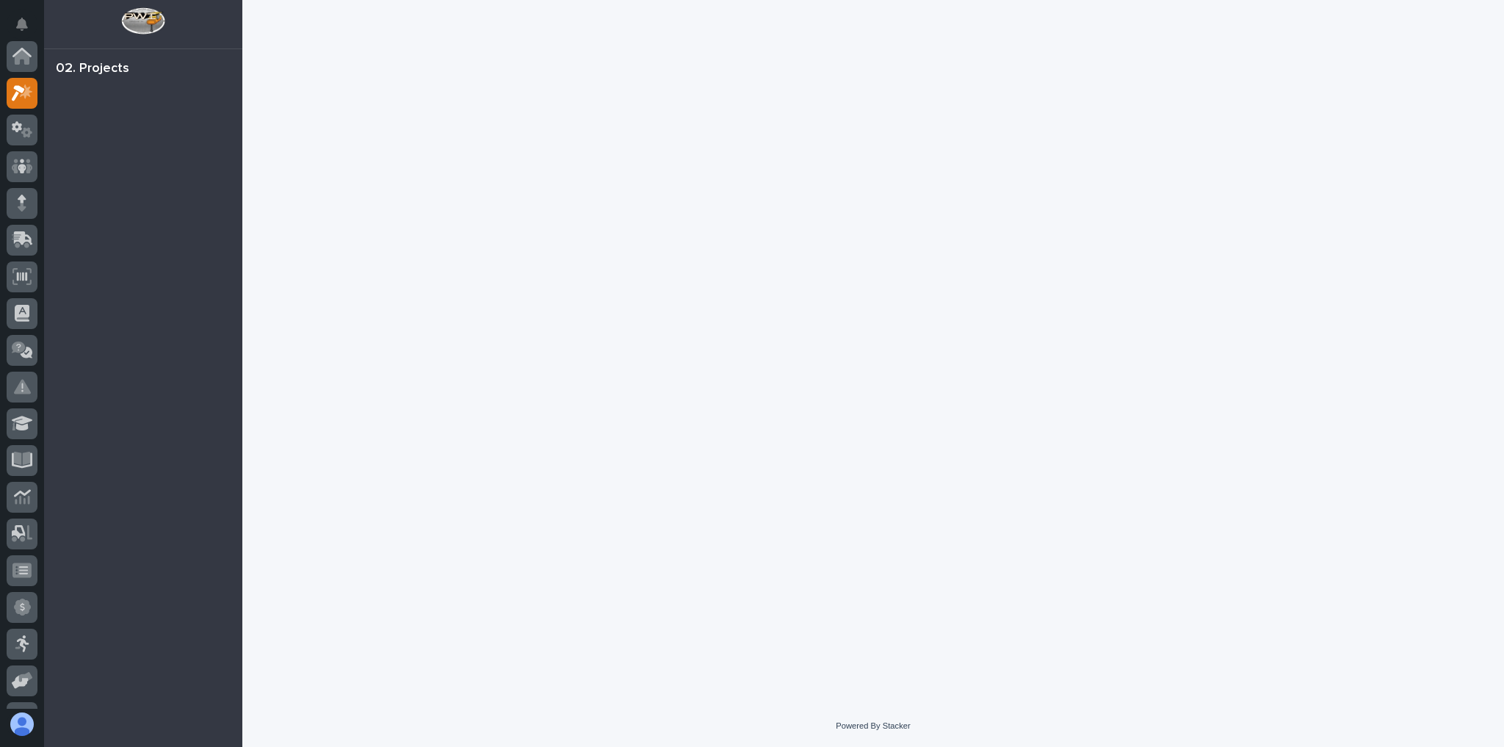
scroll to position [37, 0]
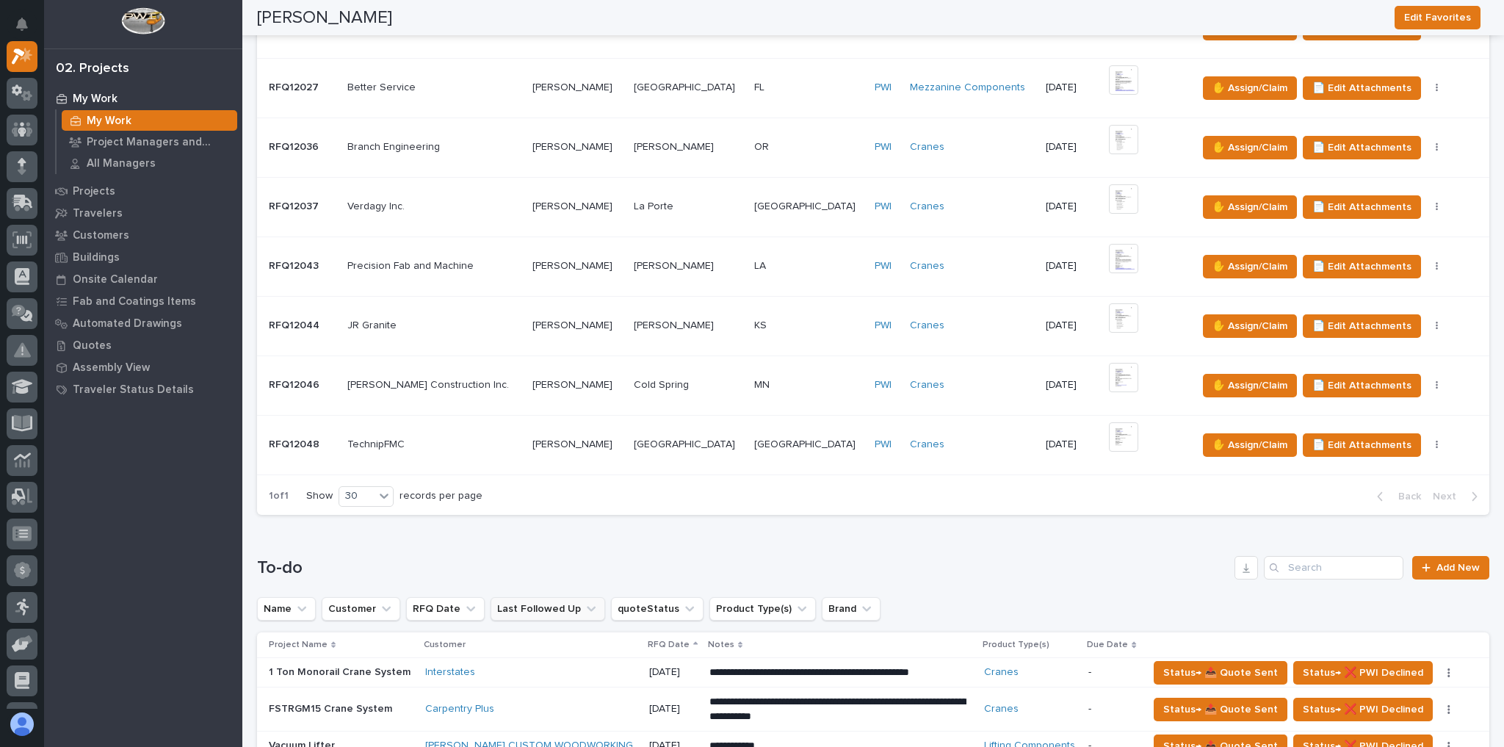
scroll to position [705, 0]
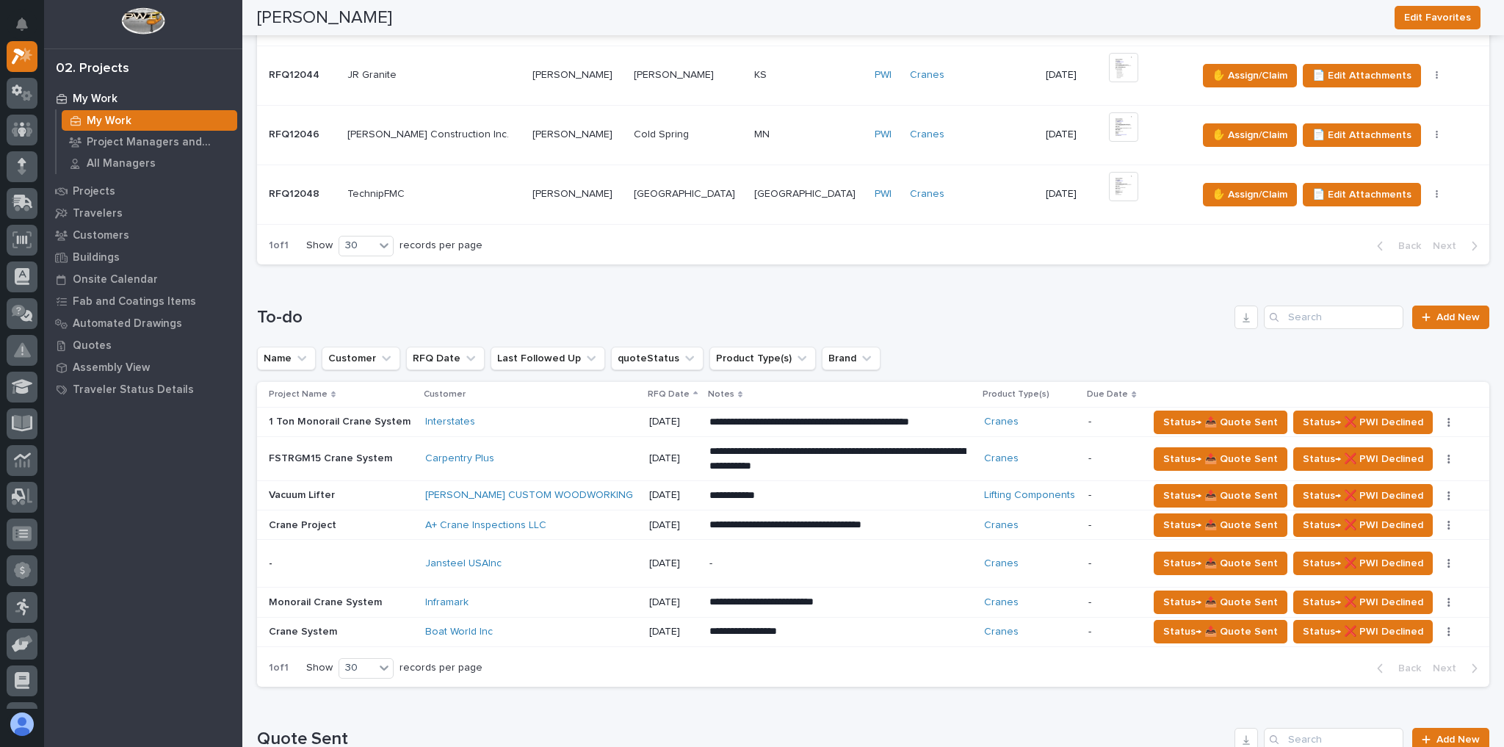
click at [551, 551] on div "Jansteel USAInc" at bounding box center [531, 563] width 212 height 24
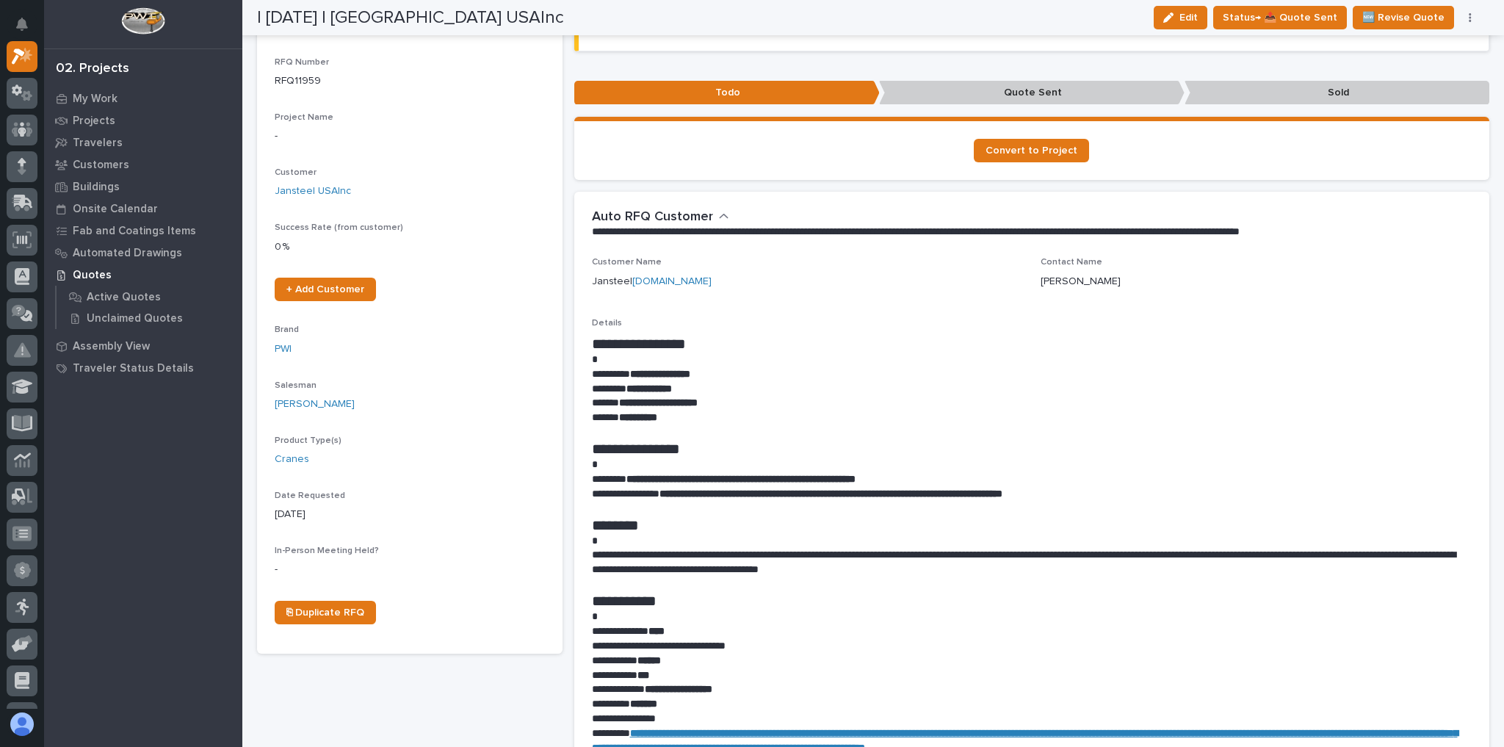
scroll to position [59, 0]
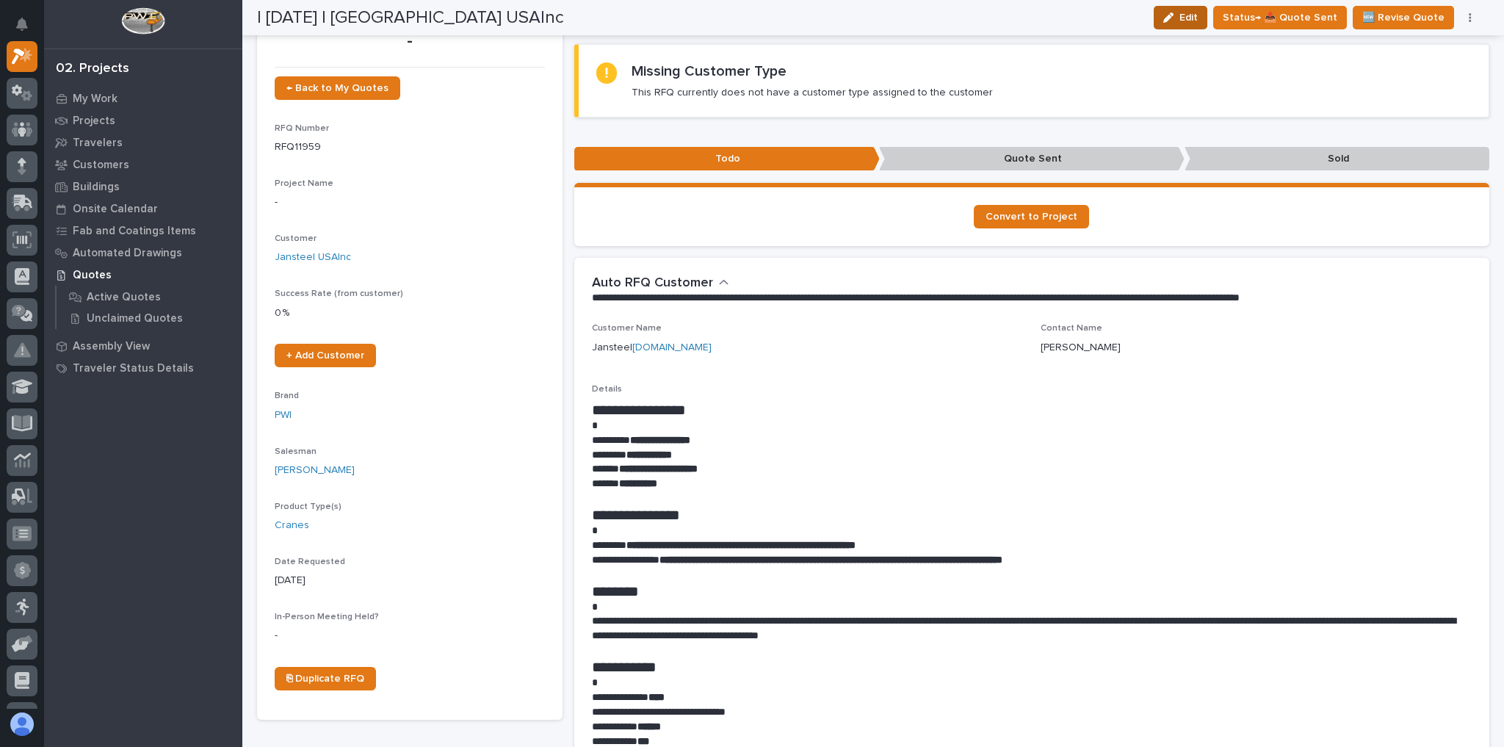
click at [1176, 13] on button "Edit" at bounding box center [1181, 17] width 54 height 23
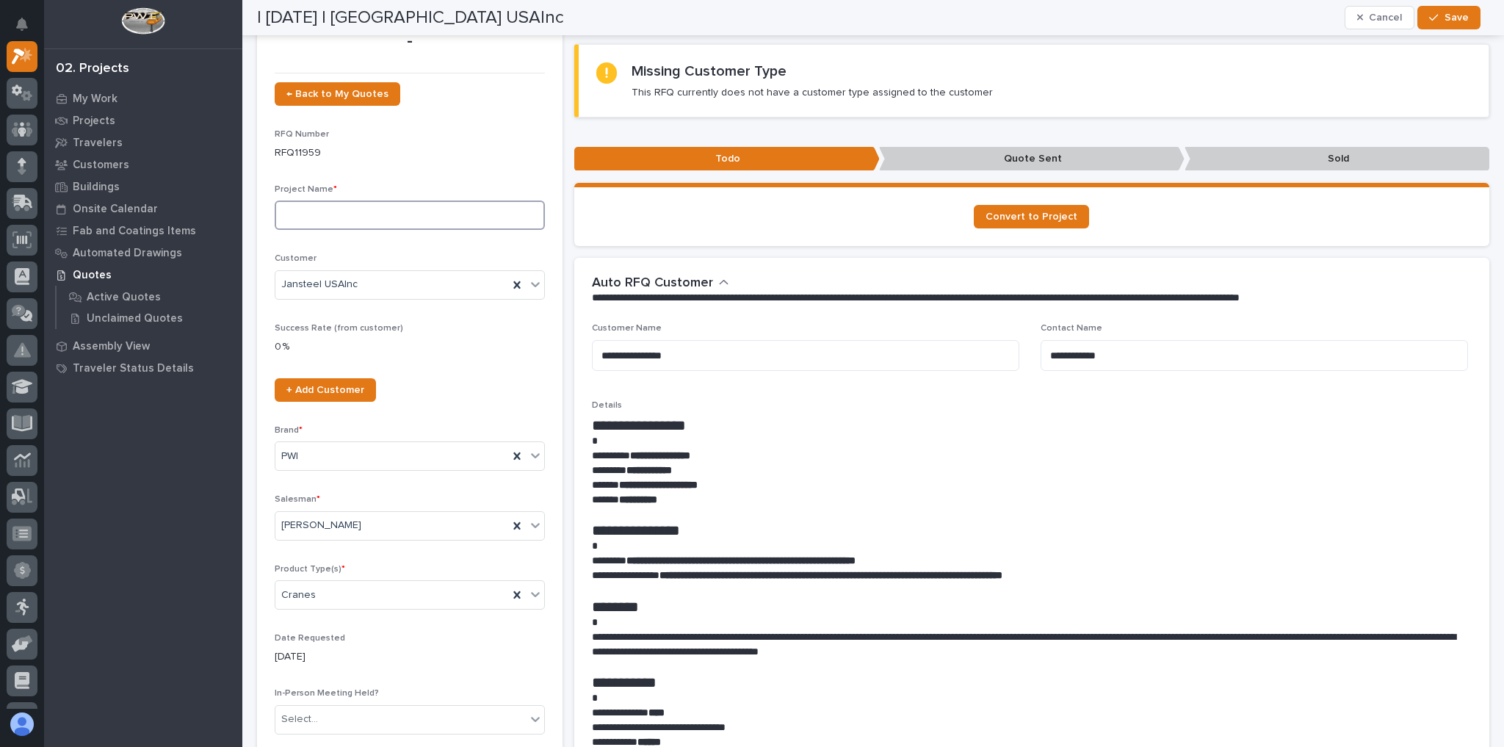
click at [338, 218] on input at bounding box center [410, 214] width 270 height 29
type input "Labor Project"
click at [1436, 24] on button "Save" at bounding box center [1448, 17] width 62 height 23
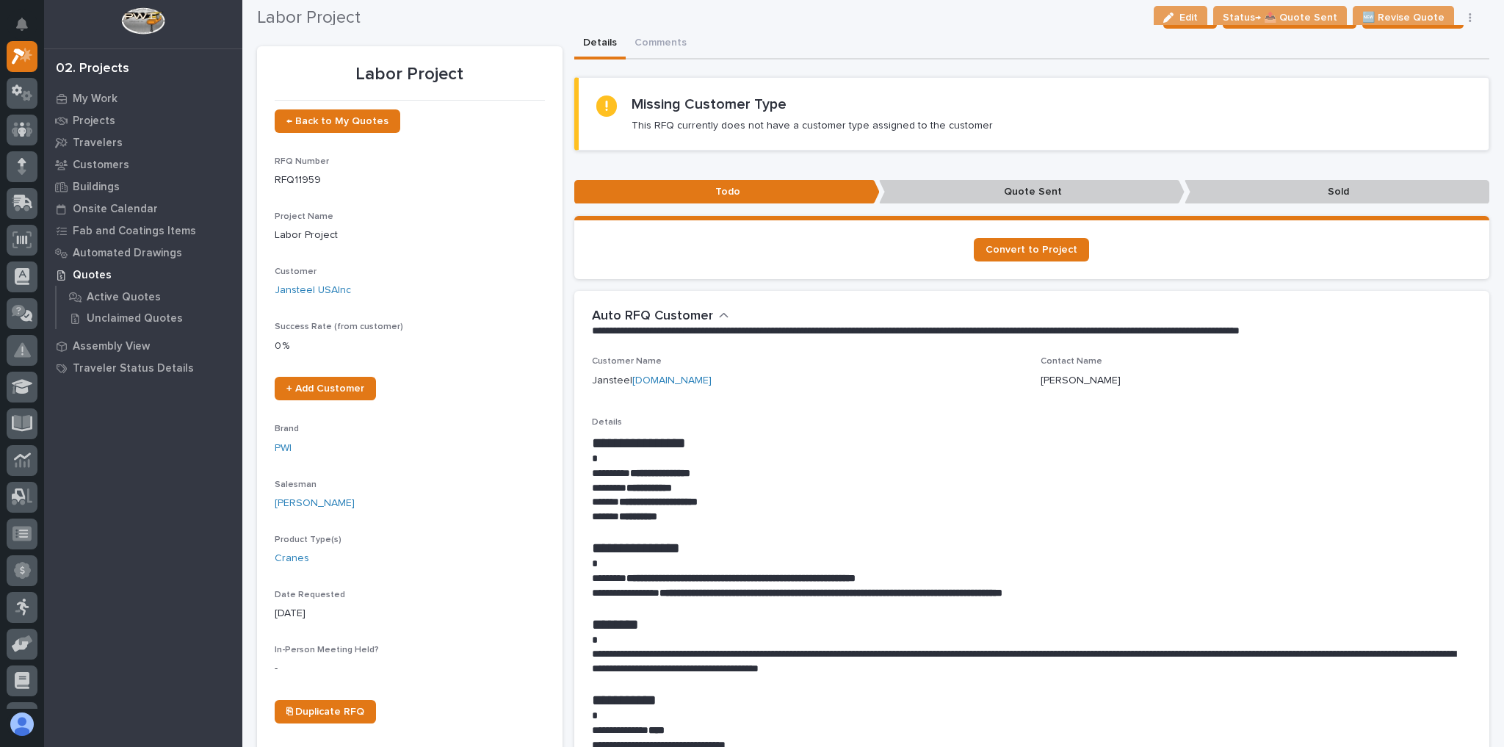
scroll to position [0, 0]
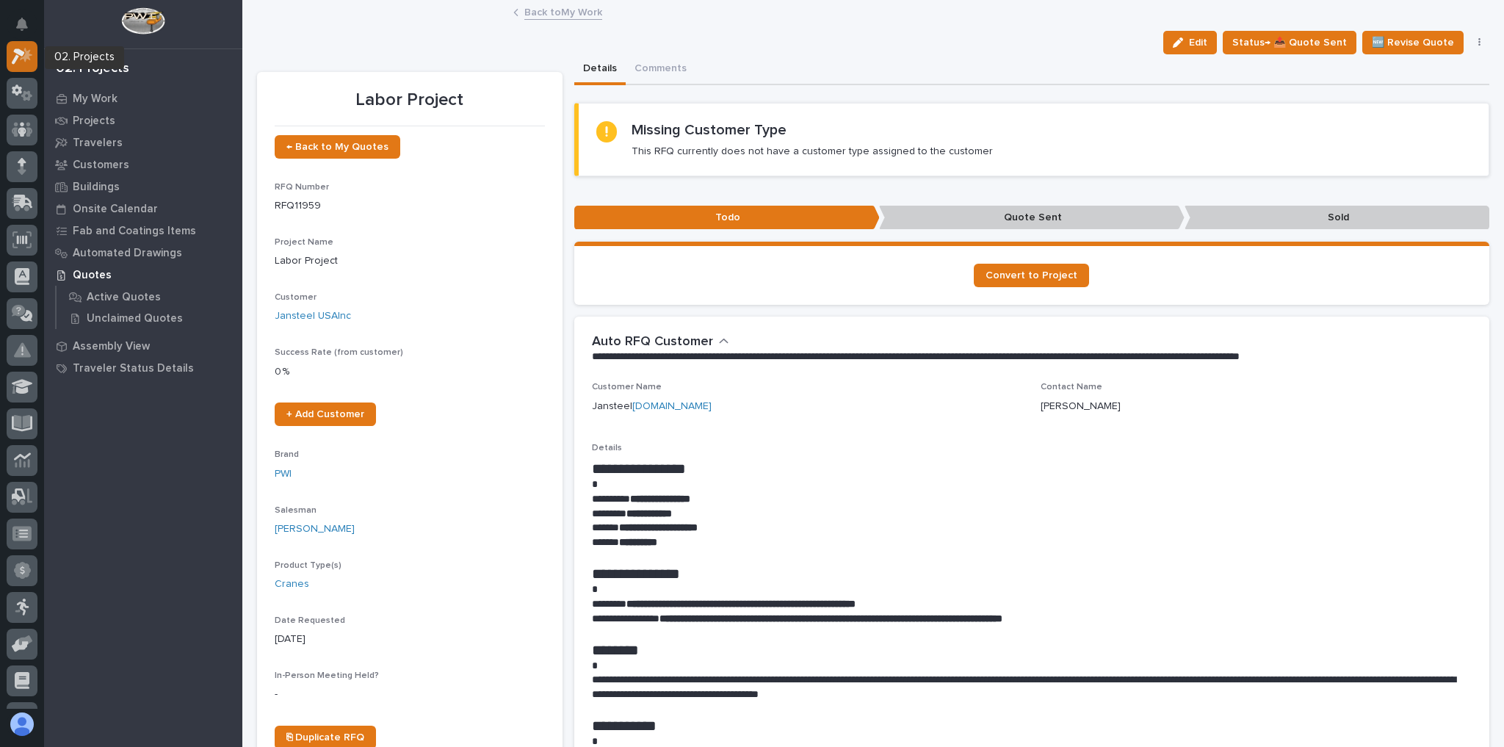
click at [32, 49] on div at bounding box center [22, 56] width 31 height 31
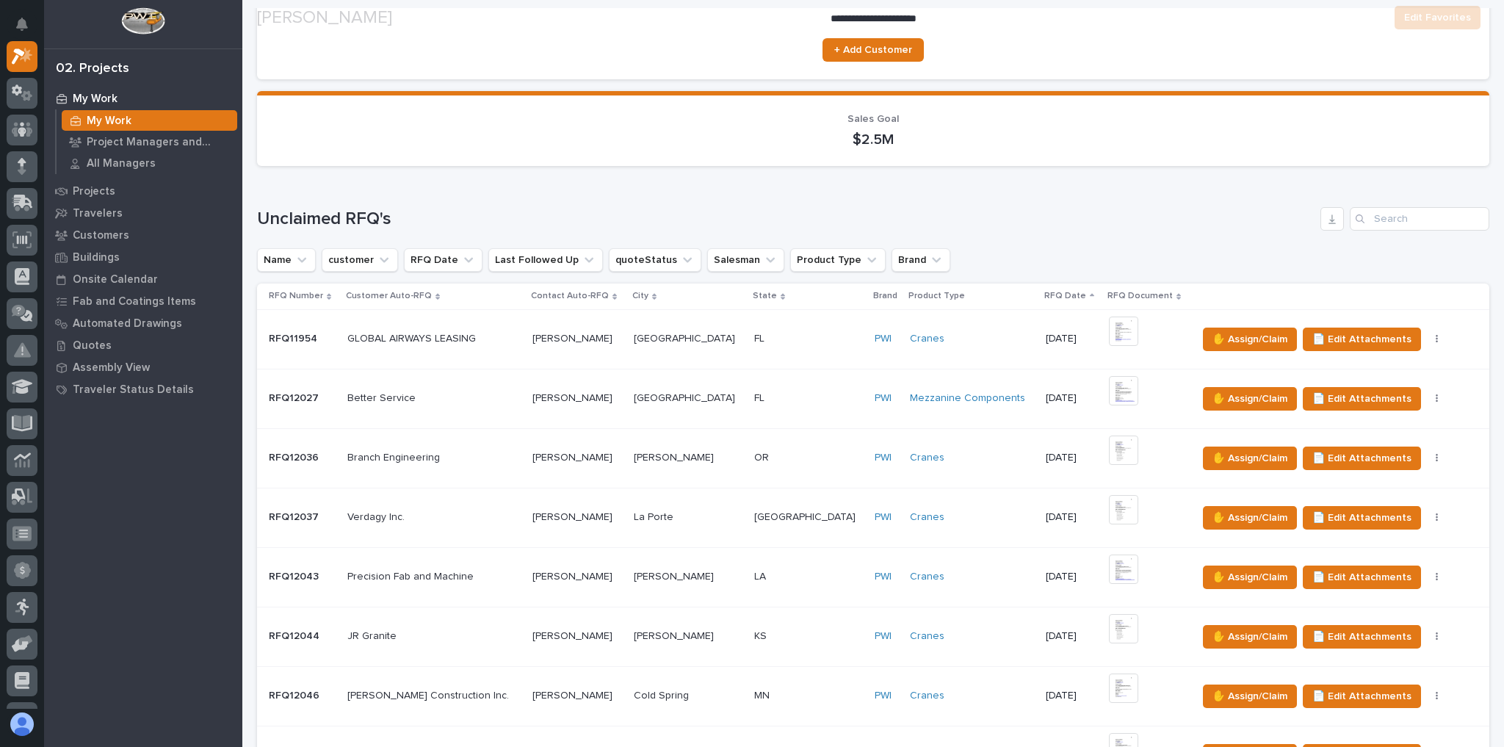
scroll to position [294, 0]
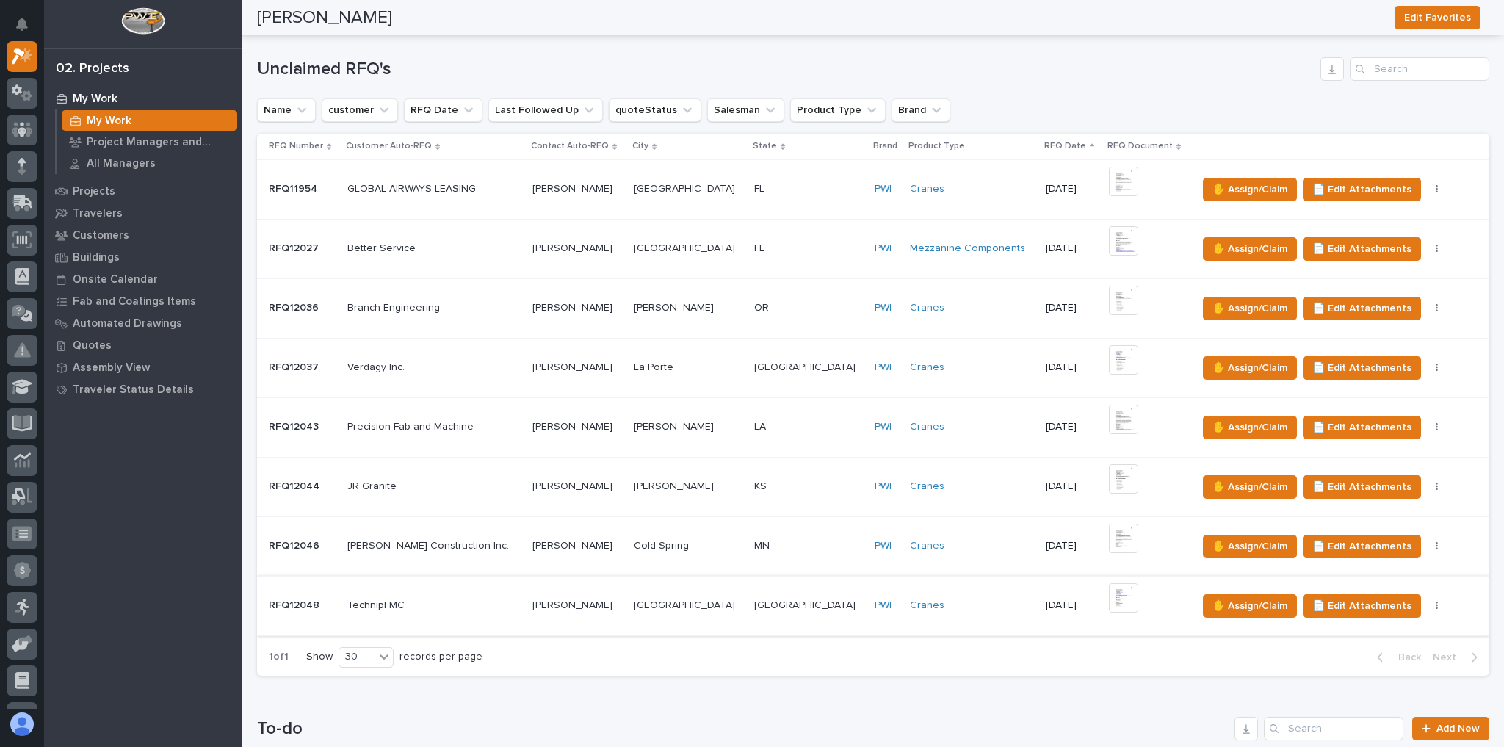
click at [650, 675] on div "Loading... Saving… Unclaimed RFQ's Name customer RFQ Date Last Followed Up quot…" at bounding box center [873, 357] width 1232 height 659
